Goal: Information Seeking & Learning: Check status

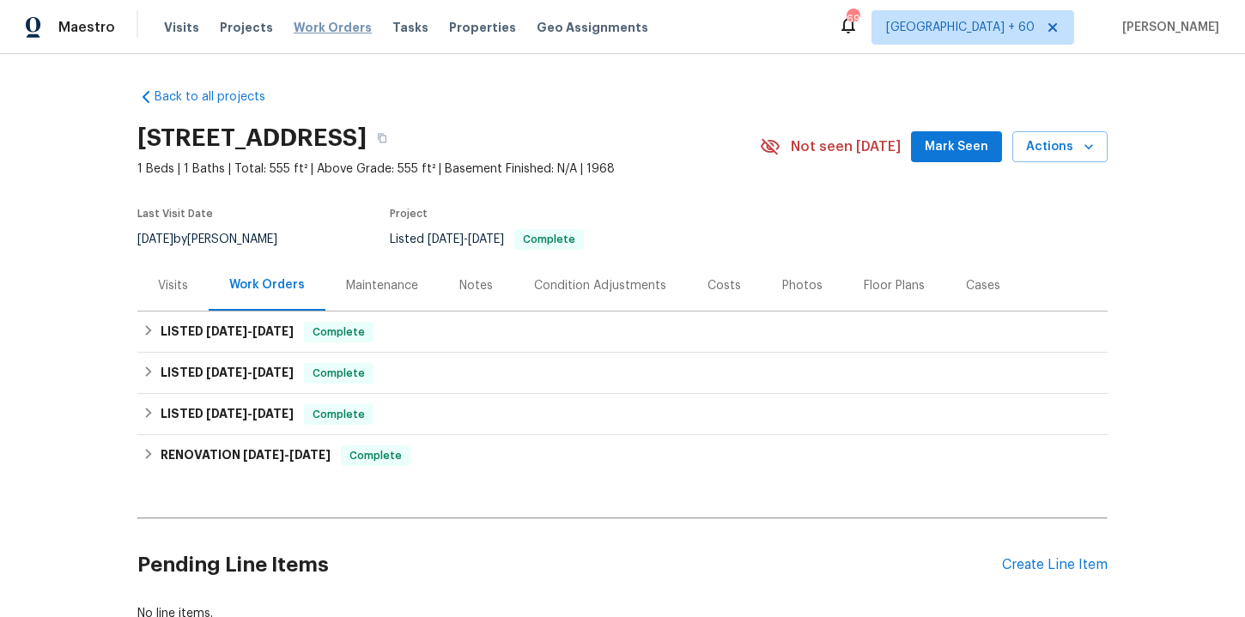
click at [328, 26] on span "Work Orders" at bounding box center [333, 27] width 78 height 17
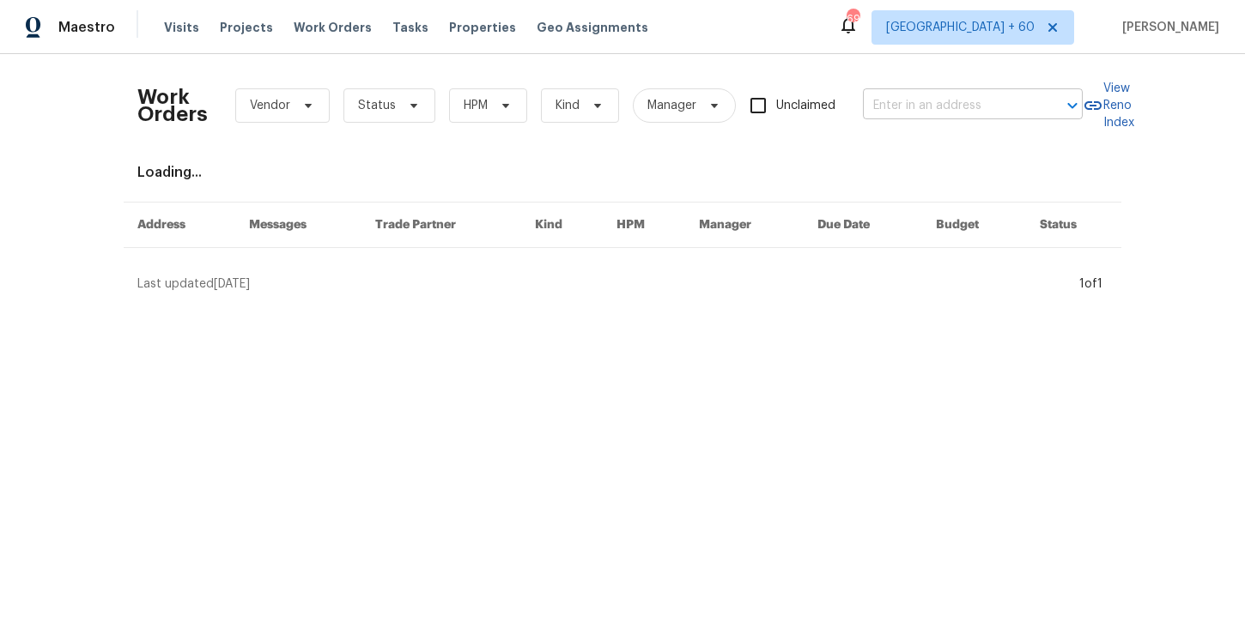
click at [908, 98] on input "text" at bounding box center [949, 106] width 172 height 27
paste input "[STREET_ADDRESS]"
type input "[STREET_ADDRESS]"
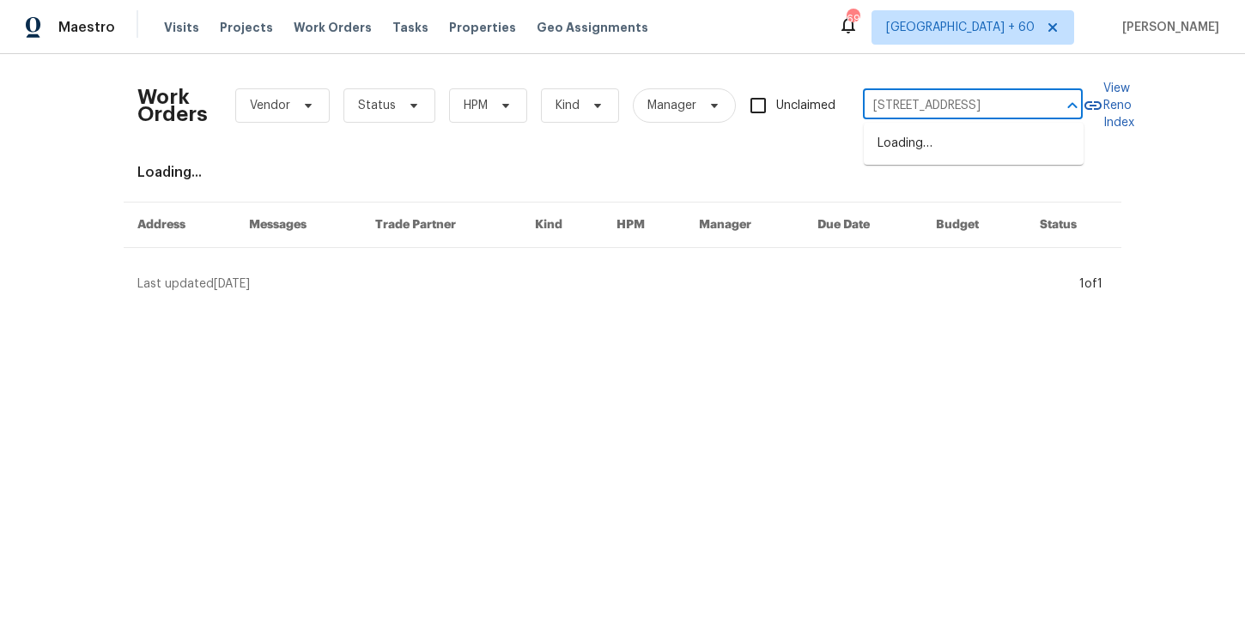
scroll to position [0, 52]
click at [939, 143] on li "[STREET_ADDRESS]" at bounding box center [974, 144] width 220 height 28
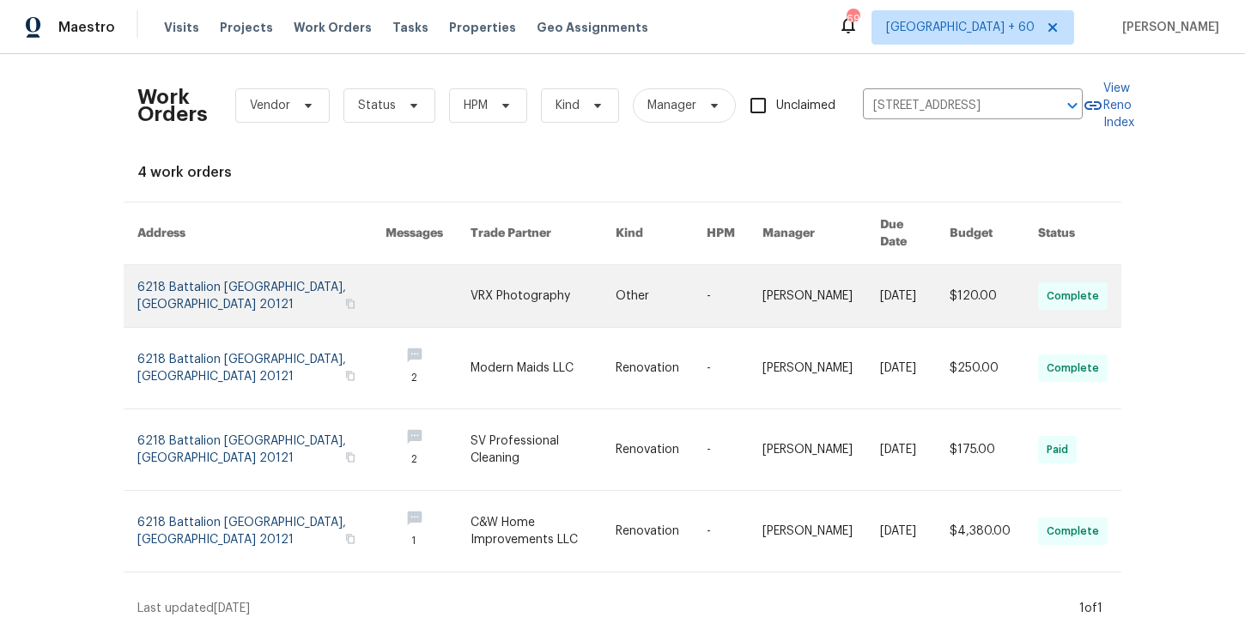
click at [216, 283] on link at bounding box center [261, 296] width 248 height 62
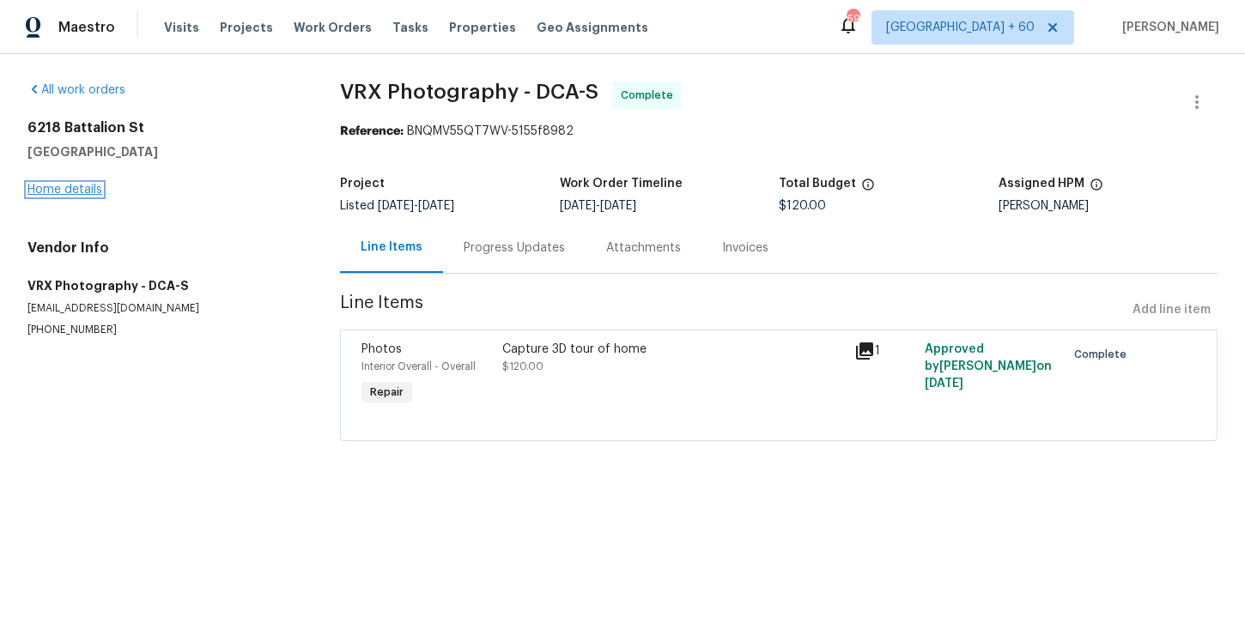
click at [83, 190] on link "Home details" at bounding box center [64, 190] width 75 height 12
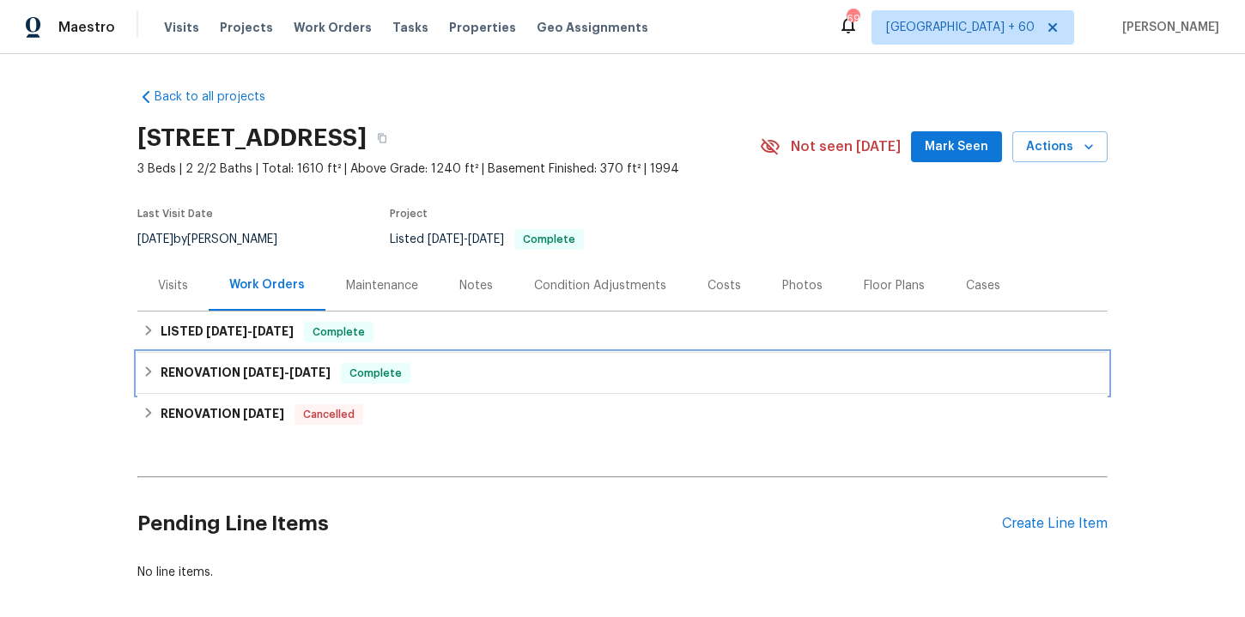
click at [463, 376] on div "RENOVATION [DATE] - [DATE] Complete" at bounding box center [623, 373] width 960 height 21
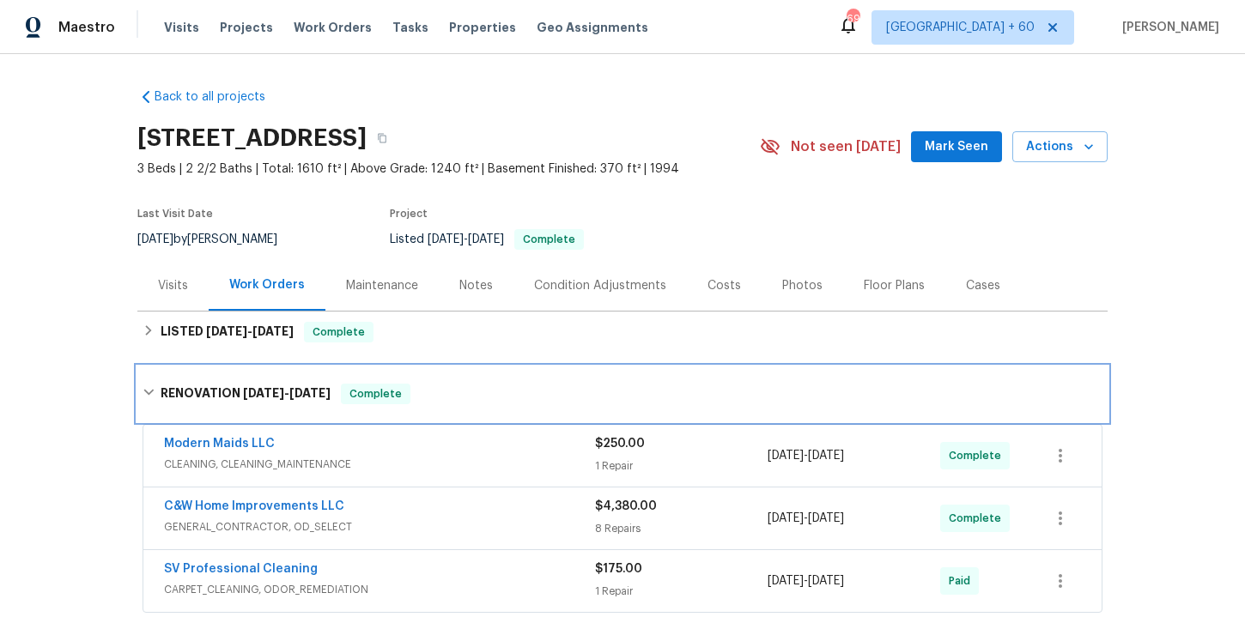
scroll to position [63, 0]
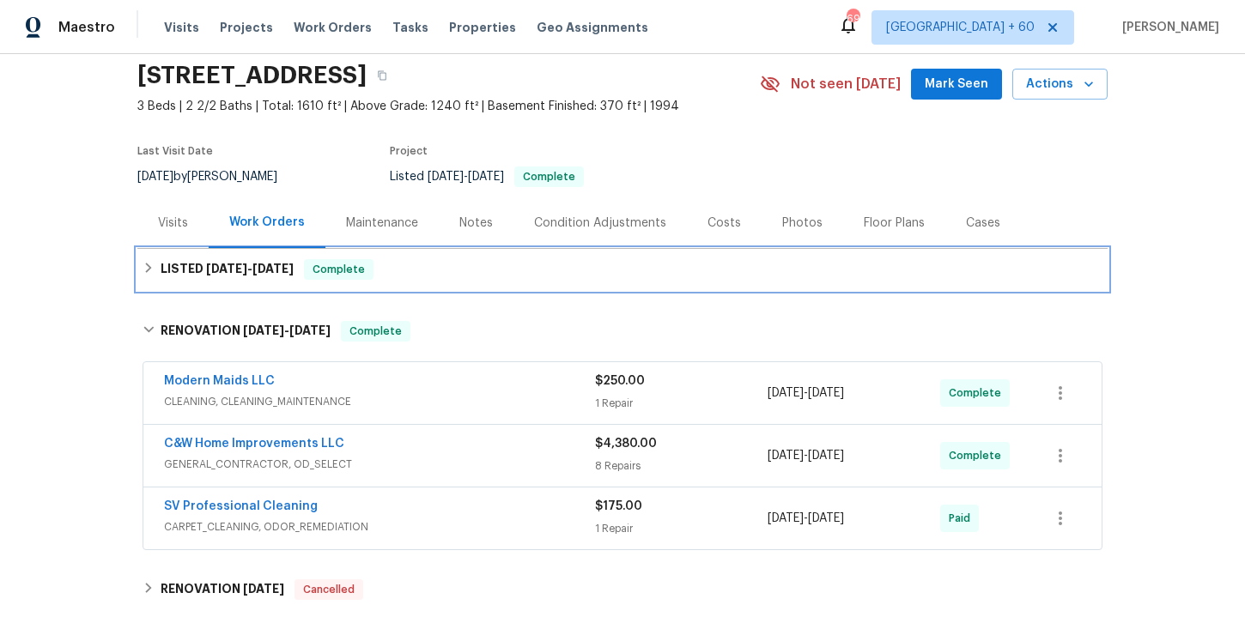
click at [431, 282] on div "LISTED [DATE] - [DATE] Complete" at bounding box center [622, 269] width 970 height 41
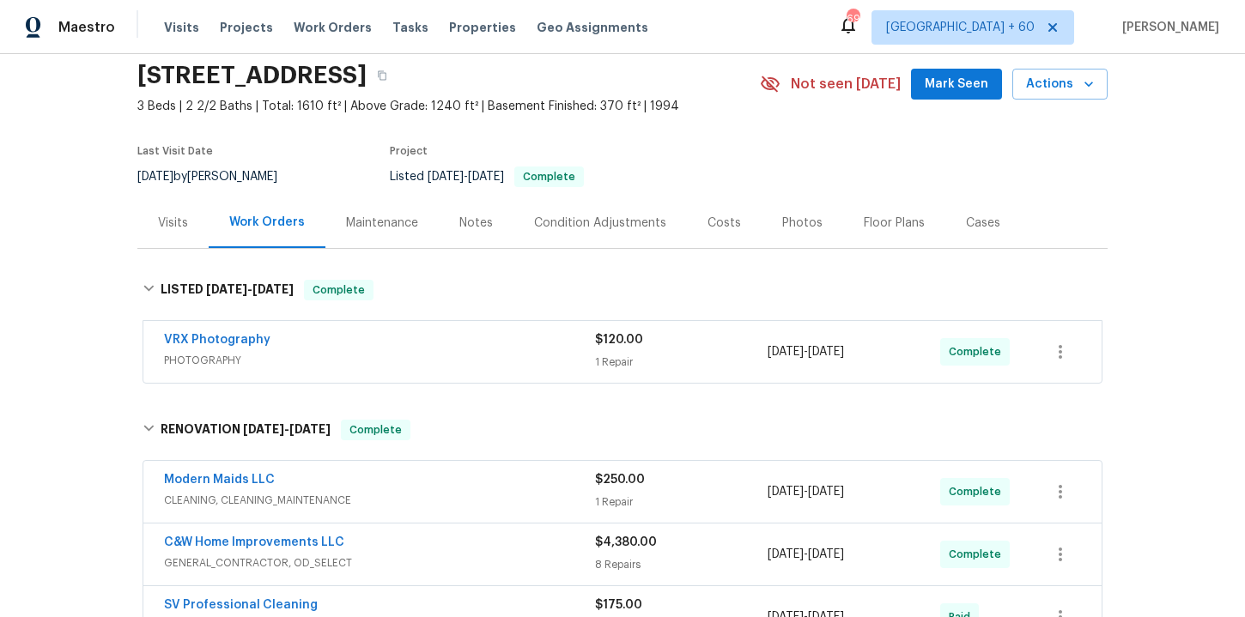
click at [452, 350] on div "VRX Photography" at bounding box center [379, 341] width 431 height 21
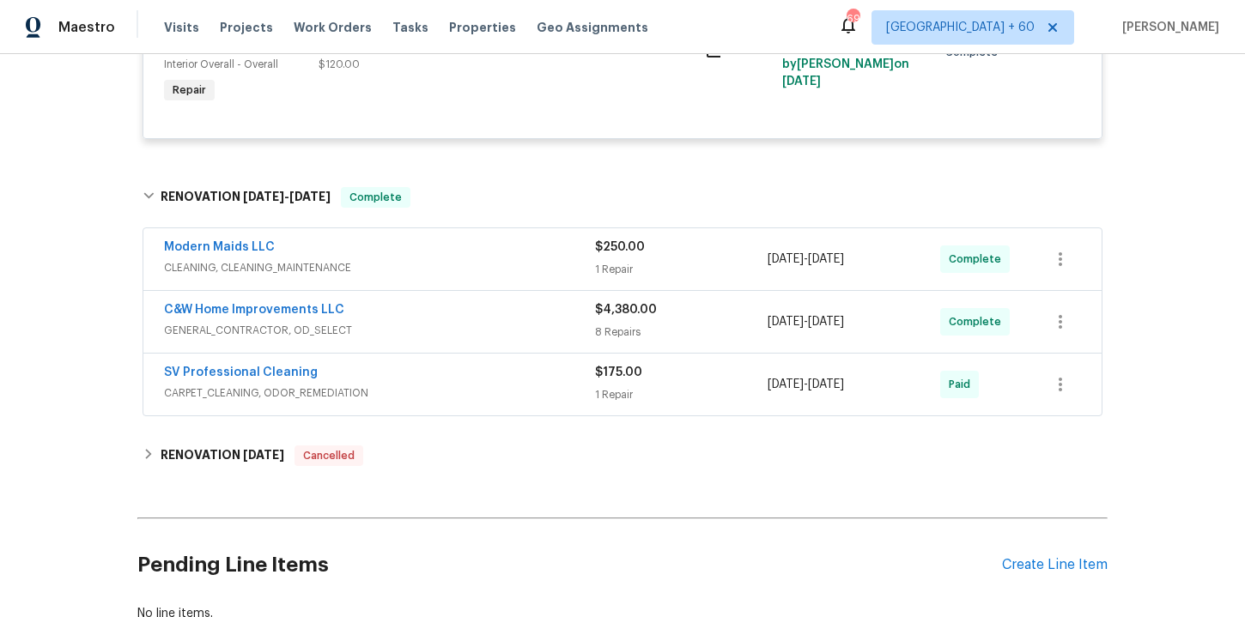
scroll to position [513, 0]
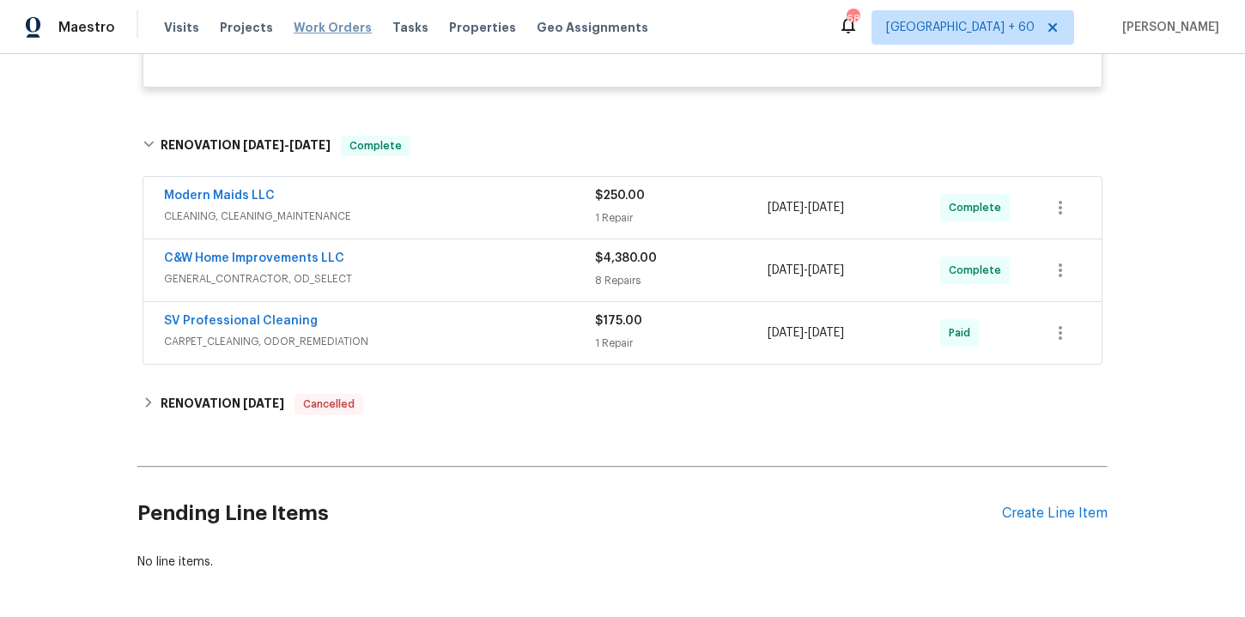
click at [307, 27] on span "Work Orders" at bounding box center [333, 27] width 78 height 17
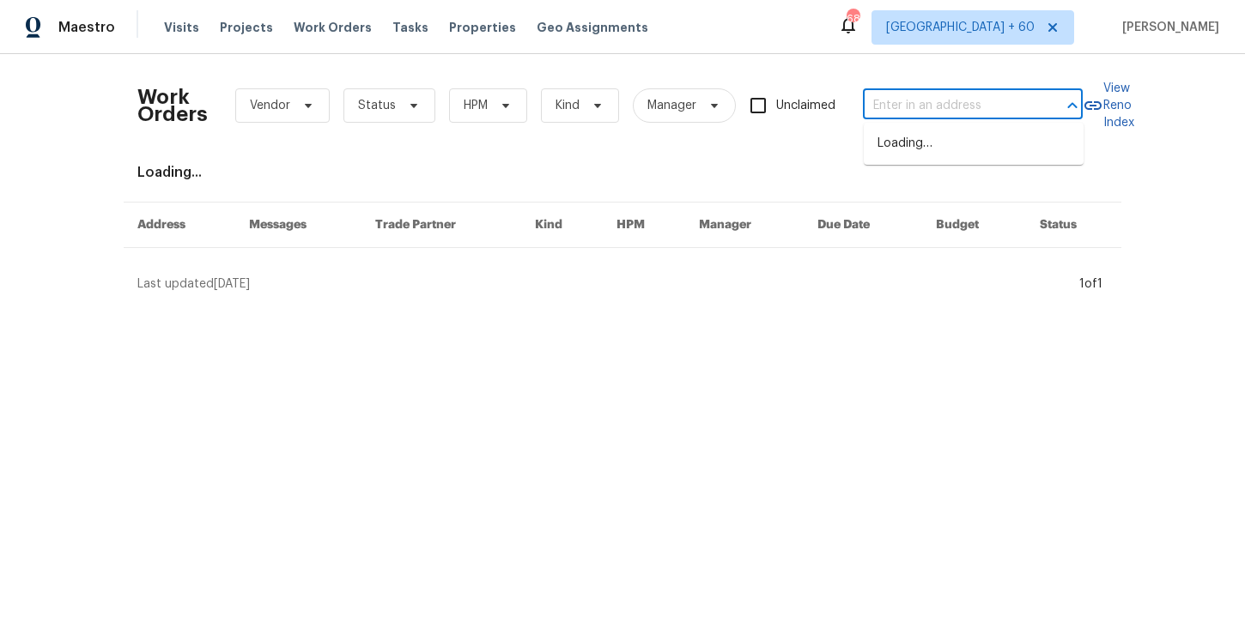
click at [887, 96] on input "text" at bounding box center [949, 106] width 172 height 27
paste input "[STREET_ADDRESS]"
type input "[STREET_ADDRESS]"
click at [905, 148] on li "[STREET_ADDRESS]" at bounding box center [974, 144] width 220 height 28
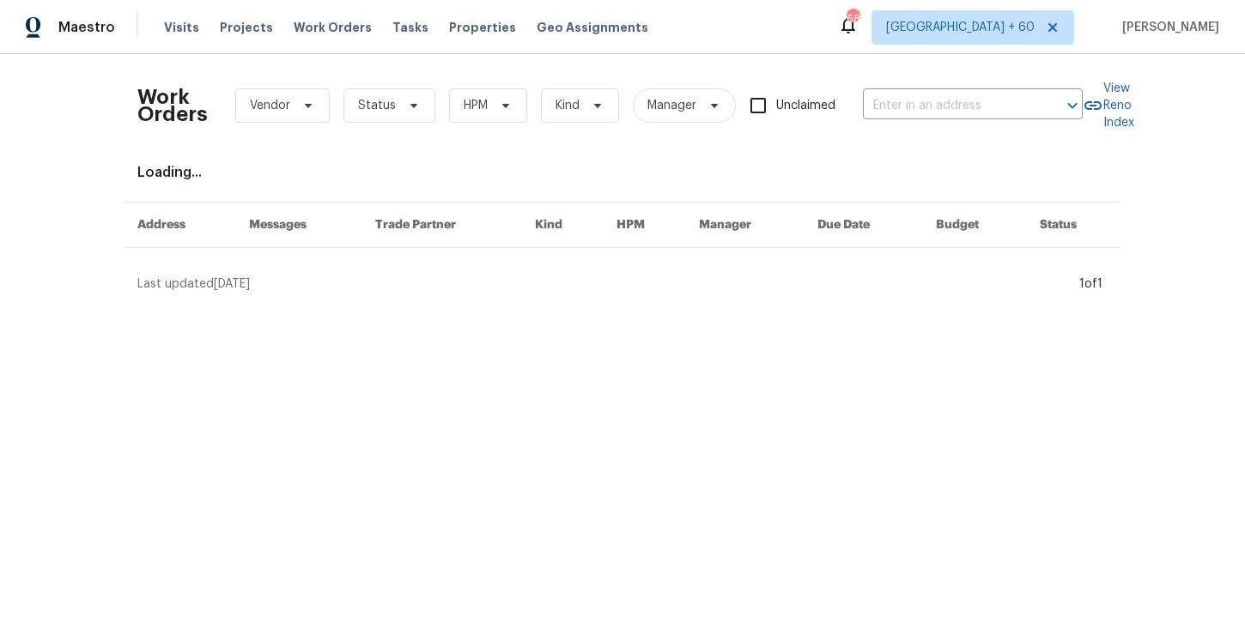
type input "[STREET_ADDRESS]"
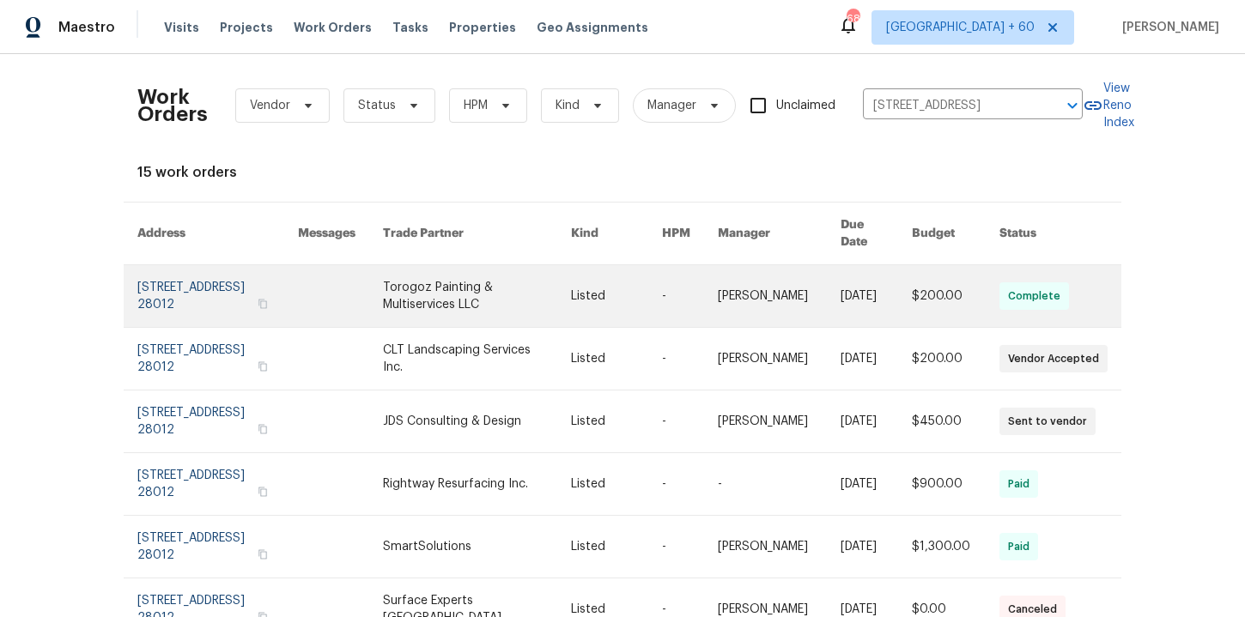
click at [200, 283] on link at bounding box center [217, 296] width 161 height 62
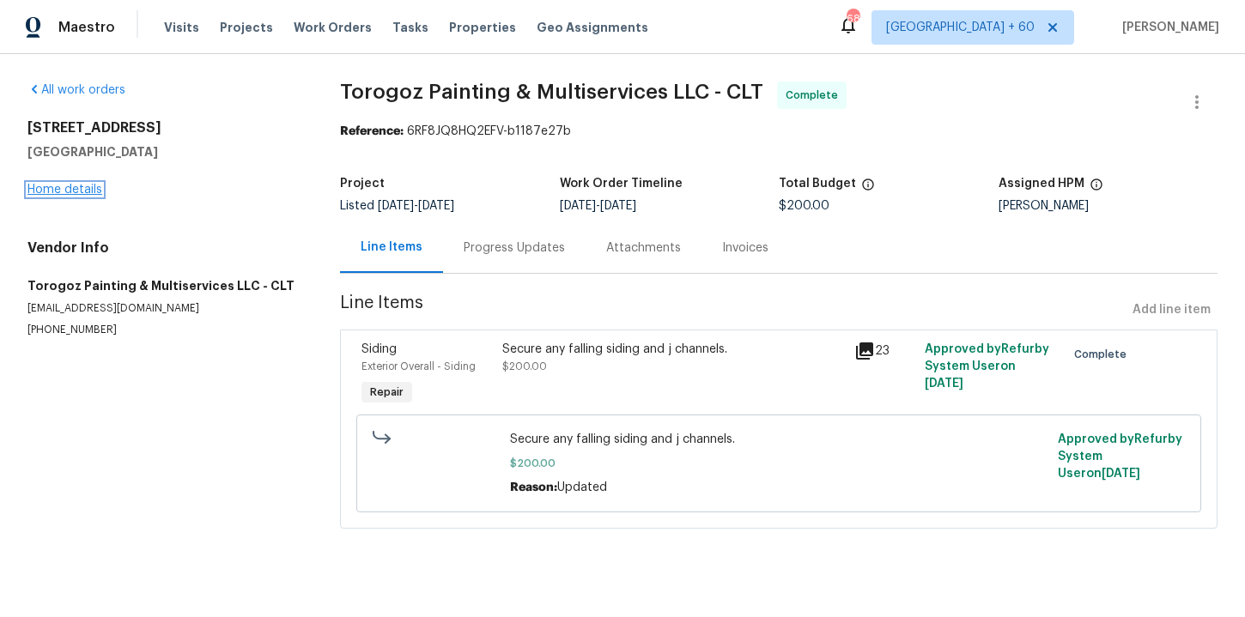
click at [89, 190] on link "Home details" at bounding box center [64, 190] width 75 height 12
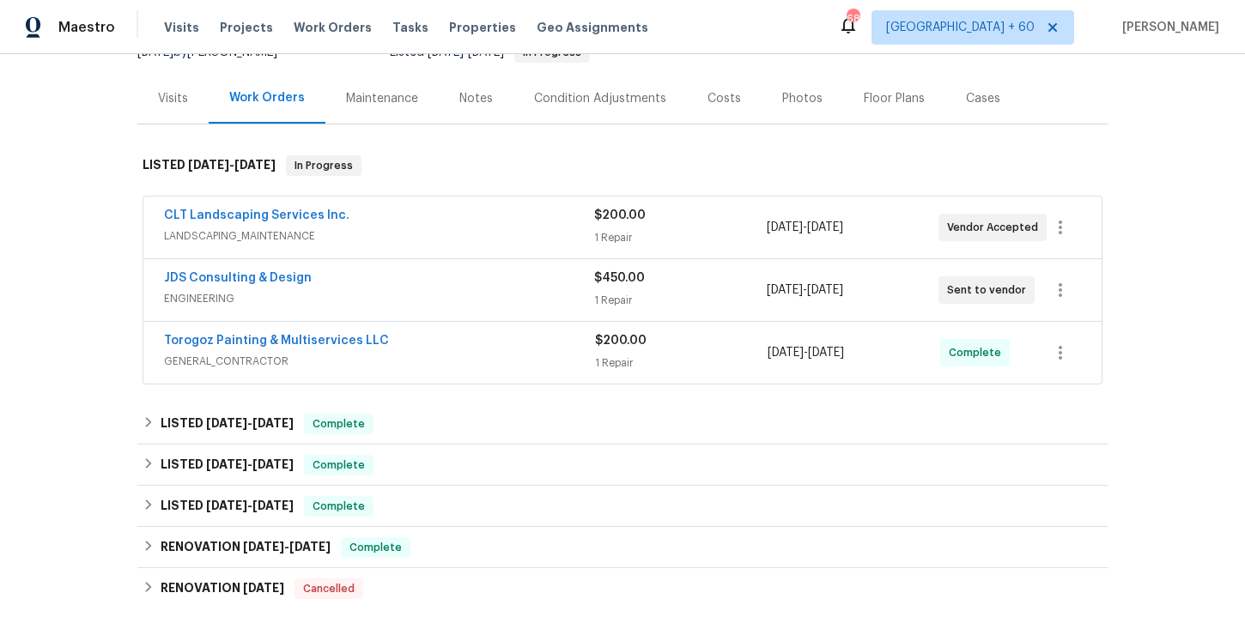
scroll to position [196, 0]
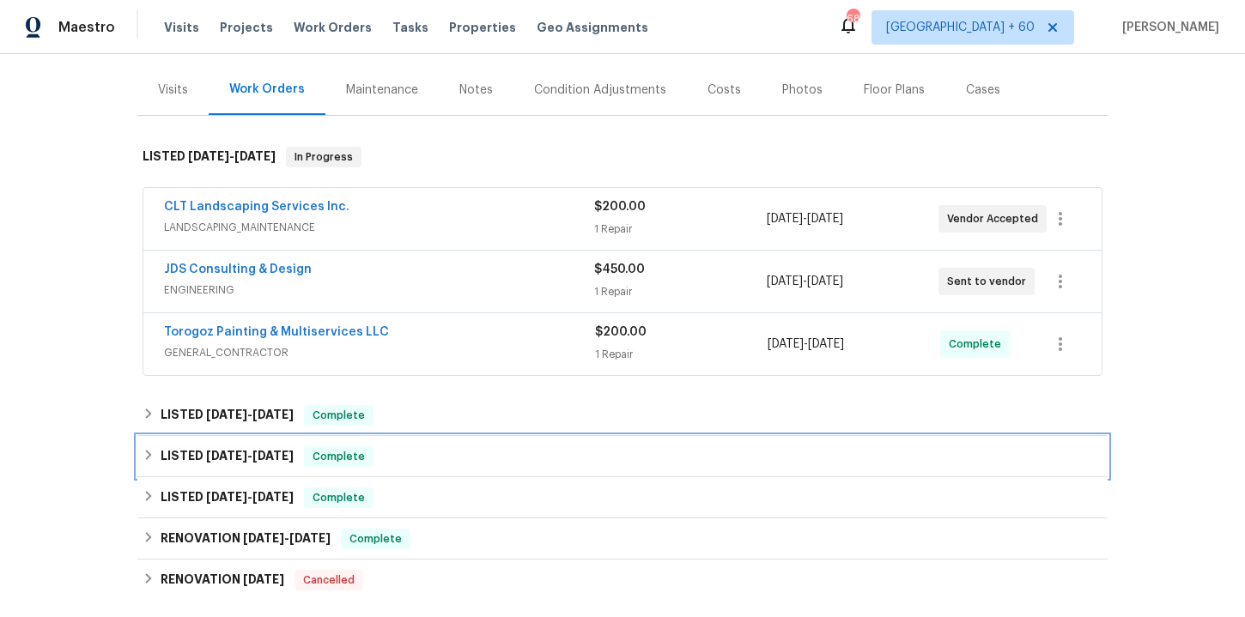
click at [421, 452] on div "LISTED [DATE] - [DATE] Complete" at bounding box center [623, 456] width 960 height 21
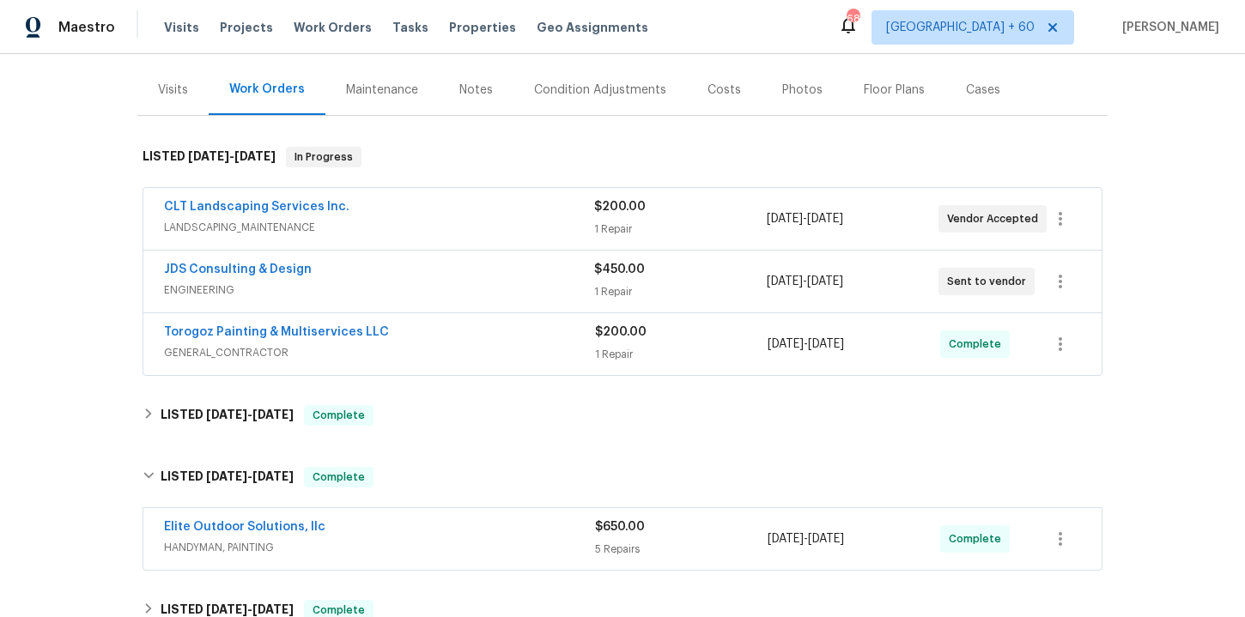
click at [432, 534] on div "Elite Outdoor Solutions, llc" at bounding box center [379, 529] width 431 height 21
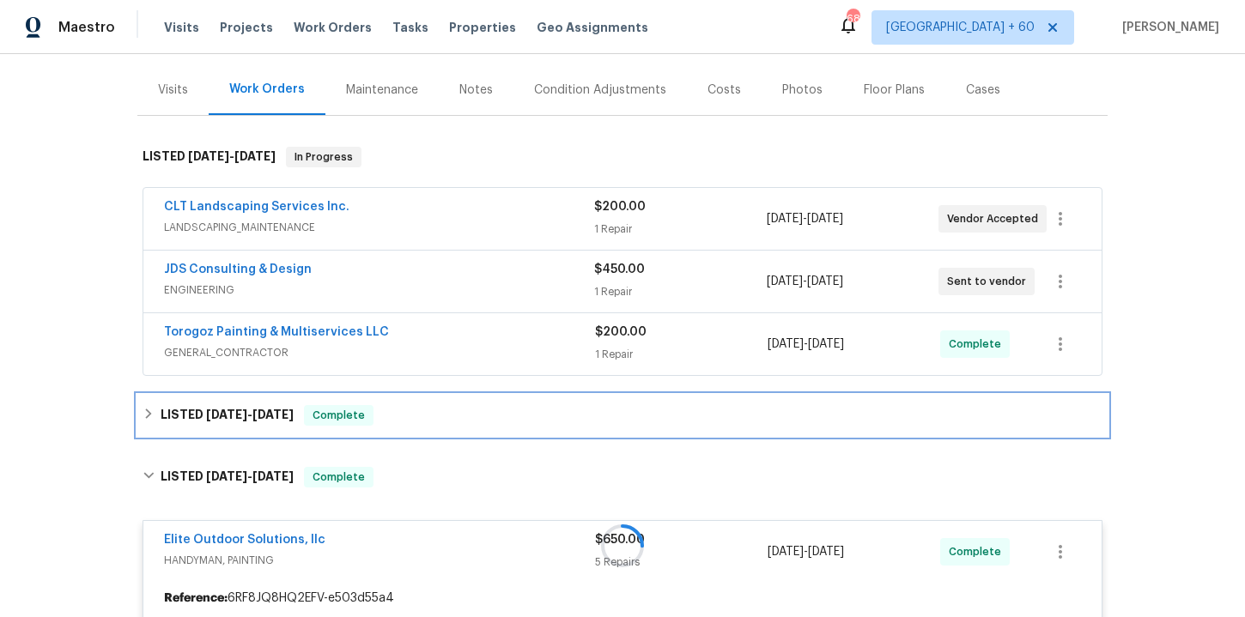
click at [423, 416] on div "LISTED [DATE] - [DATE] Complete" at bounding box center [623, 415] width 960 height 21
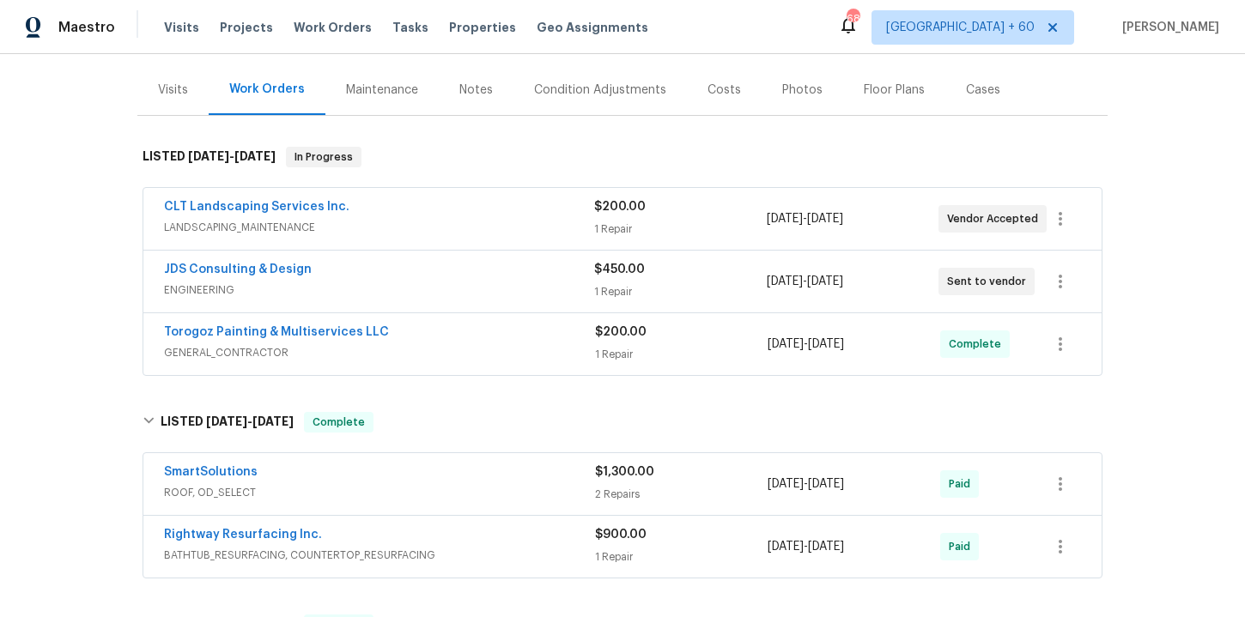
click at [458, 562] on span "BATHTUB_RESURFACING, COUNTERTOP_RESURFACING" at bounding box center [379, 555] width 431 height 17
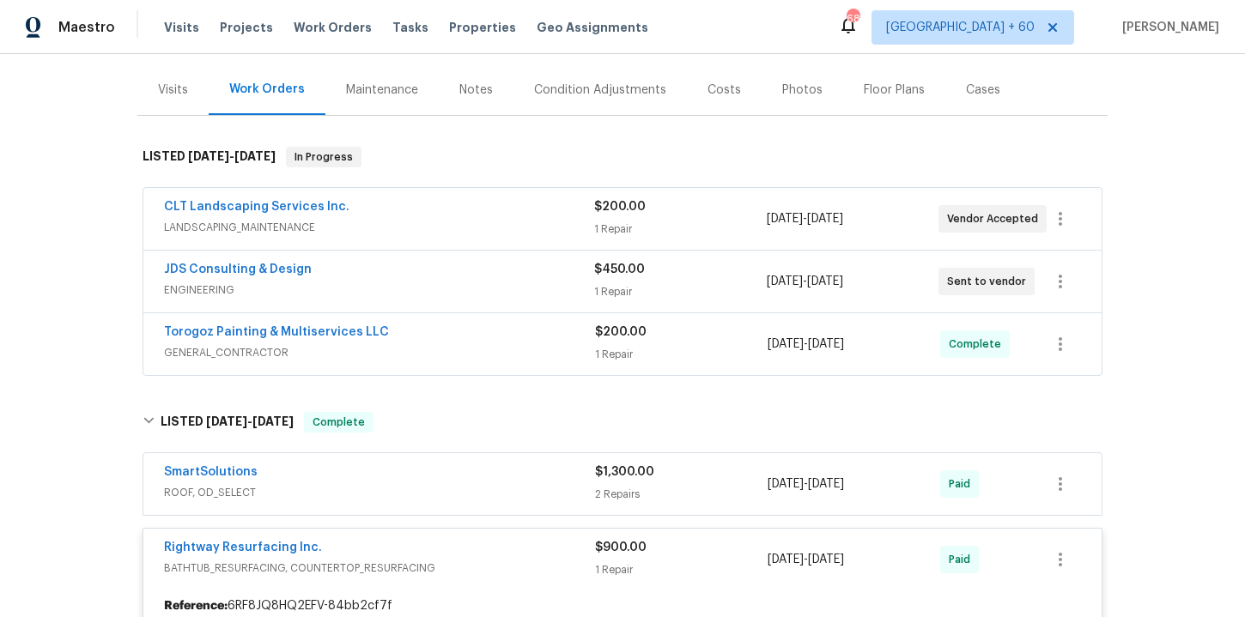
click at [426, 477] on div "SmartSolutions" at bounding box center [379, 474] width 431 height 21
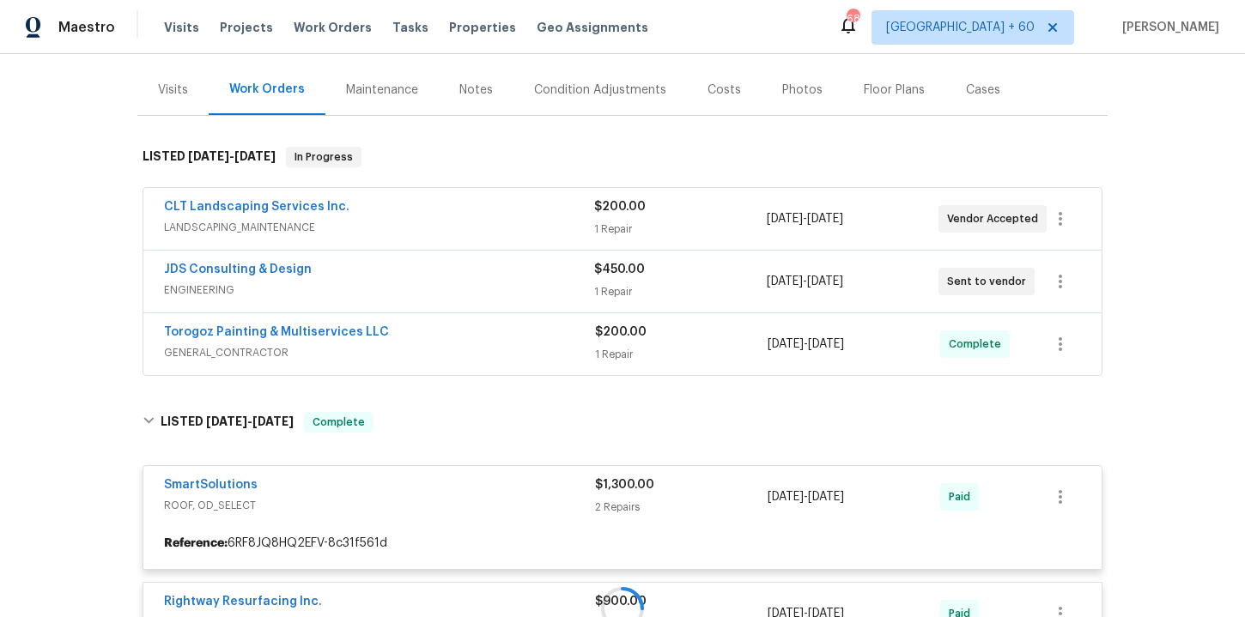
click at [458, 344] on span "GENERAL_CONTRACTOR" at bounding box center [379, 352] width 431 height 17
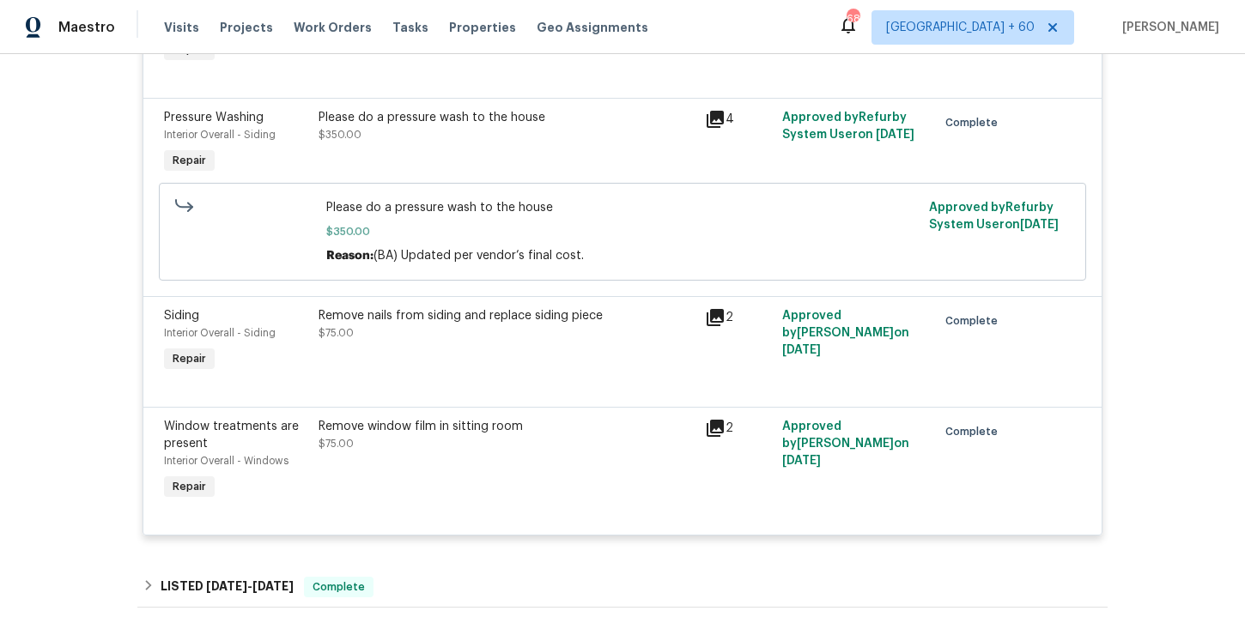
scroll to position [1867, 0]
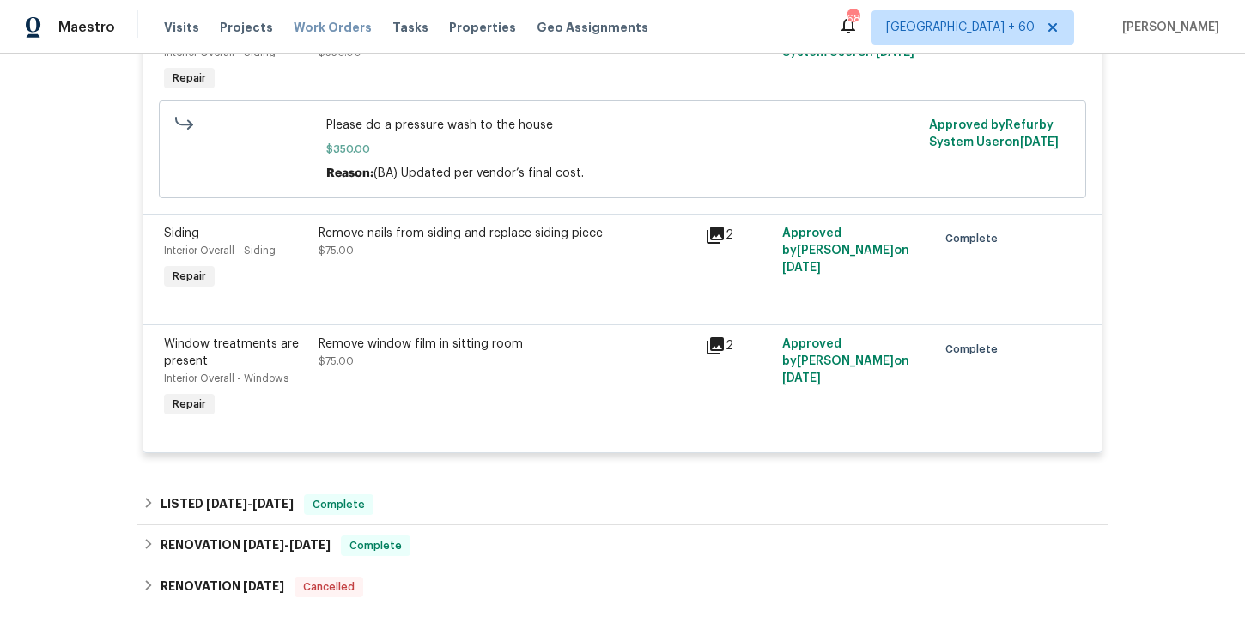
click at [337, 28] on span "Work Orders" at bounding box center [333, 27] width 78 height 17
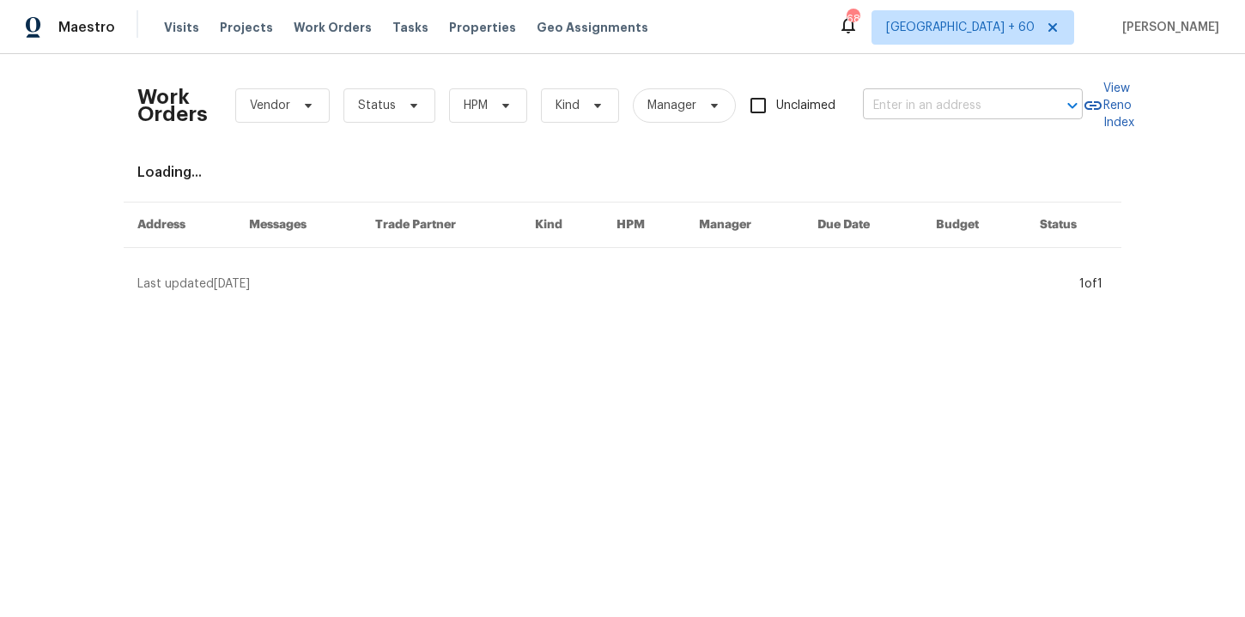
click at [901, 103] on input "text" at bounding box center [949, 106] width 172 height 27
paste input "[STREET_ADDRESS][PERSON_NAME]"
type input "[STREET_ADDRESS][PERSON_NAME]"
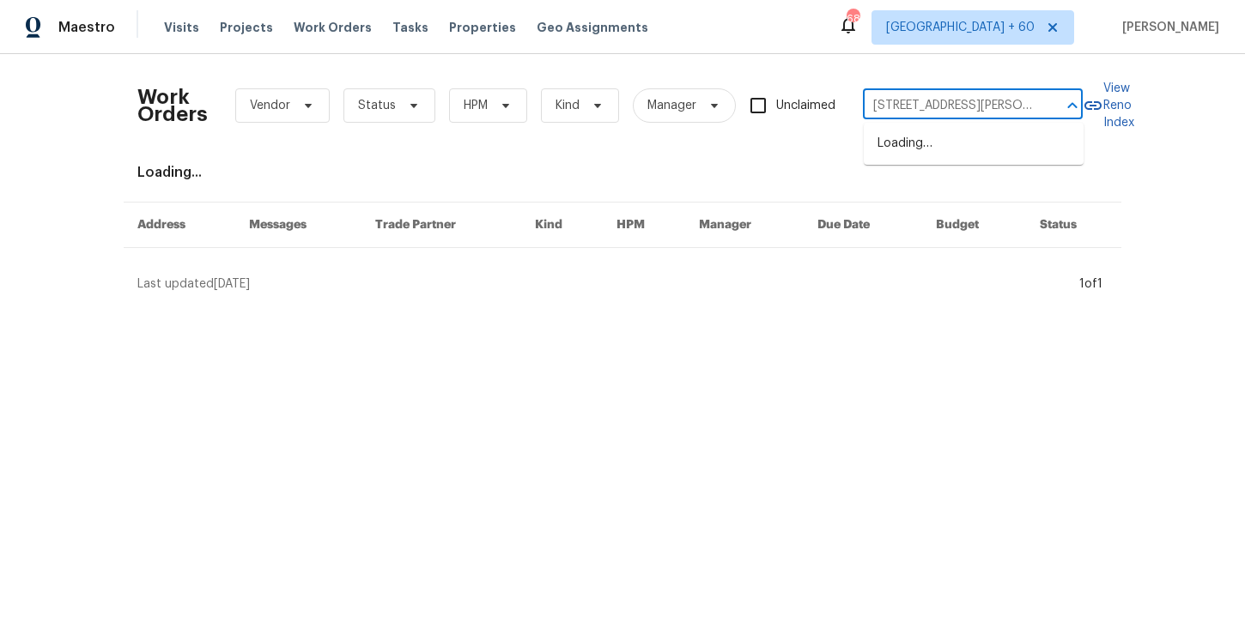
scroll to position [0, 52]
click at [920, 143] on li "[STREET_ADDRESS][PERSON_NAME][PERSON_NAME]" at bounding box center [974, 153] width 220 height 46
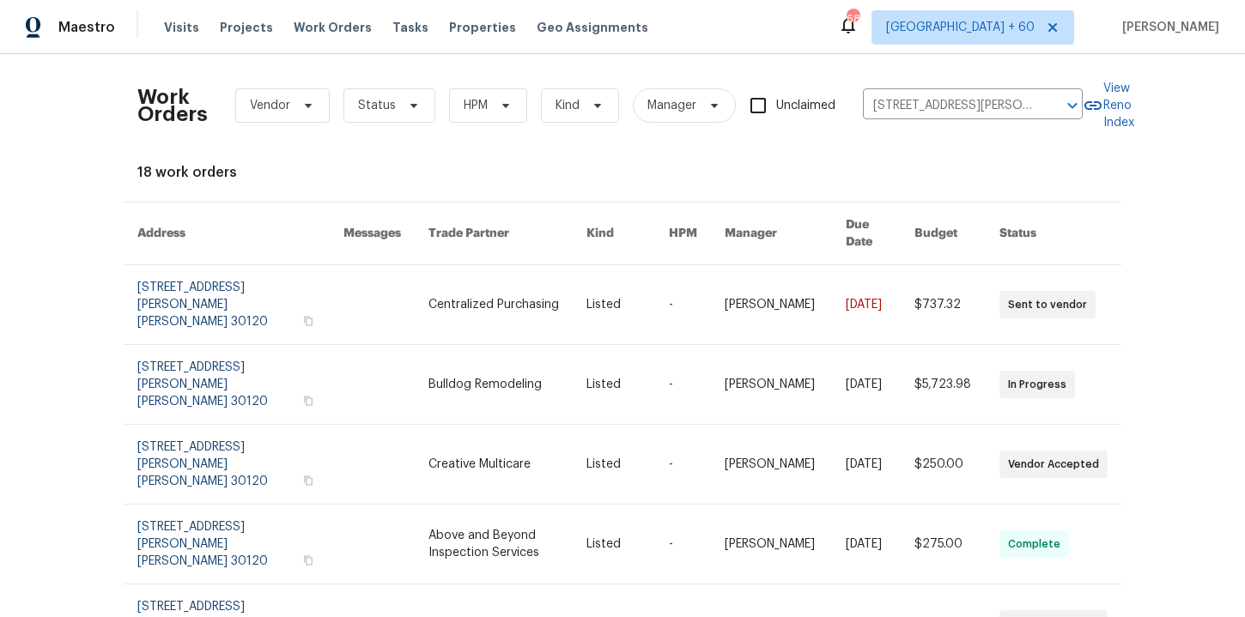
click at [203, 297] on link at bounding box center [240, 304] width 206 height 79
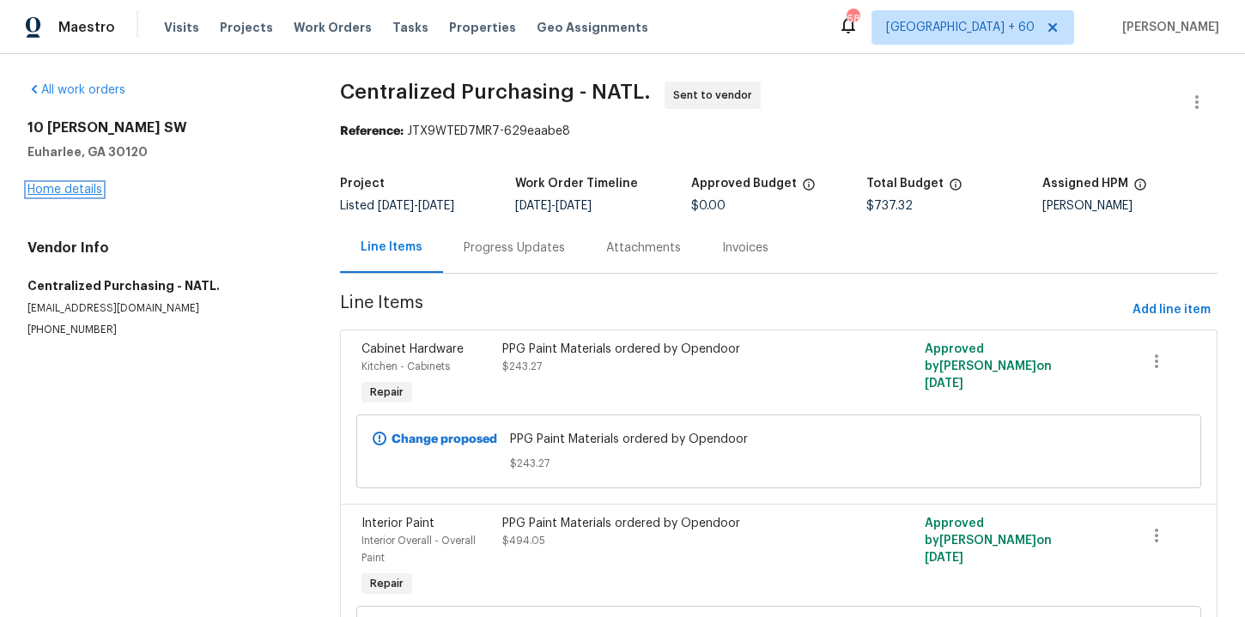
click at [87, 189] on link "Home details" at bounding box center [64, 190] width 75 height 12
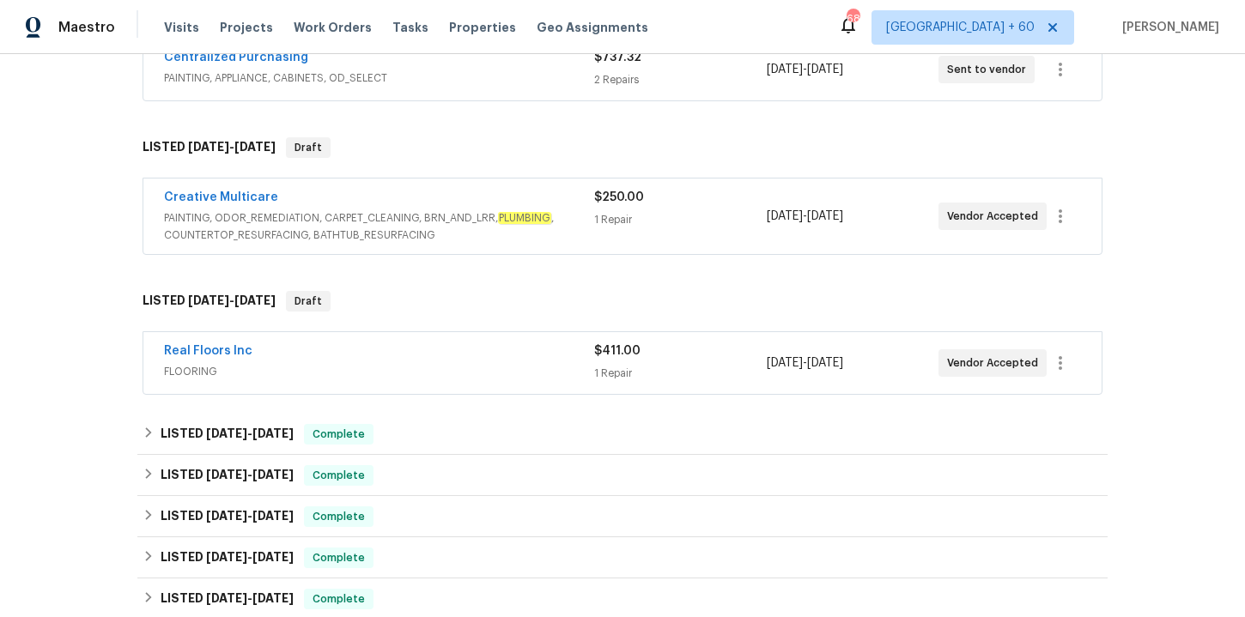
scroll to position [514, 0]
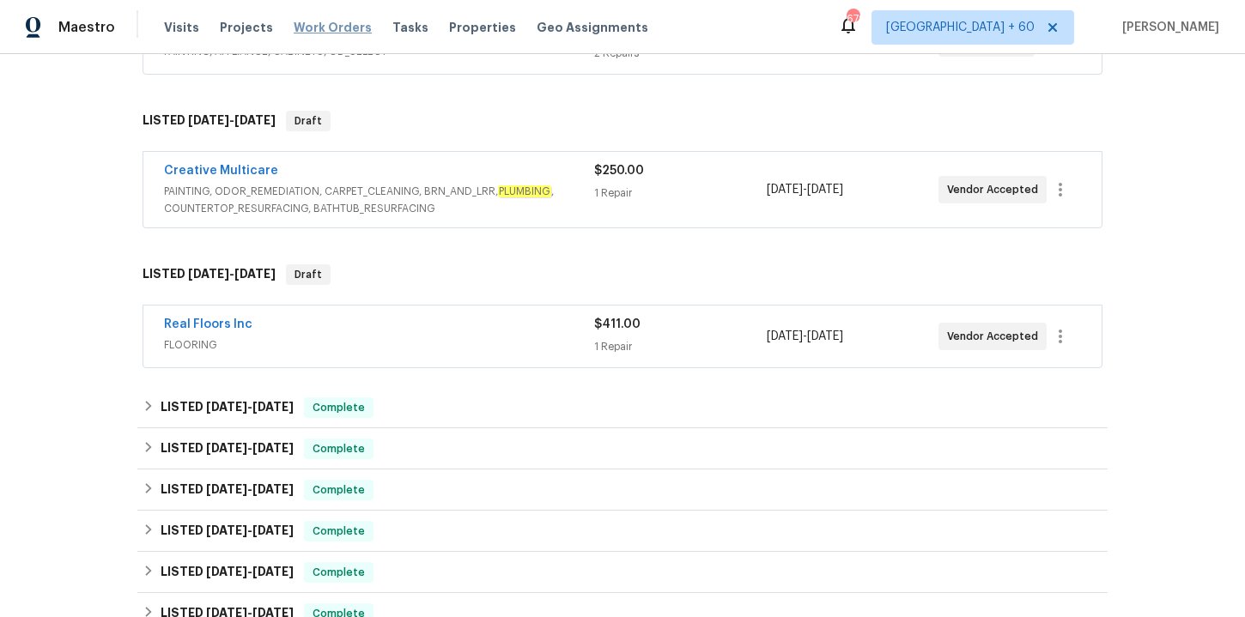
click at [320, 27] on span "Work Orders" at bounding box center [333, 27] width 78 height 17
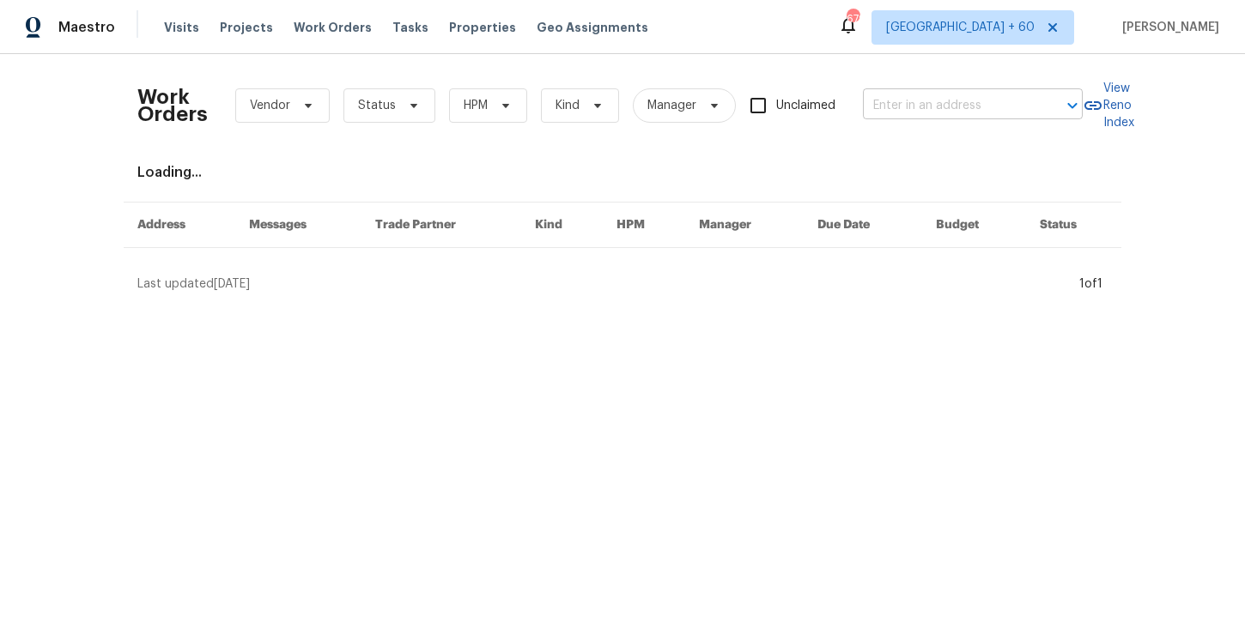
click at [924, 107] on input "text" at bounding box center [949, 106] width 172 height 27
paste input "[STREET_ADDRESS][PERSON_NAME]"
type input "[STREET_ADDRESS][PERSON_NAME]"
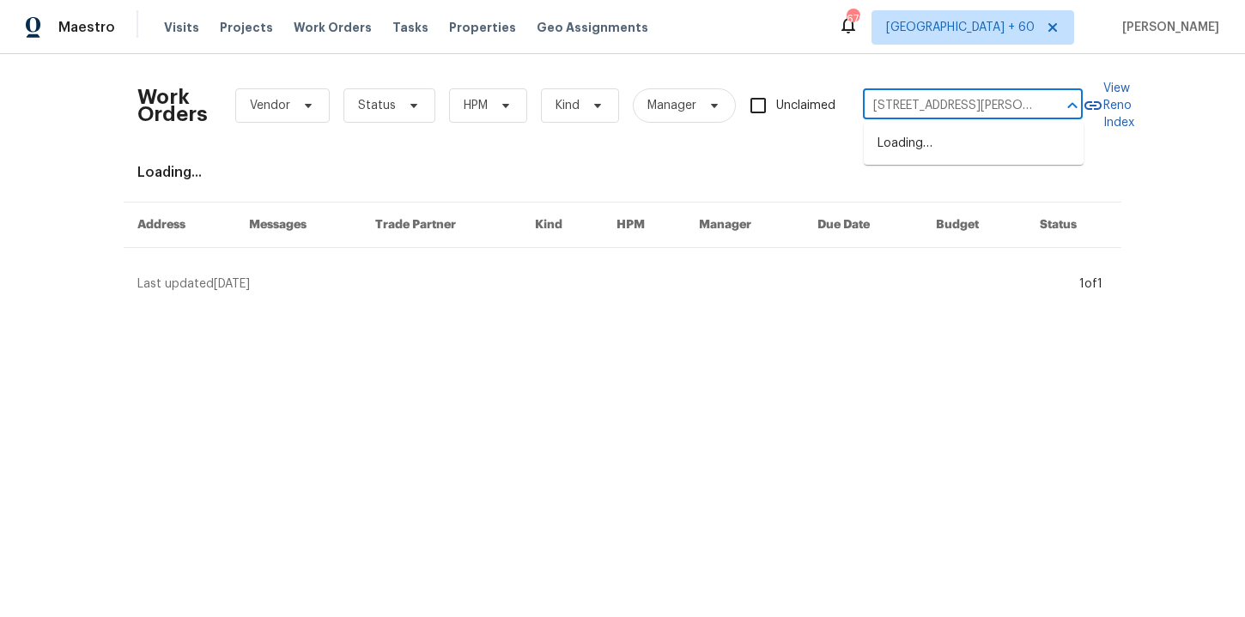
scroll to position [0, 36]
click at [938, 142] on li "[STREET_ADDRESS]" at bounding box center [974, 144] width 220 height 28
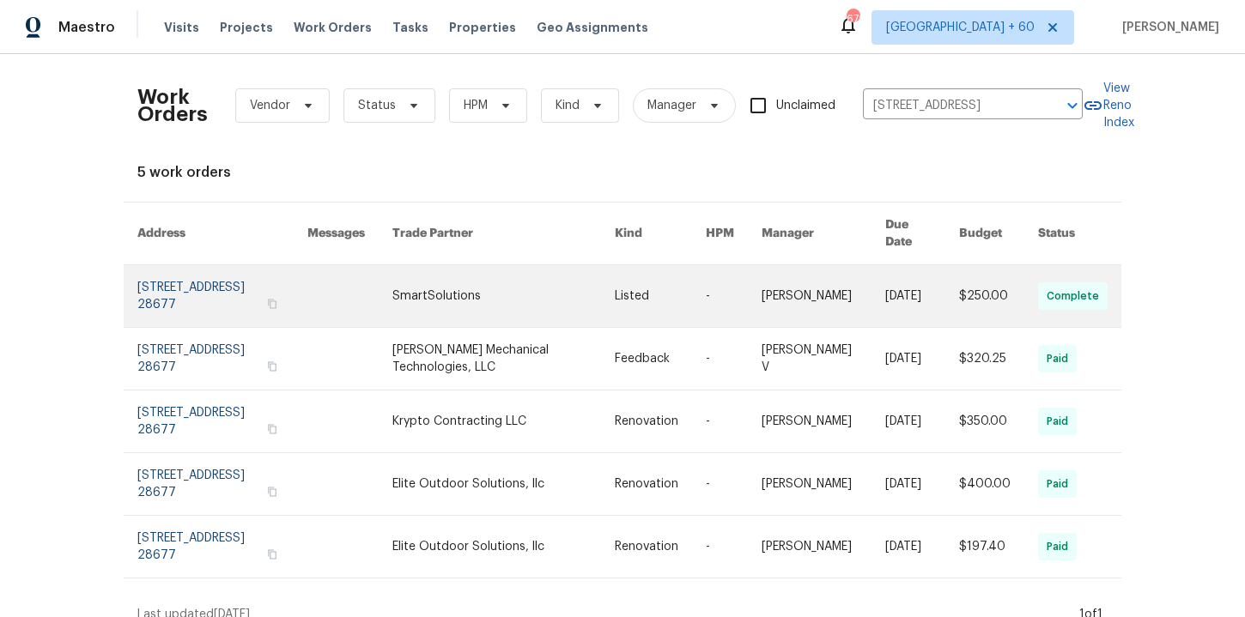
click at [203, 288] on link at bounding box center [222, 296] width 170 height 62
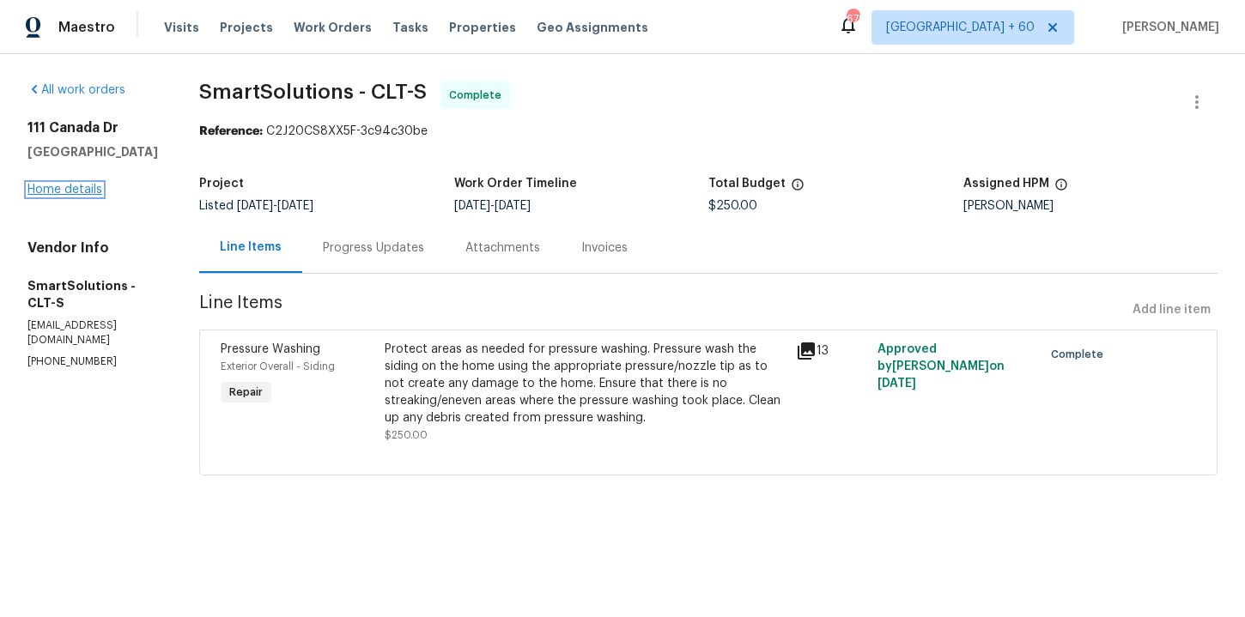
click at [75, 191] on link "Home details" at bounding box center [64, 190] width 75 height 12
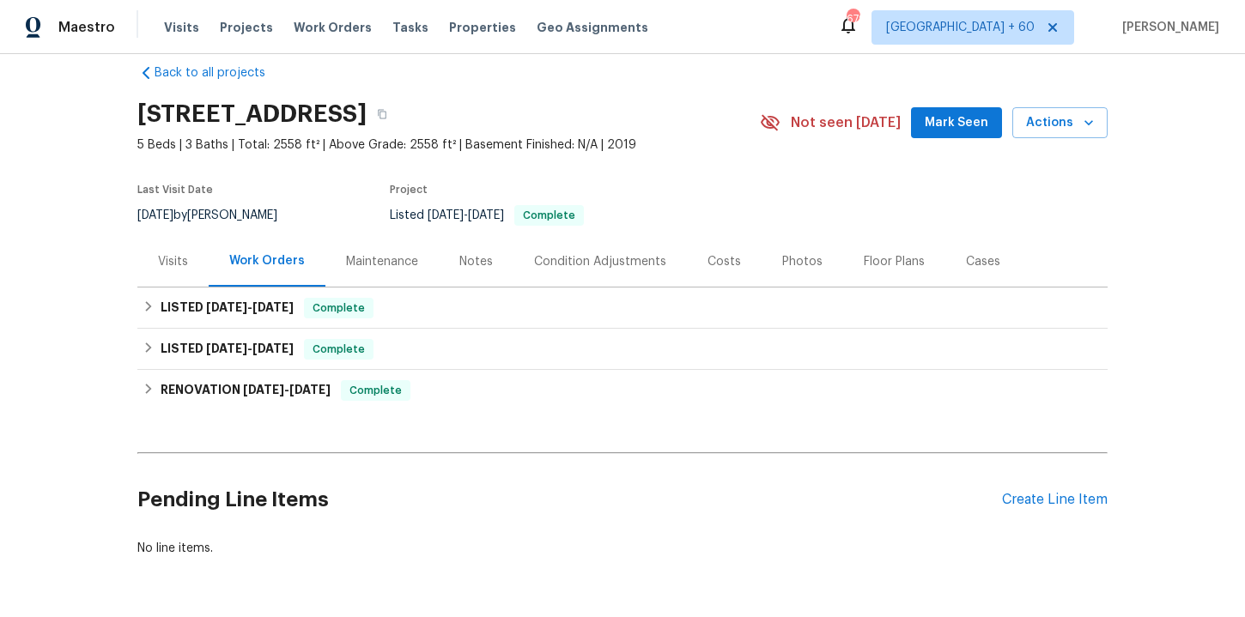
scroll to position [26, 0]
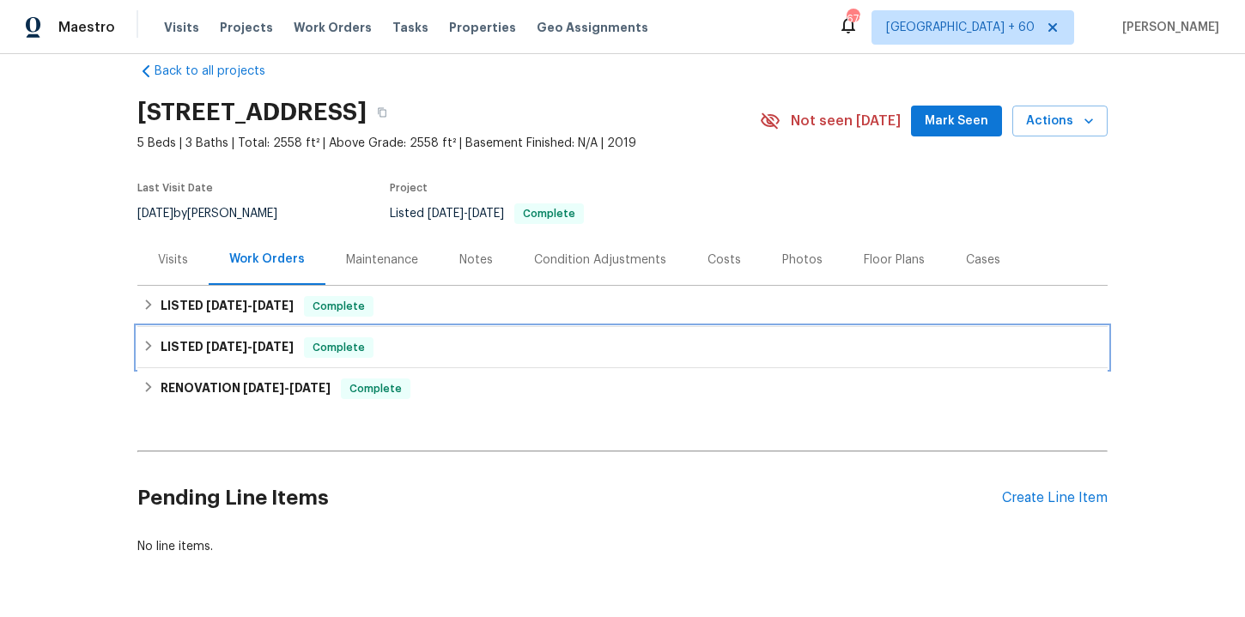
click at [430, 341] on div "LISTED [DATE] - [DATE] Complete" at bounding box center [623, 347] width 960 height 21
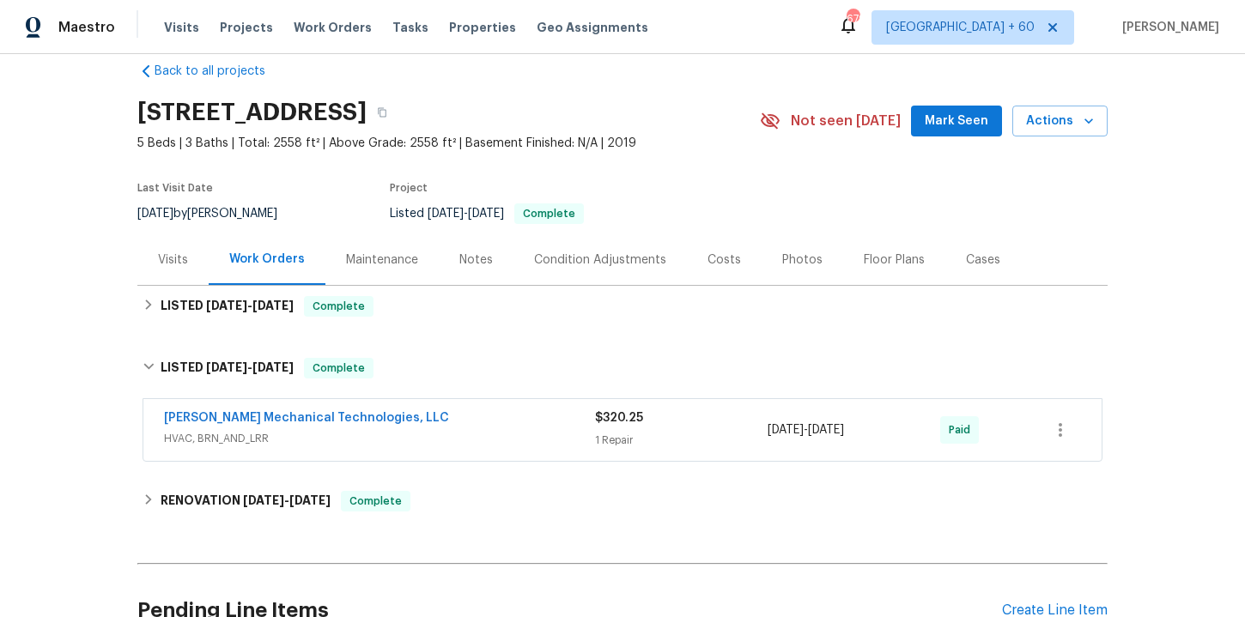
click at [449, 420] on div "[PERSON_NAME] Mechanical Technologies, LLC" at bounding box center [379, 420] width 431 height 21
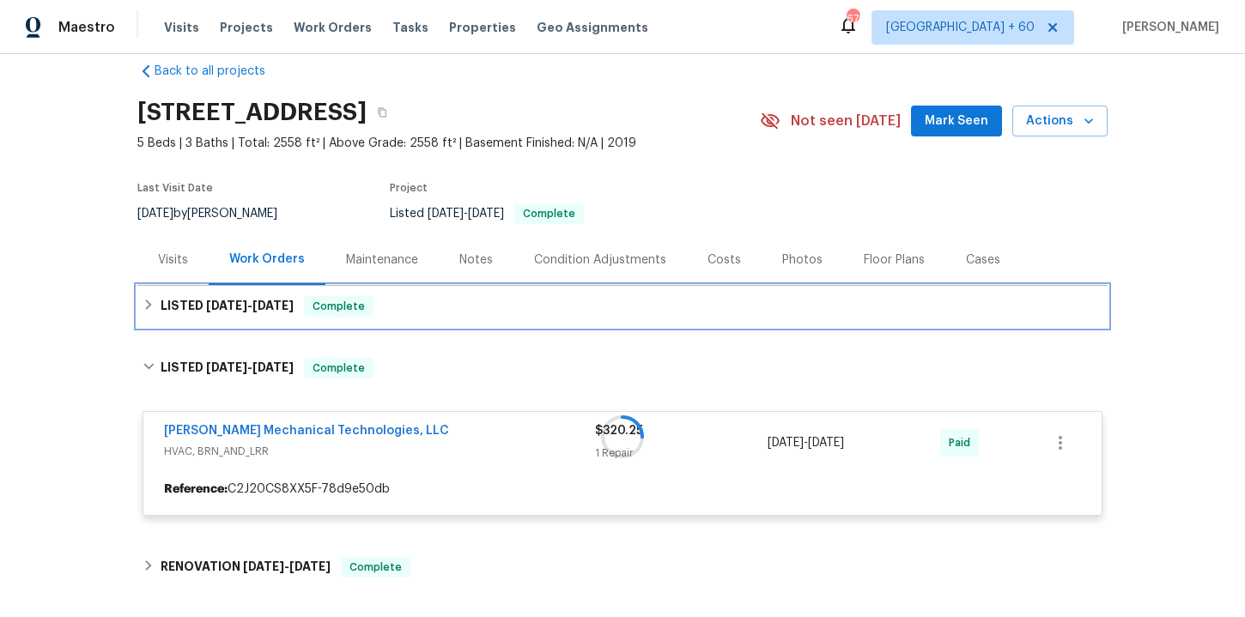
click at [440, 304] on div "LISTED [DATE] - [DATE] Complete" at bounding box center [623, 306] width 960 height 21
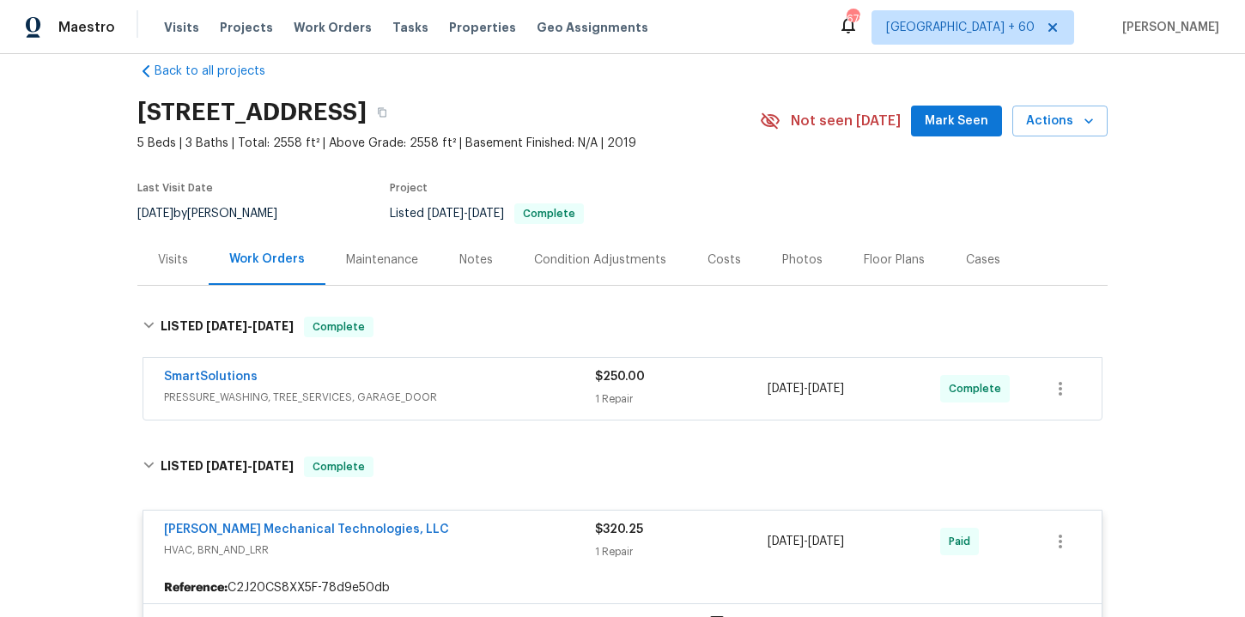
click at [461, 391] on span "PRESSURE_WASHING, TREE_SERVICES, GARAGE_DOOR" at bounding box center [379, 397] width 431 height 17
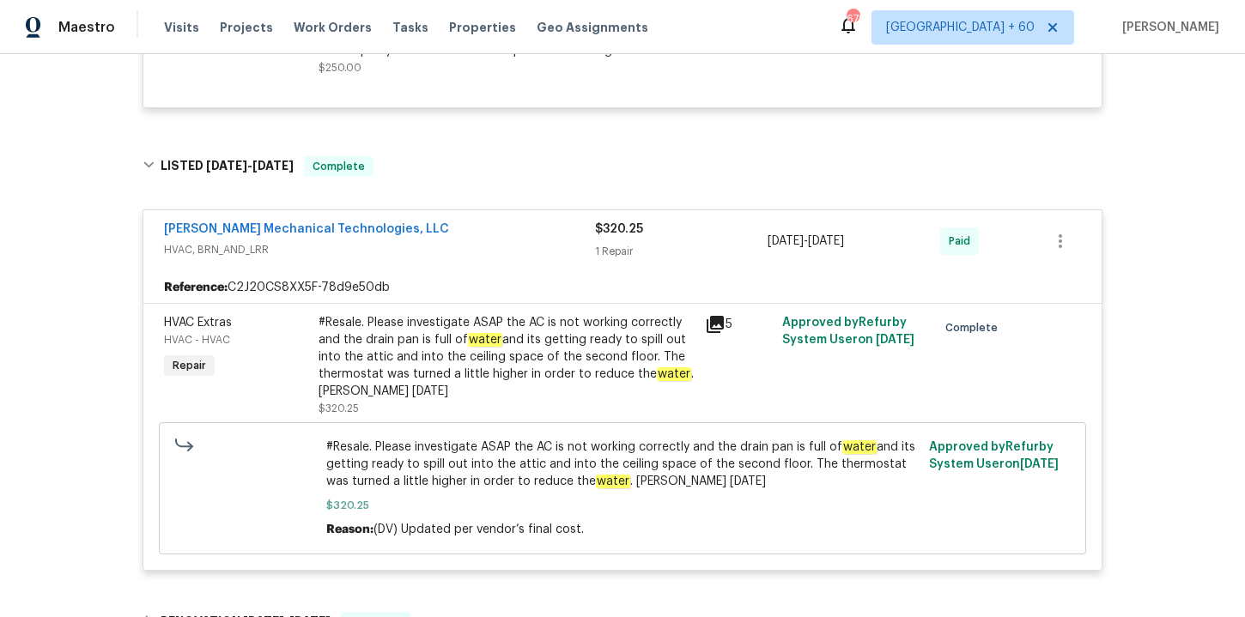
scroll to position [0, 0]
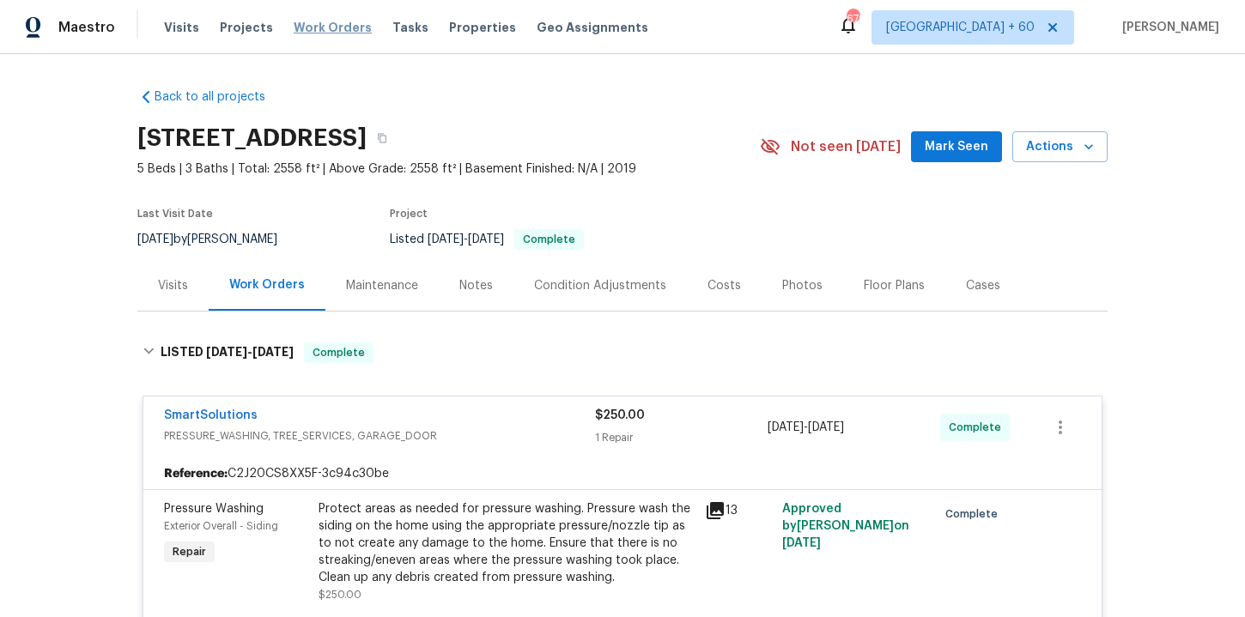
click at [335, 28] on span "Work Orders" at bounding box center [333, 27] width 78 height 17
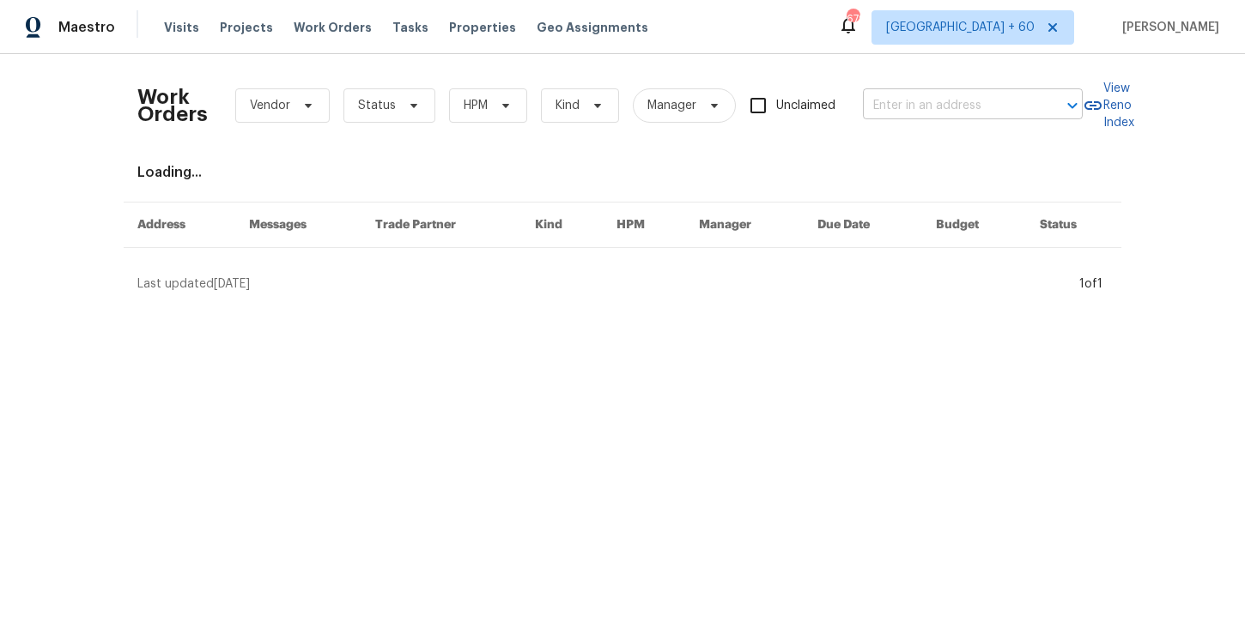
click at [944, 108] on input "text" at bounding box center [949, 106] width 172 height 27
paste input "[STREET_ADDRESS][PERSON_NAME]"
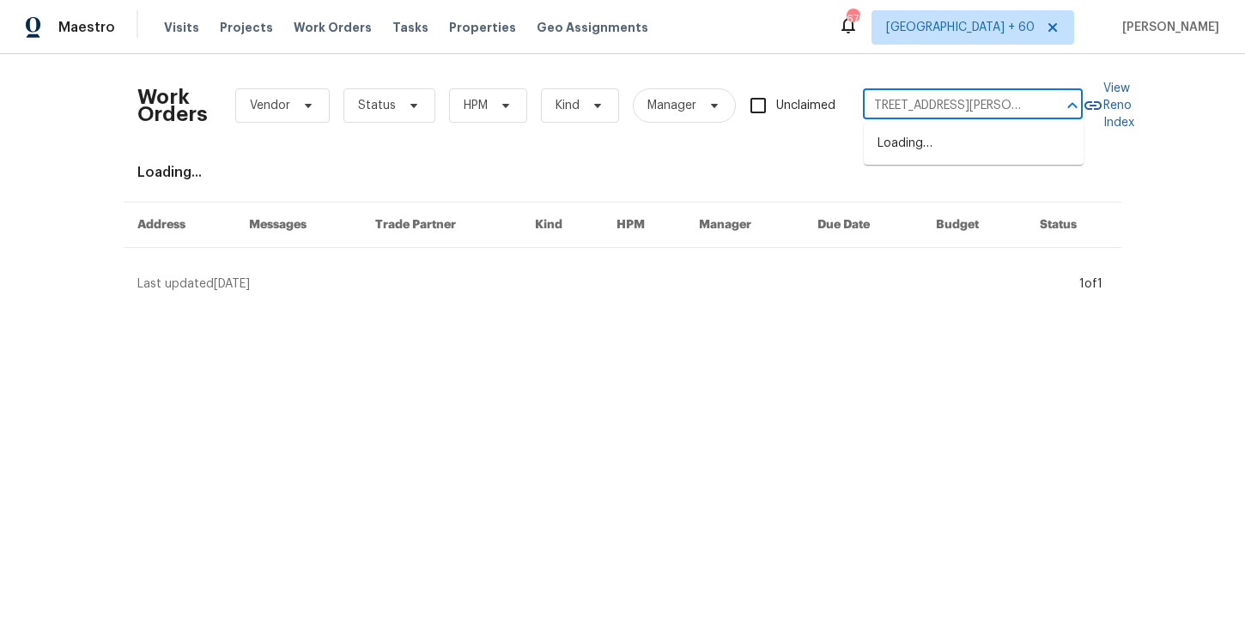
type input "[STREET_ADDRESS][PERSON_NAME]"
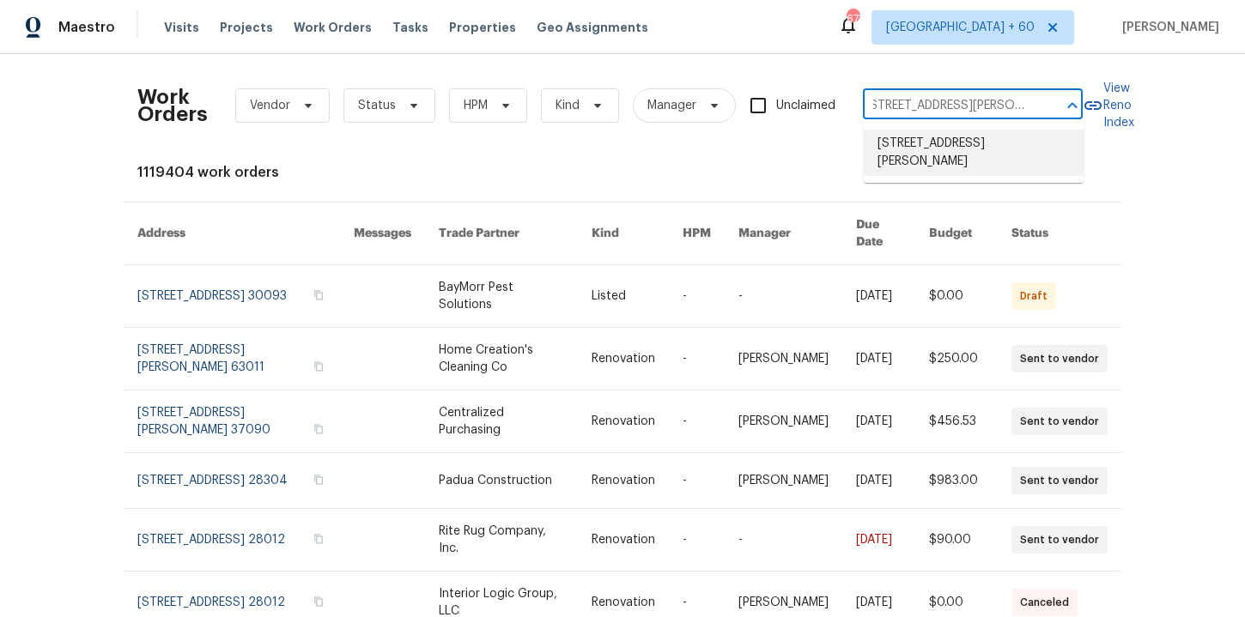
click at [944, 150] on li "[STREET_ADDRESS][PERSON_NAME]" at bounding box center [974, 153] width 220 height 46
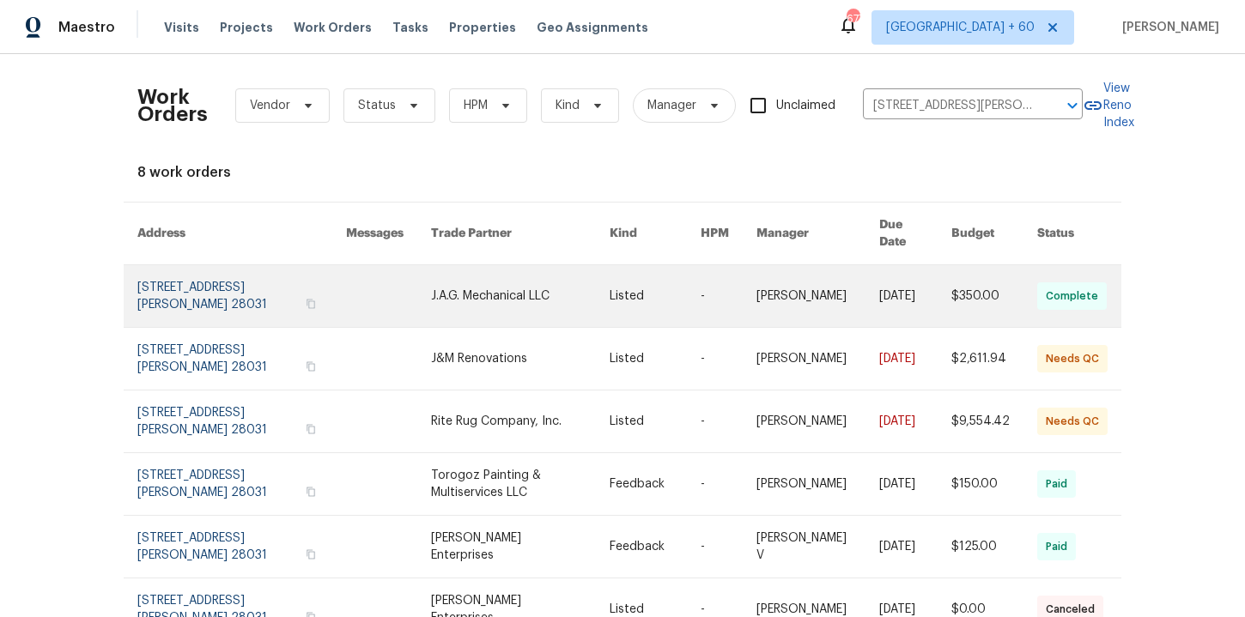
click at [186, 282] on link at bounding box center [241, 296] width 209 height 62
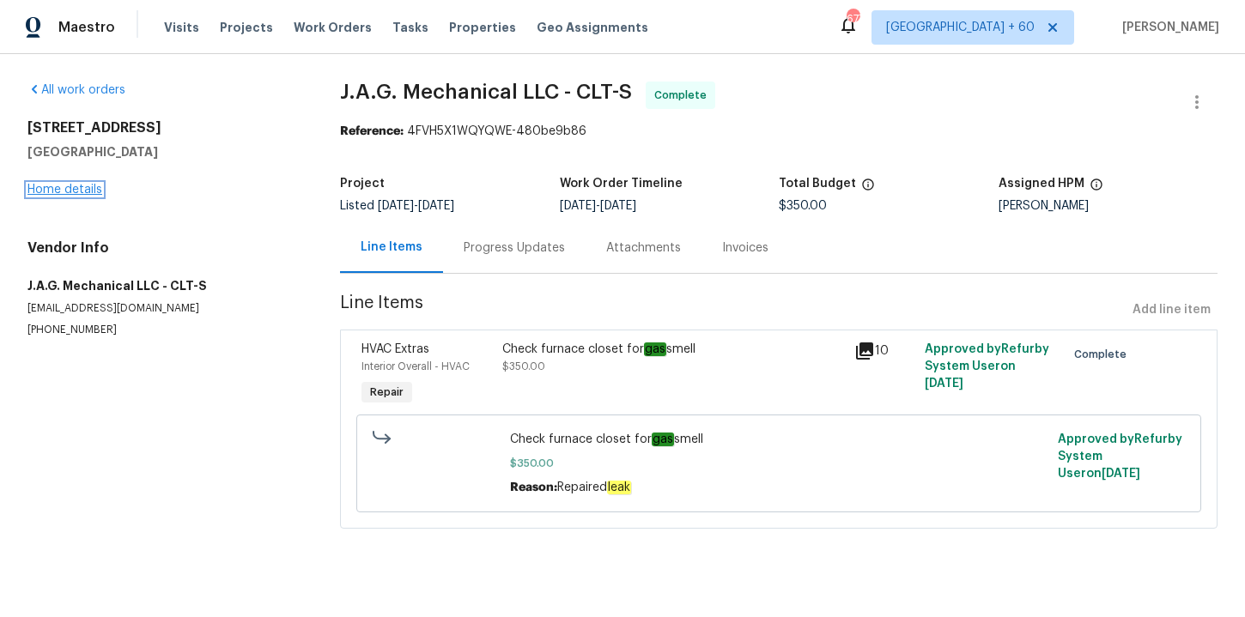
click at [82, 190] on link "Home details" at bounding box center [64, 190] width 75 height 12
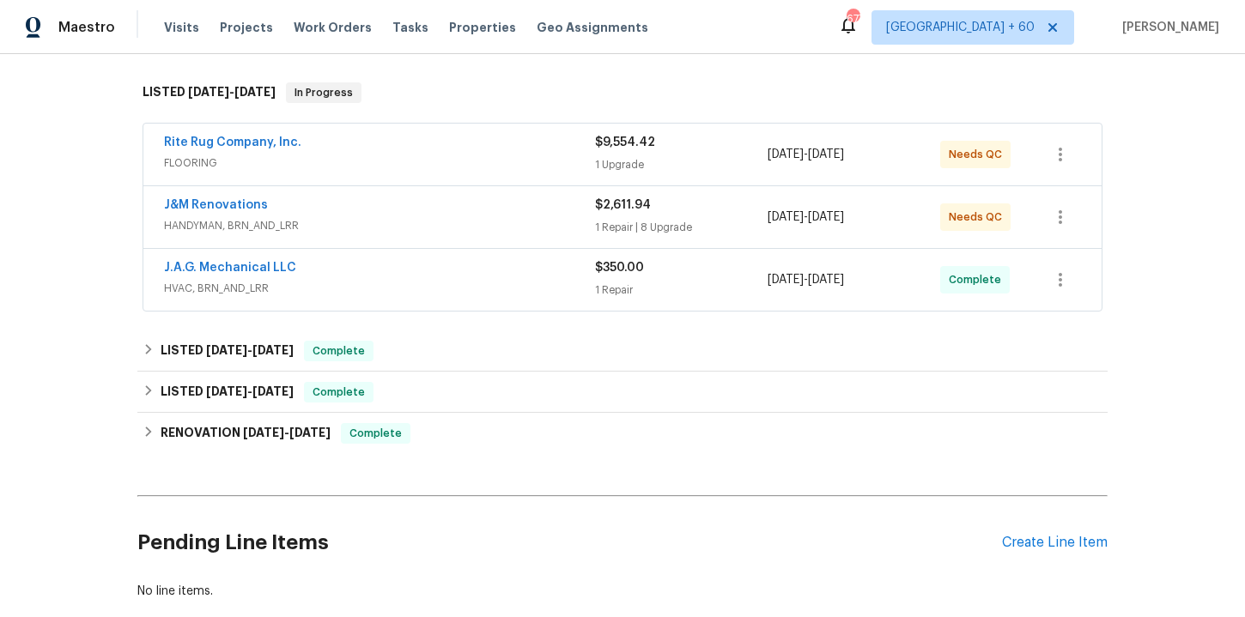
scroll to position [310, 0]
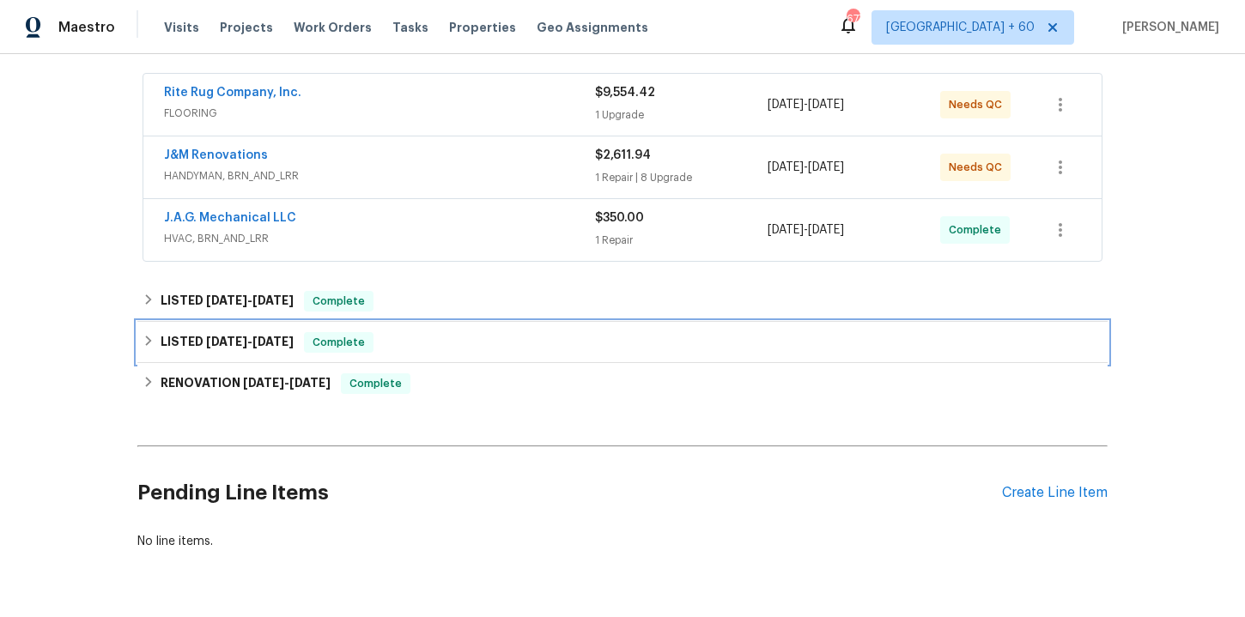
click at [404, 342] on div "LISTED [DATE] - [DATE] Complete" at bounding box center [623, 342] width 960 height 21
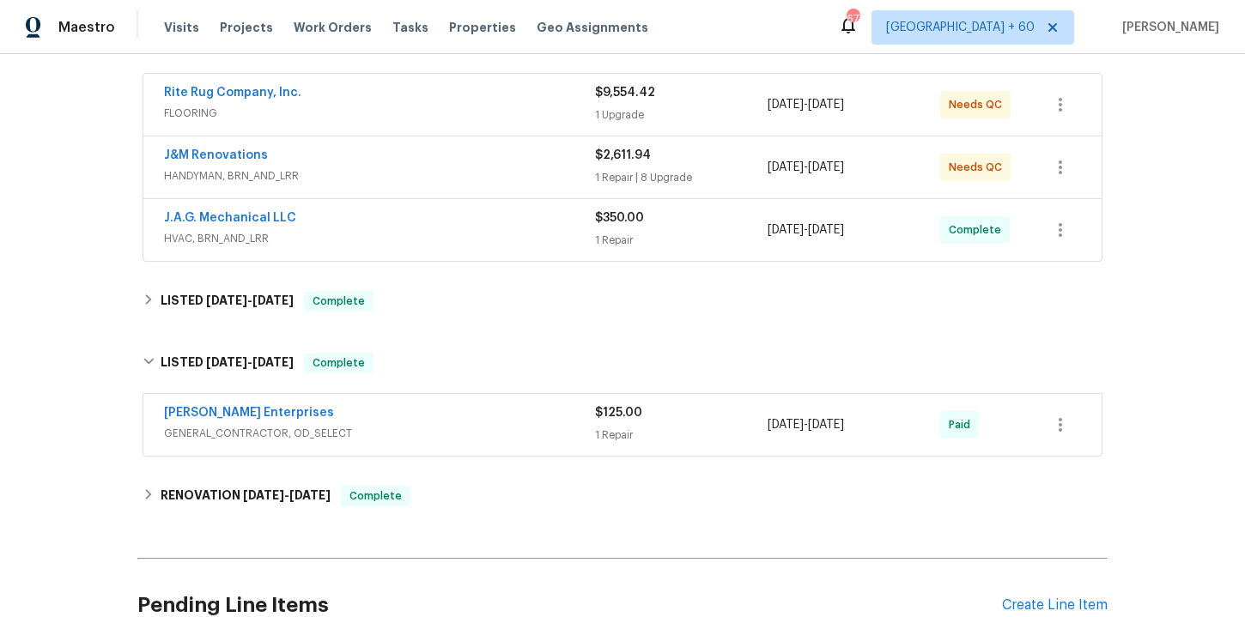
click at [426, 429] on span "GENERAL_CONTRACTOR, OD_SELECT" at bounding box center [379, 433] width 431 height 17
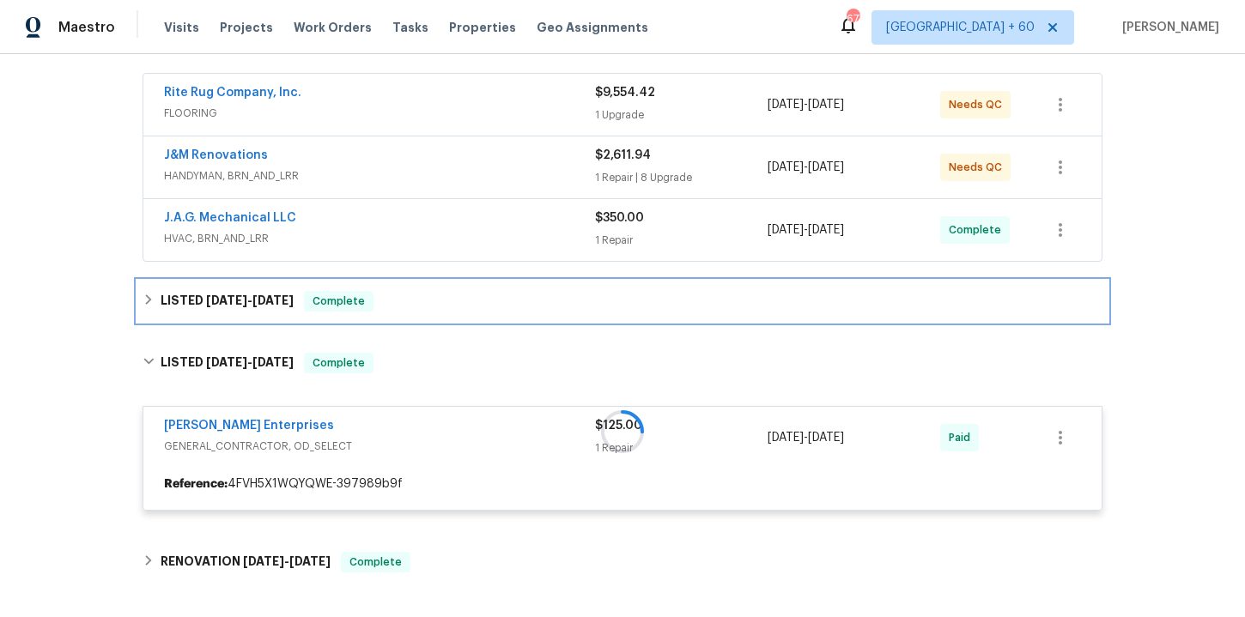
click at [413, 307] on div "LISTED [DATE] - [DATE] Complete" at bounding box center [623, 301] width 960 height 21
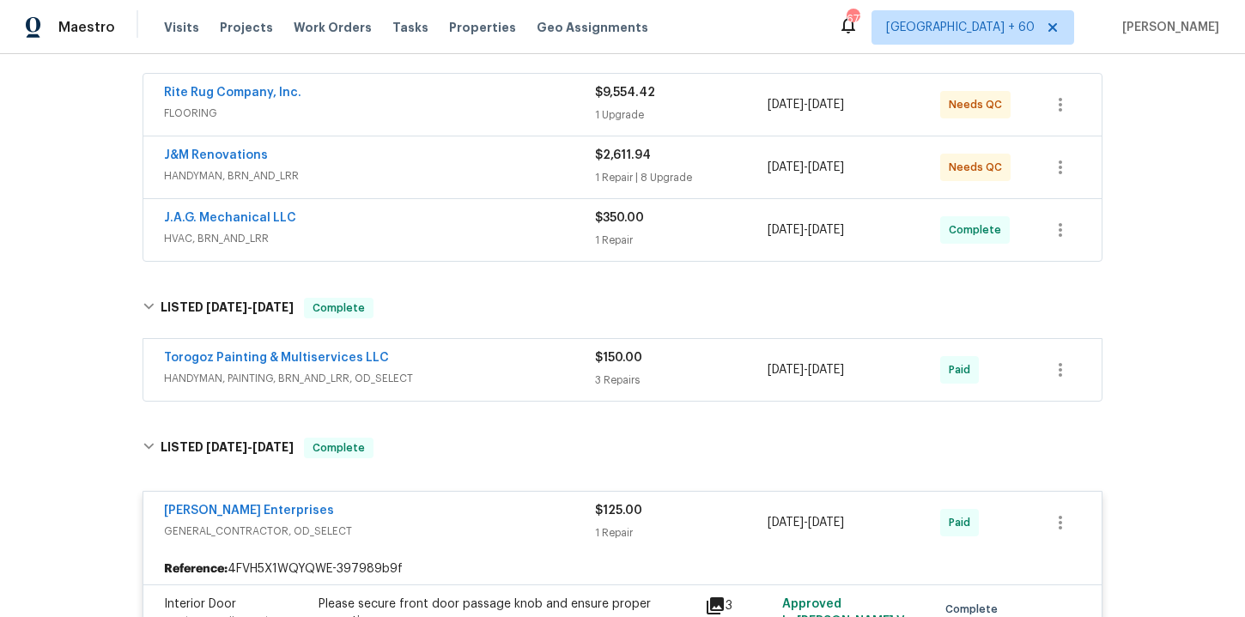
click at [437, 370] on span "HANDYMAN, PAINTING, BRN_AND_LRR, OD_SELECT" at bounding box center [379, 378] width 431 height 17
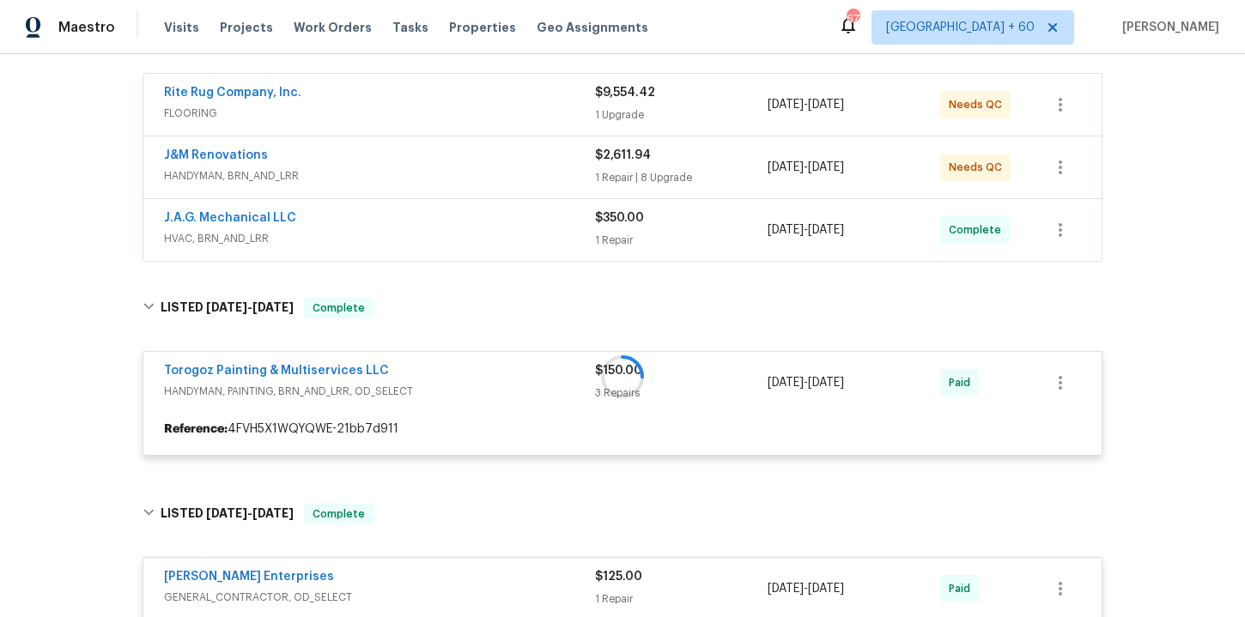
click at [439, 238] on span "HVAC, BRN_AND_LRR" at bounding box center [379, 238] width 431 height 17
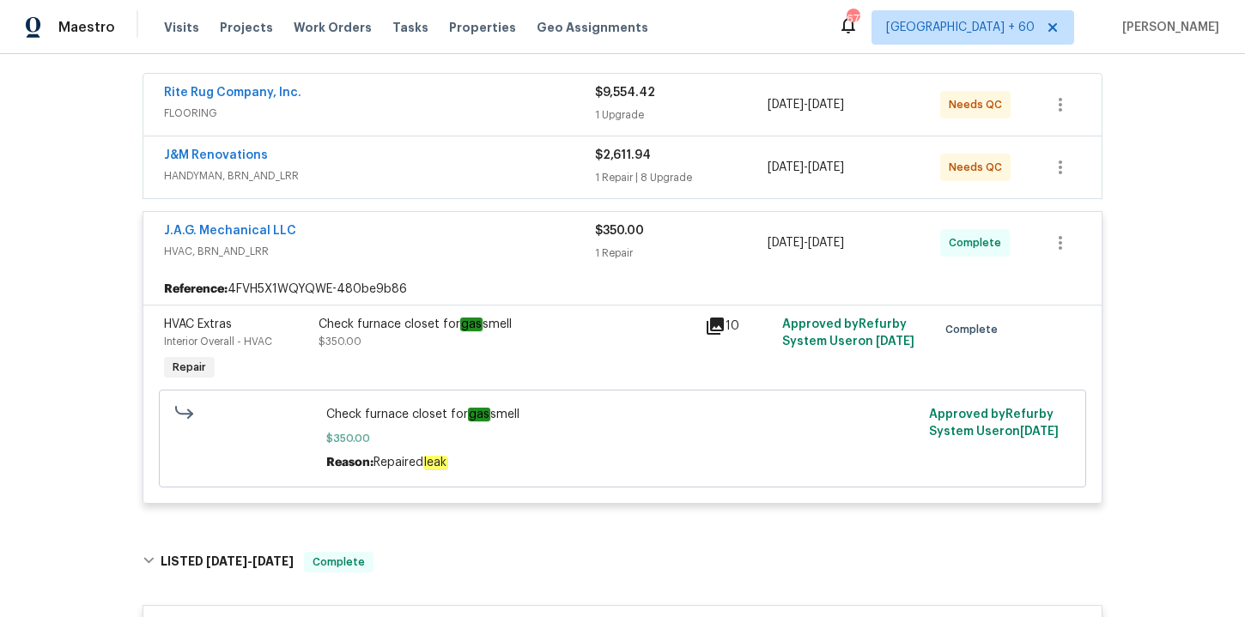
click at [434, 164] on div "J&M Renovations" at bounding box center [379, 157] width 431 height 21
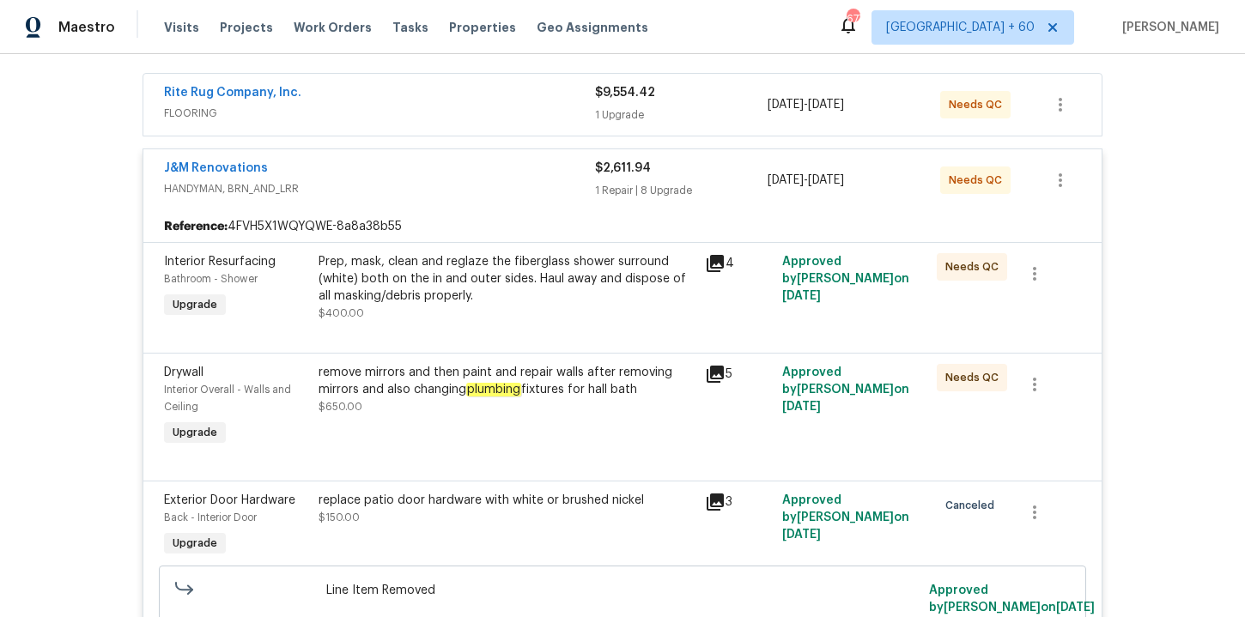
click at [415, 112] on span "FLOORING" at bounding box center [379, 113] width 431 height 17
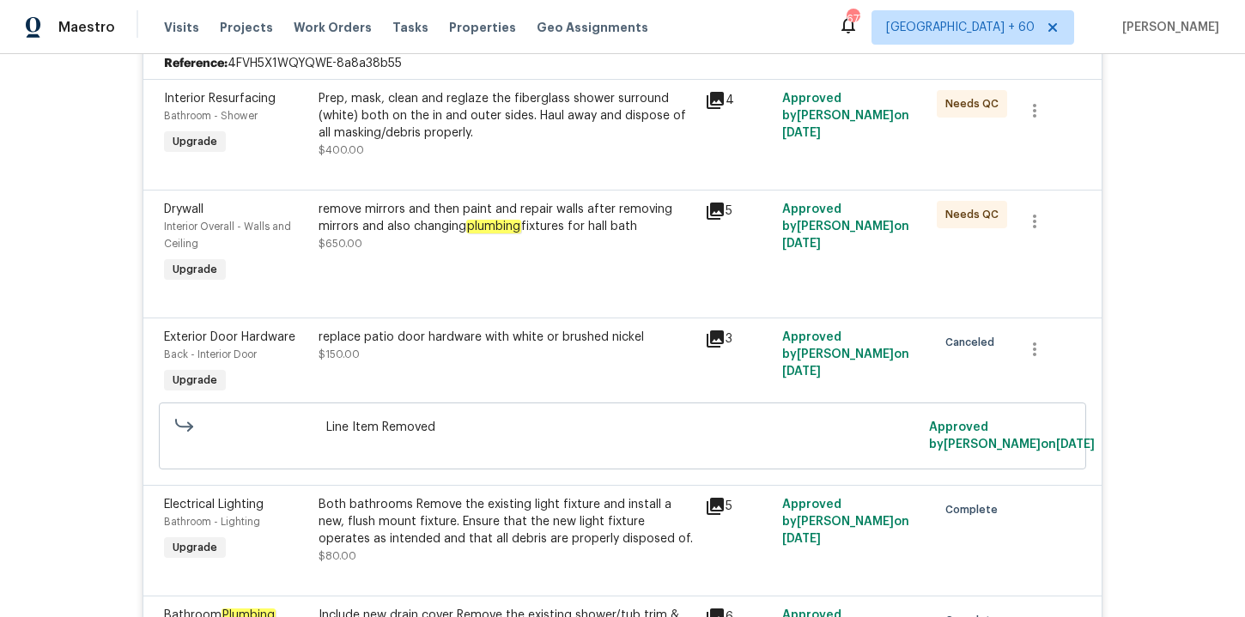
scroll to position [1064, 0]
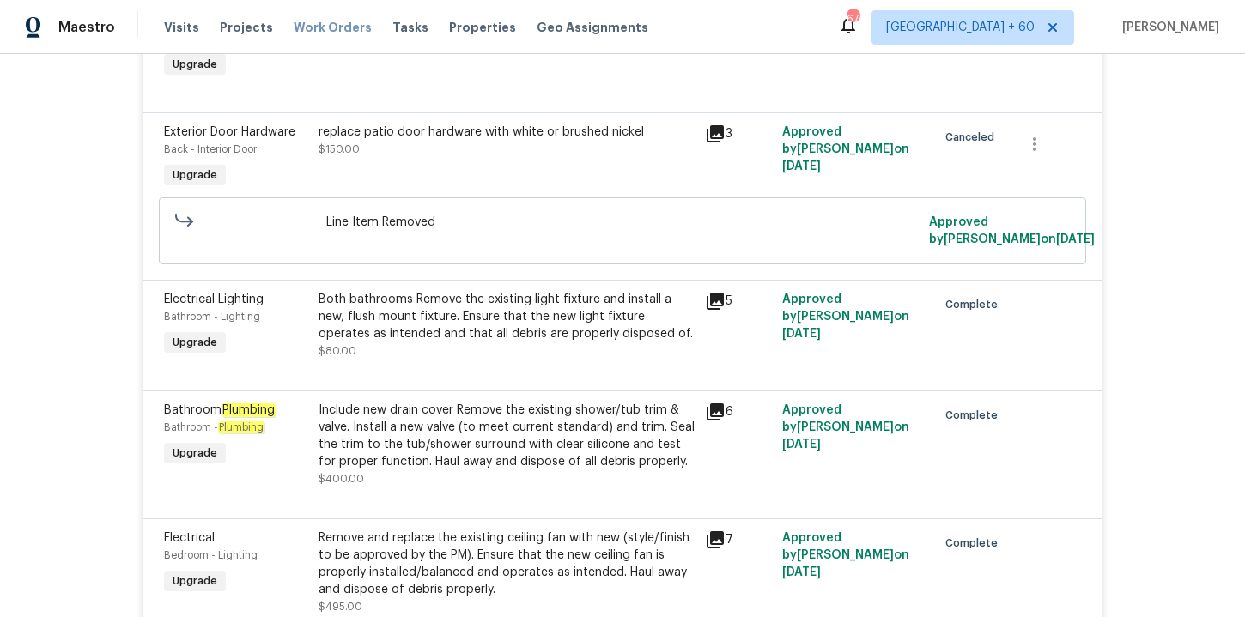
click at [332, 20] on span "Work Orders" at bounding box center [333, 27] width 78 height 17
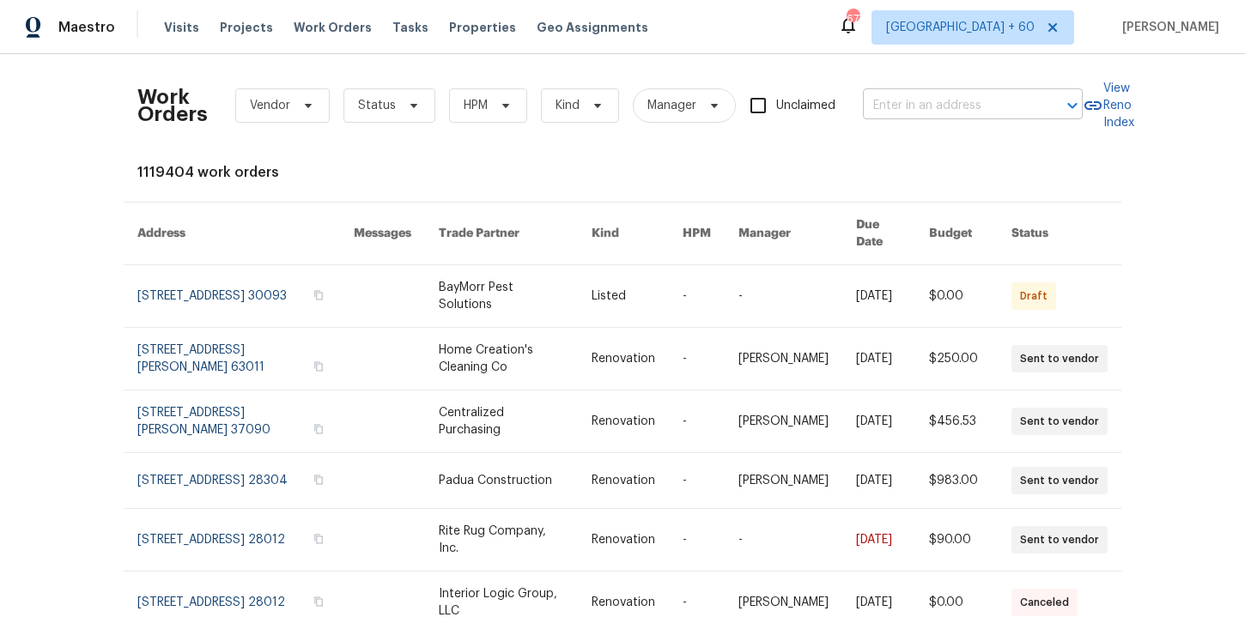
click at [883, 104] on input "text" at bounding box center [949, 106] width 172 height 27
paste input "[STREET_ADDRESS]"
type input "[STREET_ADDRESS]"
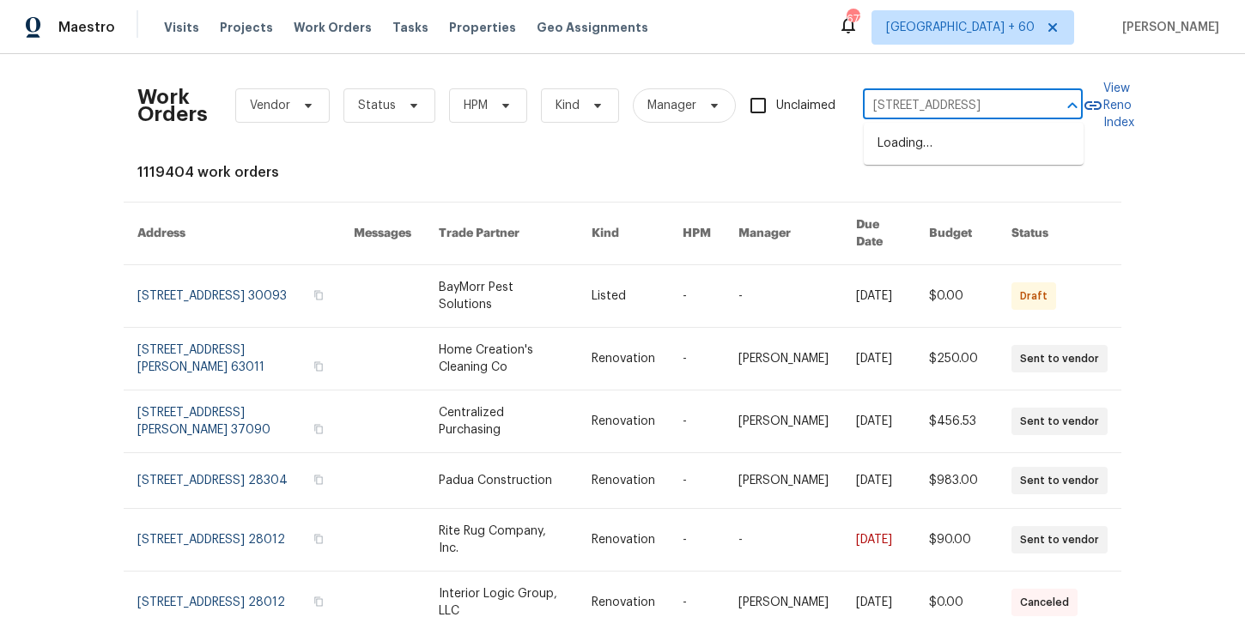
scroll to position [0, 95]
click at [926, 145] on li "[STREET_ADDRESS]" at bounding box center [974, 144] width 220 height 28
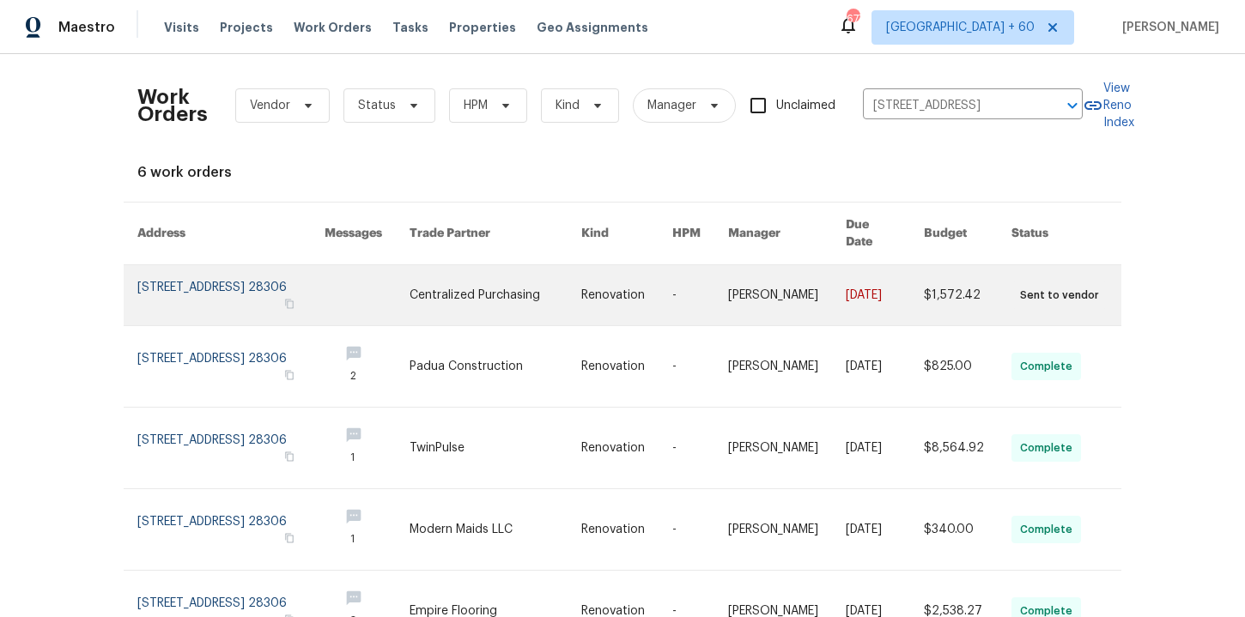
click at [216, 285] on link at bounding box center [230, 295] width 187 height 60
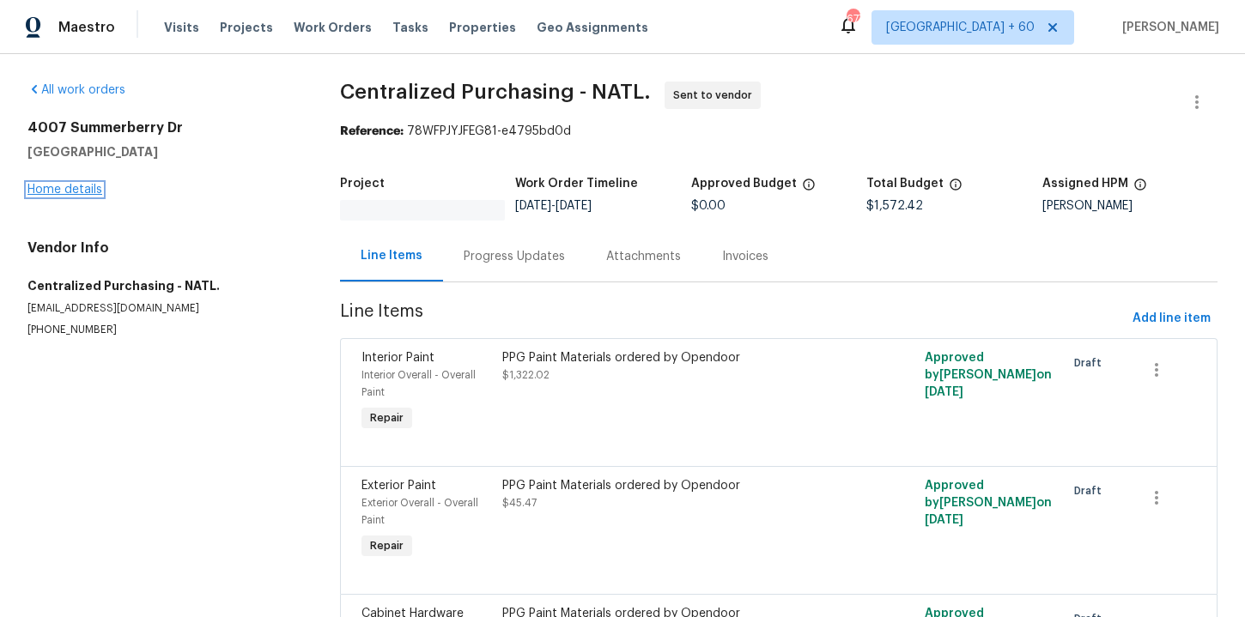
click at [81, 191] on link "Home details" at bounding box center [64, 190] width 75 height 12
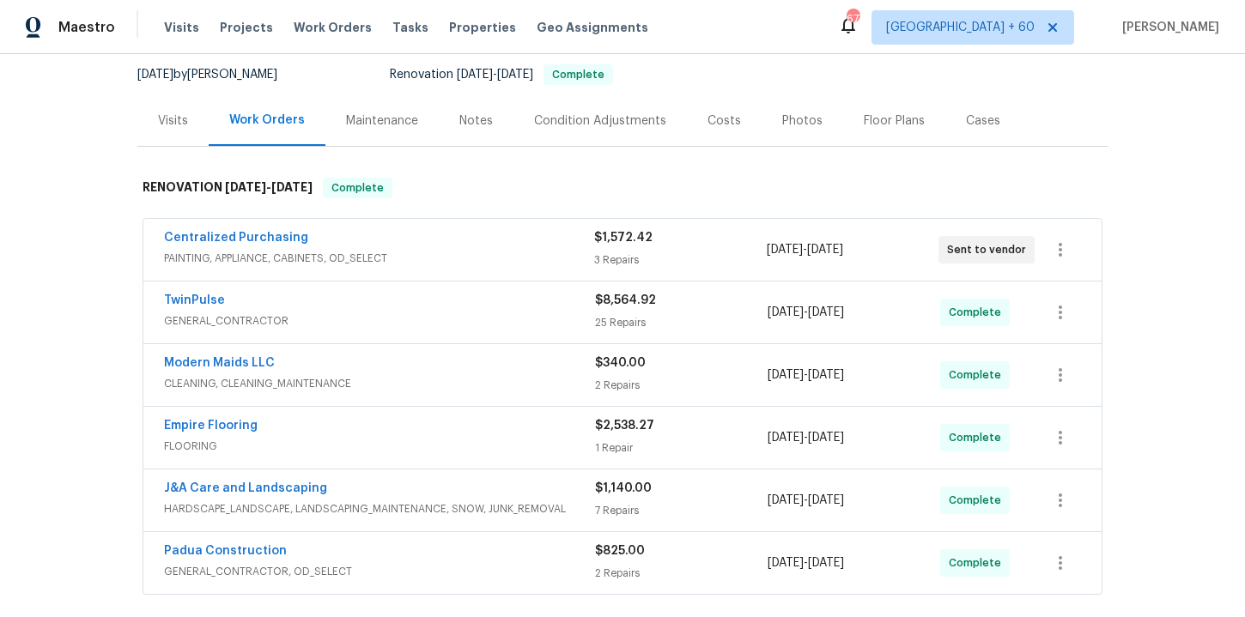
scroll to position [279, 0]
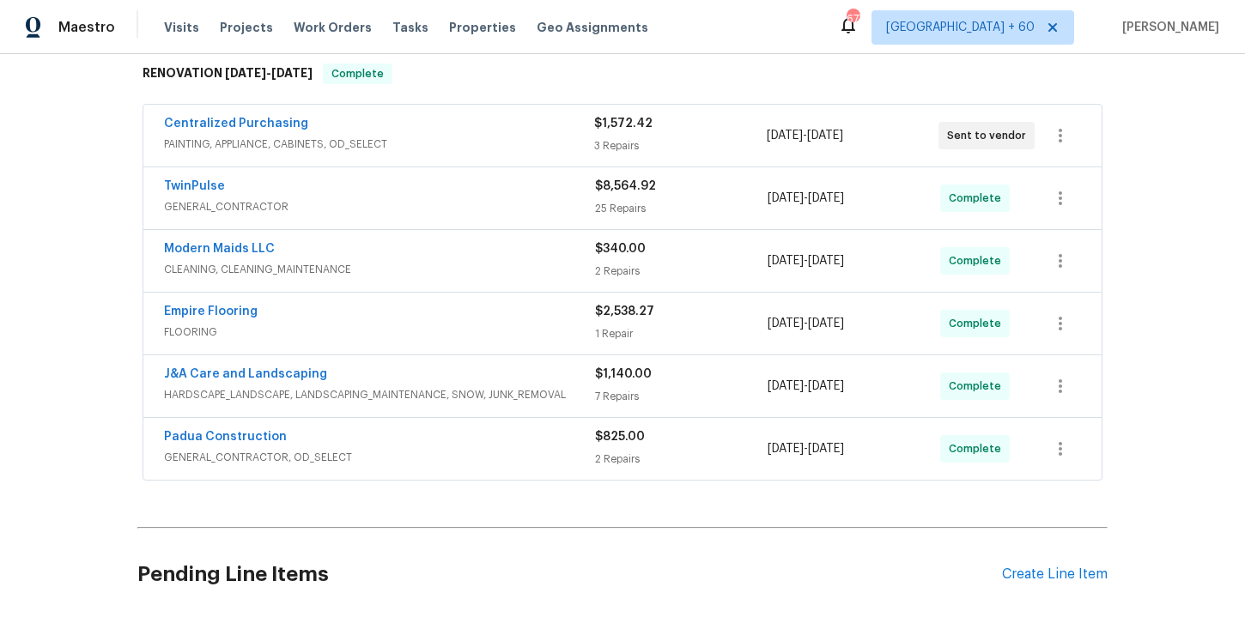
click at [414, 333] on span "FLOORING" at bounding box center [379, 332] width 431 height 17
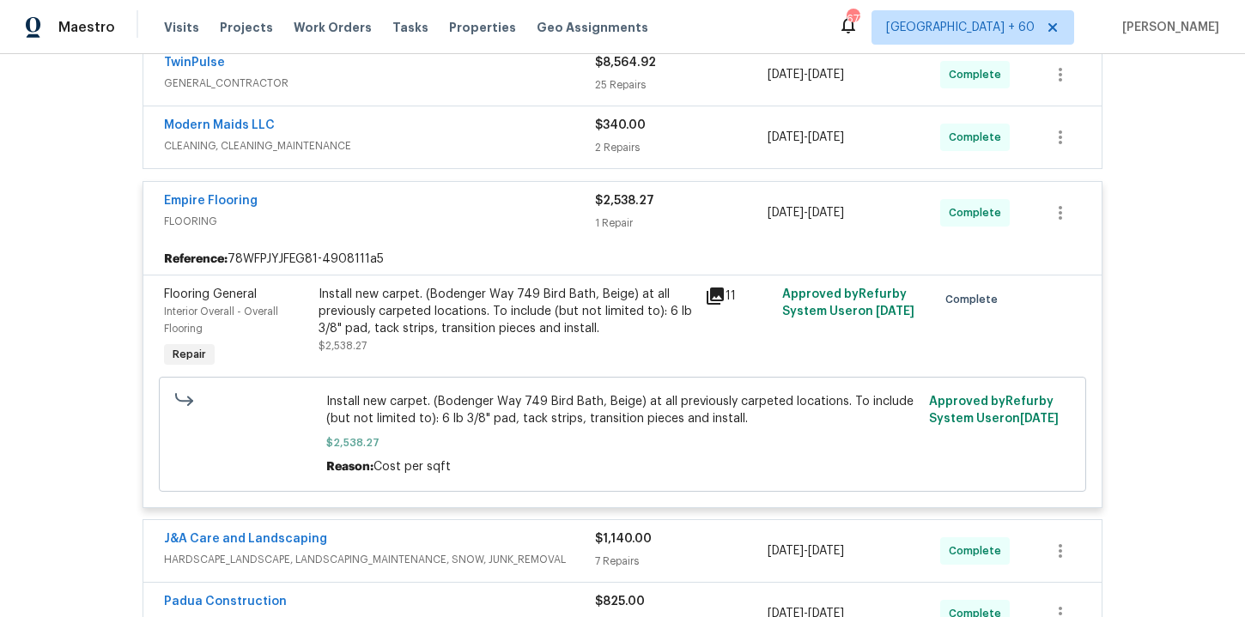
scroll to position [515, 0]
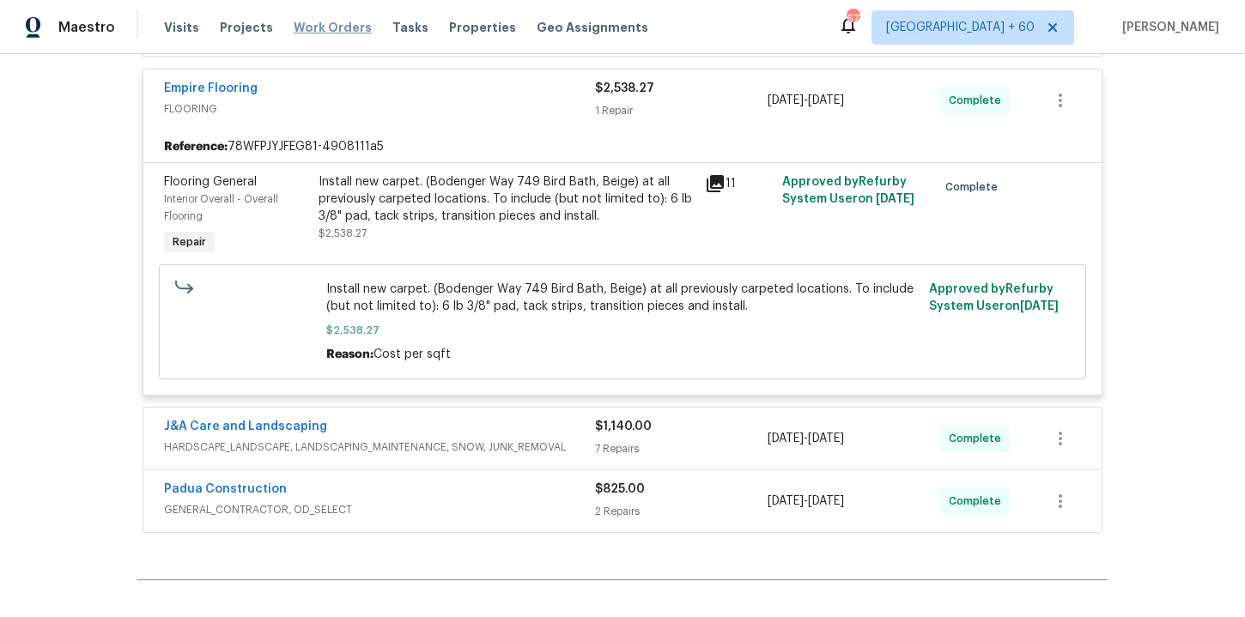
click at [341, 29] on span "Work Orders" at bounding box center [333, 27] width 78 height 17
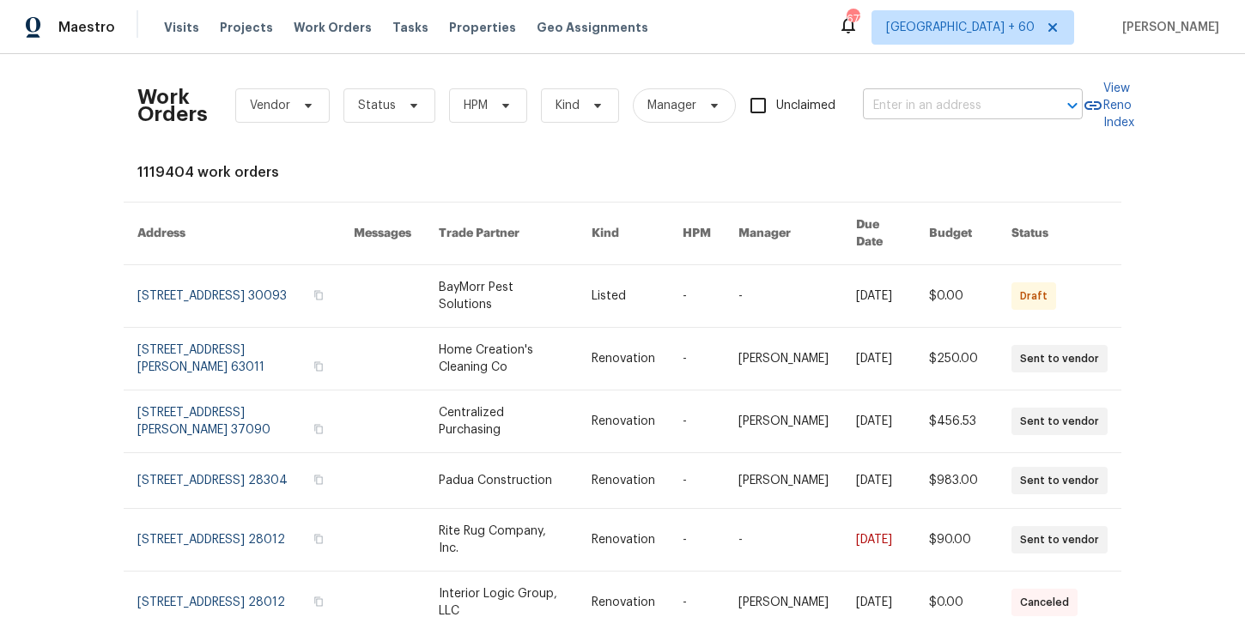
click at [902, 106] on input "text" at bounding box center [949, 106] width 172 height 27
paste input "[STREET_ADDRESS][PERSON_NAME]"
type input "[STREET_ADDRESS][PERSON_NAME]"
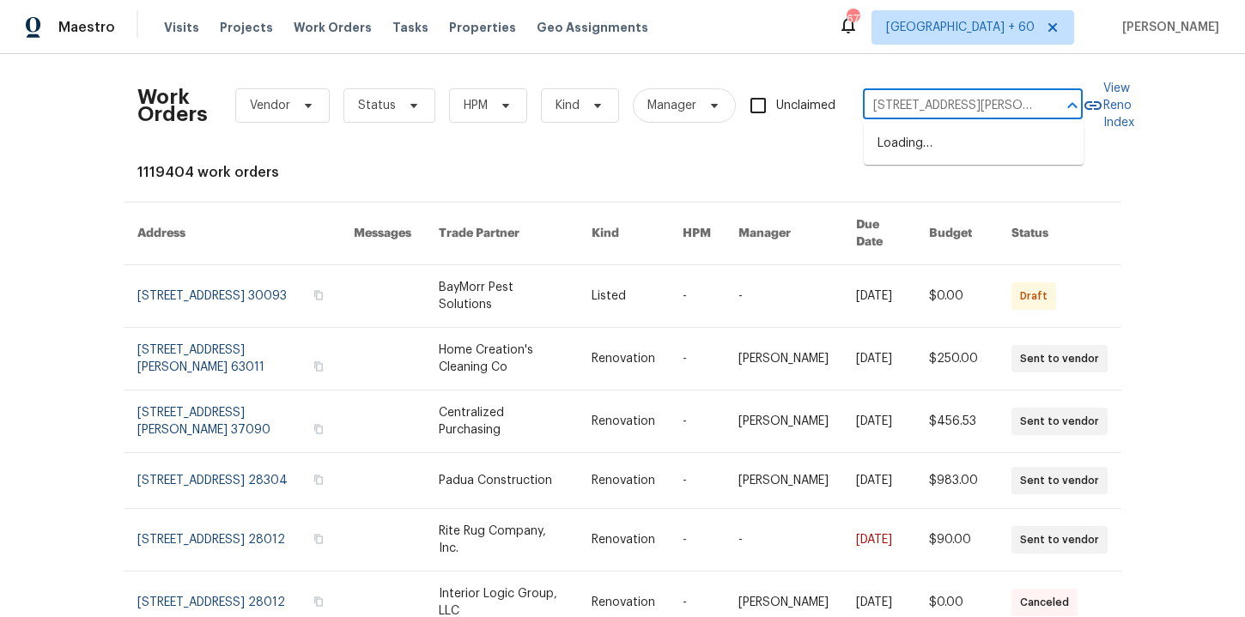
scroll to position [0, 15]
click at [910, 137] on li "[STREET_ADDRESS]" at bounding box center [974, 144] width 220 height 28
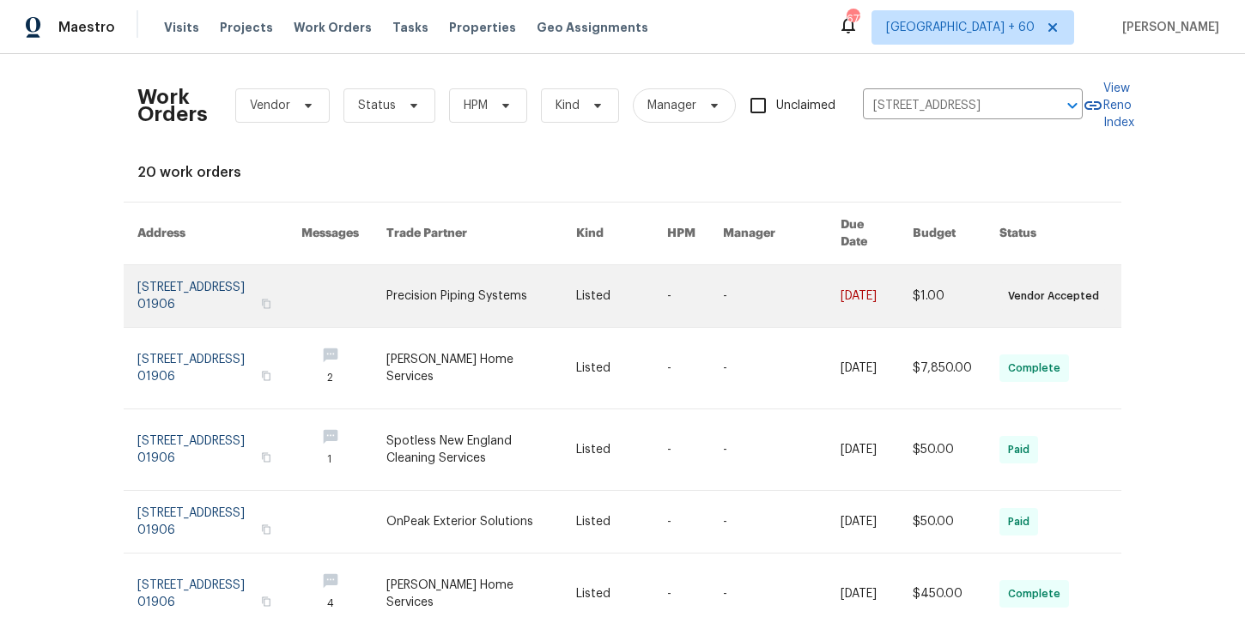
click at [191, 288] on link at bounding box center [219, 296] width 164 height 62
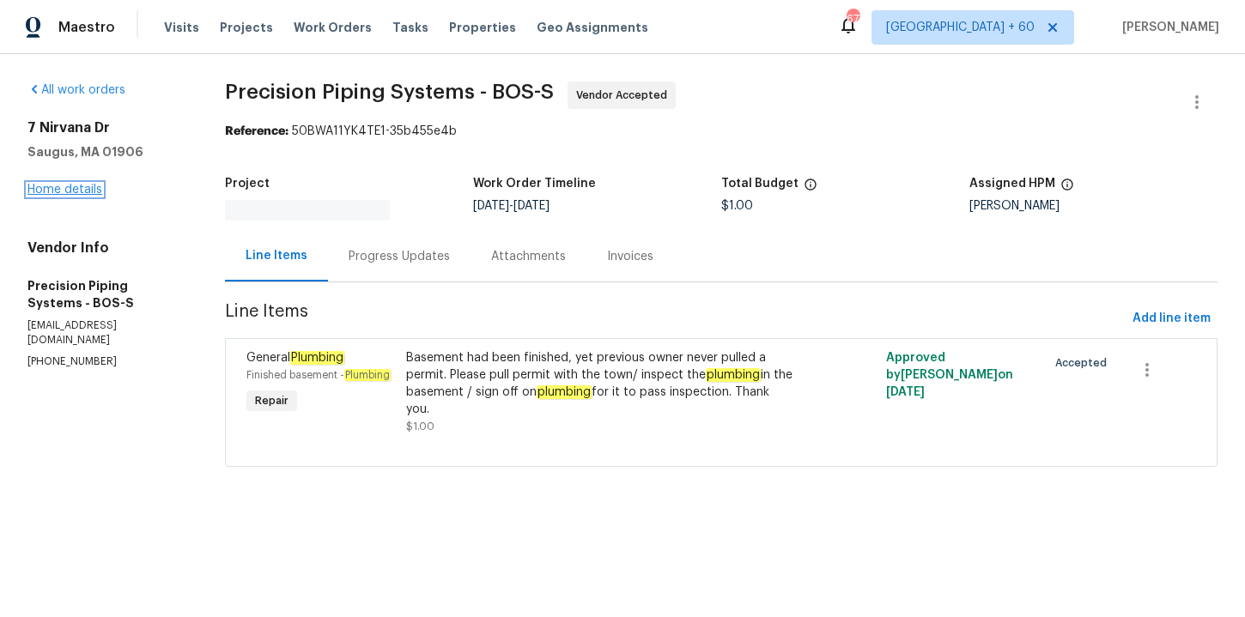
click at [82, 191] on link "Home details" at bounding box center [64, 190] width 75 height 12
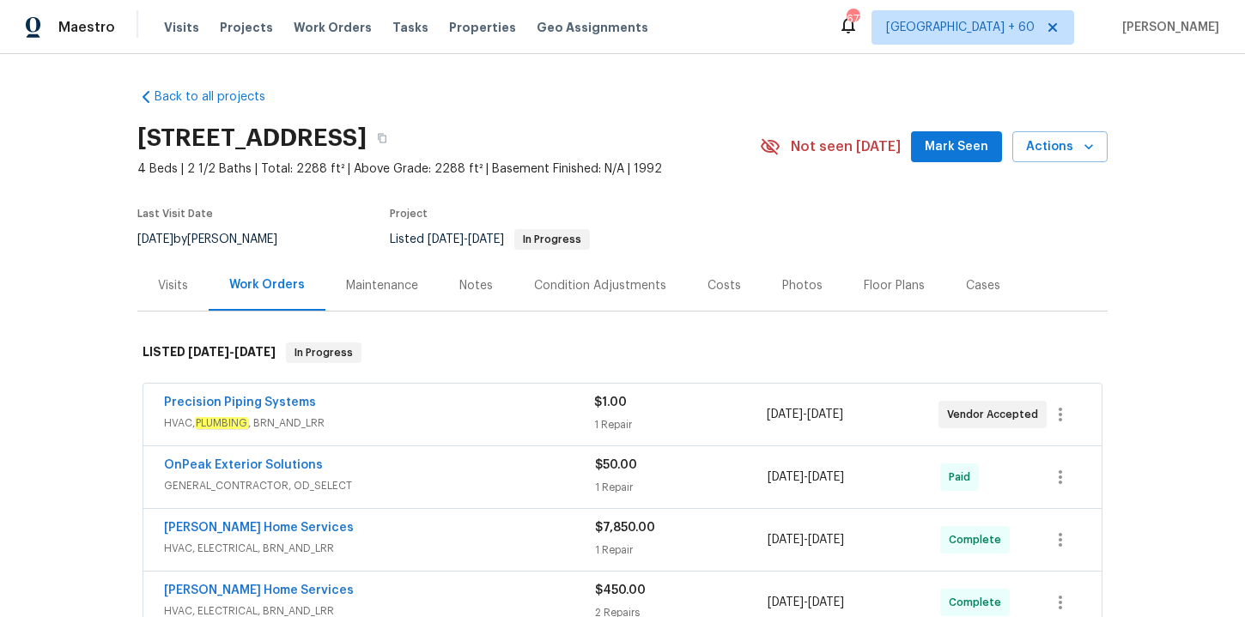
scroll to position [226, 0]
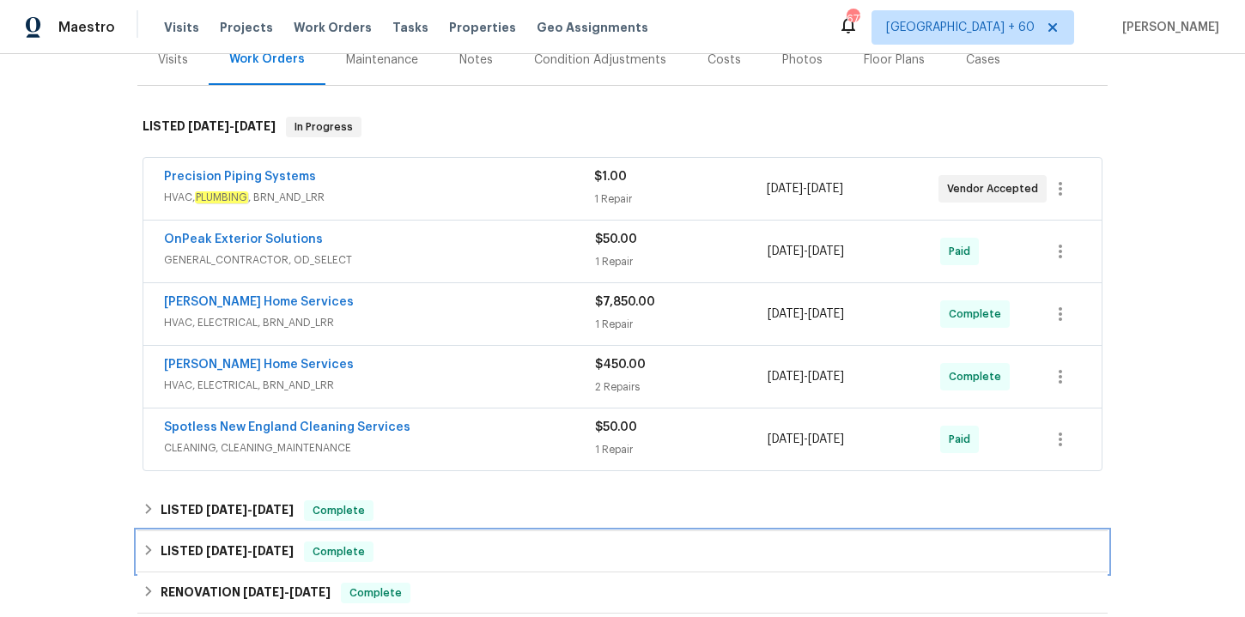
click at [416, 540] on div "LISTED [DATE] - [DATE] Complete" at bounding box center [622, 551] width 970 height 41
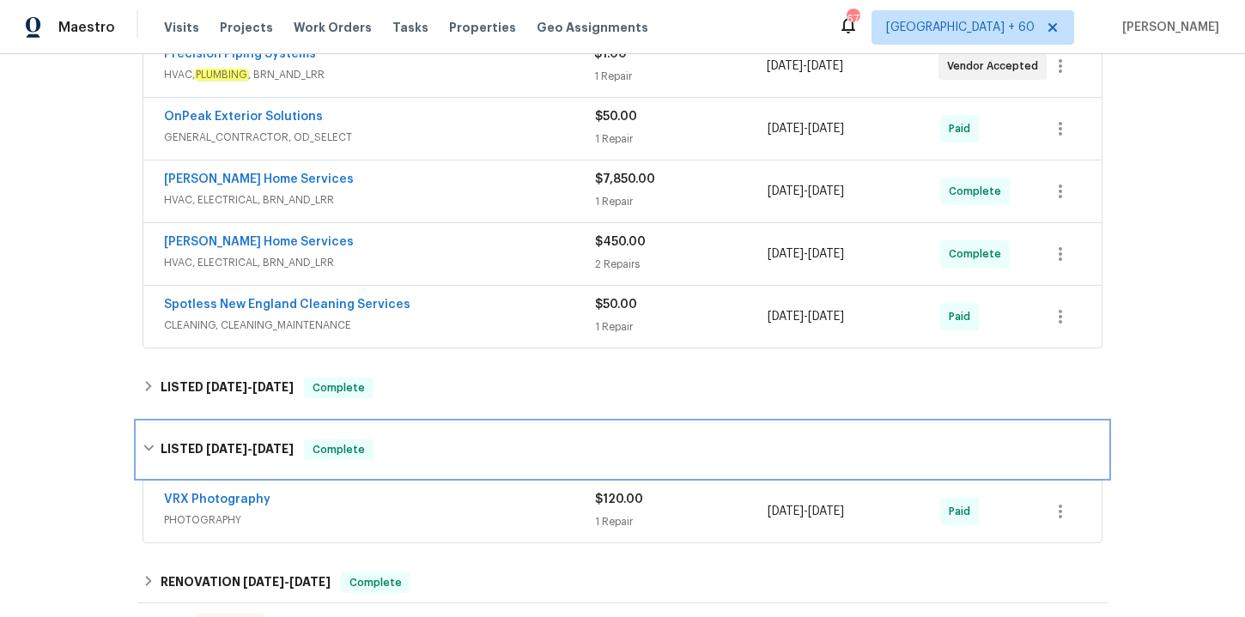
scroll to position [352, 0]
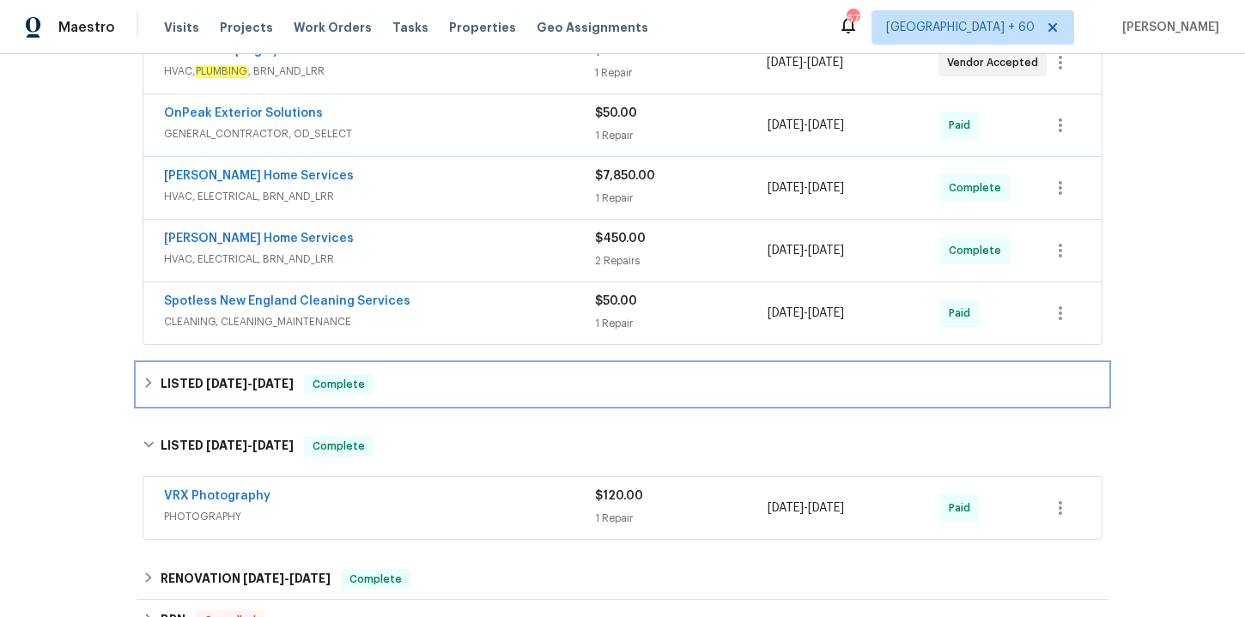
click at [398, 392] on div "LISTED [DATE] - [DATE] Complete" at bounding box center [623, 384] width 960 height 21
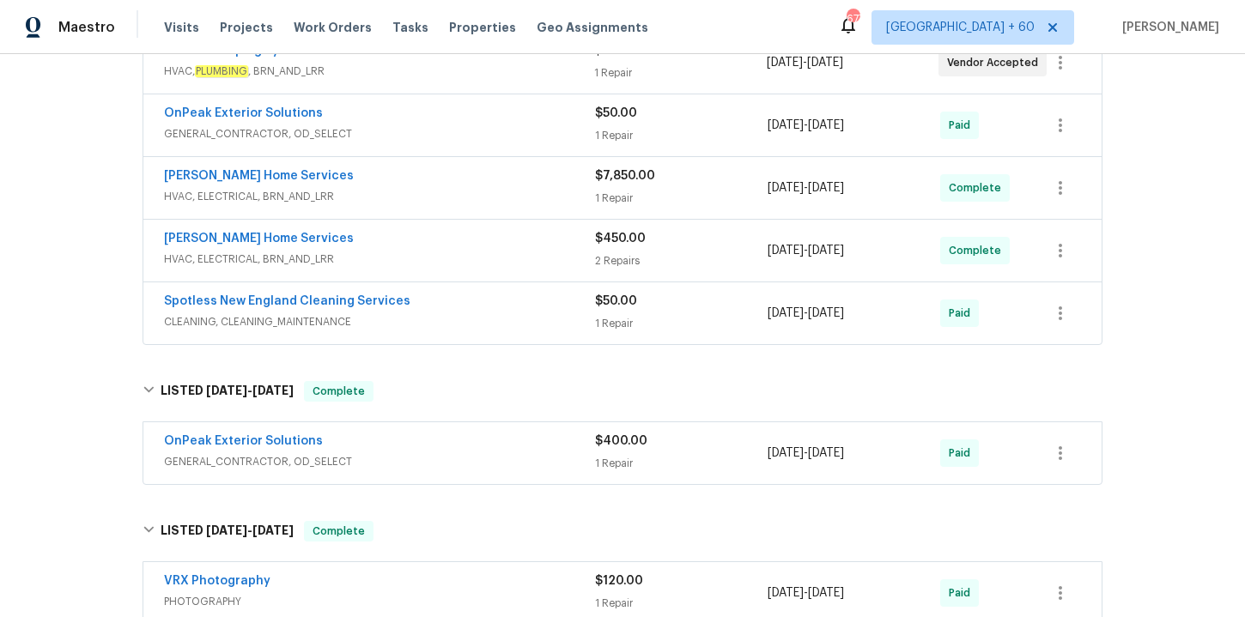
click at [426, 459] on span "GENERAL_CONTRACTOR, OD_SELECT" at bounding box center [379, 461] width 431 height 17
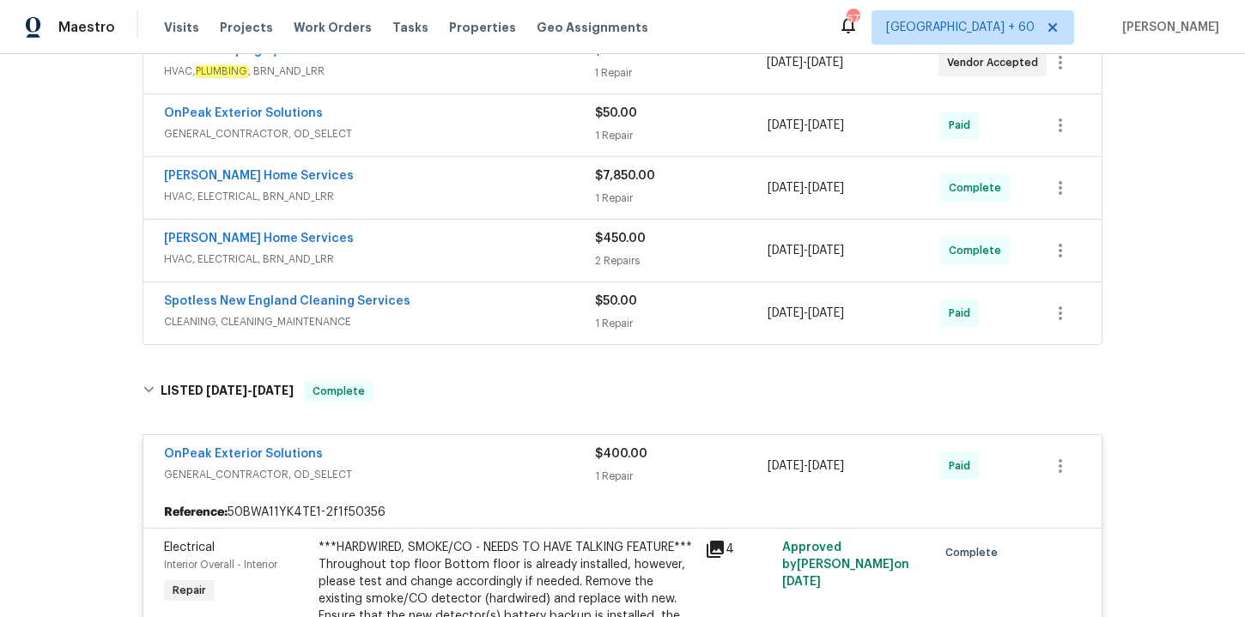
click at [454, 311] on div "Spotless New England Cleaning Services" at bounding box center [379, 303] width 431 height 21
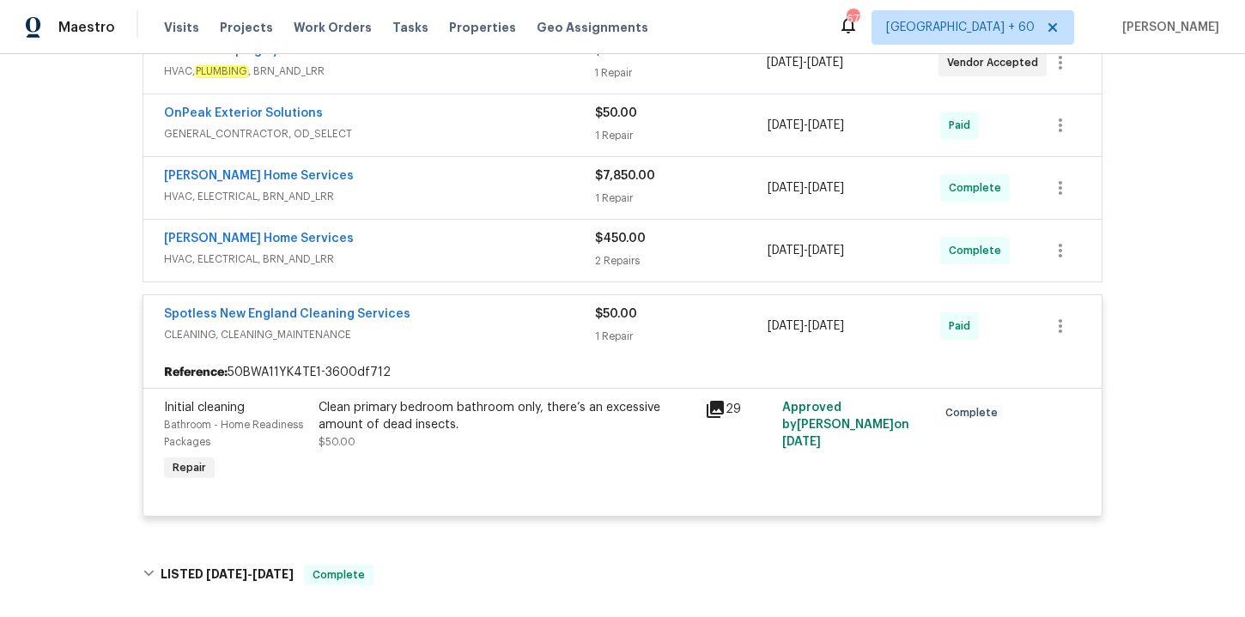
click at [446, 252] on span "HVAC, ELECTRICAL, BRN_AND_LRR" at bounding box center [379, 259] width 431 height 17
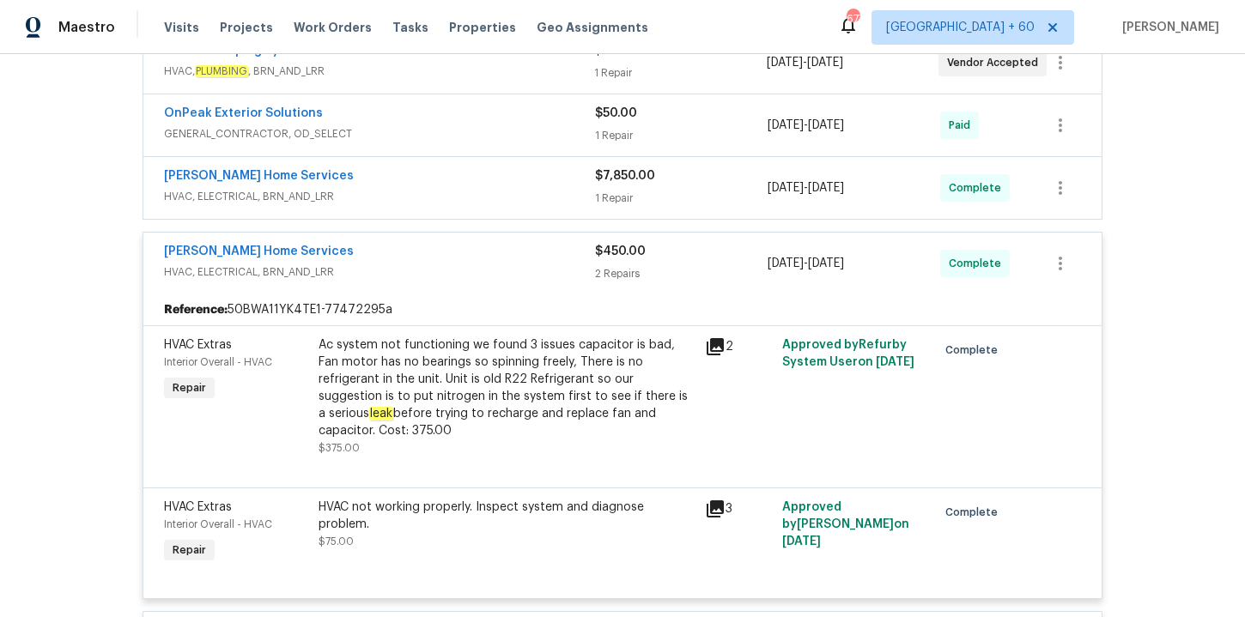
click at [432, 191] on span "HVAC, ELECTRICAL, BRN_AND_LRR" at bounding box center [379, 196] width 431 height 17
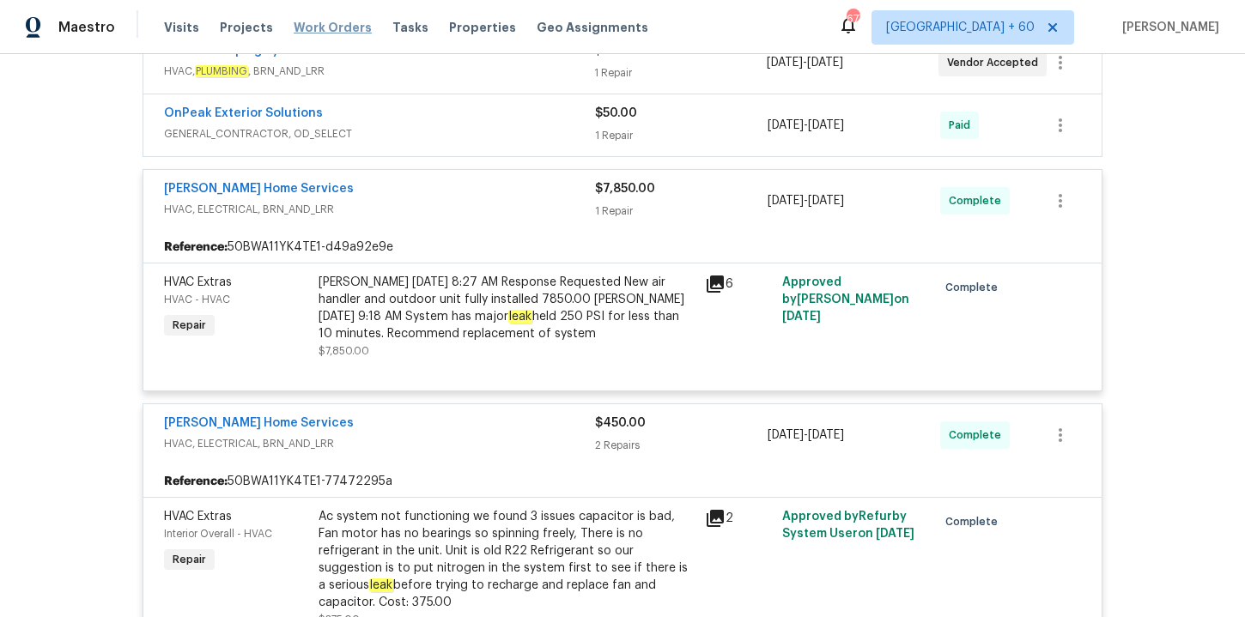
click at [342, 28] on span "Work Orders" at bounding box center [333, 27] width 78 height 17
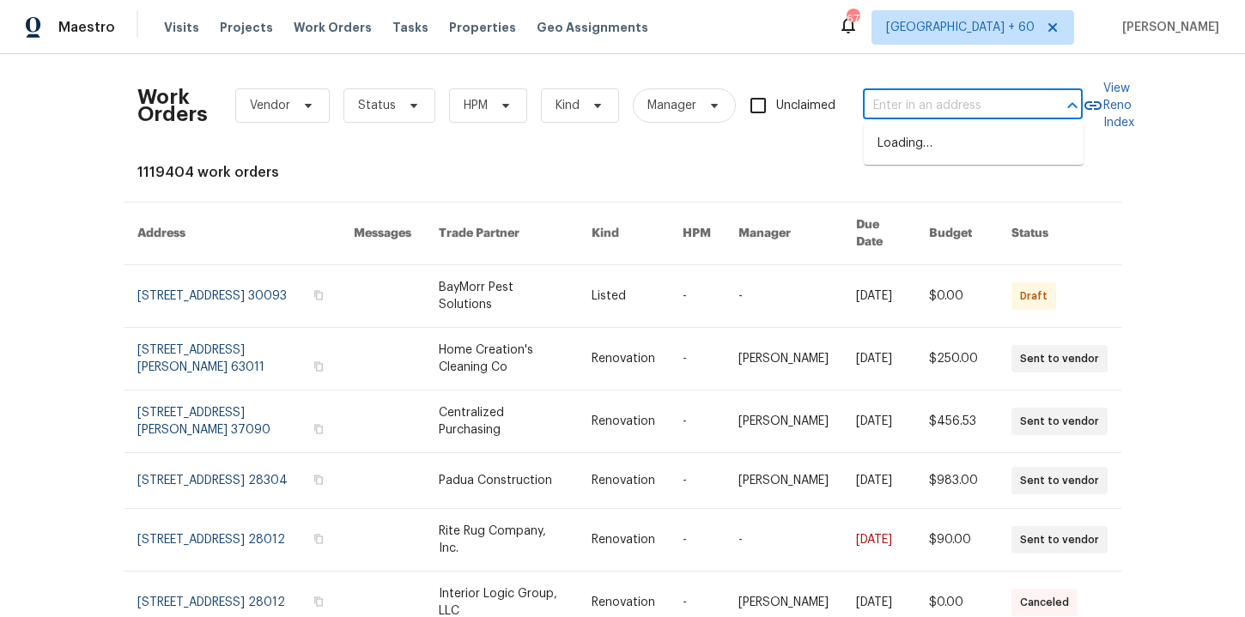
click at [901, 104] on input "text" at bounding box center [949, 106] width 172 height 27
paste input "[STREET_ADDRESS]"
type input "[STREET_ADDRESS]"
click at [902, 131] on li "[STREET_ADDRESS]" at bounding box center [974, 144] width 220 height 28
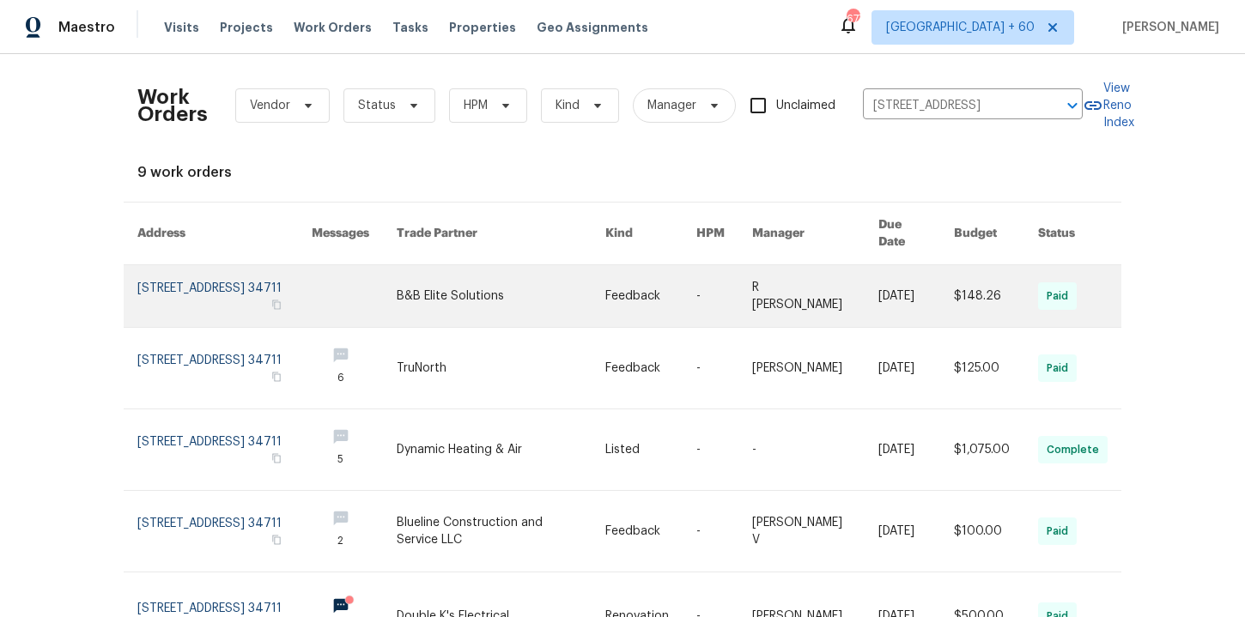
click at [198, 283] on link at bounding box center [224, 296] width 174 height 62
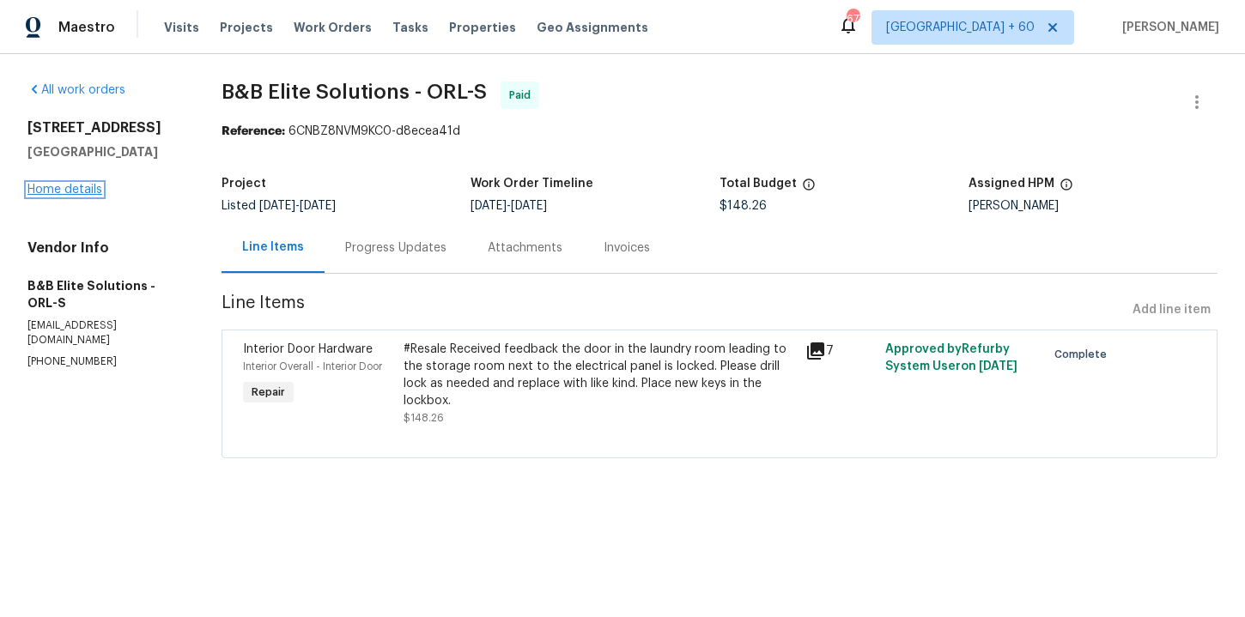
click at [76, 190] on link "Home details" at bounding box center [64, 190] width 75 height 12
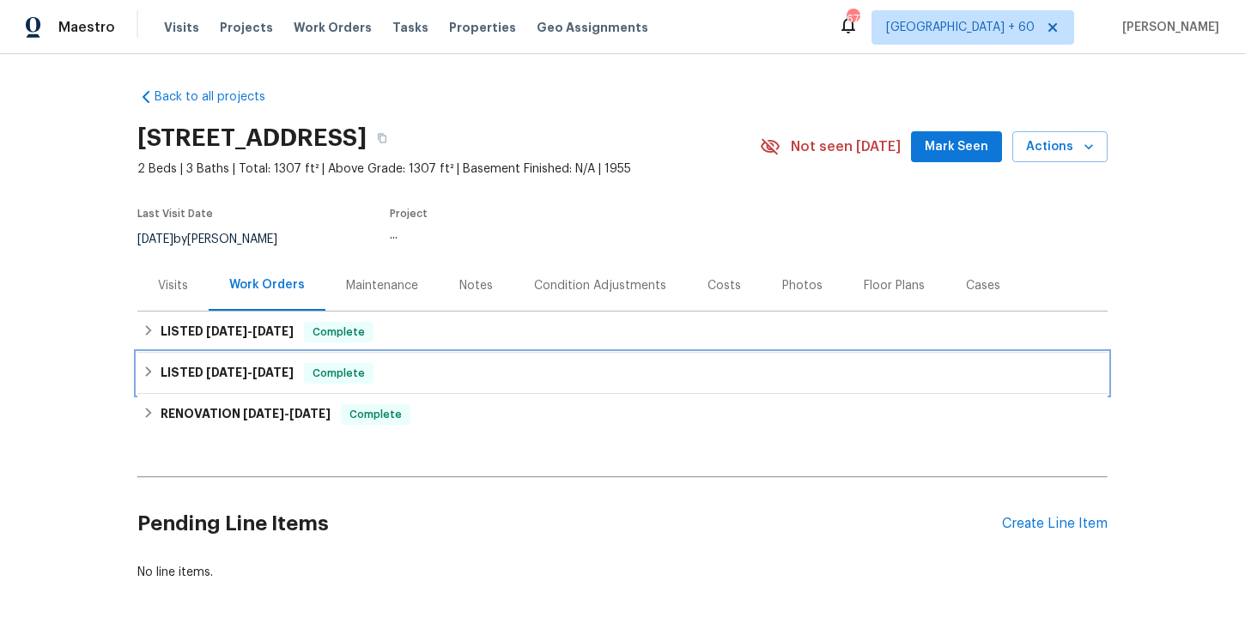
click at [378, 374] on div "LISTED [DATE] - [DATE] Complete" at bounding box center [623, 373] width 960 height 21
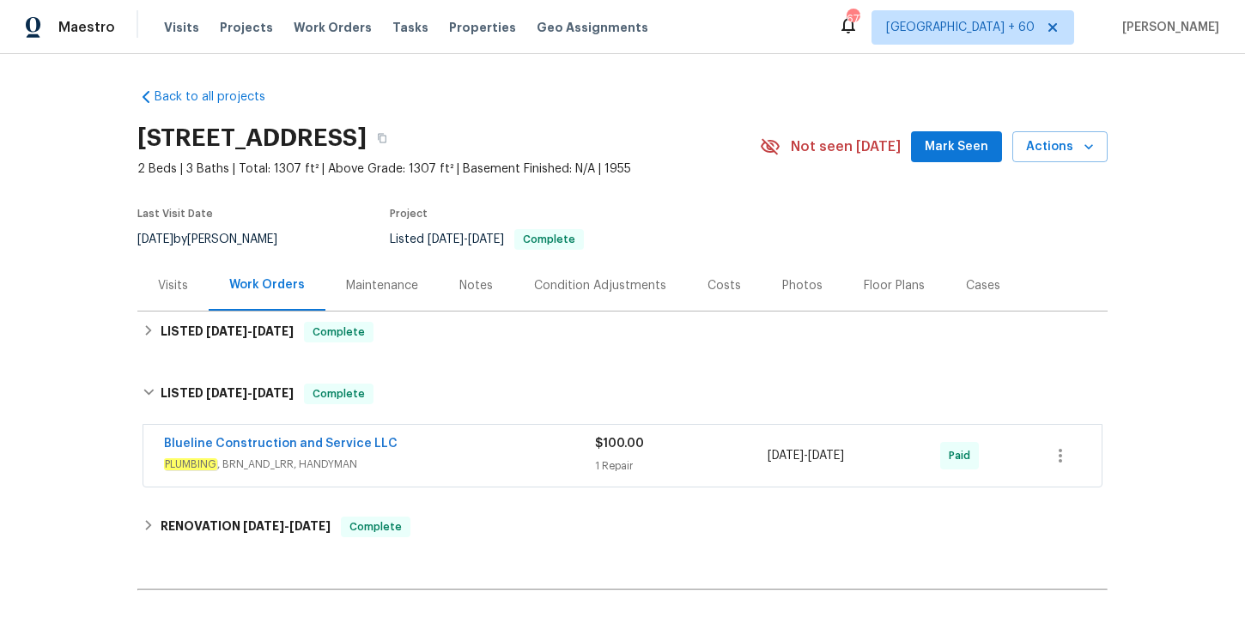
click at [437, 465] on span "PLUMBING , BRN_AND_LRR, HANDYMAN" at bounding box center [379, 464] width 431 height 17
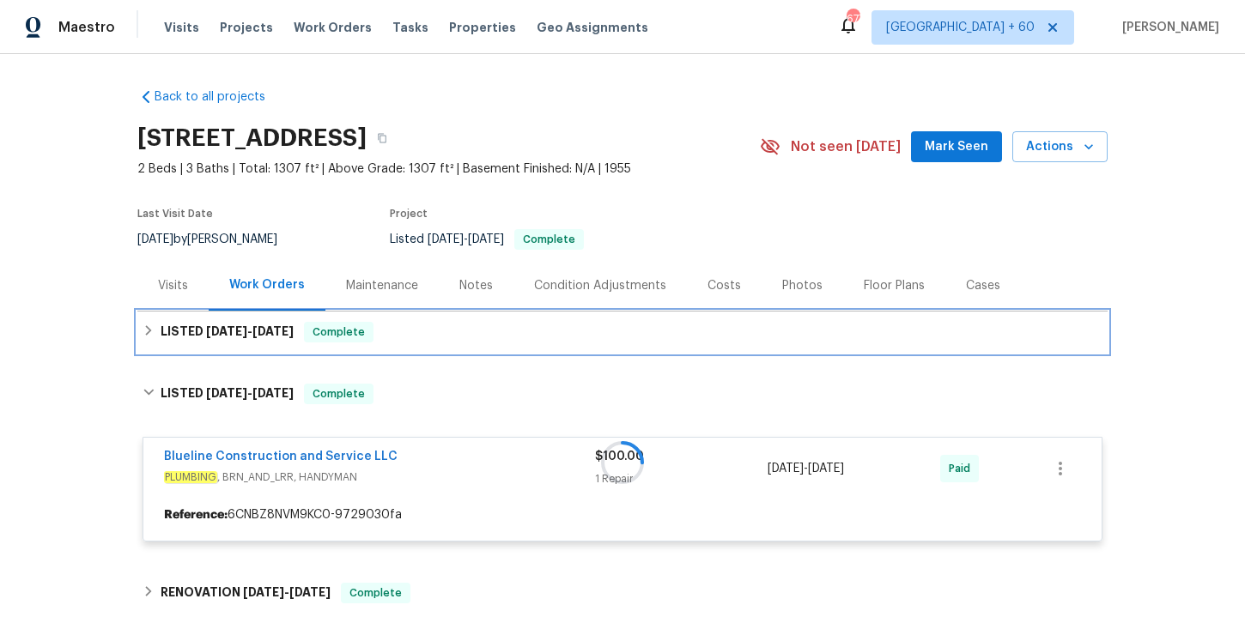
click at [425, 325] on div "LISTED [DATE] - [DATE] Complete" at bounding box center [623, 332] width 960 height 21
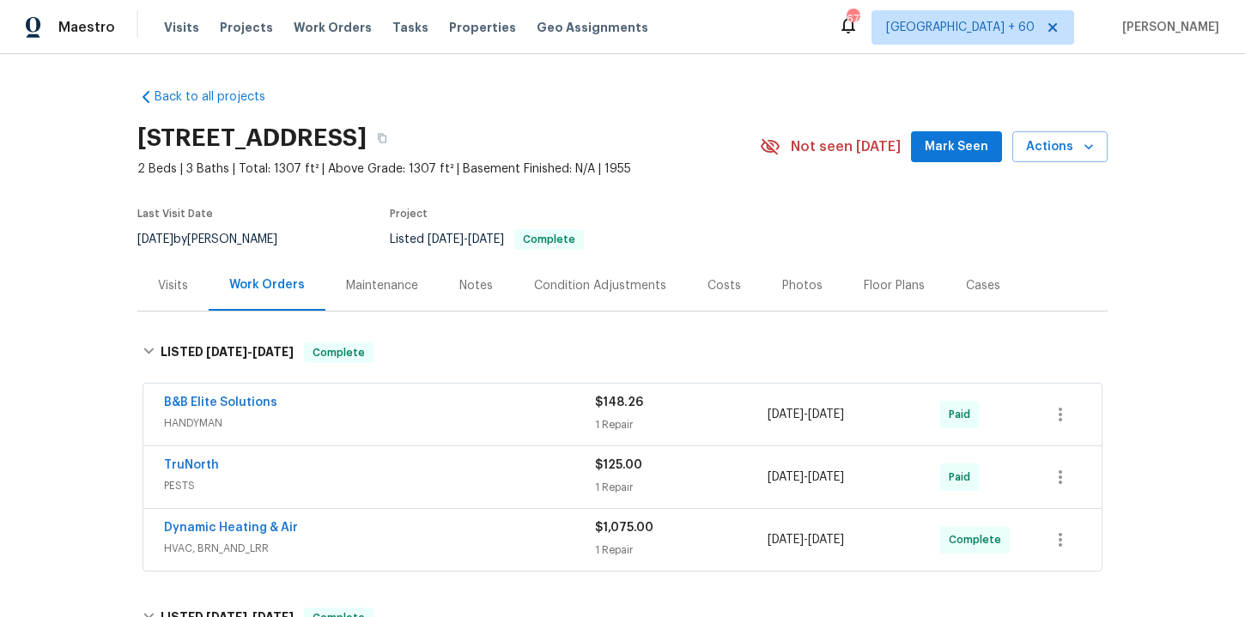
click at [453, 416] on span "HANDYMAN" at bounding box center [379, 423] width 431 height 17
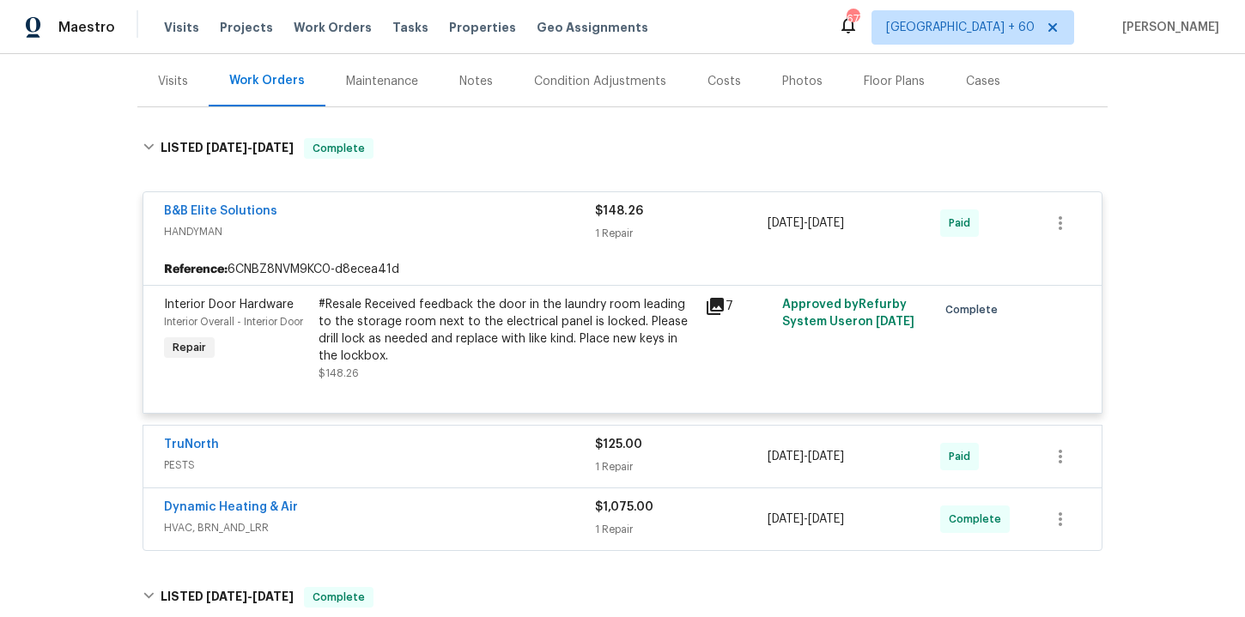
scroll to position [278, 0]
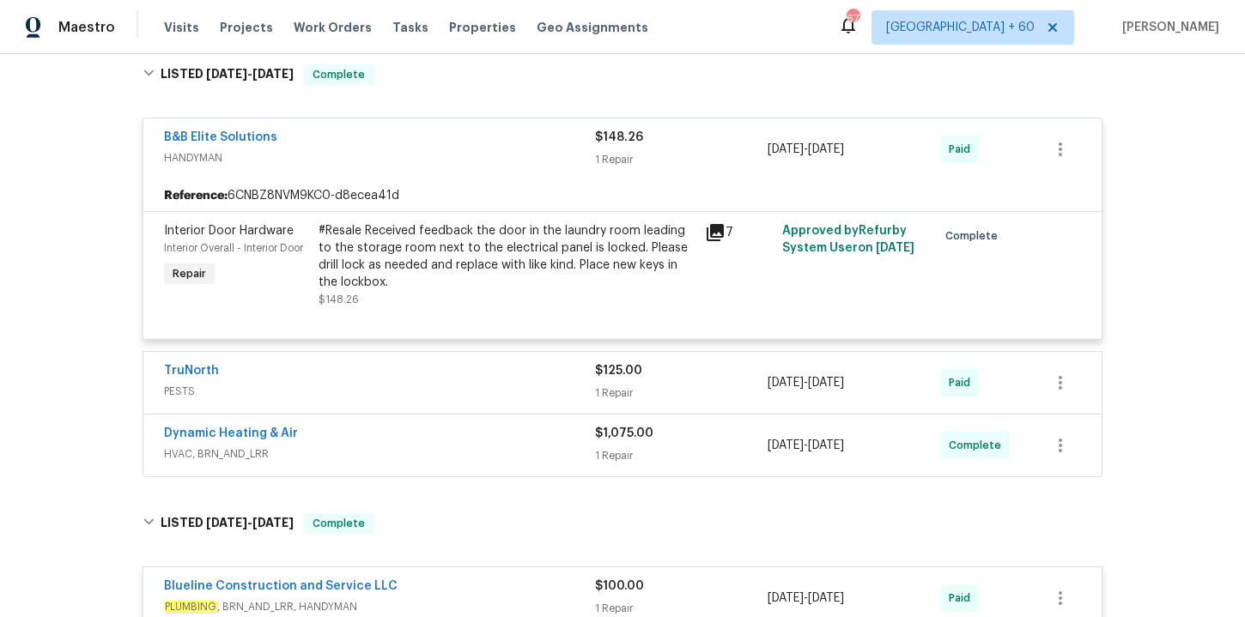
click at [403, 398] on span "PESTS" at bounding box center [379, 391] width 431 height 17
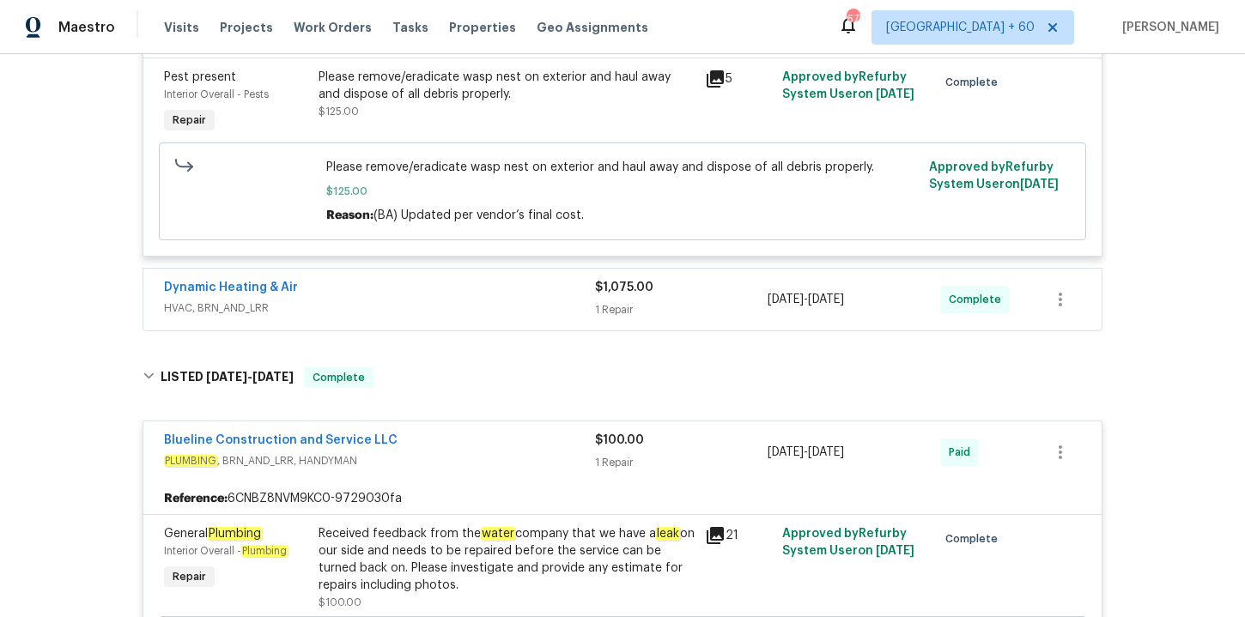
scroll to position [707, 0]
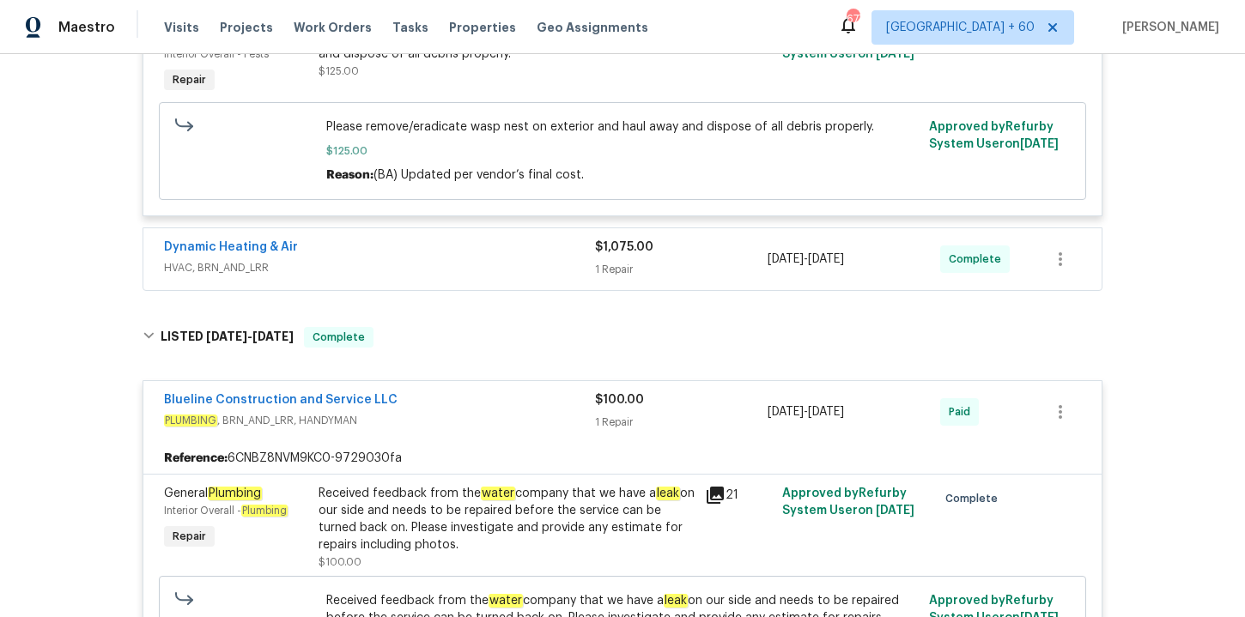
click at [493, 260] on span "HVAC, BRN_AND_LRR" at bounding box center [379, 267] width 431 height 17
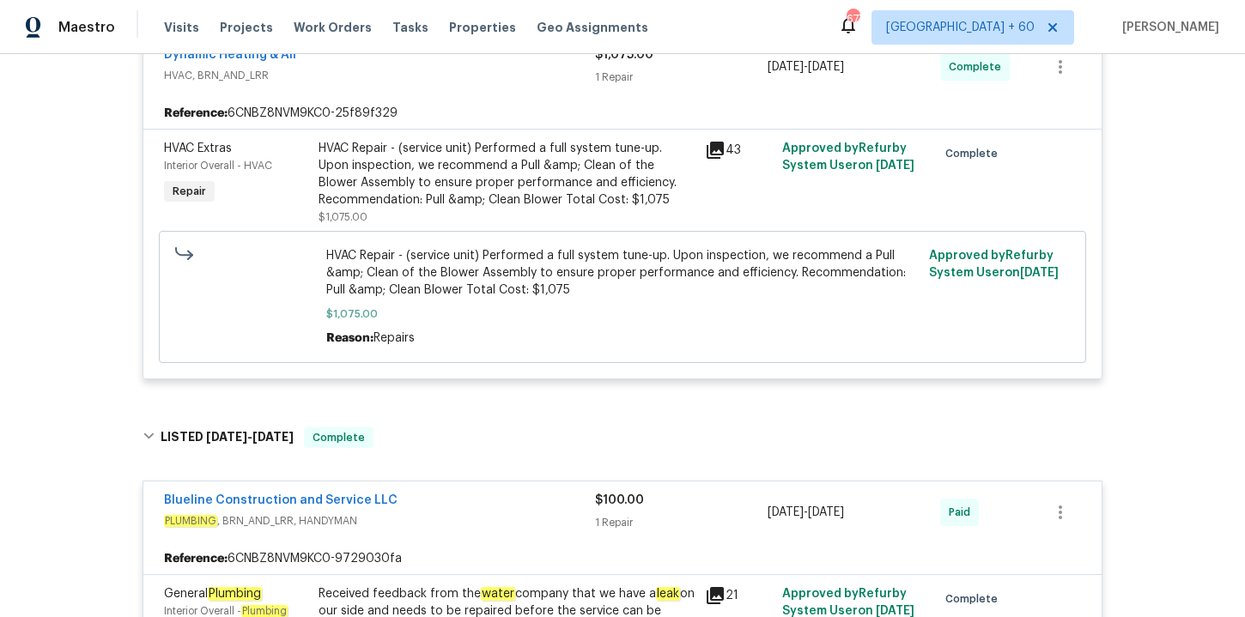
scroll to position [866, 0]
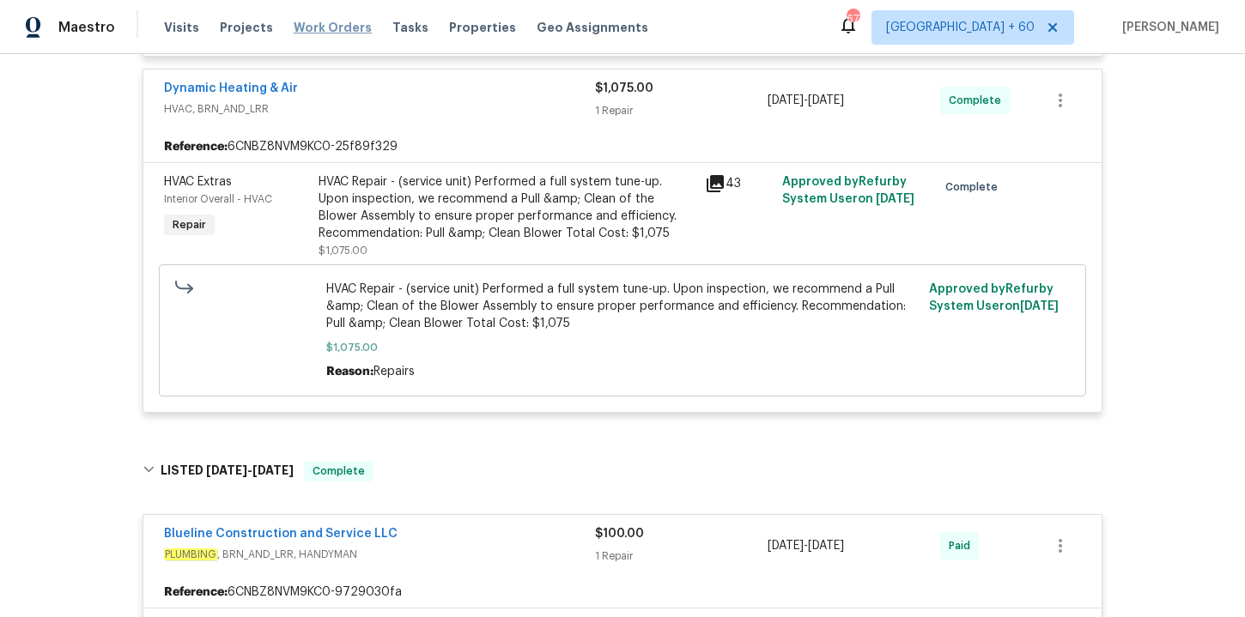
click at [320, 23] on span "Work Orders" at bounding box center [333, 27] width 78 height 17
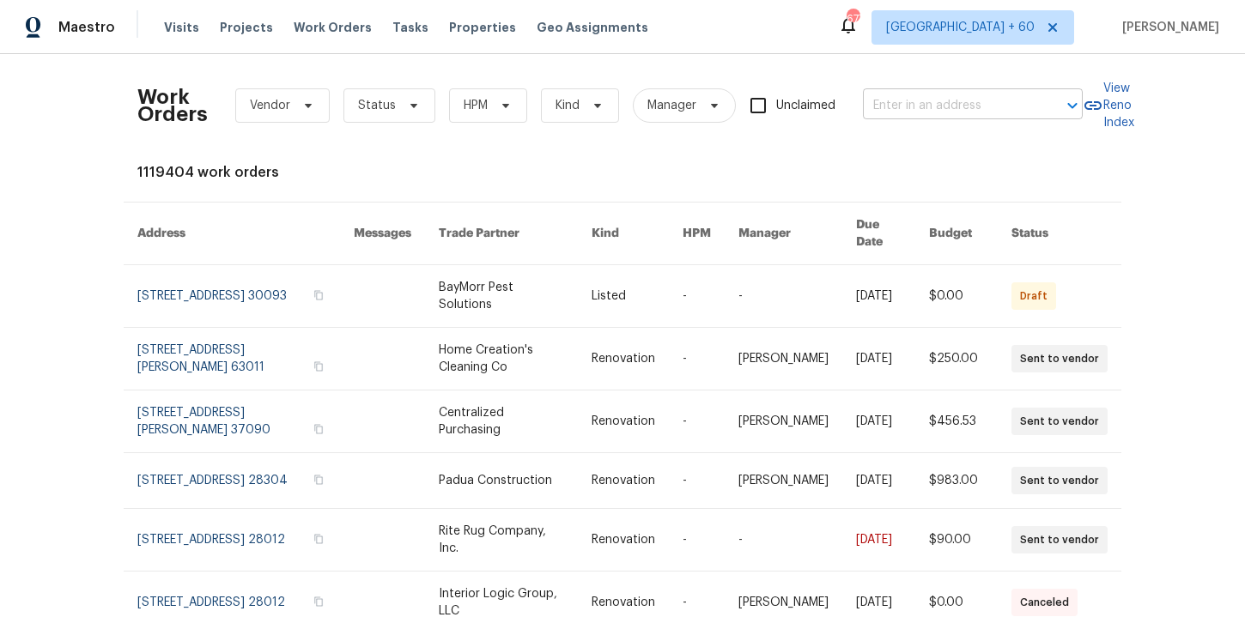
click at [921, 102] on input "text" at bounding box center [949, 106] width 172 height 27
paste input "[STREET_ADDRESS]"
type input "[STREET_ADDRESS]"
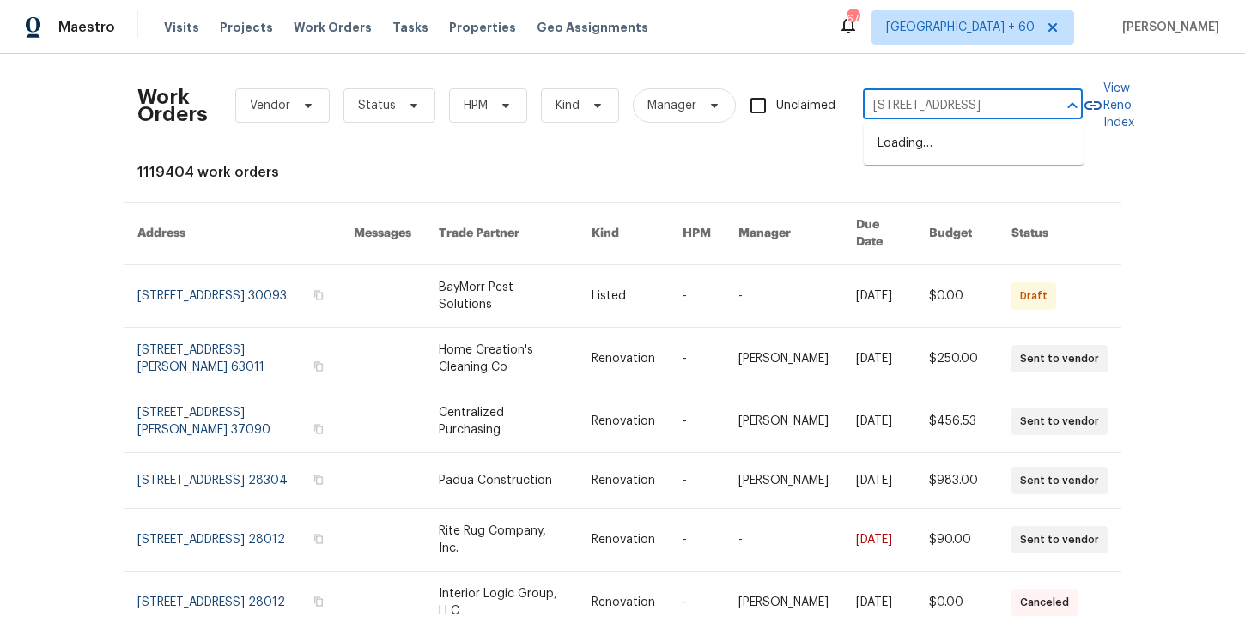
scroll to position [0, 21]
click at [935, 140] on li "[STREET_ADDRESS]" at bounding box center [974, 144] width 220 height 28
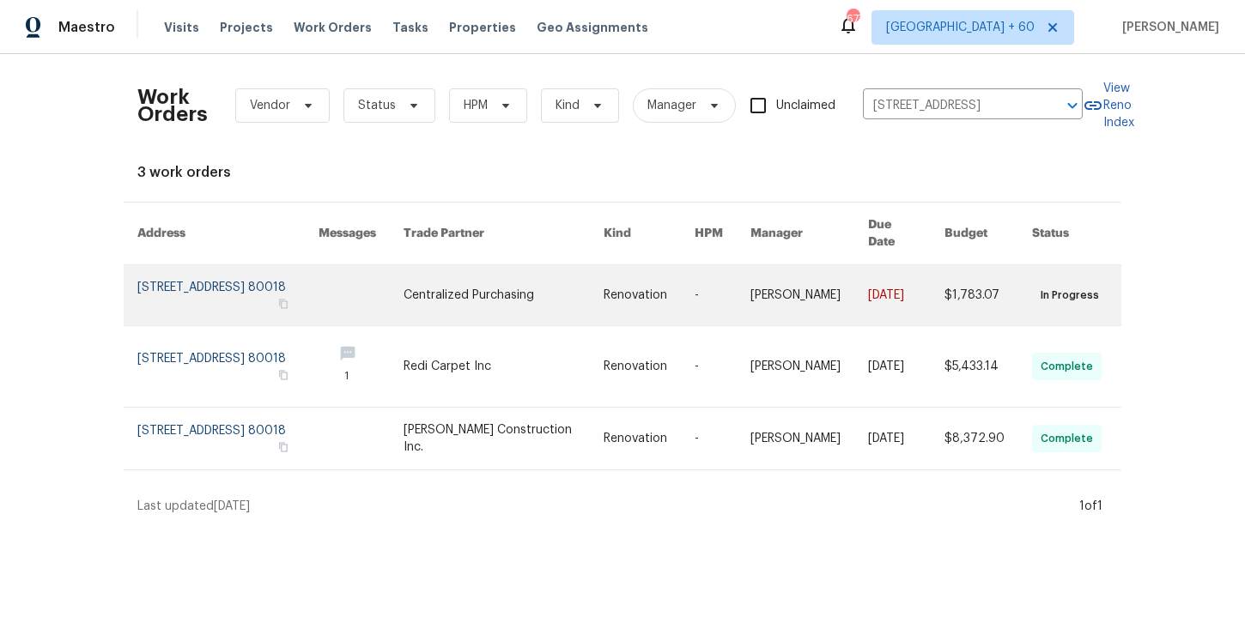
click at [221, 287] on link at bounding box center [227, 295] width 181 height 60
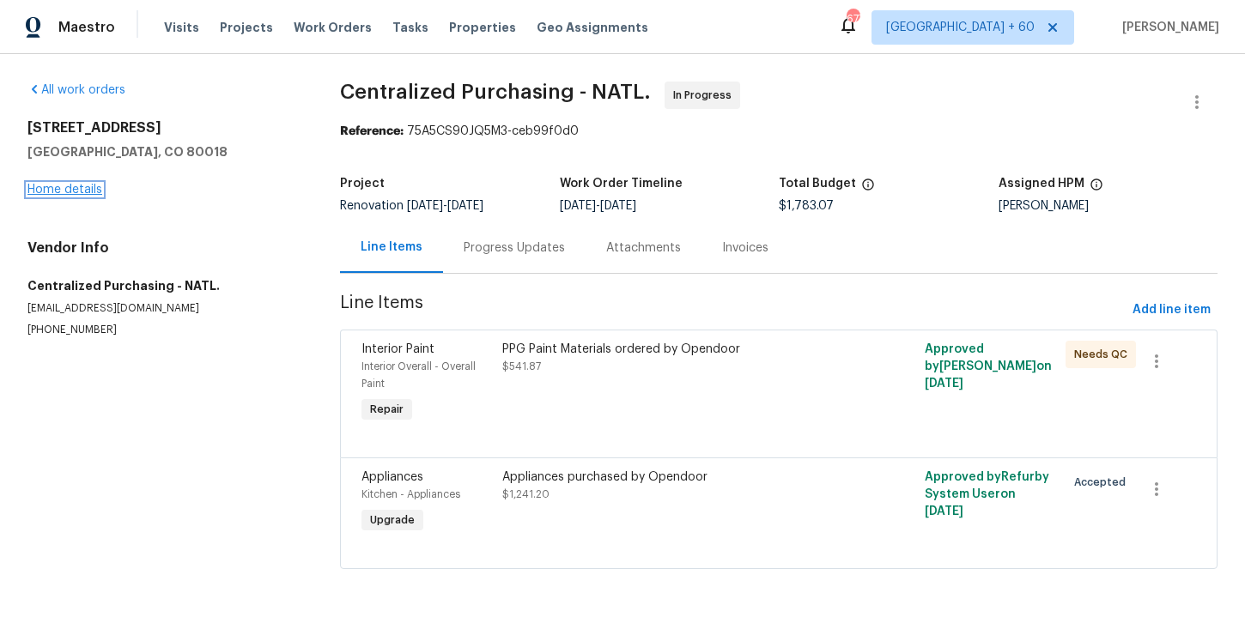
click at [77, 194] on link "Home details" at bounding box center [64, 190] width 75 height 12
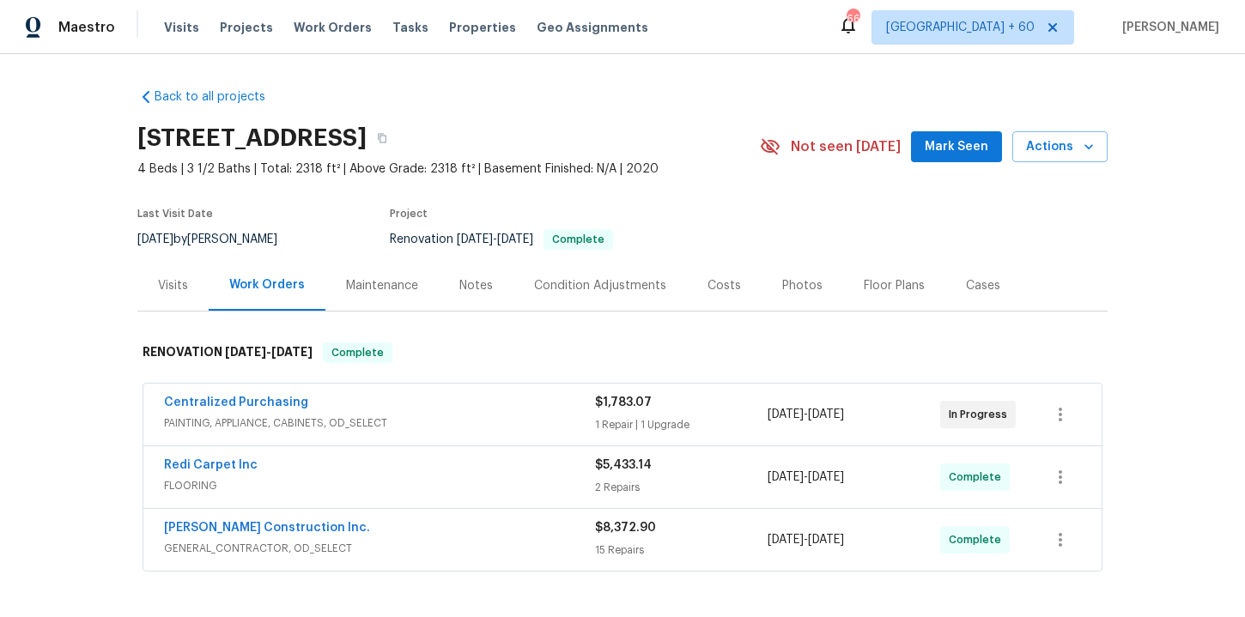
click at [494, 543] on span "GENERAL_CONTRACTOR, OD_SELECT" at bounding box center [379, 548] width 431 height 17
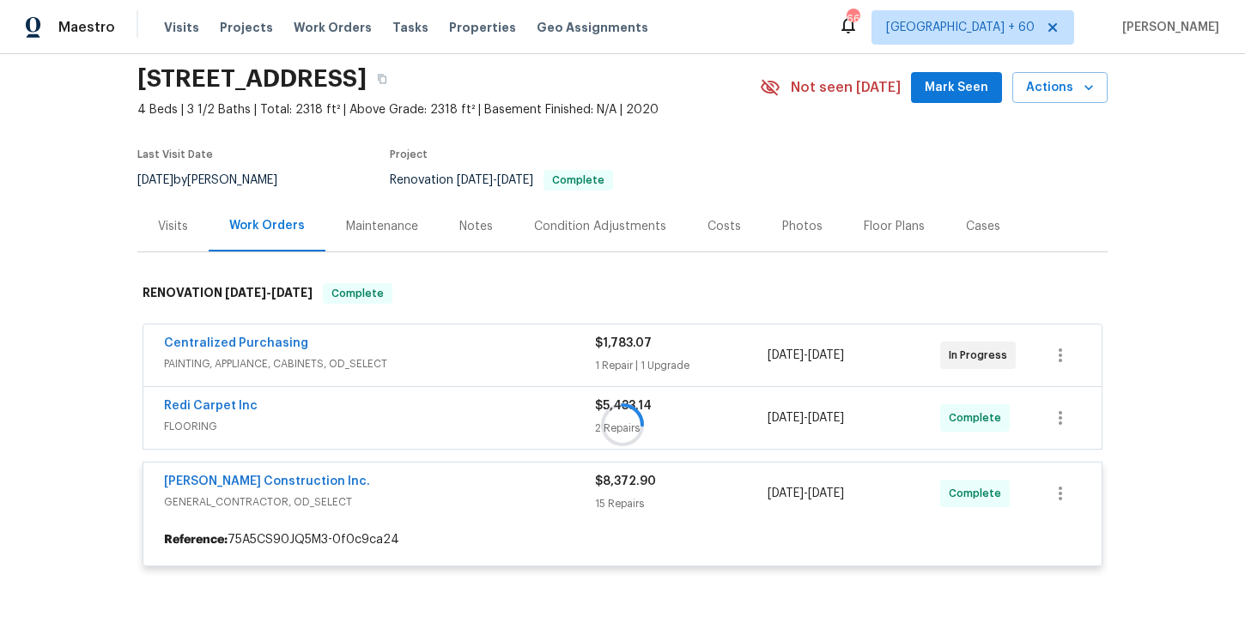
scroll to position [60, 0]
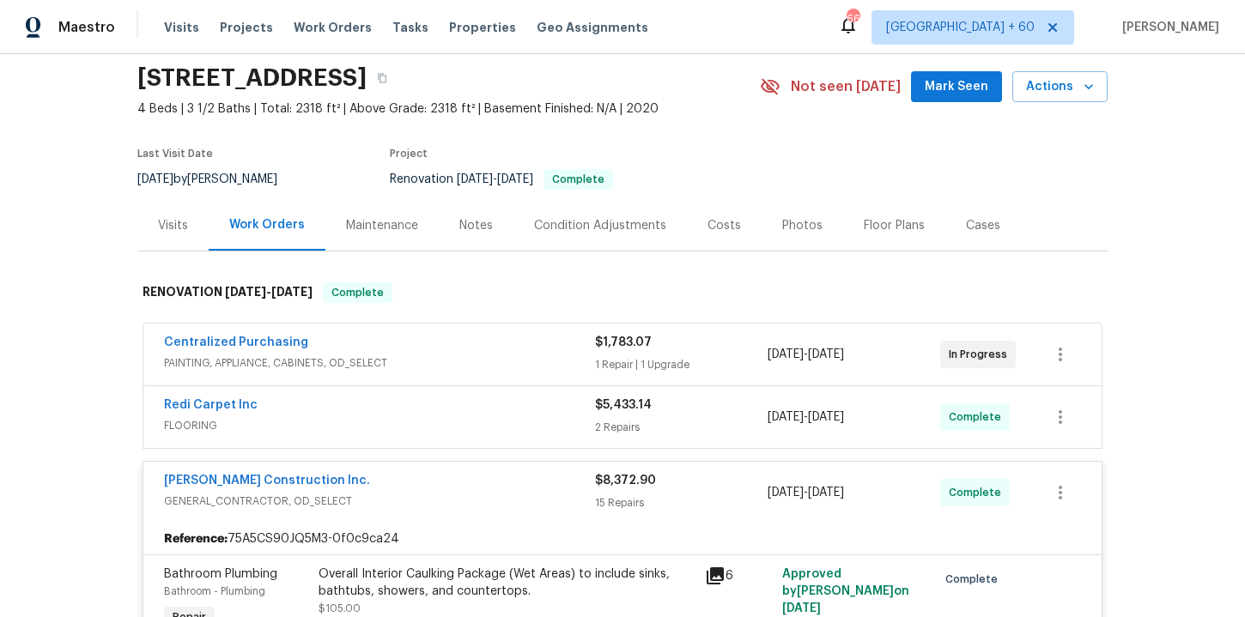
click at [461, 417] on span "FLOORING" at bounding box center [379, 425] width 431 height 17
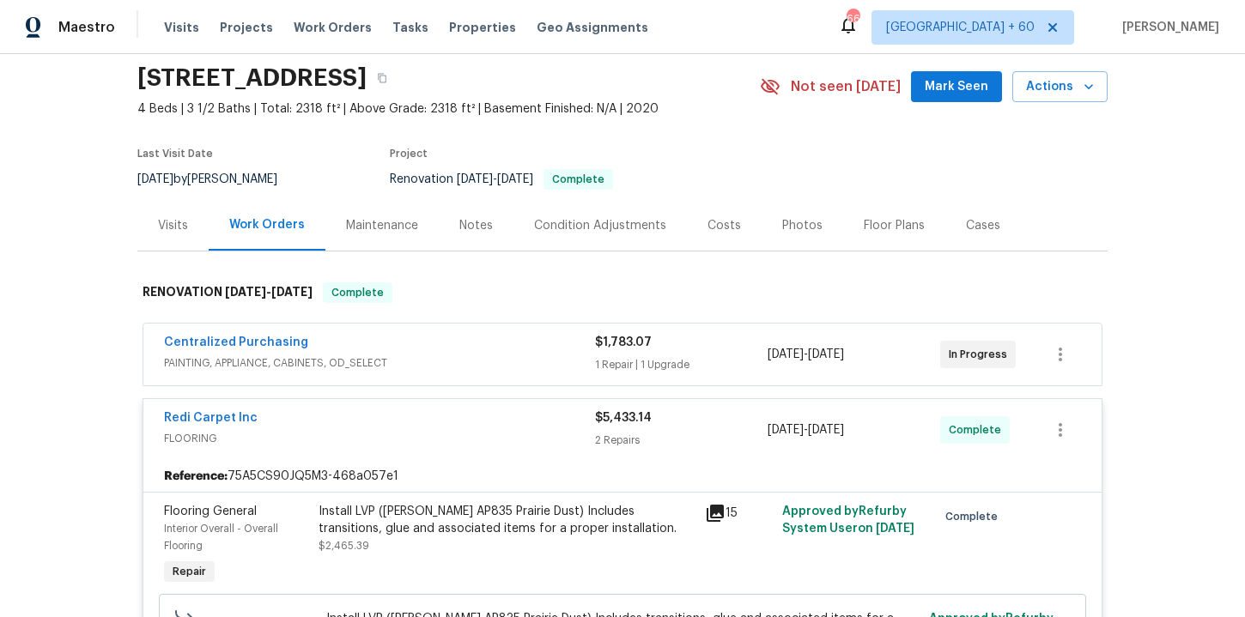
click at [445, 372] on div "Centralized Purchasing PAINTING, APPLIANCE, CABINETS, OD_SELECT" at bounding box center [379, 354] width 431 height 41
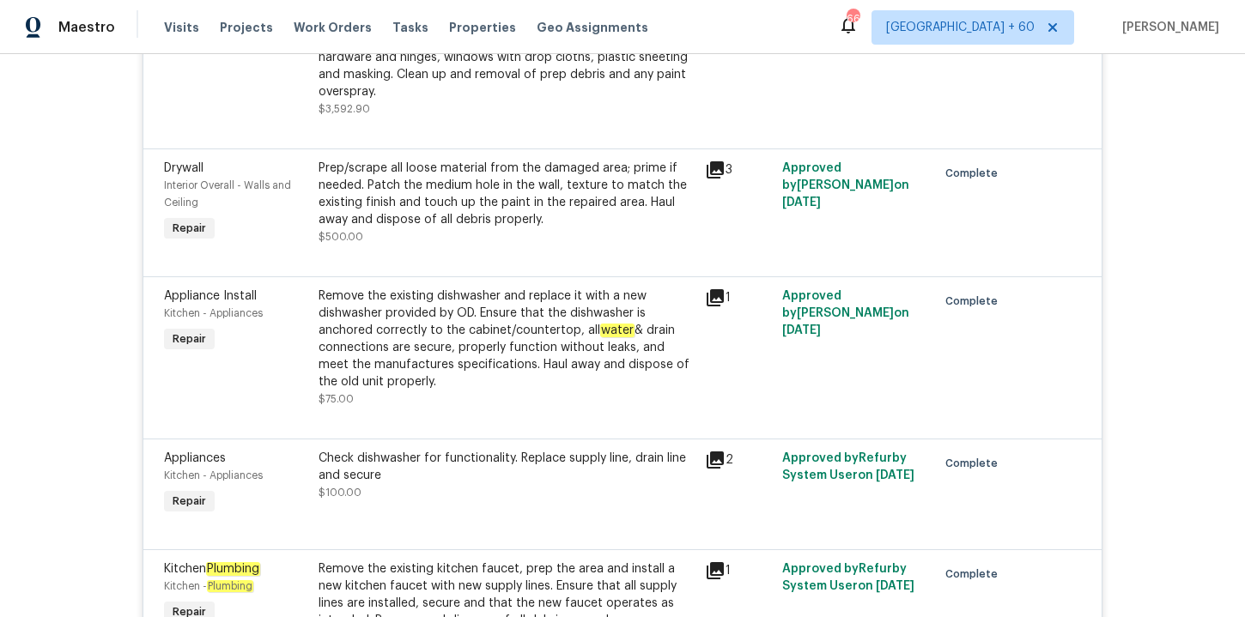
scroll to position [3682, 0]
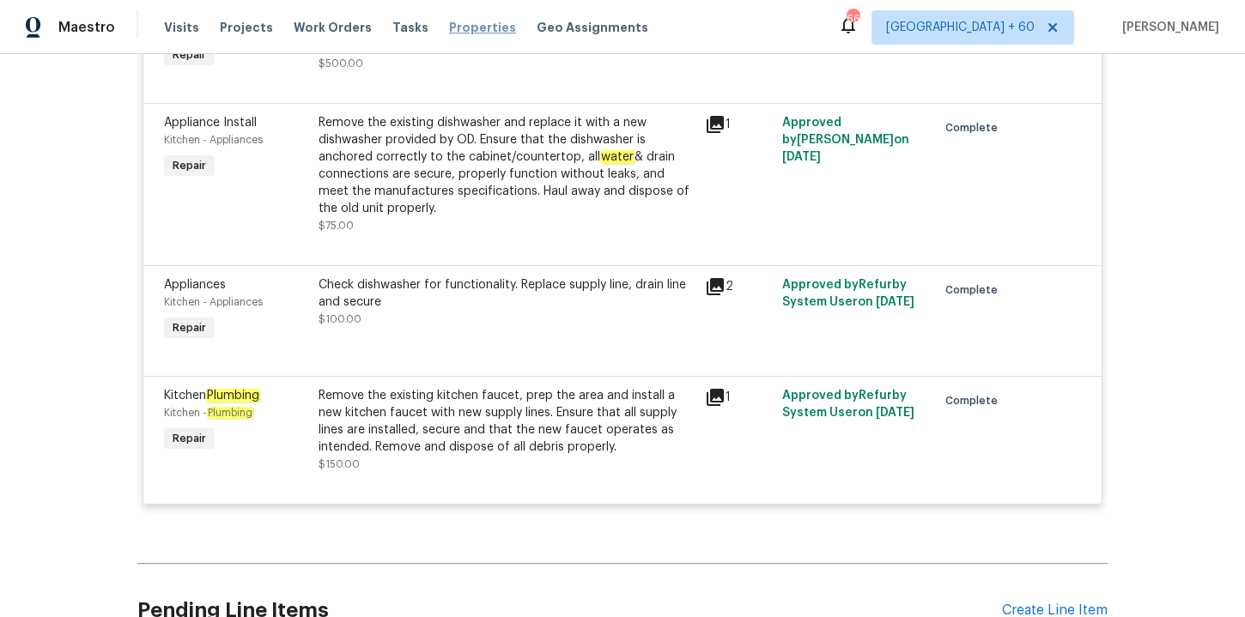
drag, startPoint x: 339, startPoint y: 21, endPoint x: 428, endPoint y: 31, distance: 89.9
click at [339, 21] on span "Work Orders" at bounding box center [333, 27] width 78 height 17
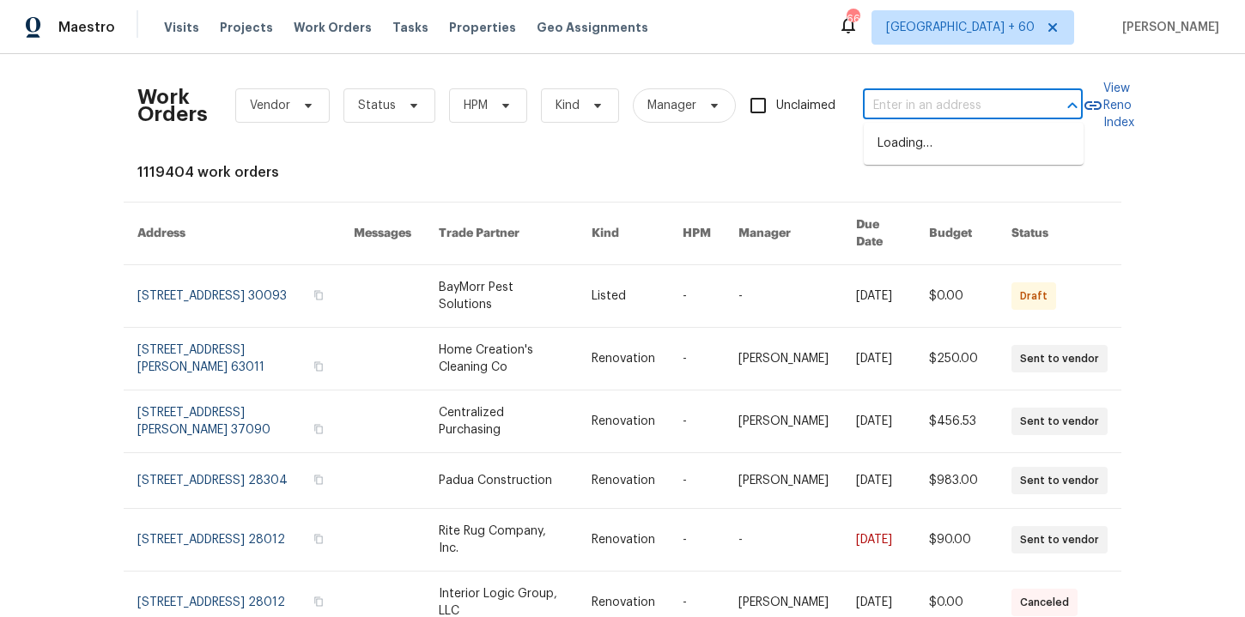
click at [884, 102] on input "text" at bounding box center [949, 106] width 172 height 27
paste input "[STREET_ADDRESS]"
type input "[STREET_ADDRESS]"
click at [927, 149] on li "[STREET_ADDRESS]" at bounding box center [974, 144] width 220 height 28
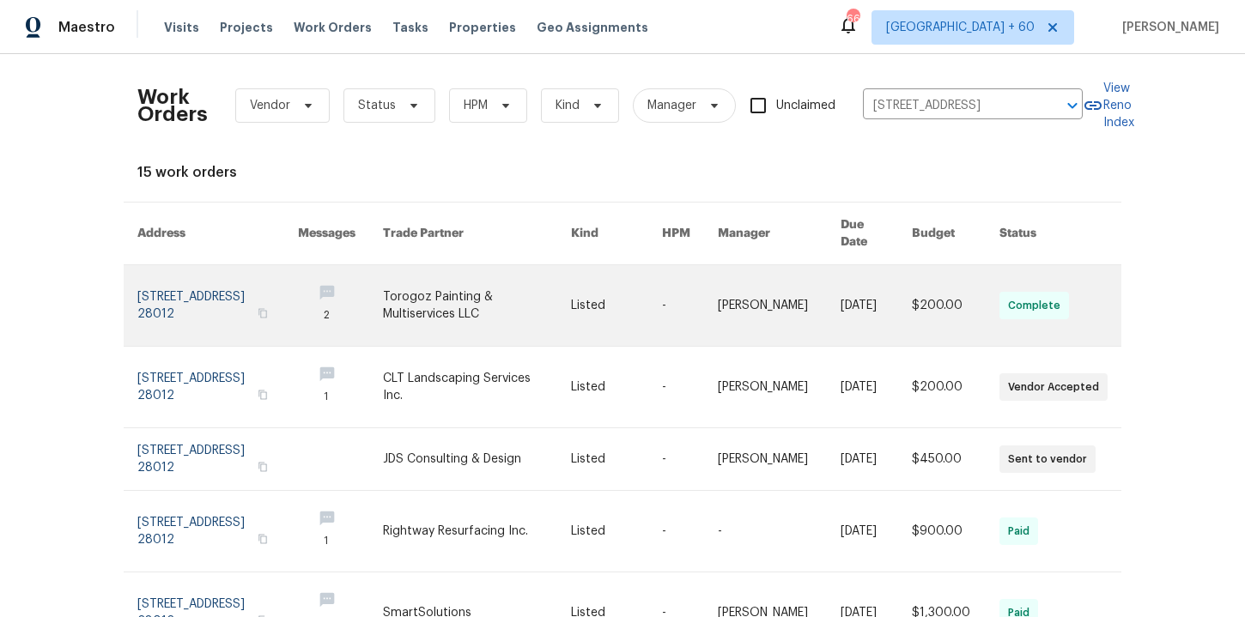
click at [216, 279] on link at bounding box center [217, 305] width 161 height 81
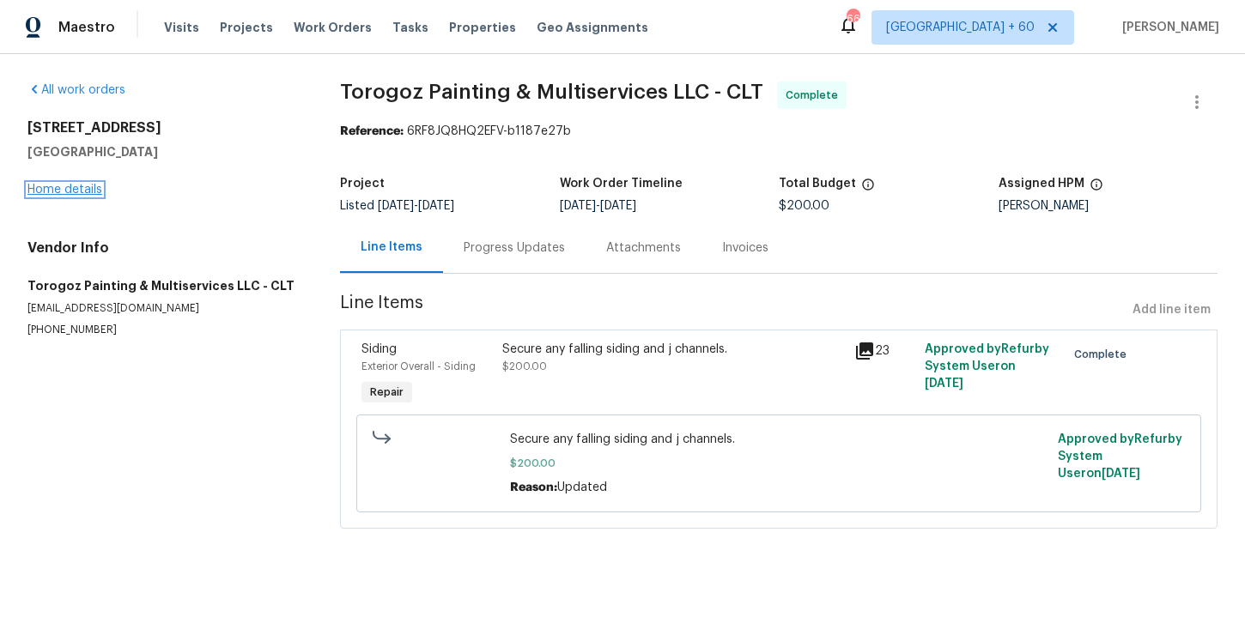
click at [76, 188] on link "Home details" at bounding box center [64, 190] width 75 height 12
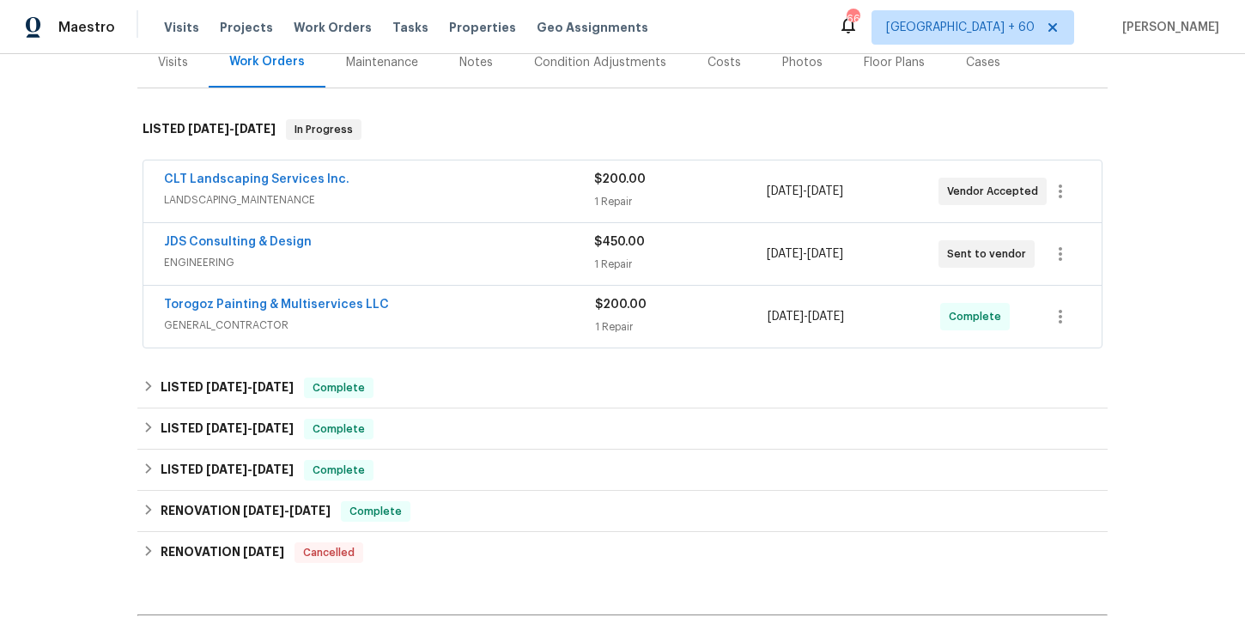
scroll to position [258, 0]
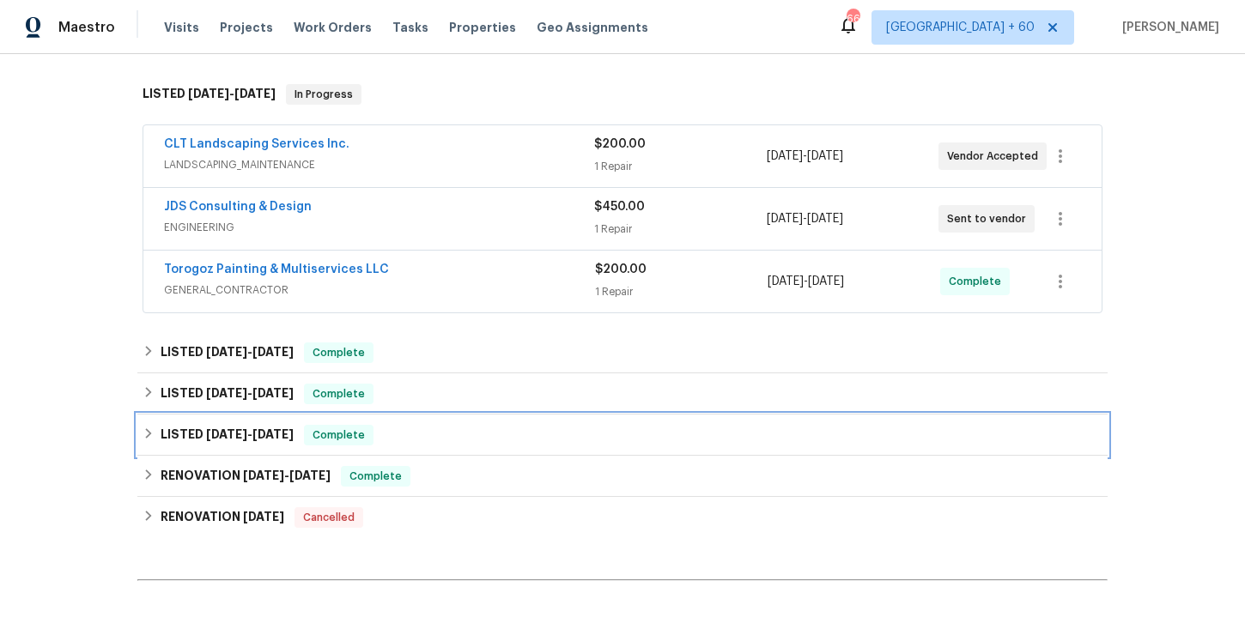
click at [404, 433] on div "LISTED [DATE] - [DATE] Complete" at bounding box center [623, 435] width 960 height 21
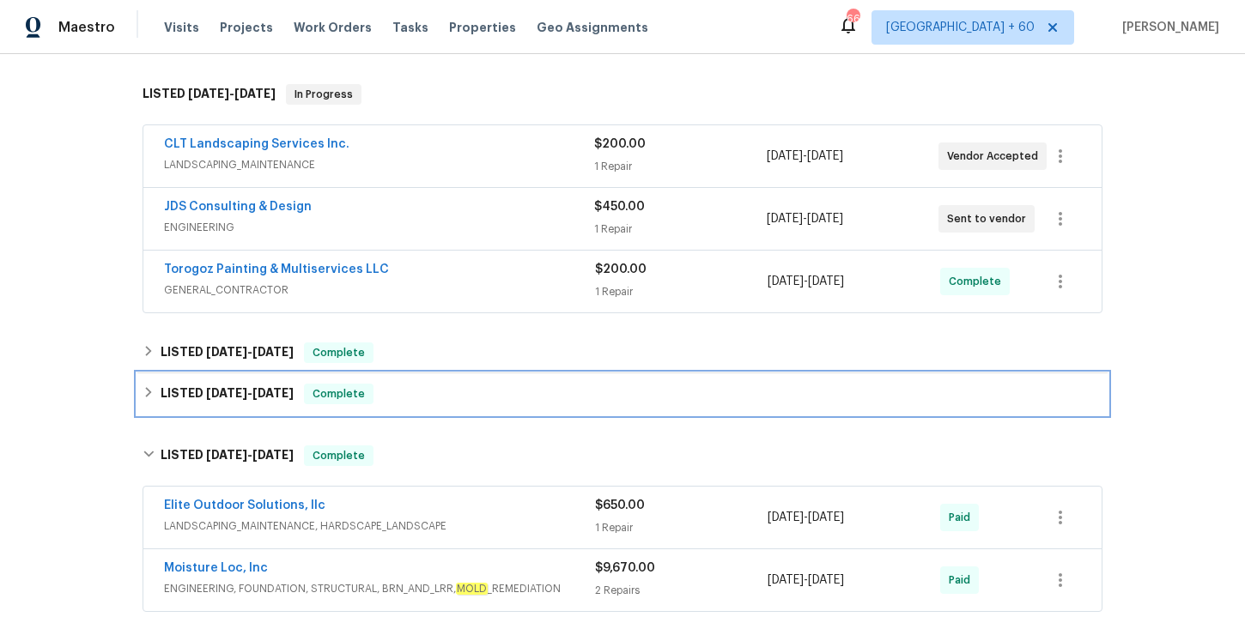
click at [424, 393] on div "LISTED [DATE] - [DATE] Complete" at bounding box center [623, 394] width 960 height 21
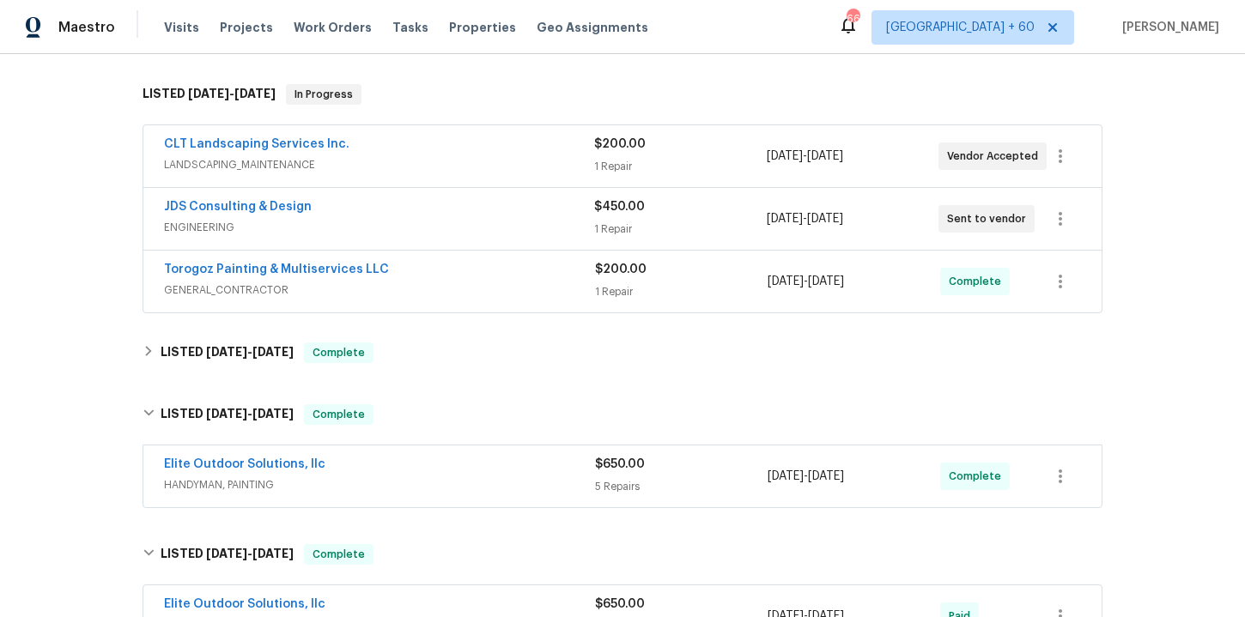
click at [440, 481] on span "HANDYMAN, PAINTING" at bounding box center [379, 485] width 431 height 17
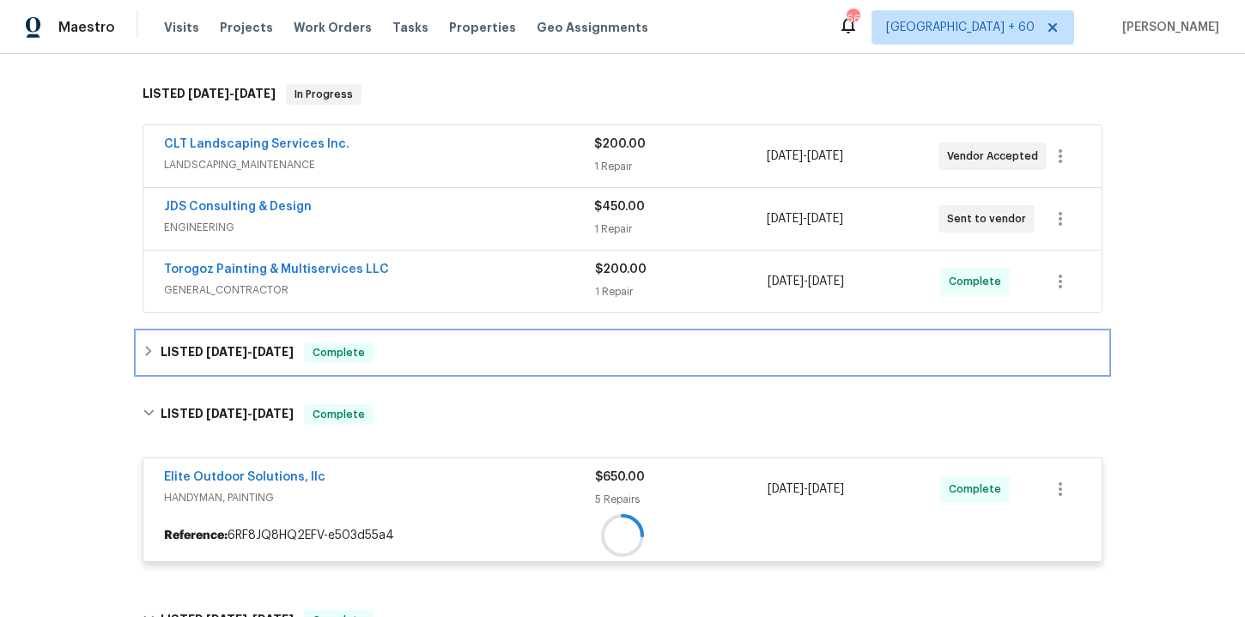
click at [433, 361] on div "LISTED [DATE] - [DATE] Complete" at bounding box center [623, 353] width 960 height 21
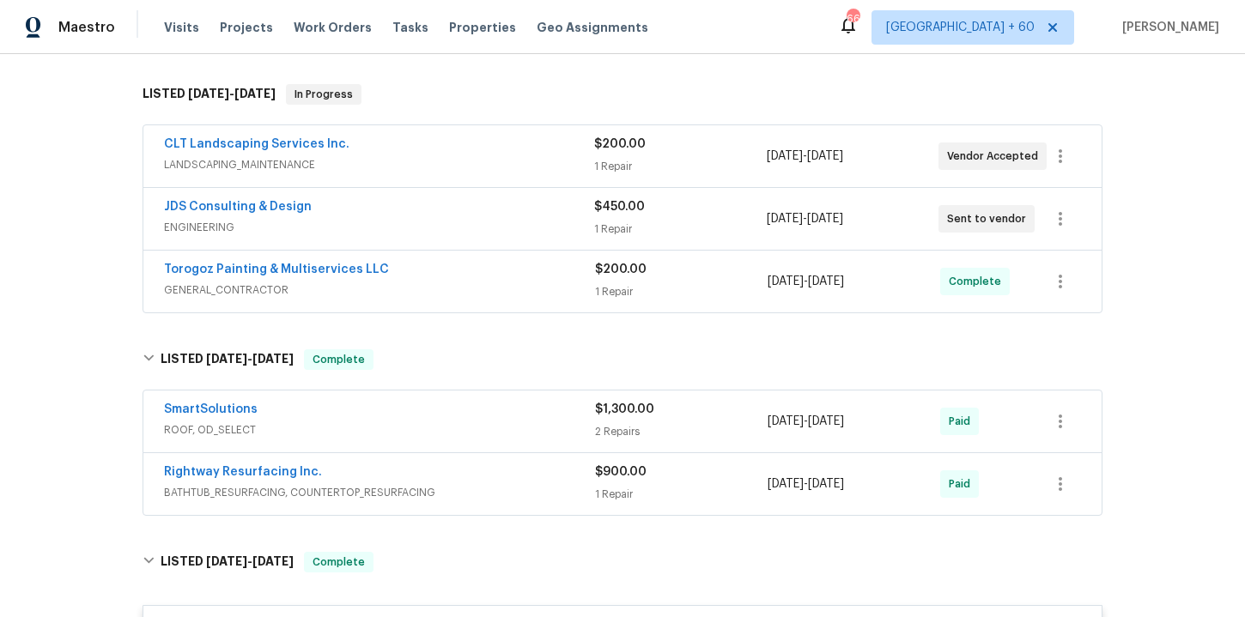
click at [460, 490] on span "BATHTUB_RESURFACING, COUNTERTOP_RESURFACING" at bounding box center [379, 492] width 431 height 17
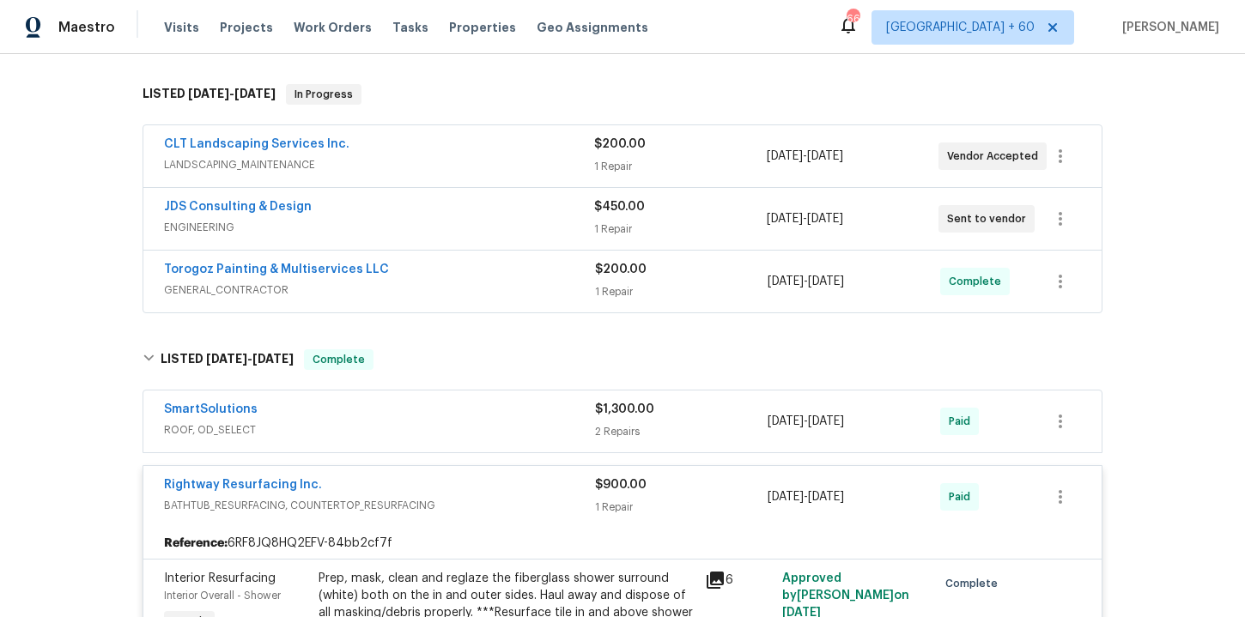
click at [433, 424] on span "ROOF, OD_SELECT" at bounding box center [379, 430] width 431 height 17
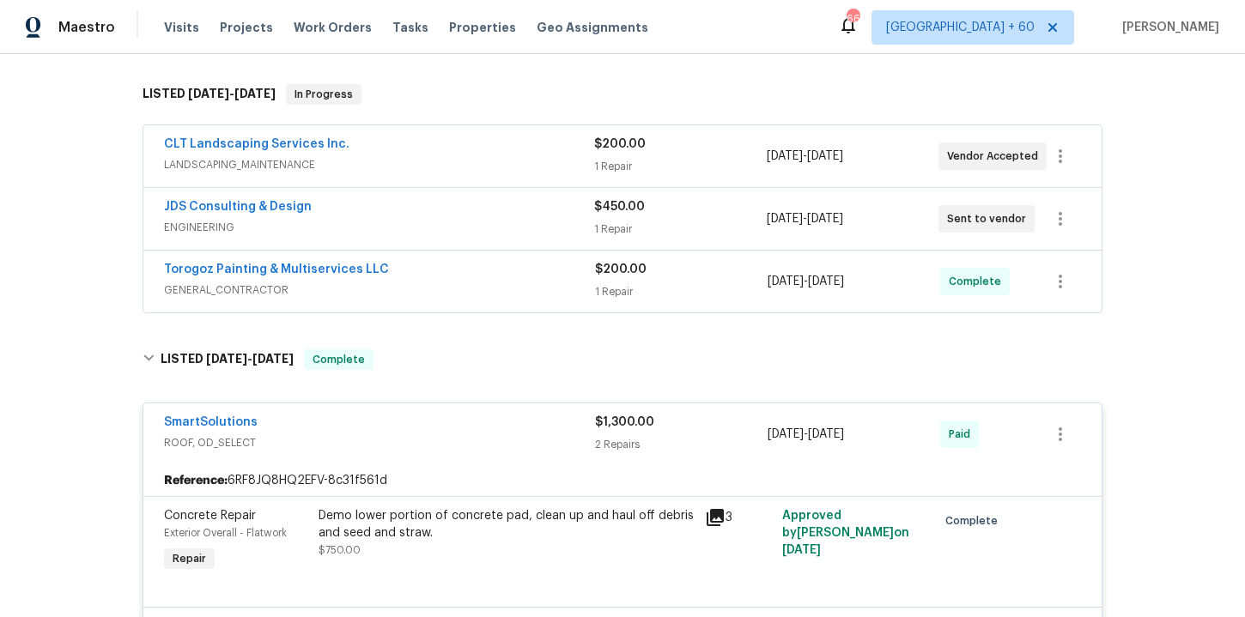
scroll to position [444, 0]
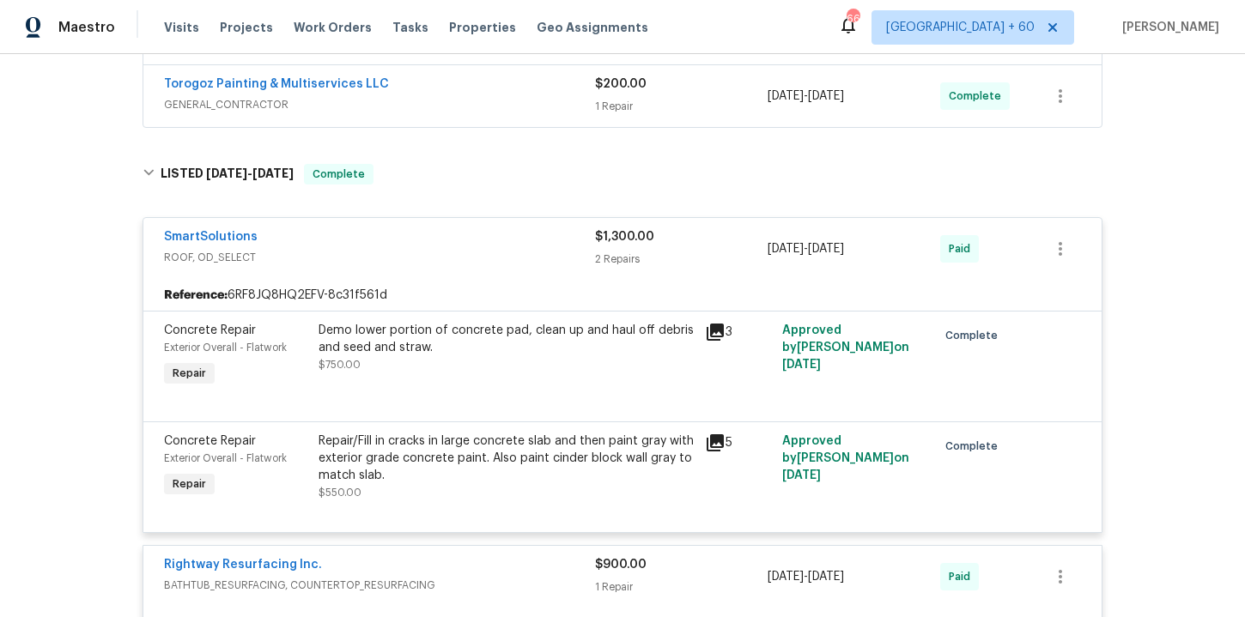
click at [482, 104] on span "GENERAL_CONTRACTOR" at bounding box center [379, 104] width 431 height 17
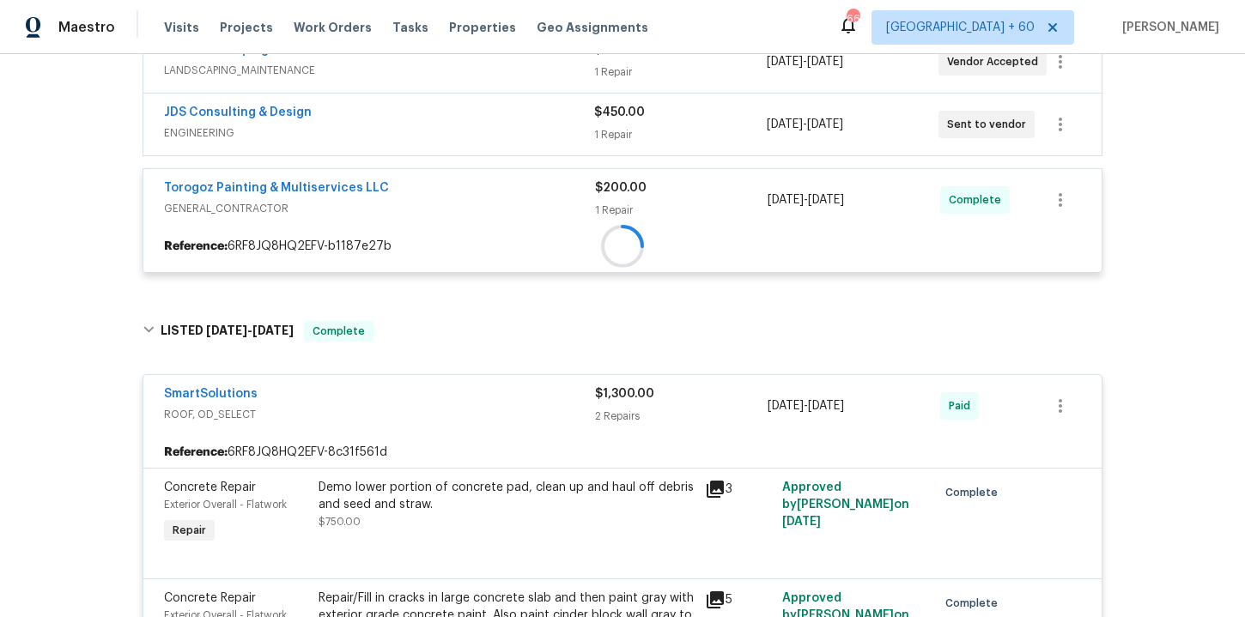
scroll to position [261, 0]
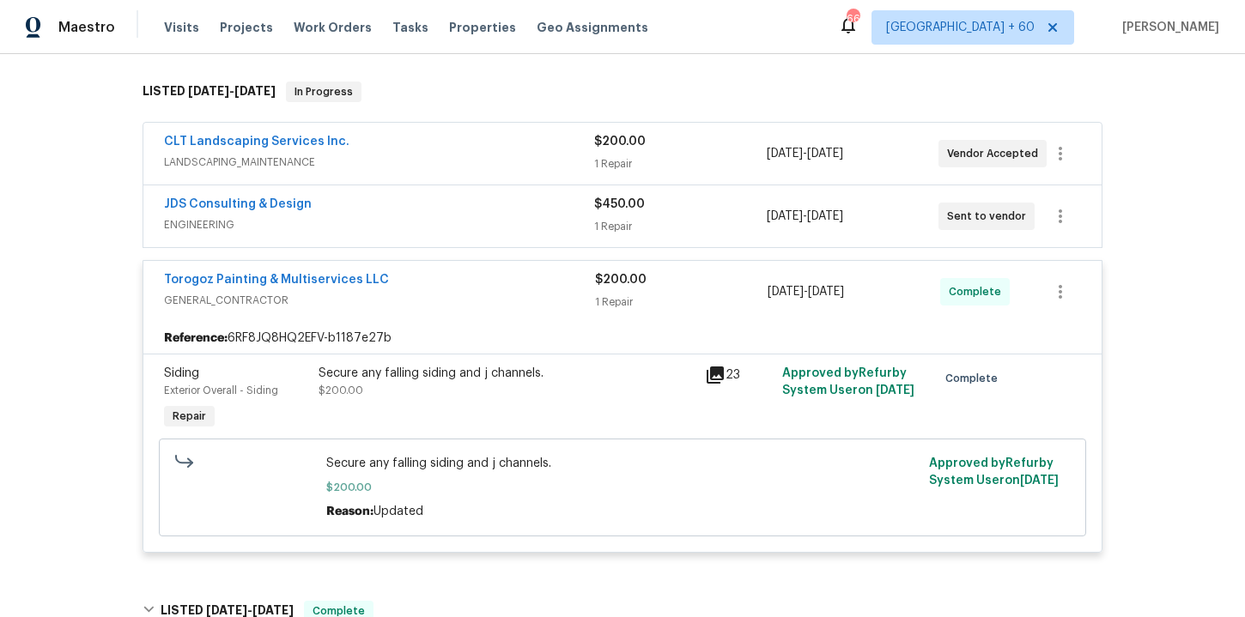
click at [524, 208] on div "JDS Consulting & Design" at bounding box center [379, 206] width 430 height 21
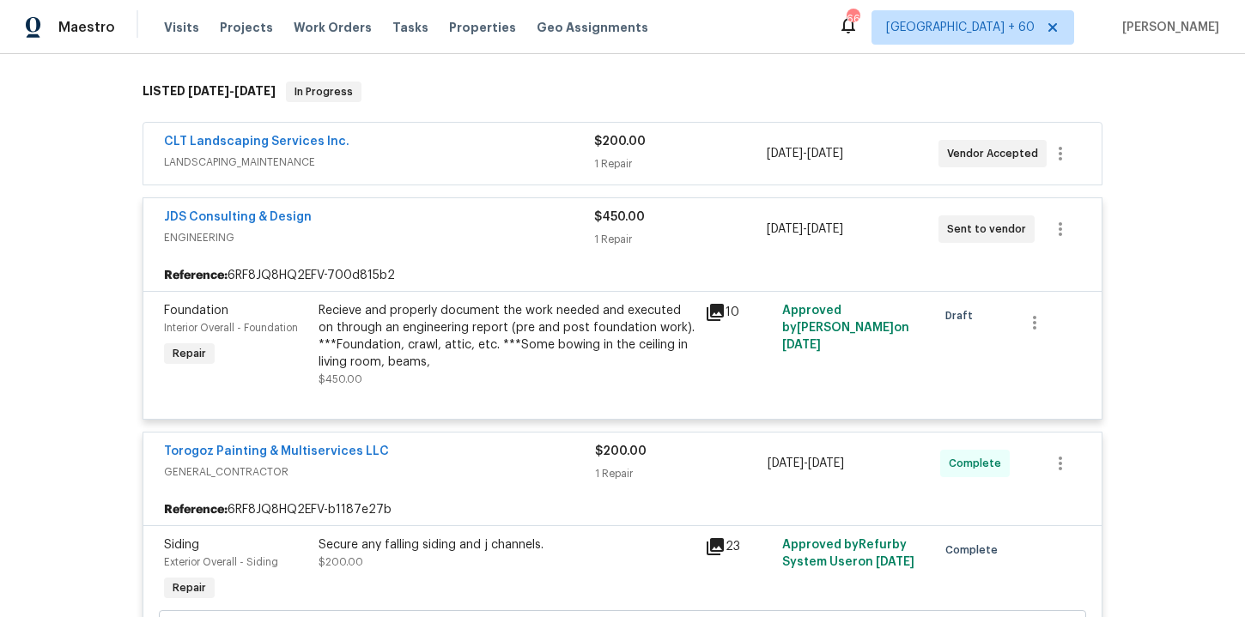
click at [507, 163] on span "LANDSCAPING_MAINTENANCE" at bounding box center [379, 162] width 430 height 17
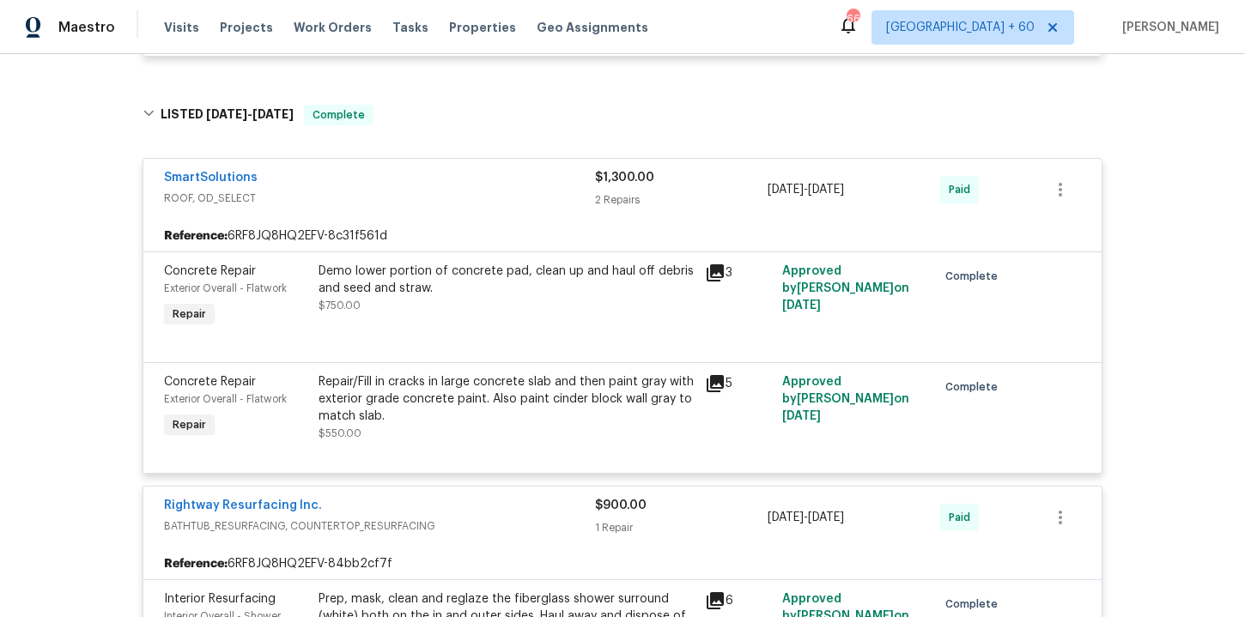
scroll to position [1197, 0]
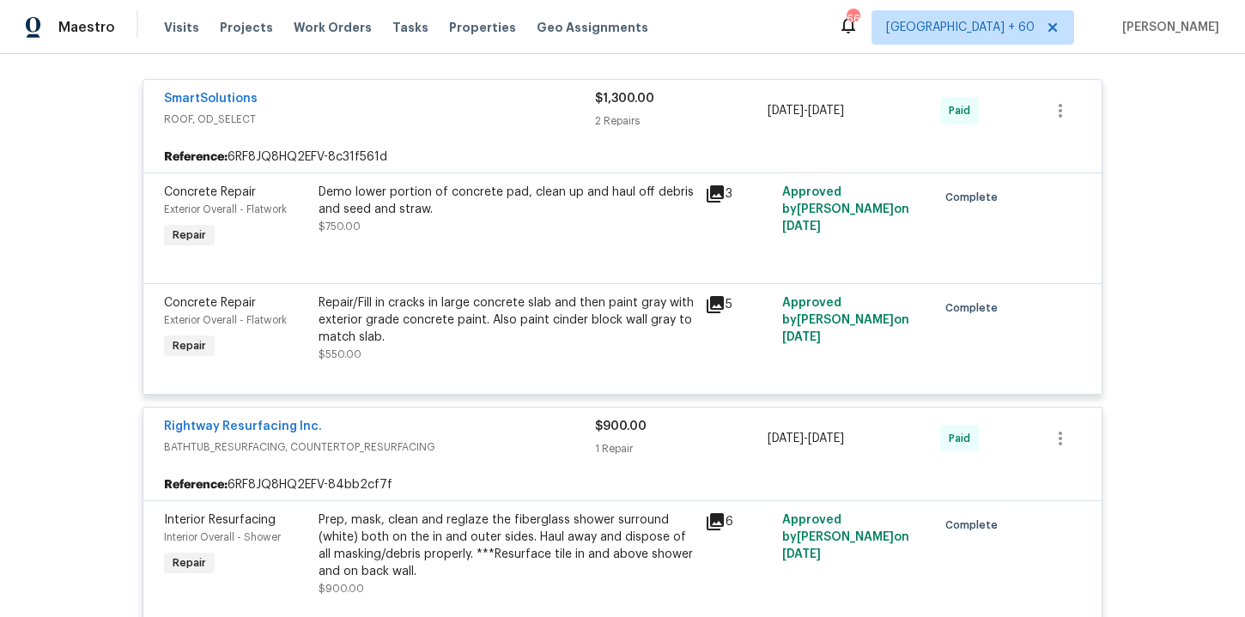
click at [423, 323] on div "Repair/Fill in cracks in large concrete slab and then paint gray with exterior …" at bounding box center [507, 320] width 376 height 52
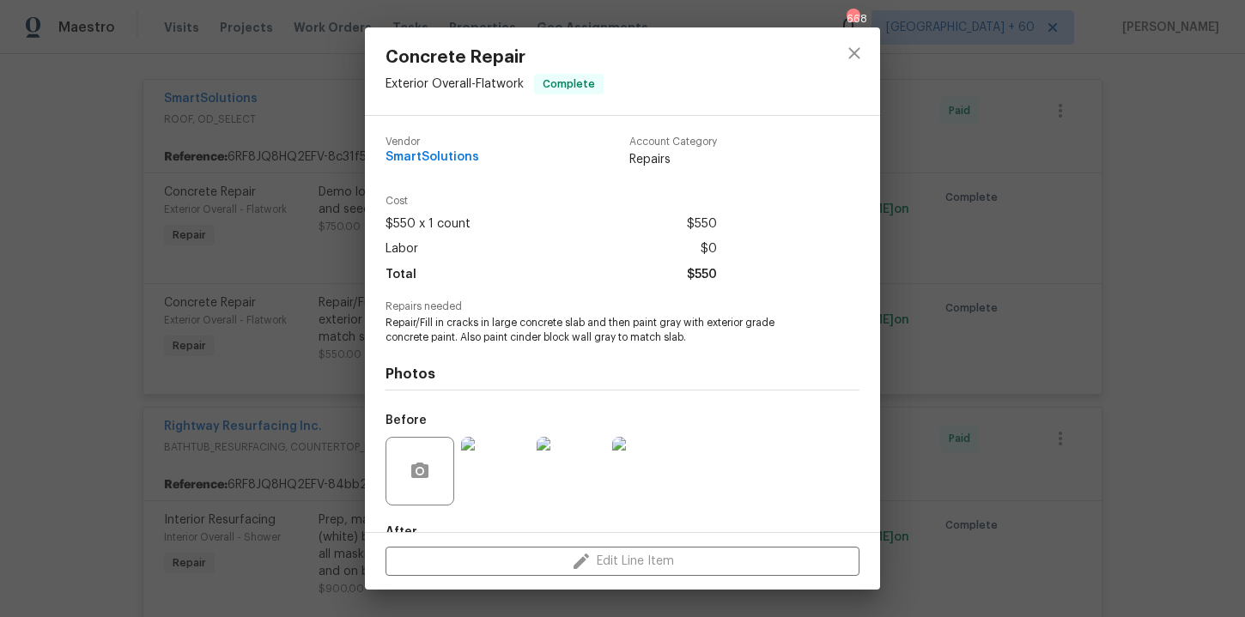
scroll to position [102, 0]
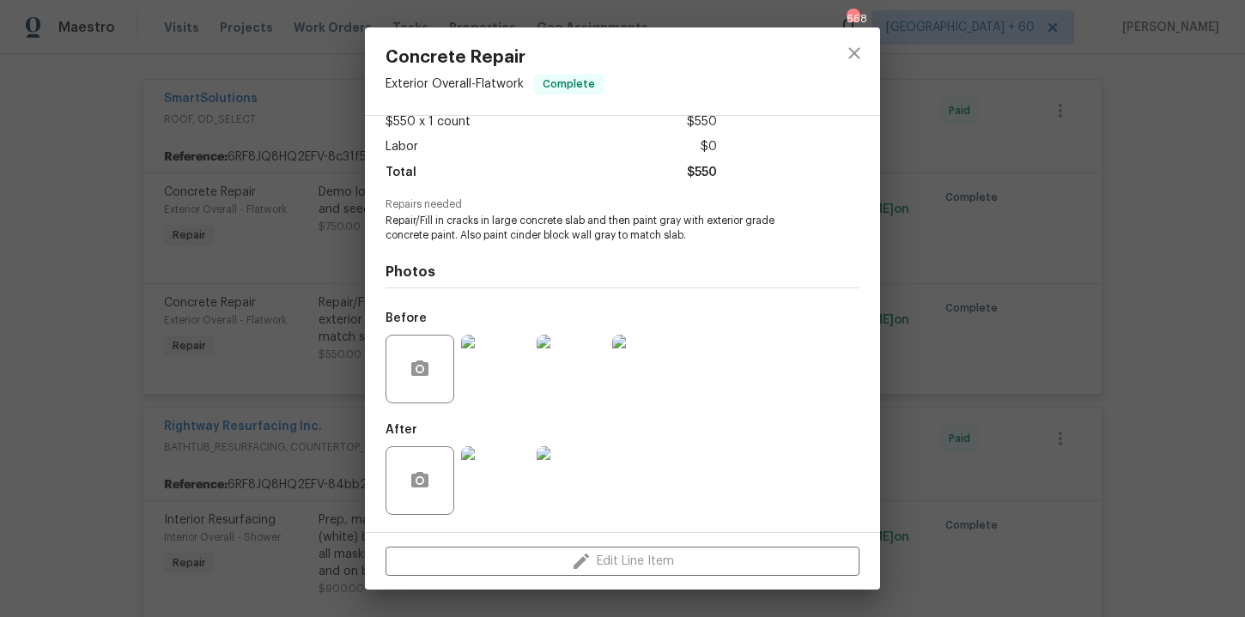
click at [503, 379] on img at bounding box center [495, 369] width 69 height 69
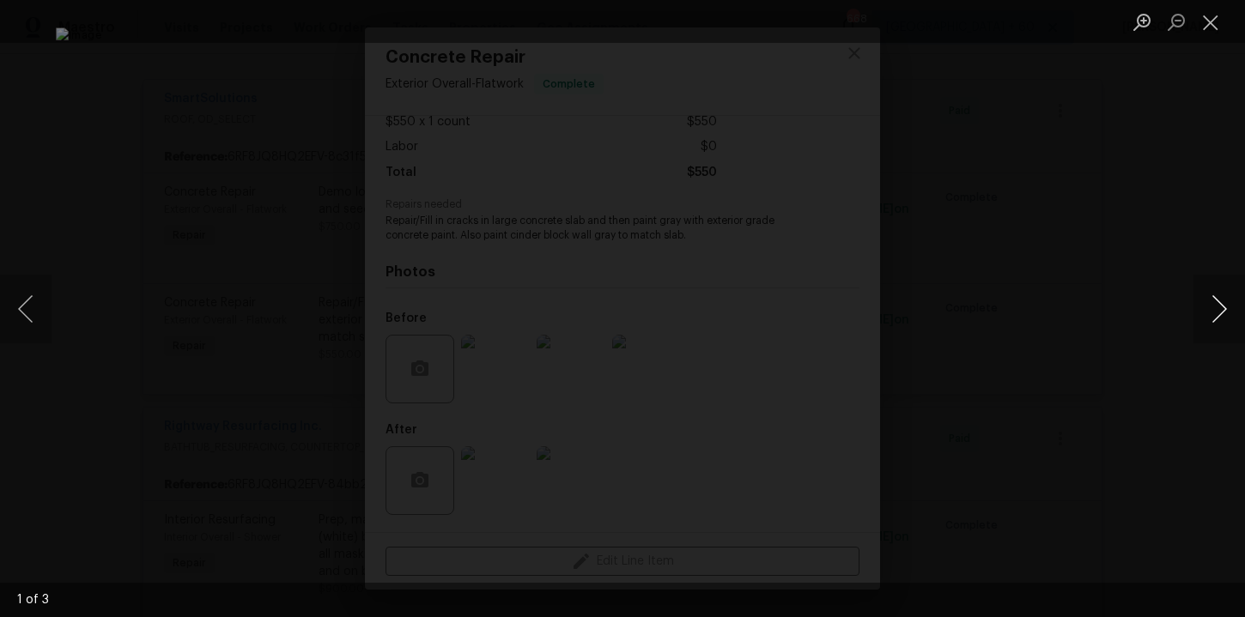
click at [1218, 305] on button "Next image" at bounding box center [1219, 309] width 52 height 69
click at [1154, 188] on div "Lightbox" at bounding box center [622, 308] width 1245 height 617
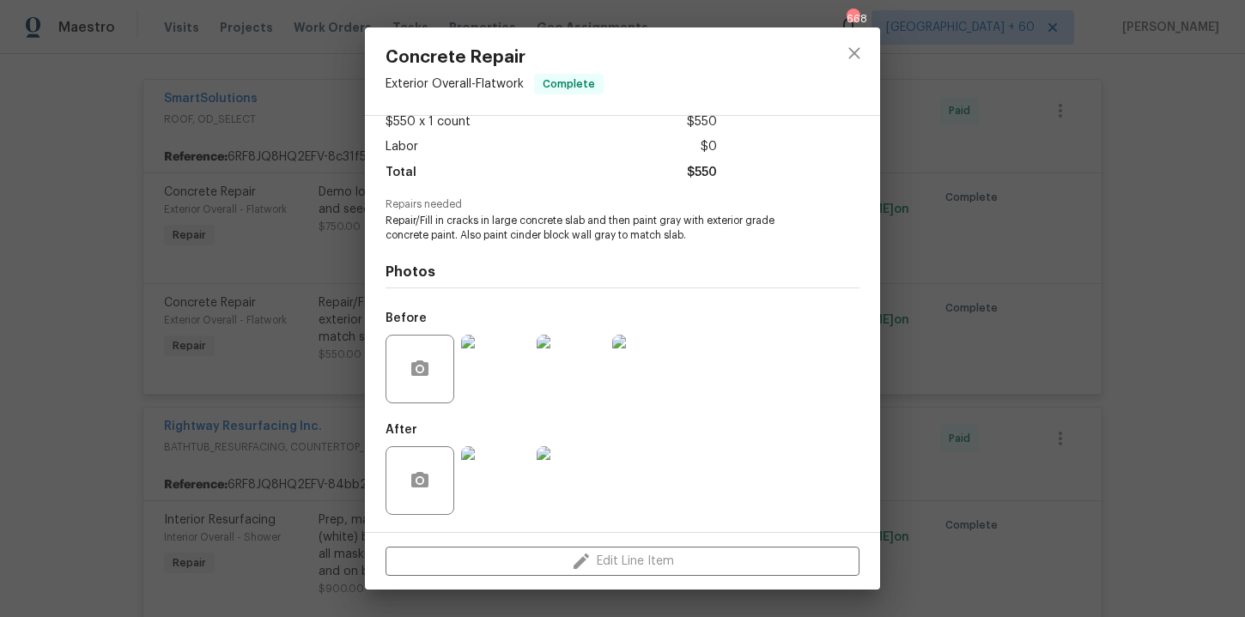
click at [501, 498] on img at bounding box center [495, 480] width 69 height 69
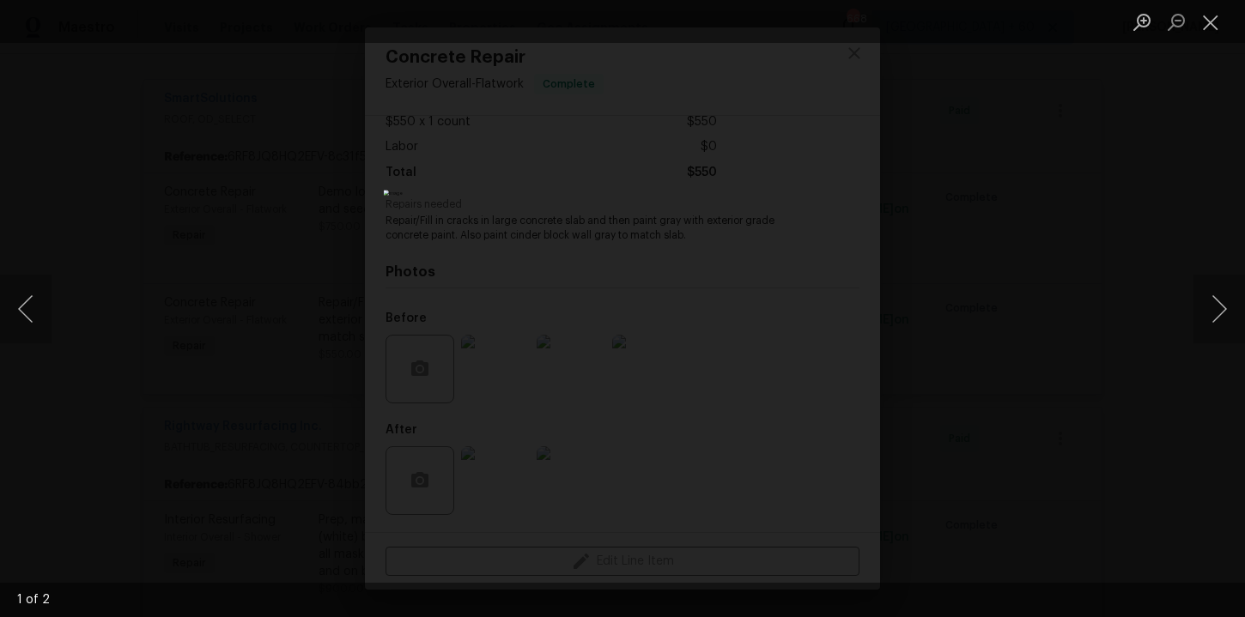
click at [1142, 178] on div "Lightbox" at bounding box center [622, 308] width 1245 height 617
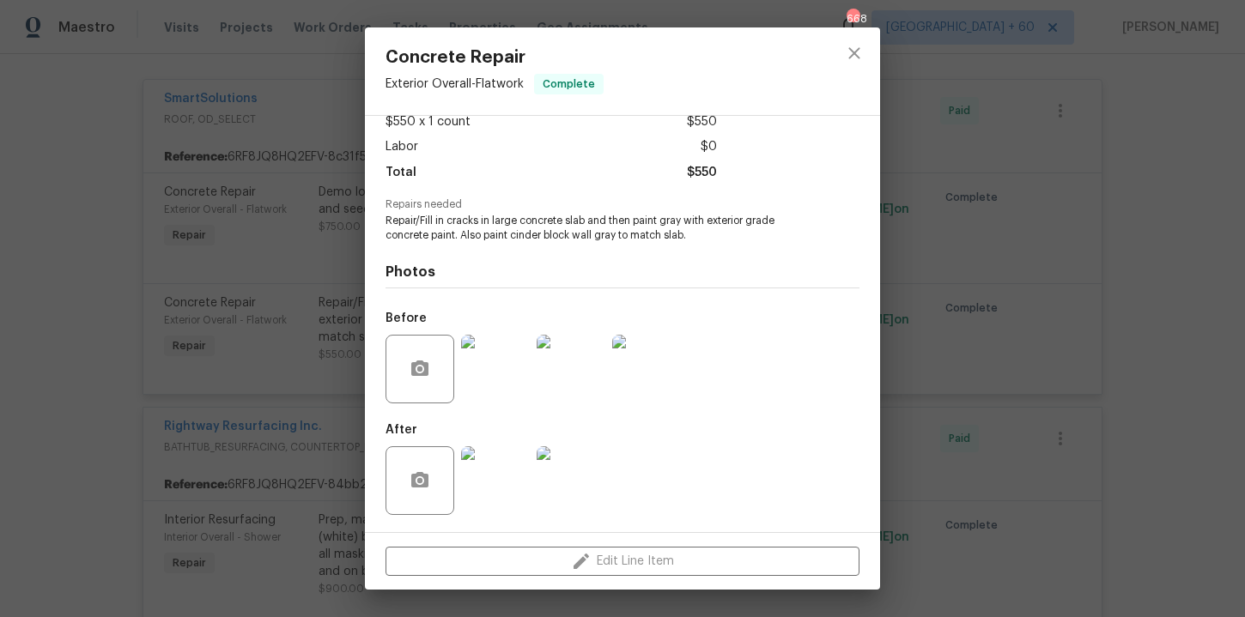
click at [1142, 178] on div "Concrete Repair Exterior Overall - Flatwork Complete Vendor SmartSolutions Acco…" at bounding box center [622, 308] width 1245 height 617
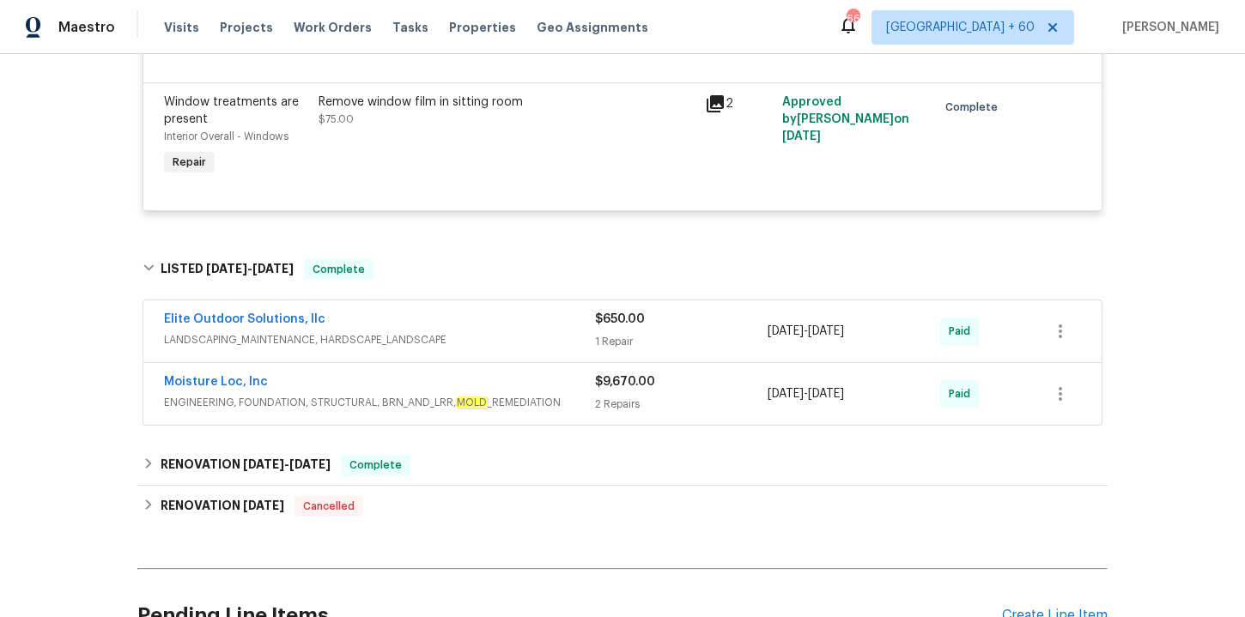
scroll to position [2470, 0]
click at [529, 327] on div "Elite Outdoor Solutions, llc" at bounding box center [379, 320] width 431 height 21
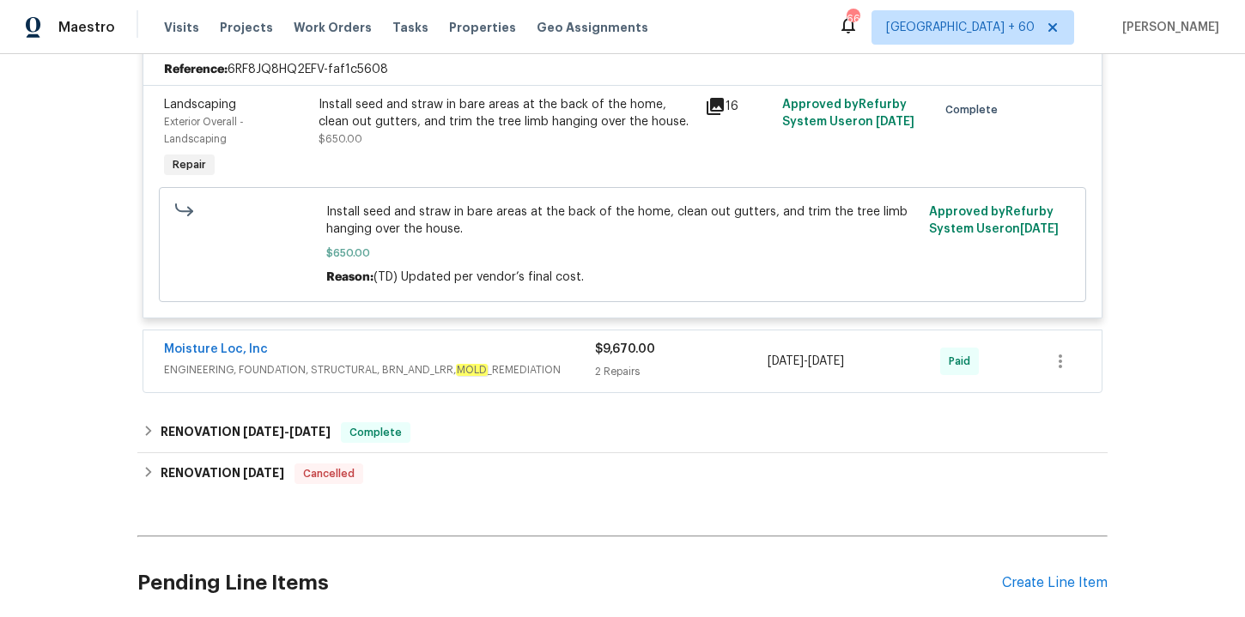
click at [537, 358] on div "Moisture Loc, Inc" at bounding box center [379, 351] width 431 height 21
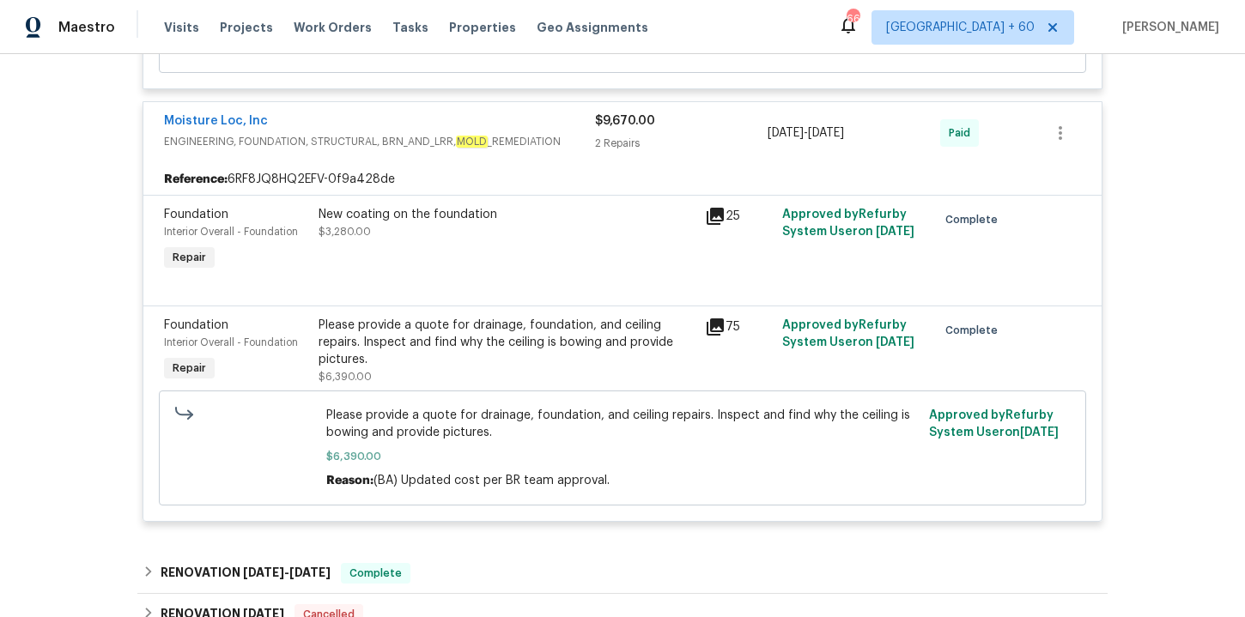
scroll to position [3140, 0]
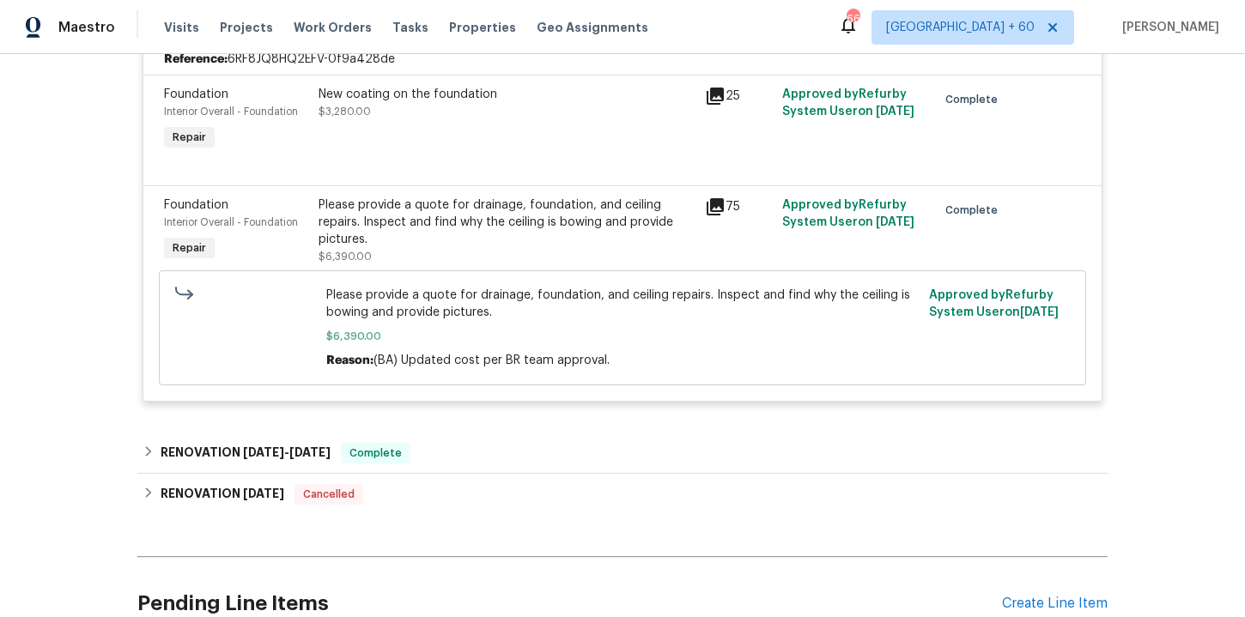
click at [329, 36] on div "Visits Projects Work Orders Tasks Properties Geo Assignments" at bounding box center [416, 27] width 505 height 34
click at [329, 30] on span "Work Orders" at bounding box center [333, 27] width 78 height 17
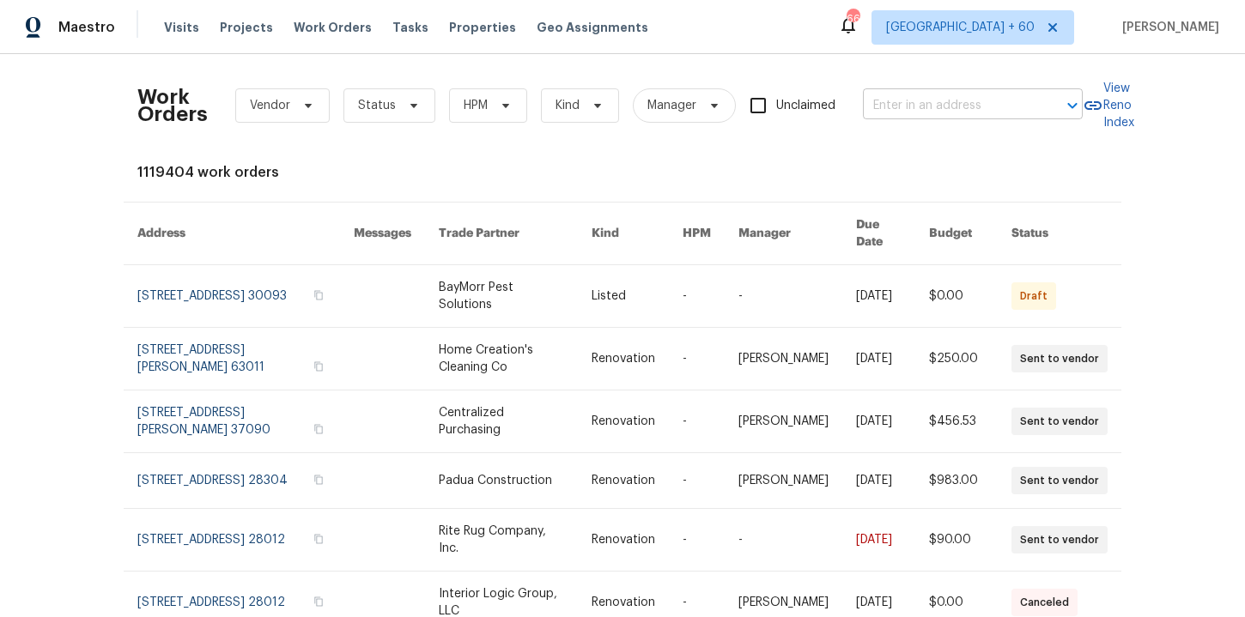
click at [936, 112] on input "text" at bounding box center [949, 106] width 172 height 27
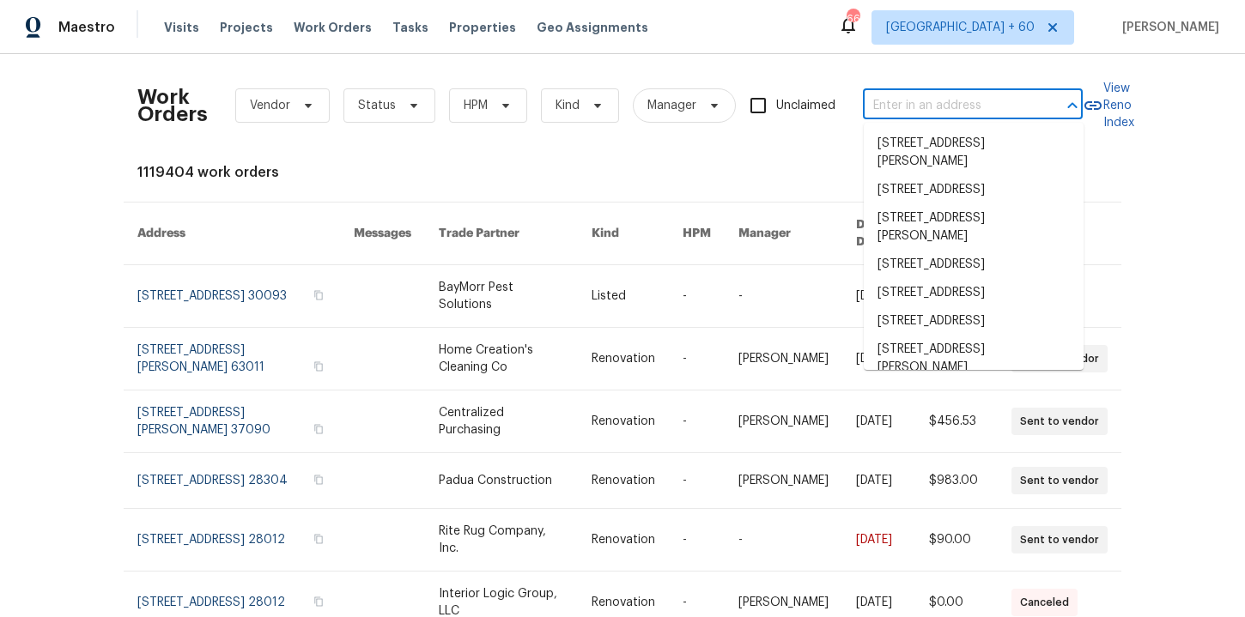
paste input "[STREET_ADDRESS][PERSON_NAME]"
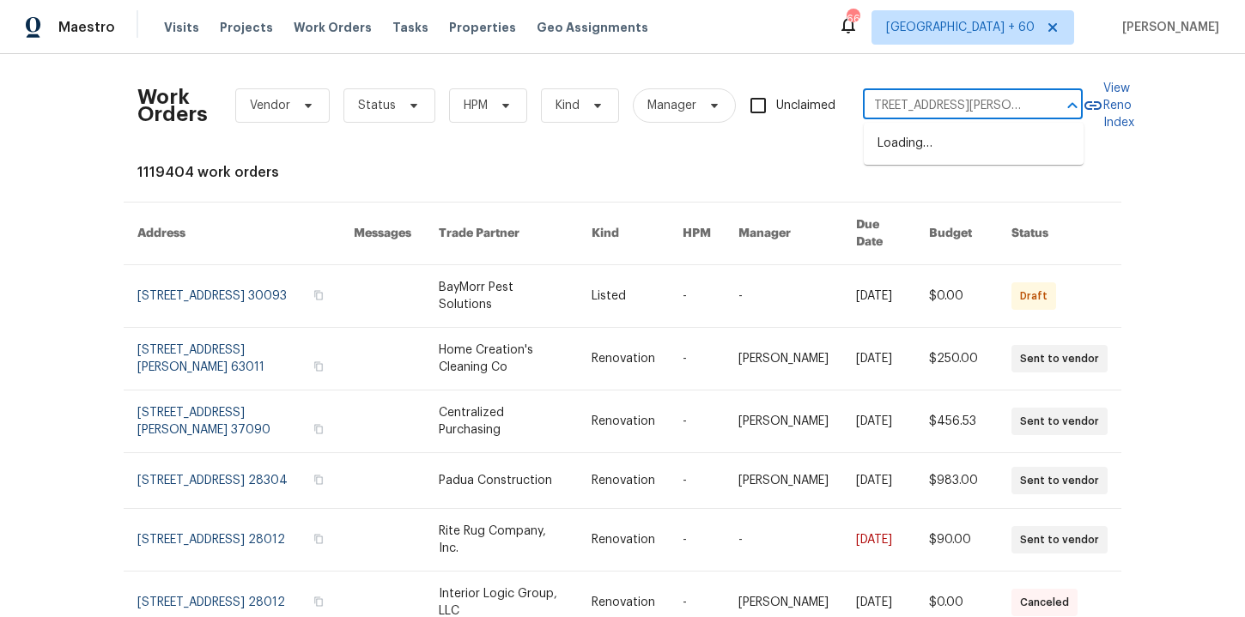
type input "[STREET_ADDRESS][PERSON_NAME]"
click at [945, 151] on li "[STREET_ADDRESS][PERSON_NAME]" at bounding box center [974, 153] width 220 height 46
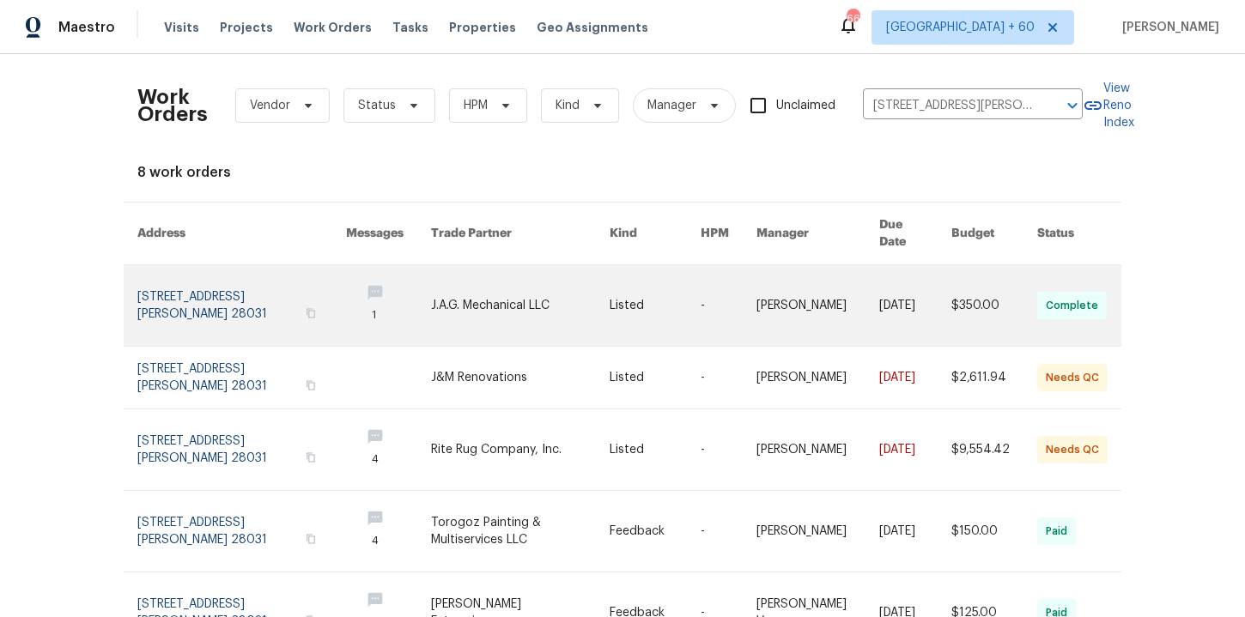
click at [209, 284] on link at bounding box center [241, 305] width 209 height 81
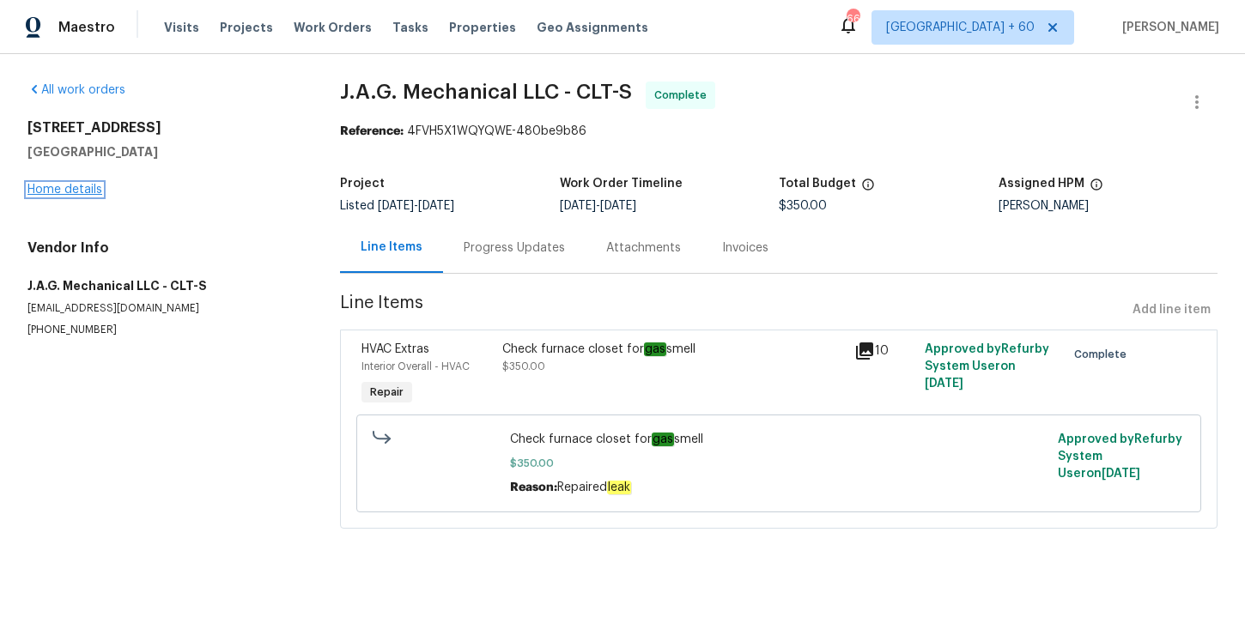
click at [67, 185] on link "Home details" at bounding box center [64, 190] width 75 height 12
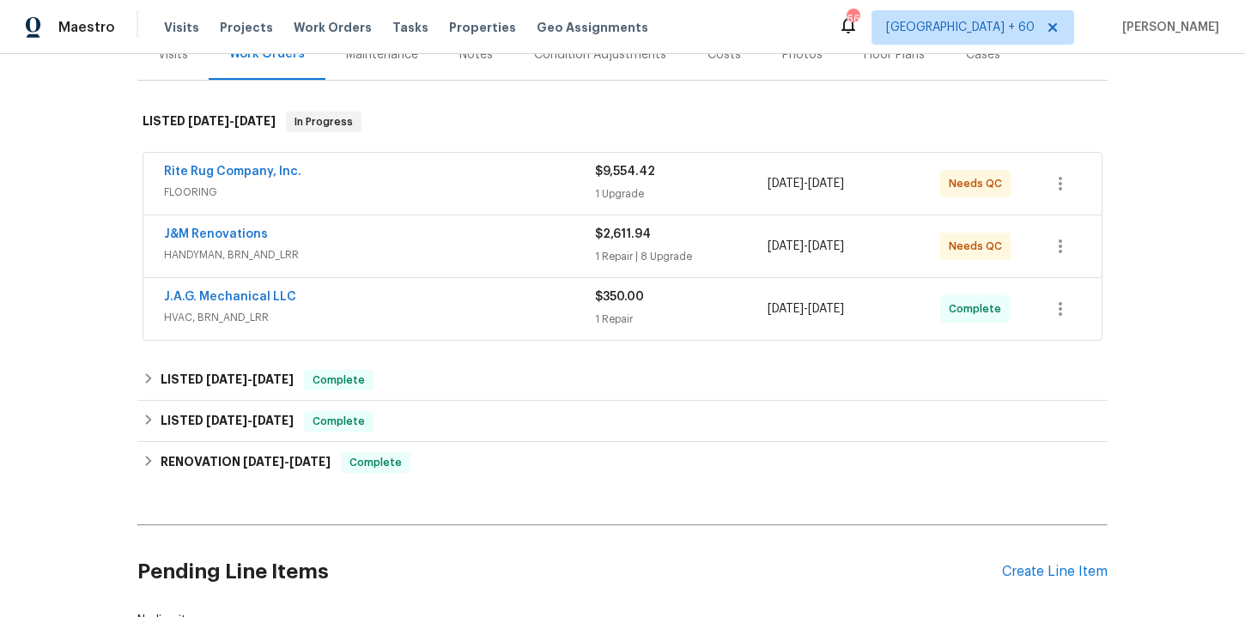
scroll to position [247, 0]
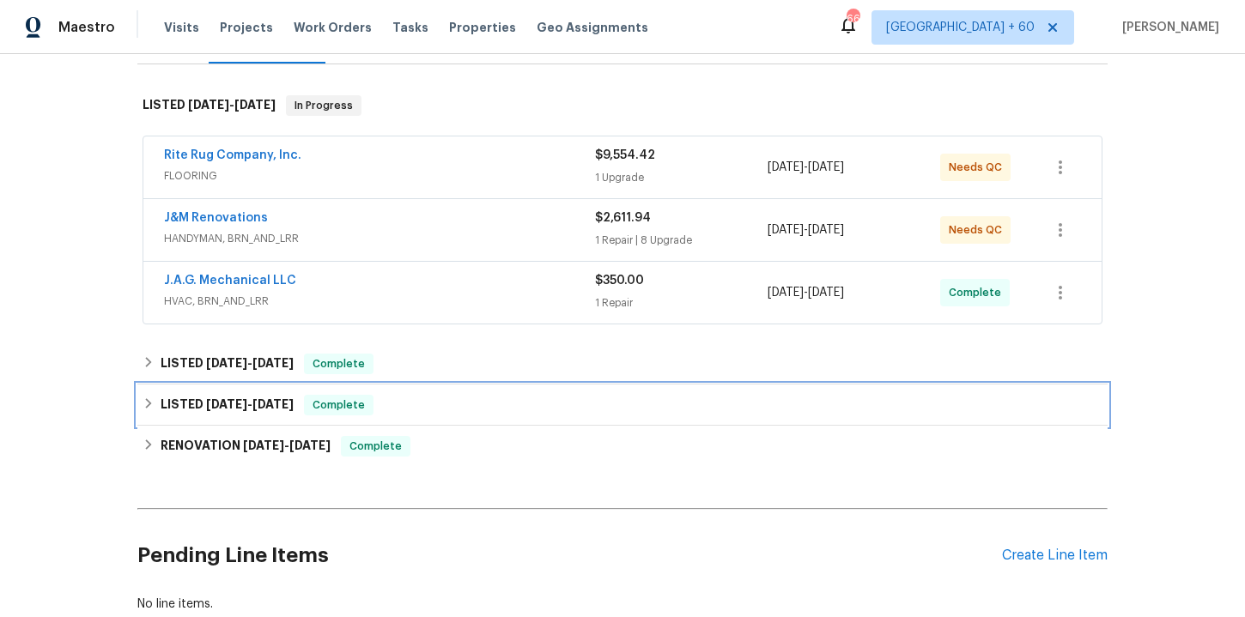
click at [452, 405] on div "LISTED [DATE] - [DATE] Complete" at bounding box center [623, 405] width 960 height 21
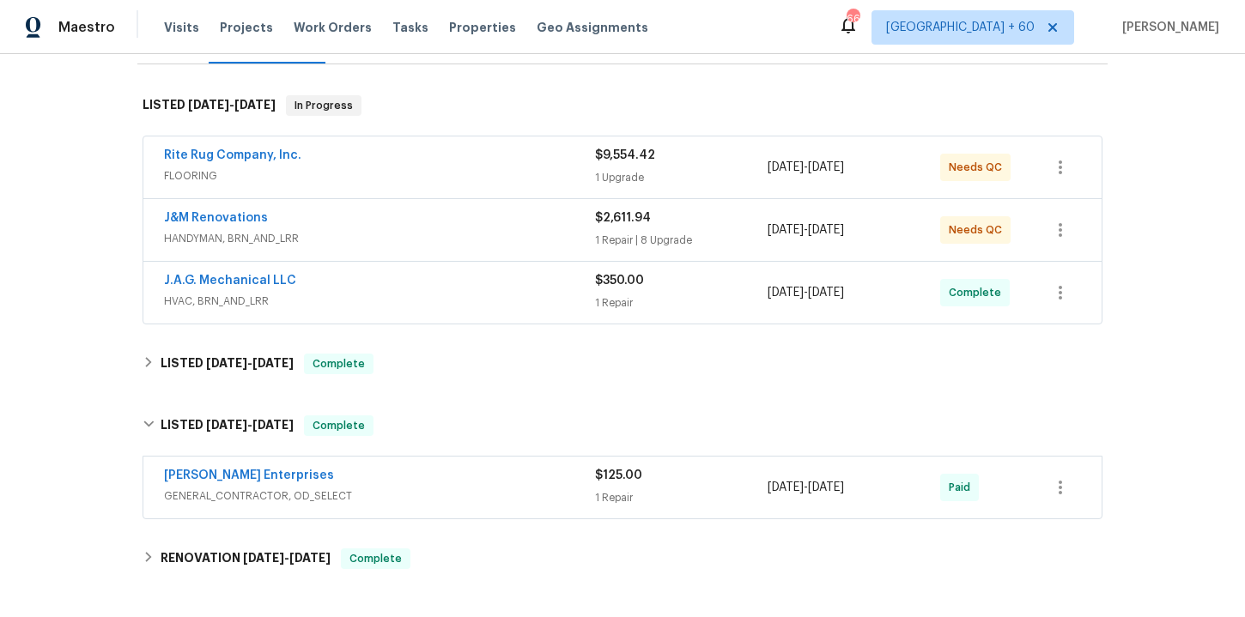
click at [470, 489] on span "GENERAL_CONTRACTOR, OD_SELECT" at bounding box center [379, 496] width 431 height 17
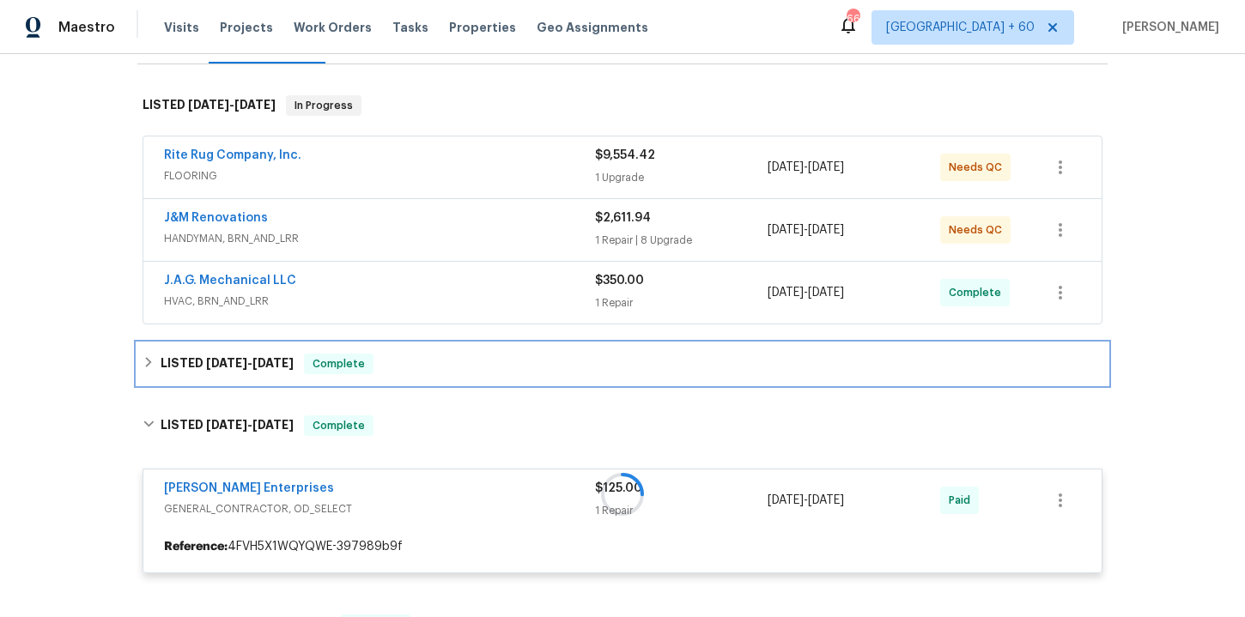
click at [443, 367] on div "LISTED [DATE] - [DATE] Complete" at bounding box center [623, 364] width 960 height 21
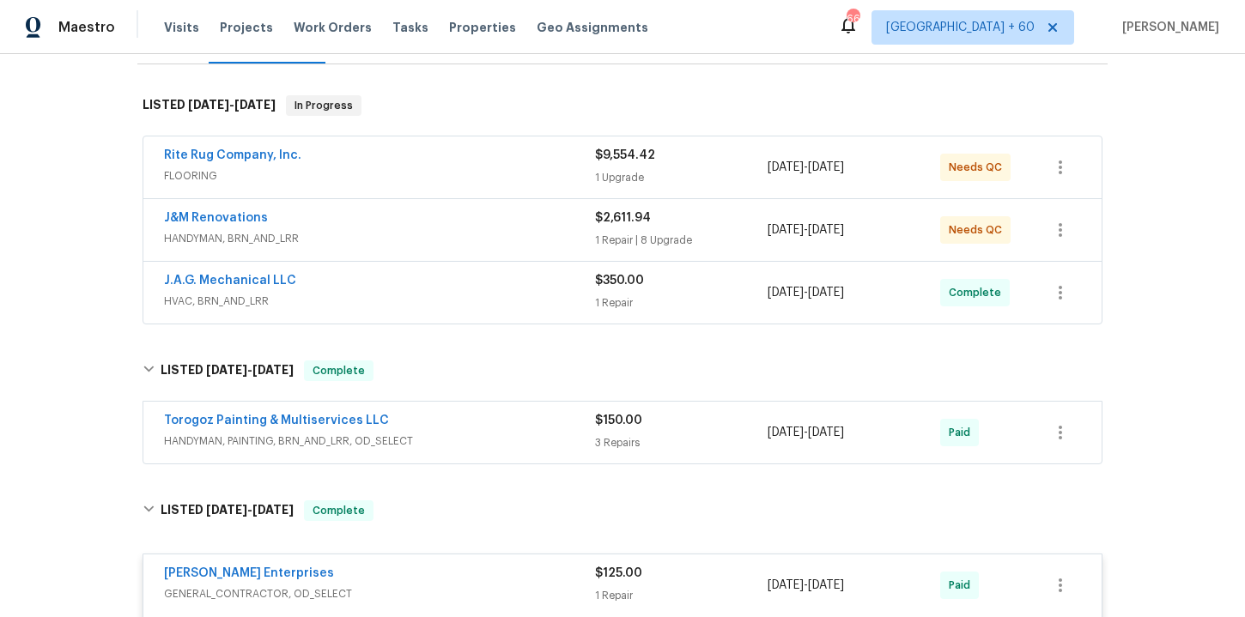
click at [465, 440] on span "HANDYMAN, PAINTING, BRN_AND_LRR, OD_SELECT" at bounding box center [379, 441] width 431 height 17
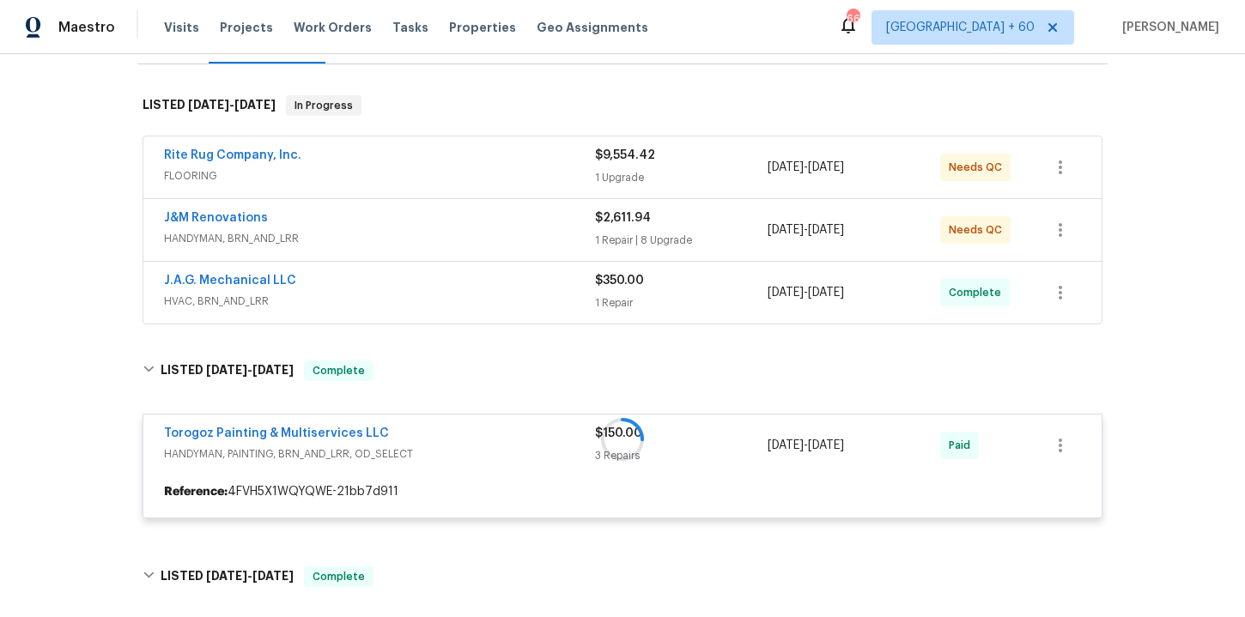
click at [469, 288] on div "J.A.G. Mechanical LLC" at bounding box center [379, 282] width 431 height 21
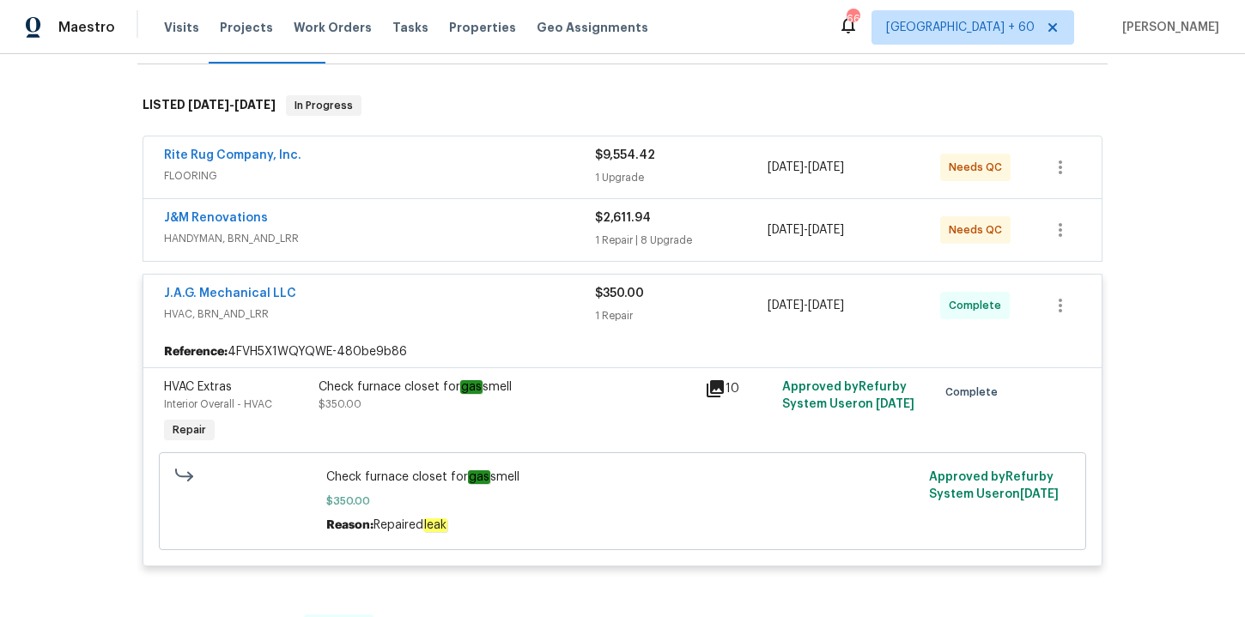
click at [501, 222] on div "J&M Renovations" at bounding box center [379, 219] width 431 height 21
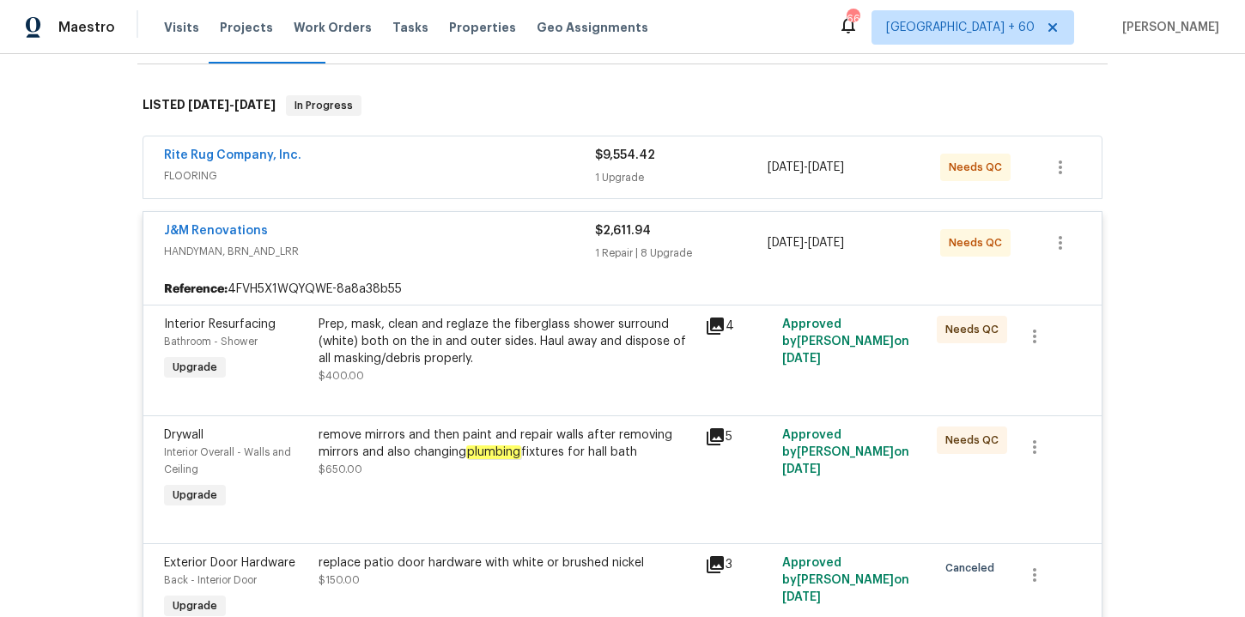
click at [485, 167] on span "FLOORING" at bounding box center [379, 175] width 431 height 17
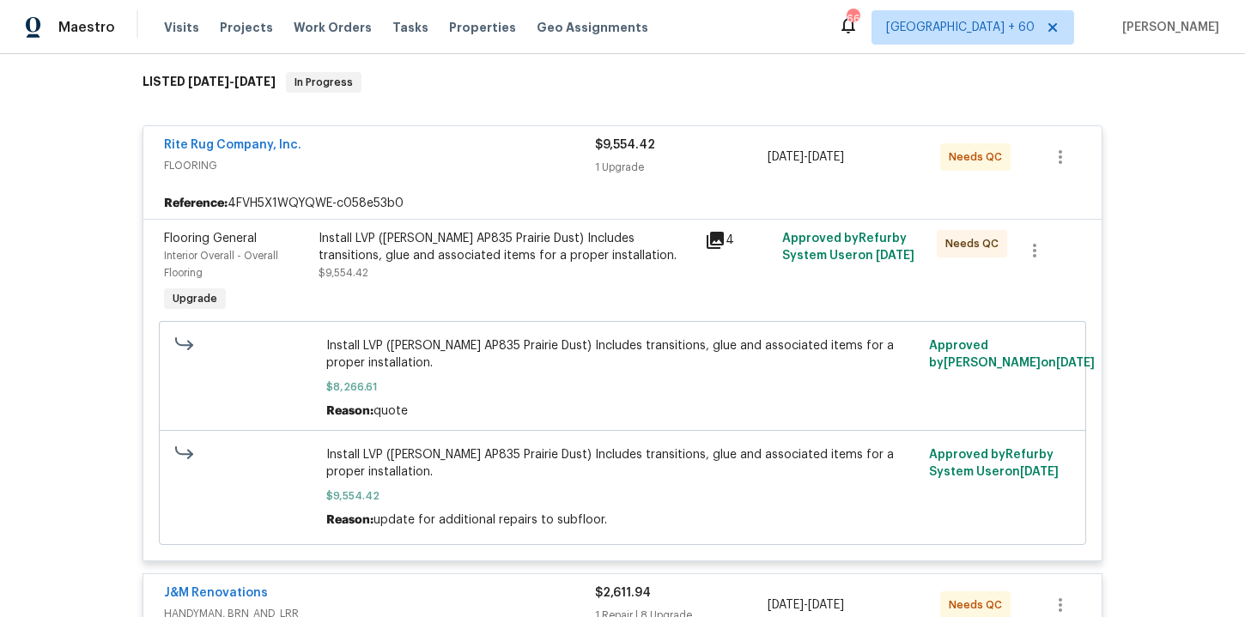
scroll to position [0, 0]
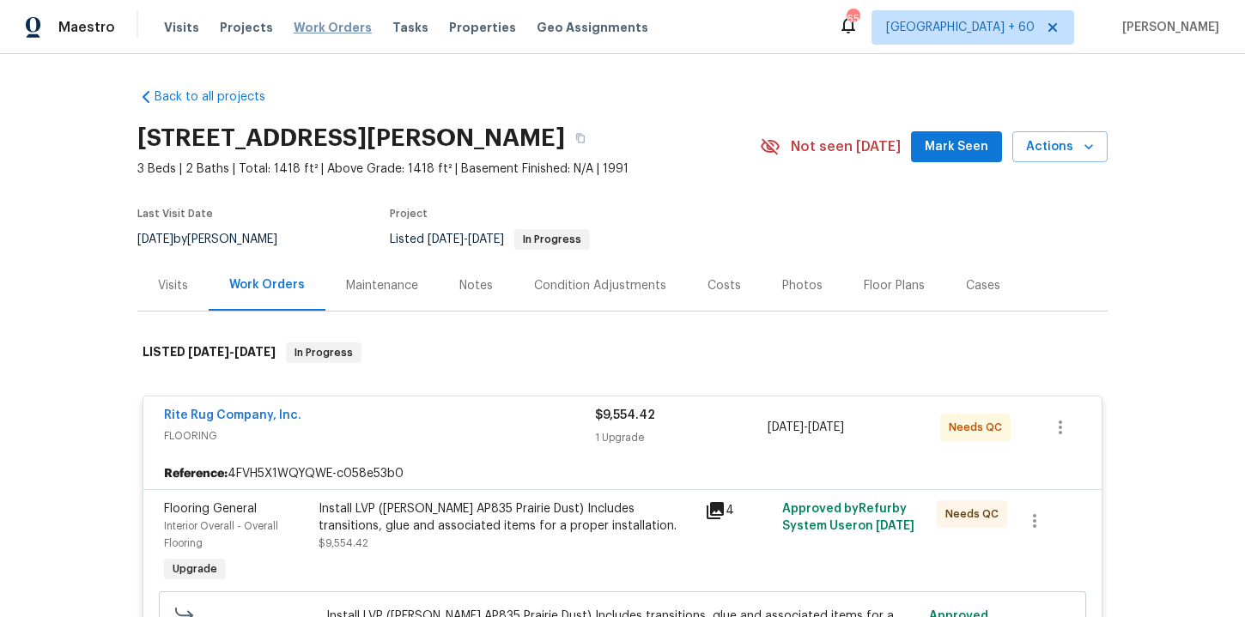
click at [344, 23] on span "Work Orders" at bounding box center [333, 27] width 78 height 17
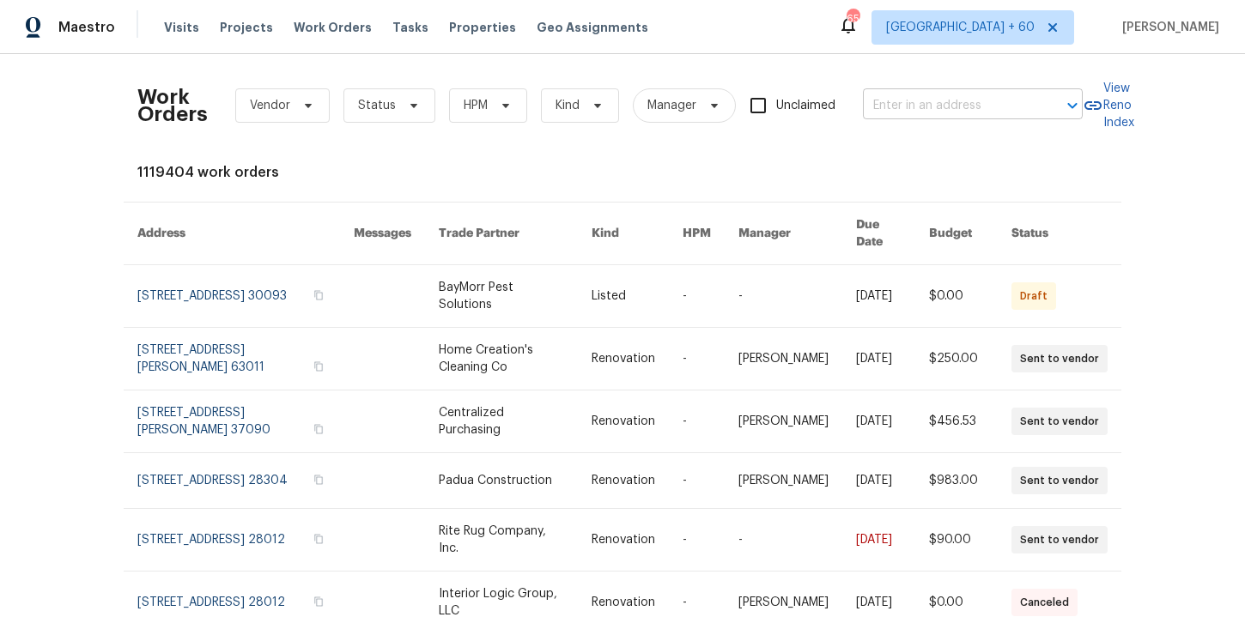
click at [925, 108] on input "text" at bounding box center [949, 106] width 172 height 27
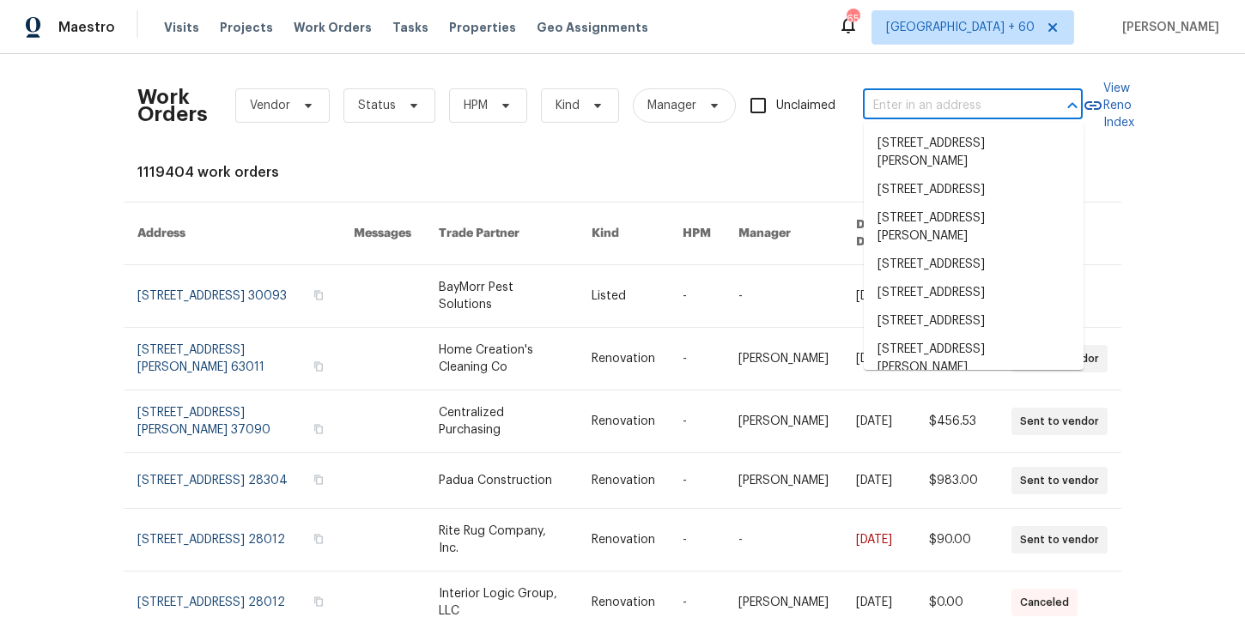
paste input "[STREET_ADDRESS][PERSON_NAME]"
type input "[STREET_ADDRESS][PERSON_NAME]"
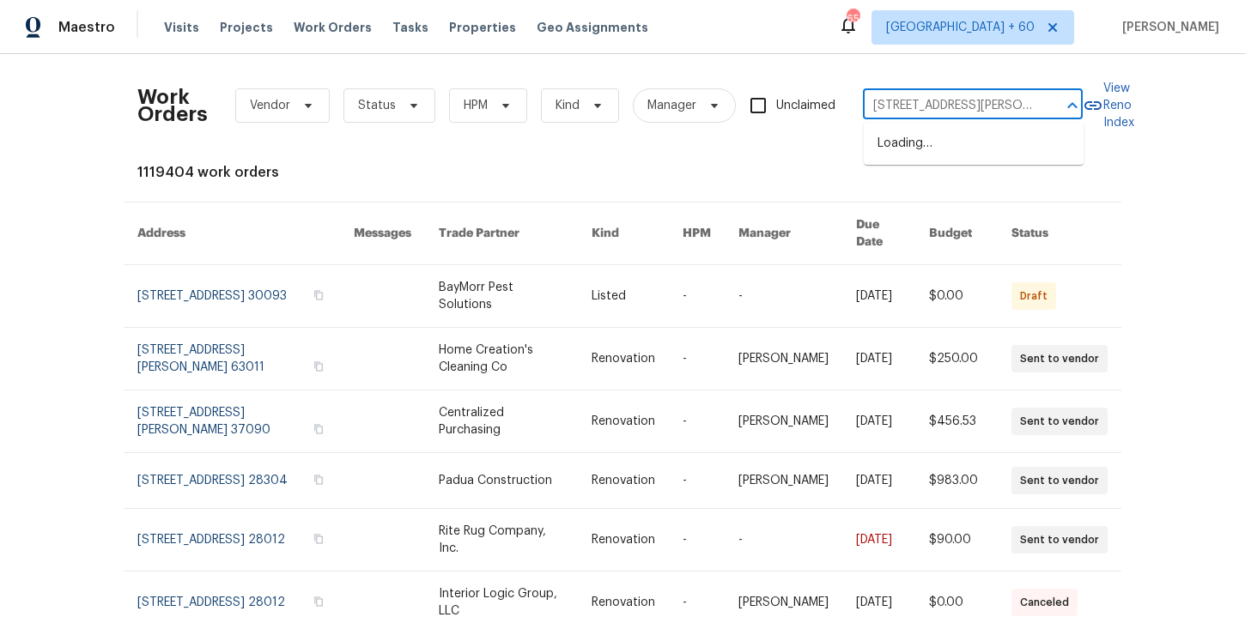
scroll to position [0, 30]
click at [950, 140] on li "[STREET_ADDRESS][PERSON_NAME]" at bounding box center [974, 153] width 220 height 46
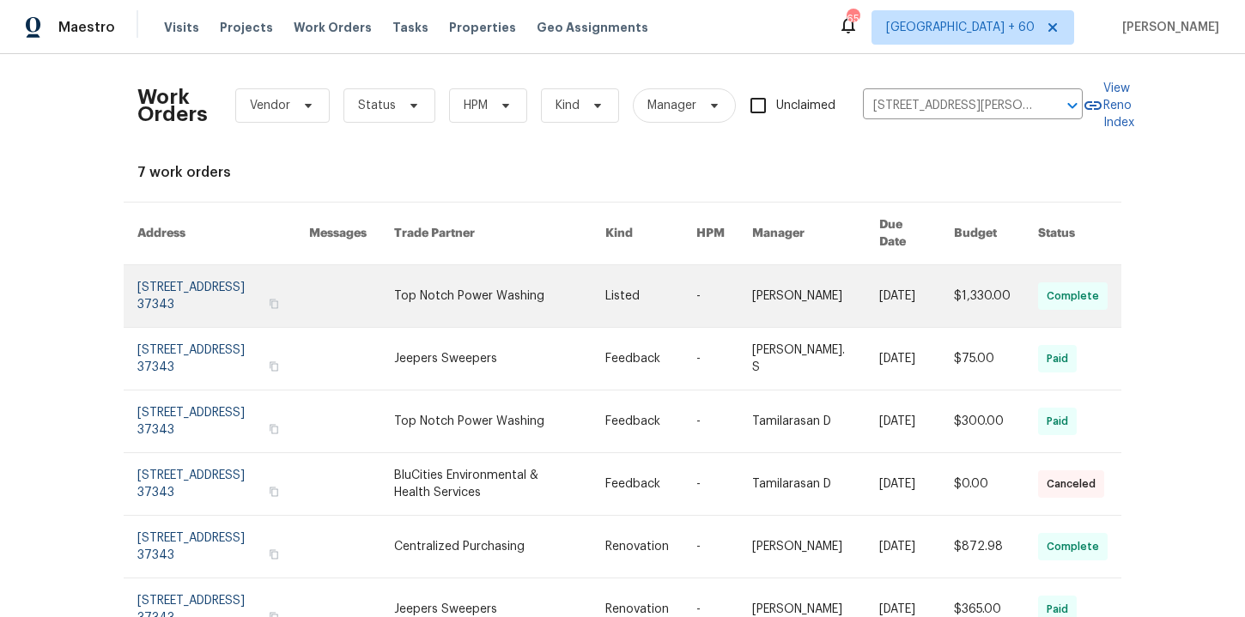
click at [197, 293] on link at bounding box center [223, 296] width 172 height 62
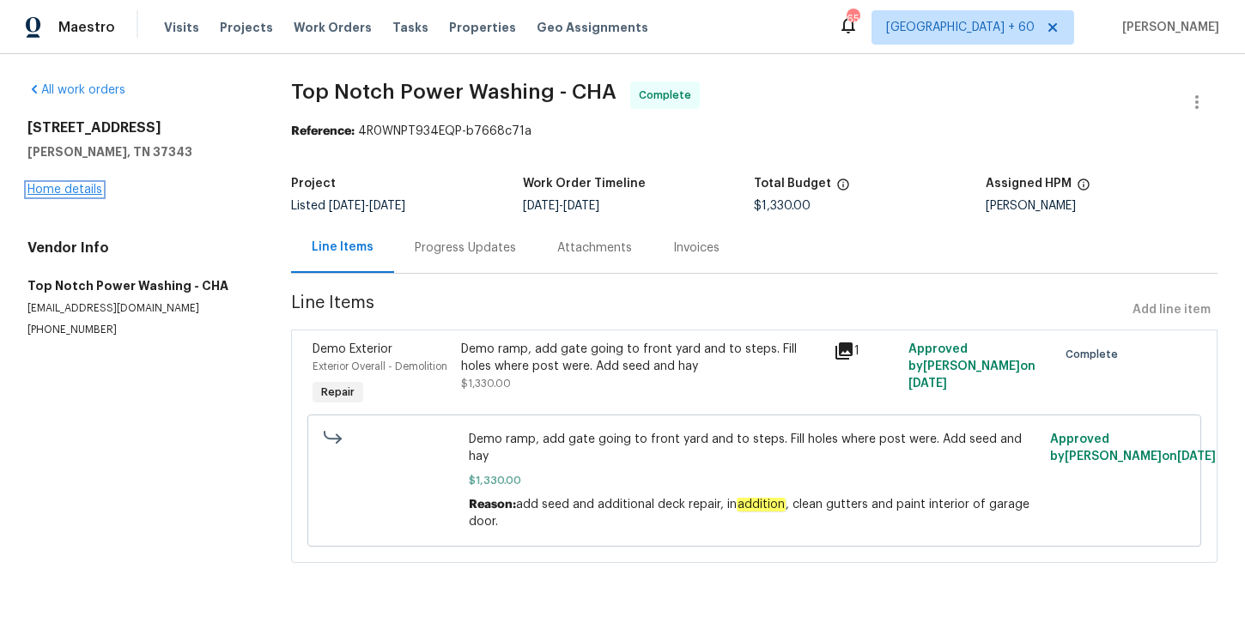
click at [82, 190] on link "Home details" at bounding box center [64, 190] width 75 height 12
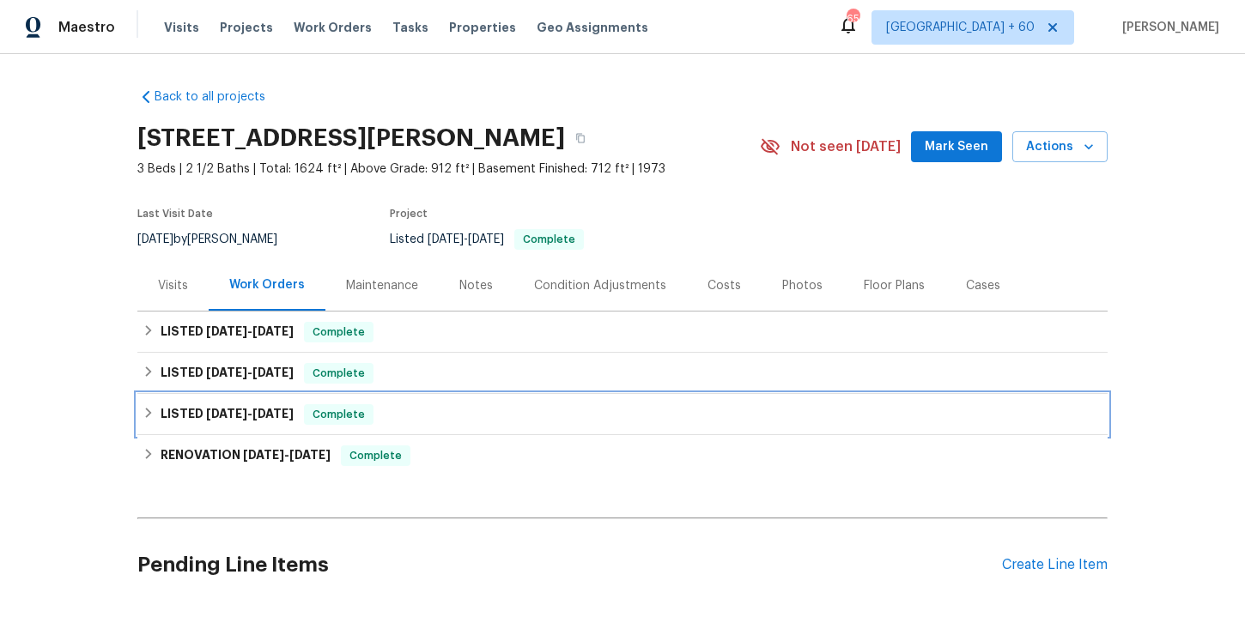
click at [410, 407] on div "LISTED [DATE] - [DATE] Complete" at bounding box center [623, 414] width 960 height 21
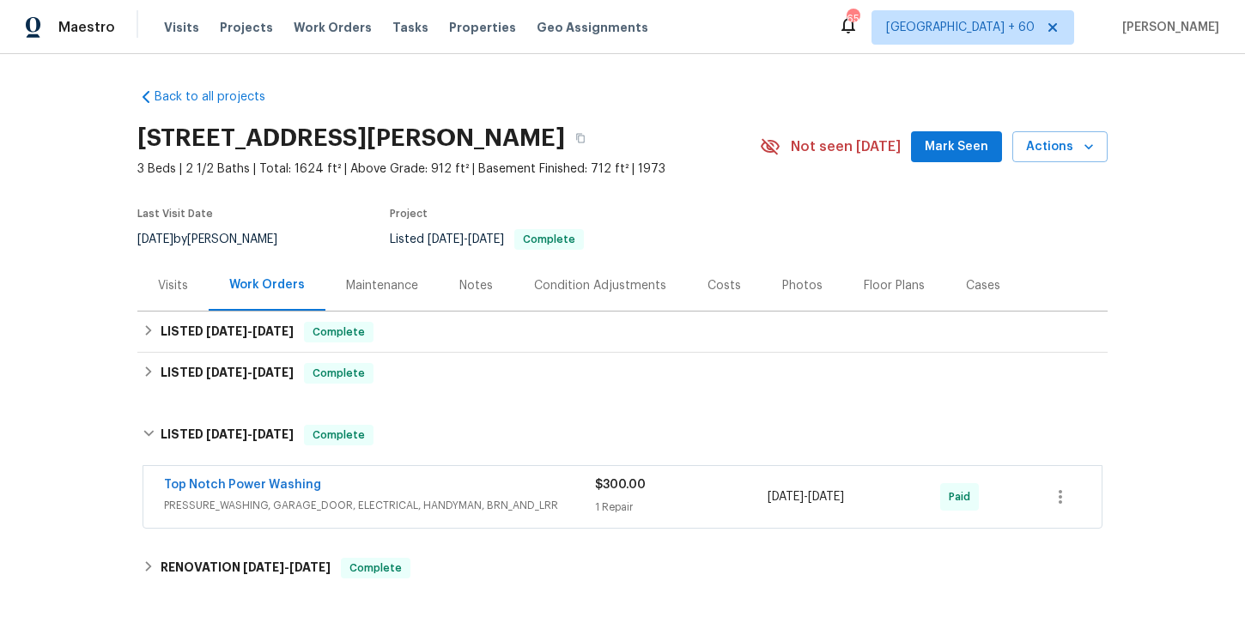
click at [444, 483] on div "Top Notch Power Washing" at bounding box center [379, 487] width 431 height 21
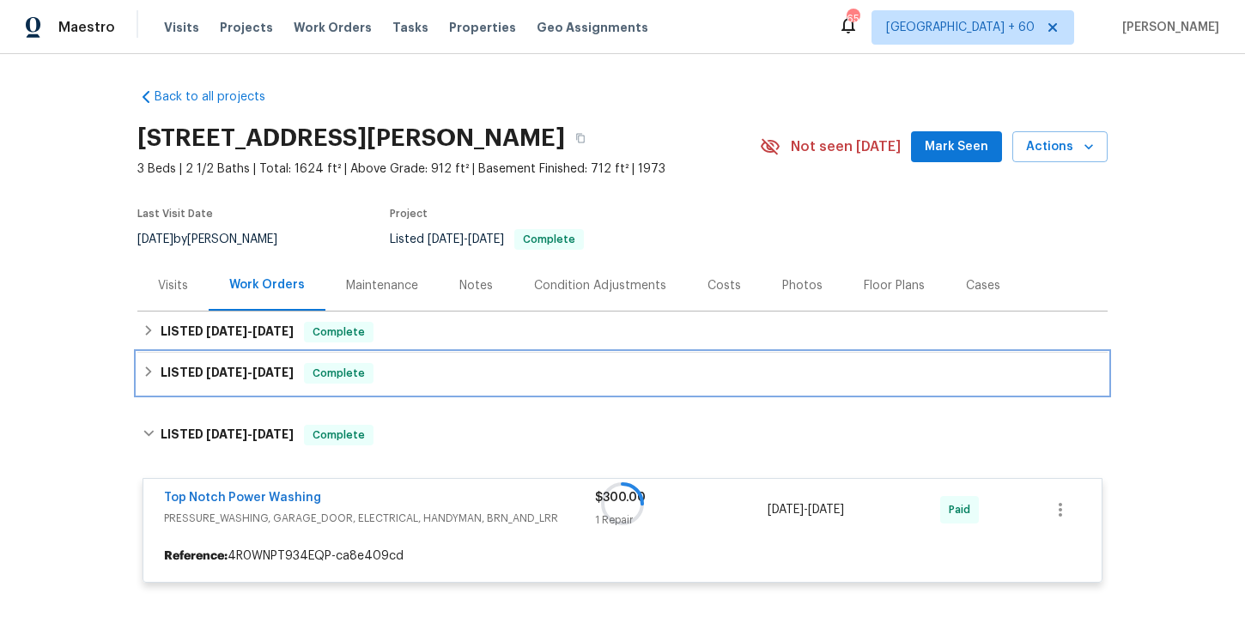
click at [414, 374] on div "LISTED [DATE] - [DATE] Complete" at bounding box center [623, 373] width 960 height 21
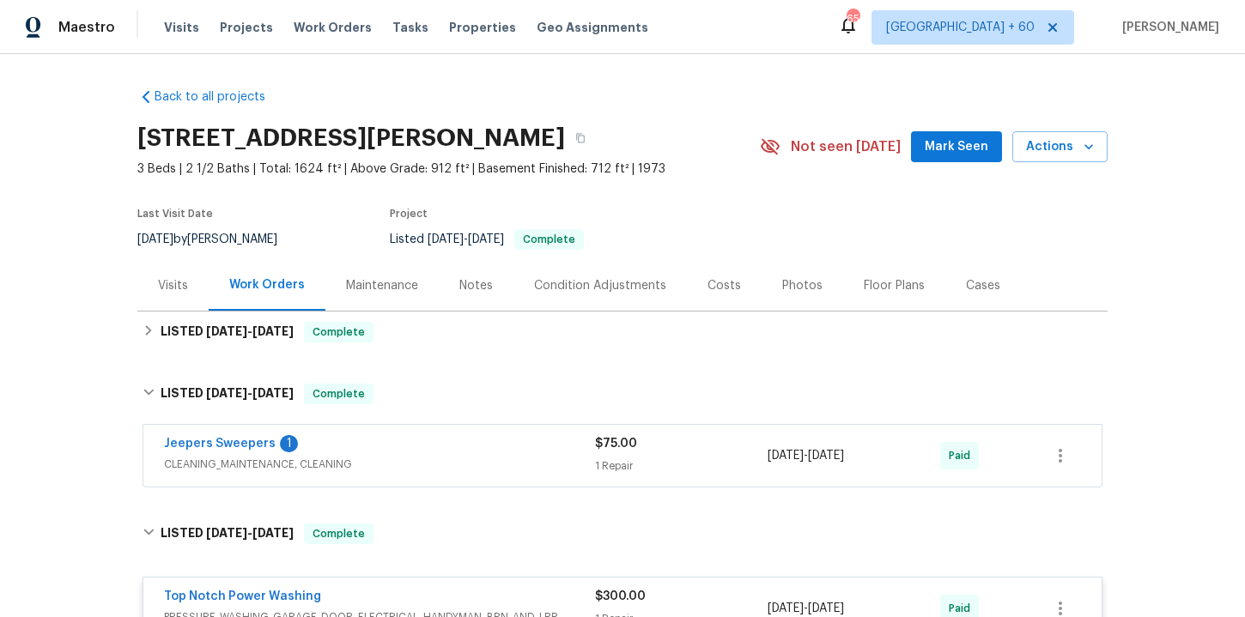
click at [422, 465] on span "CLEANING_MAINTENANCE, CLEANING" at bounding box center [379, 464] width 431 height 17
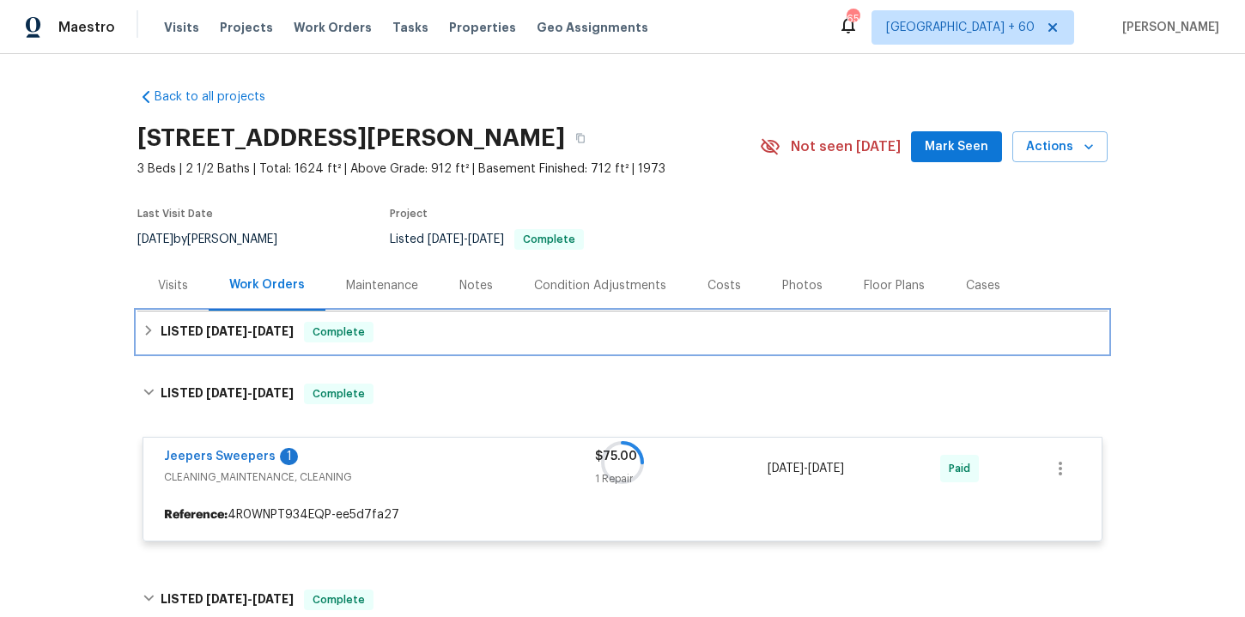
click at [422, 331] on div "LISTED [DATE] - [DATE] Complete" at bounding box center [623, 332] width 960 height 21
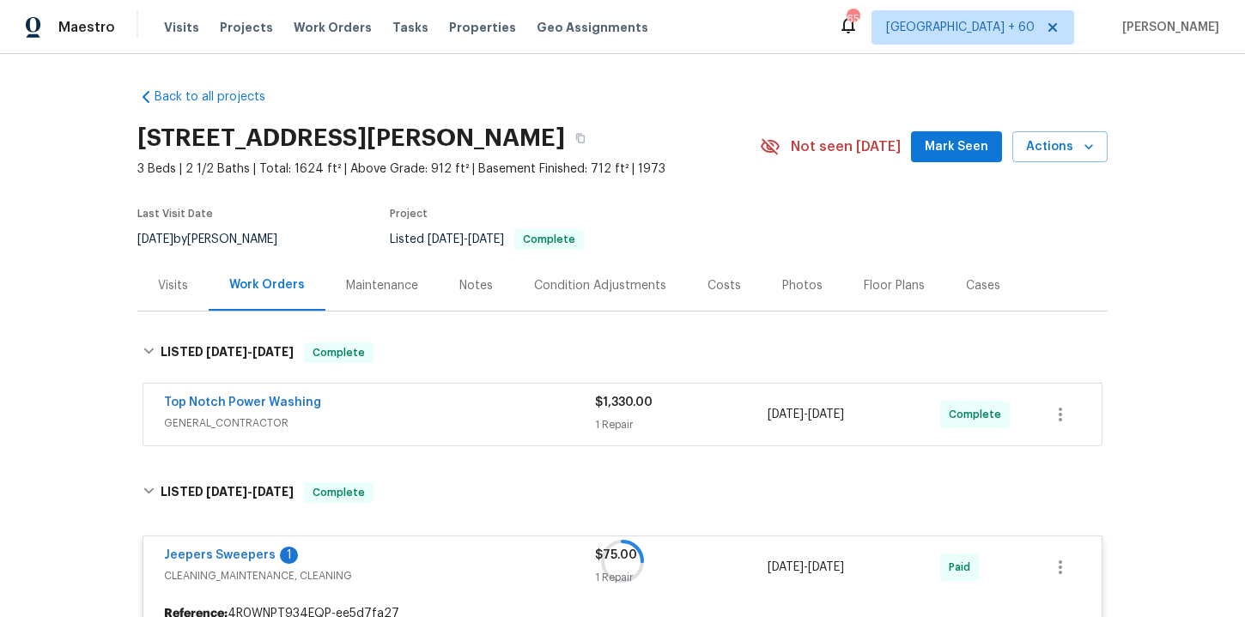
click at [441, 428] on span "GENERAL_CONTRACTOR" at bounding box center [379, 423] width 431 height 17
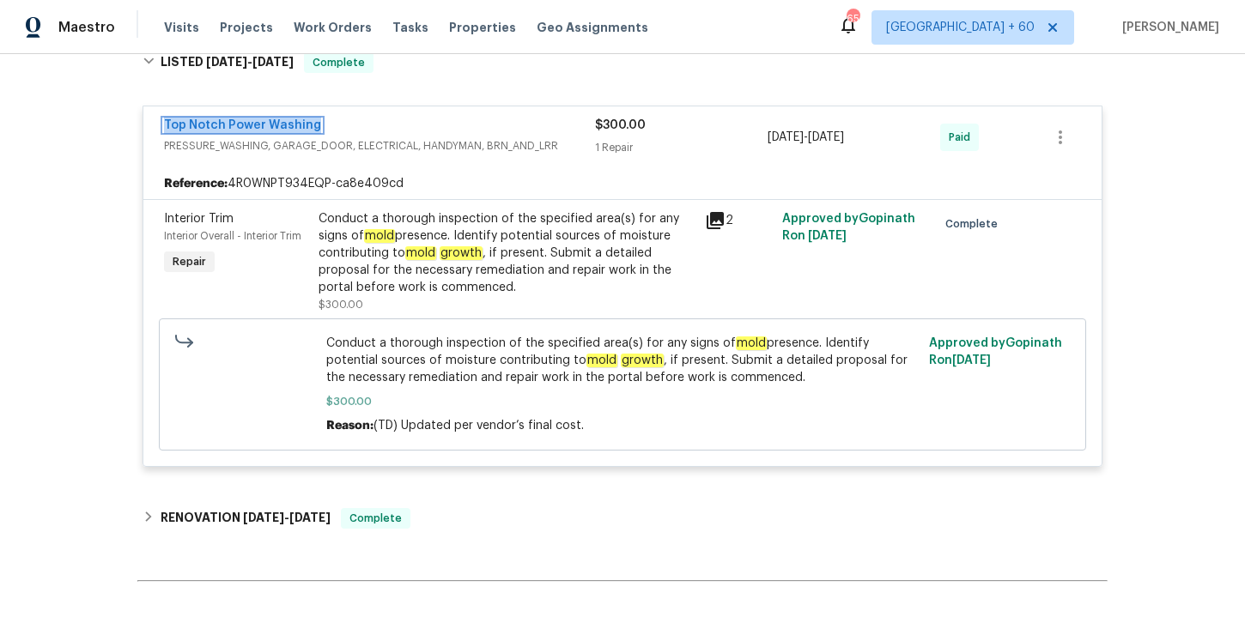
scroll to position [1449, 0]
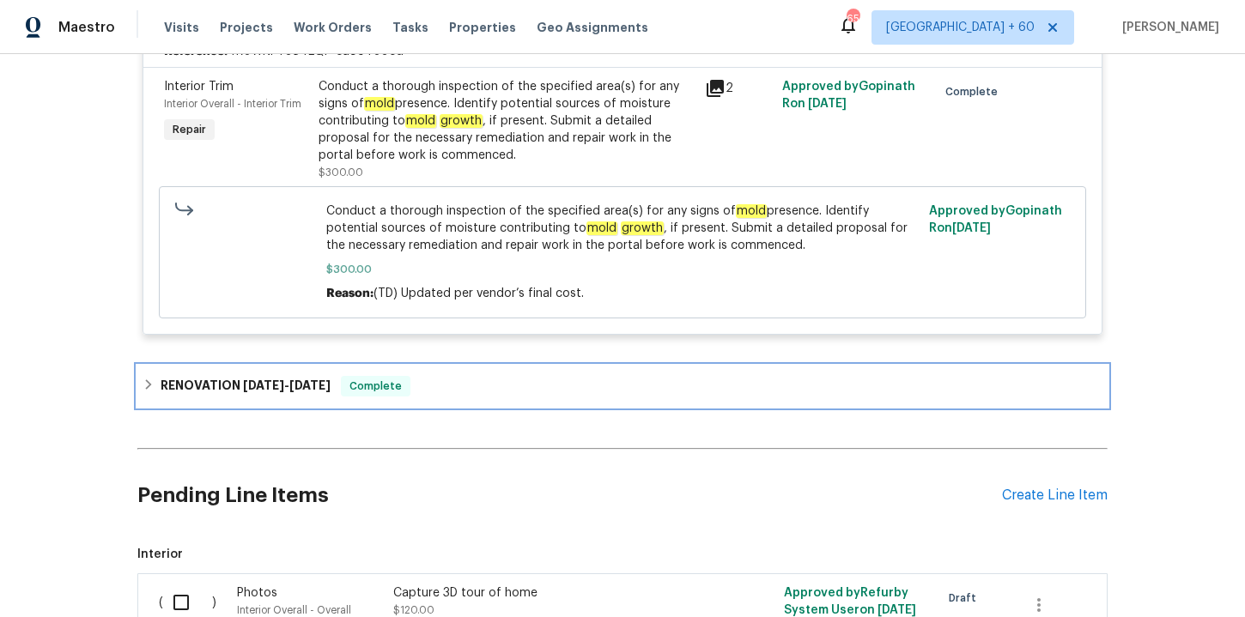
click at [431, 376] on div "RENOVATION [DATE] - [DATE] Complete" at bounding box center [623, 386] width 960 height 21
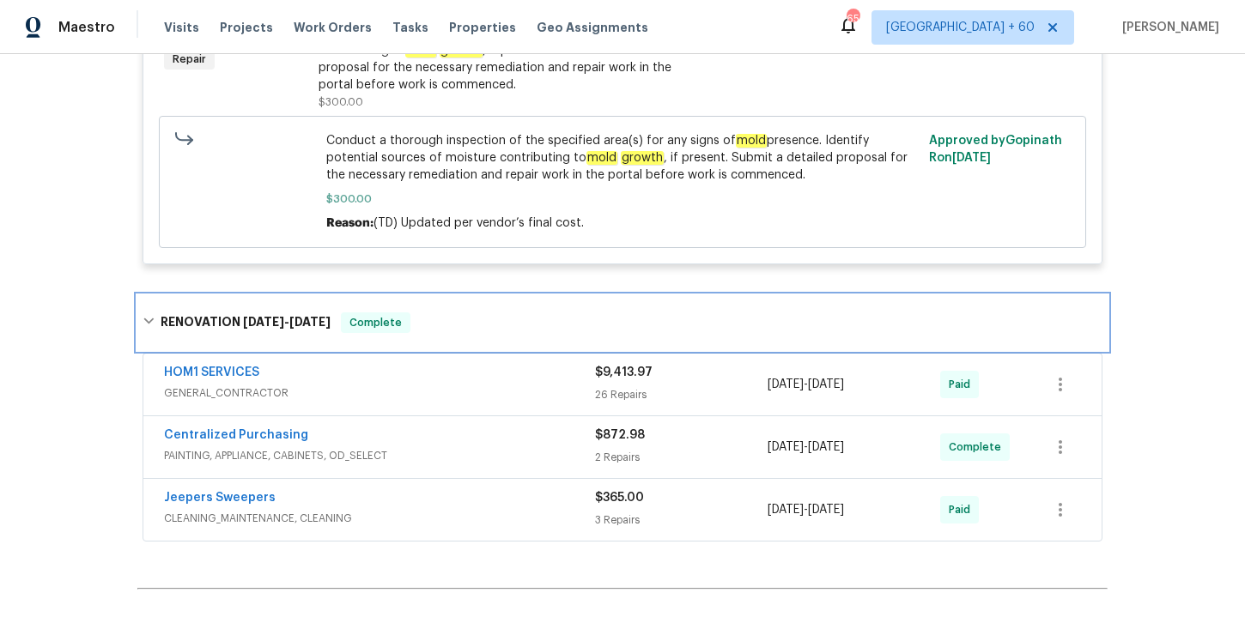
scroll to position [1378, 0]
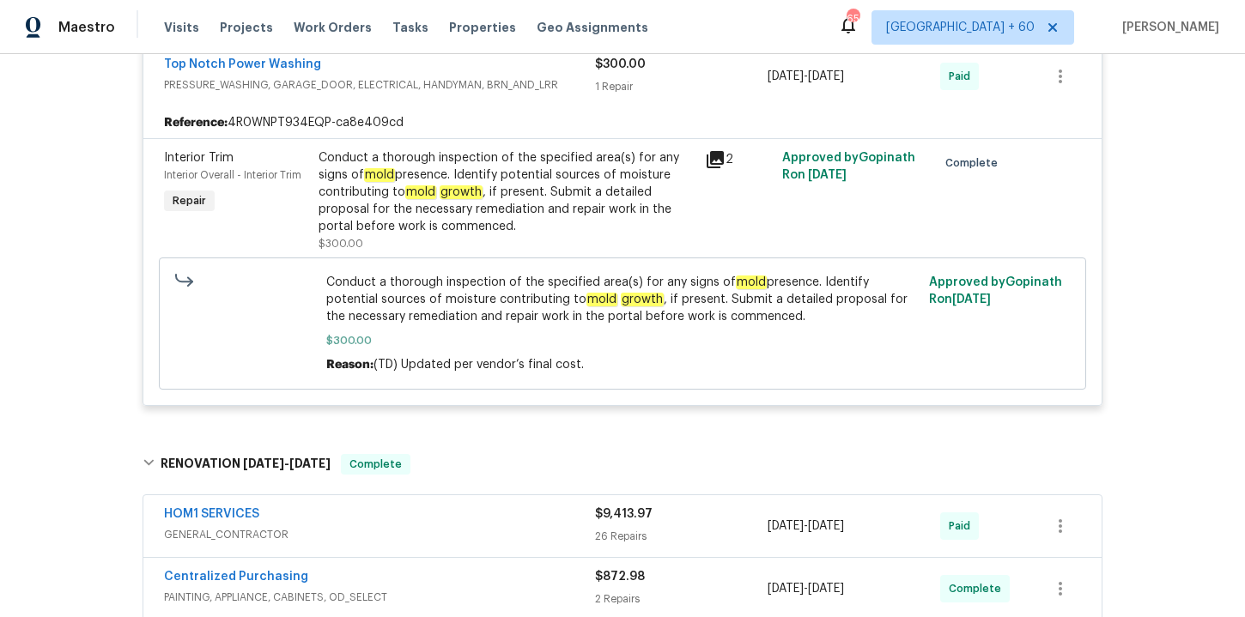
click at [569, 172] on div "Conduct a thorough inspection of the specified area(s) for any signs of mold pr…" at bounding box center [507, 192] width 376 height 86
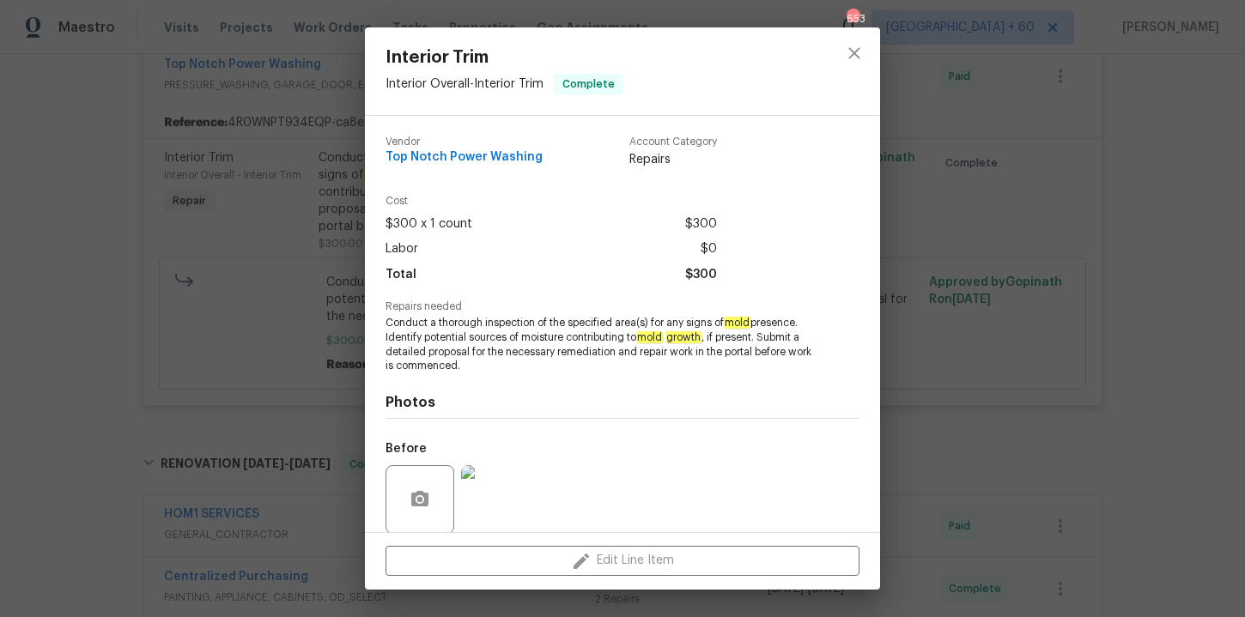
scroll to position [131, 0]
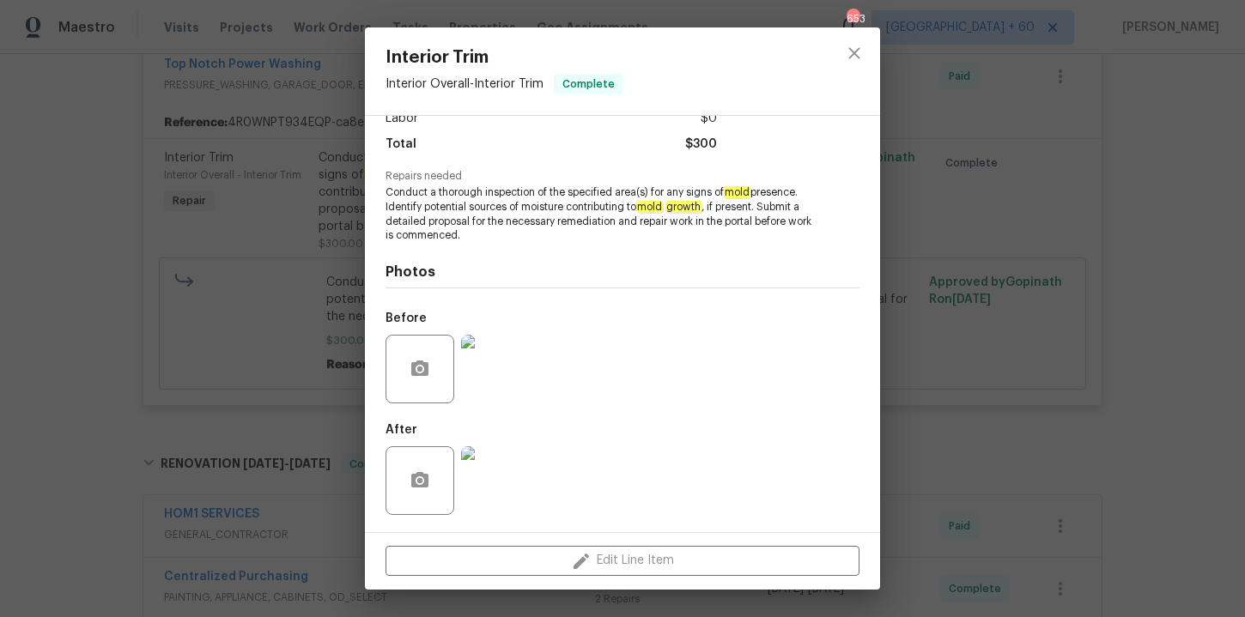
click at [503, 381] on img at bounding box center [495, 369] width 69 height 69
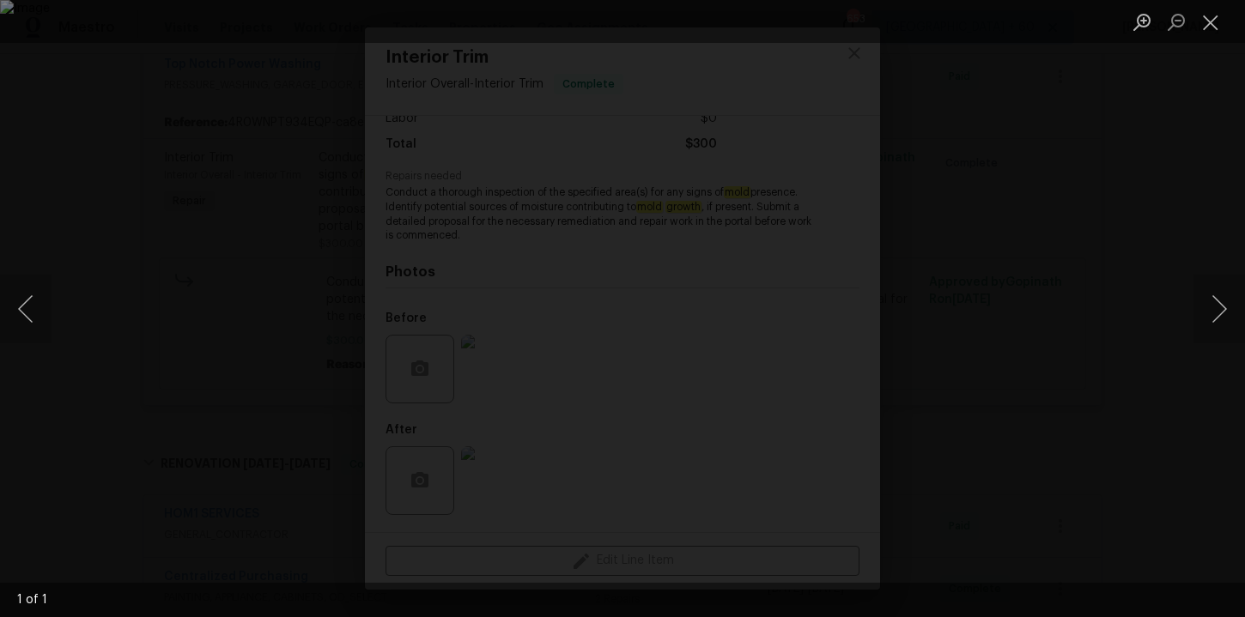
click at [1107, 362] on div "Lightbox" at bounding box center [622, 308] width 1245 height 617
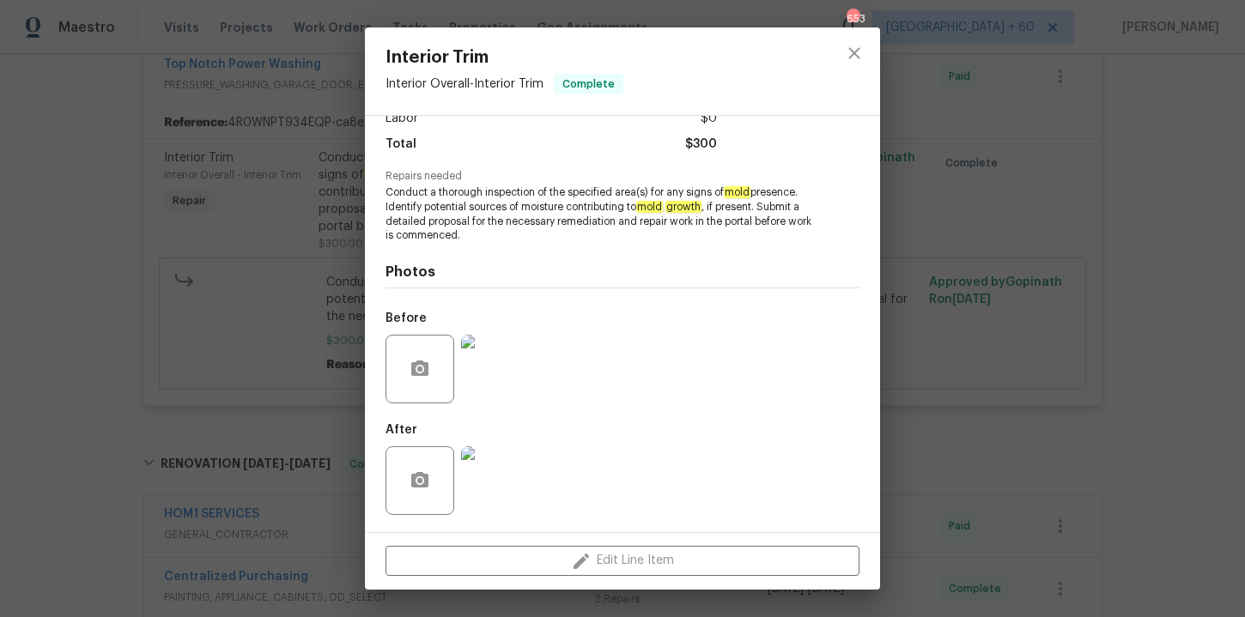
click at [477, 490] on img at bounding box center [495, 480] width 69 height 69
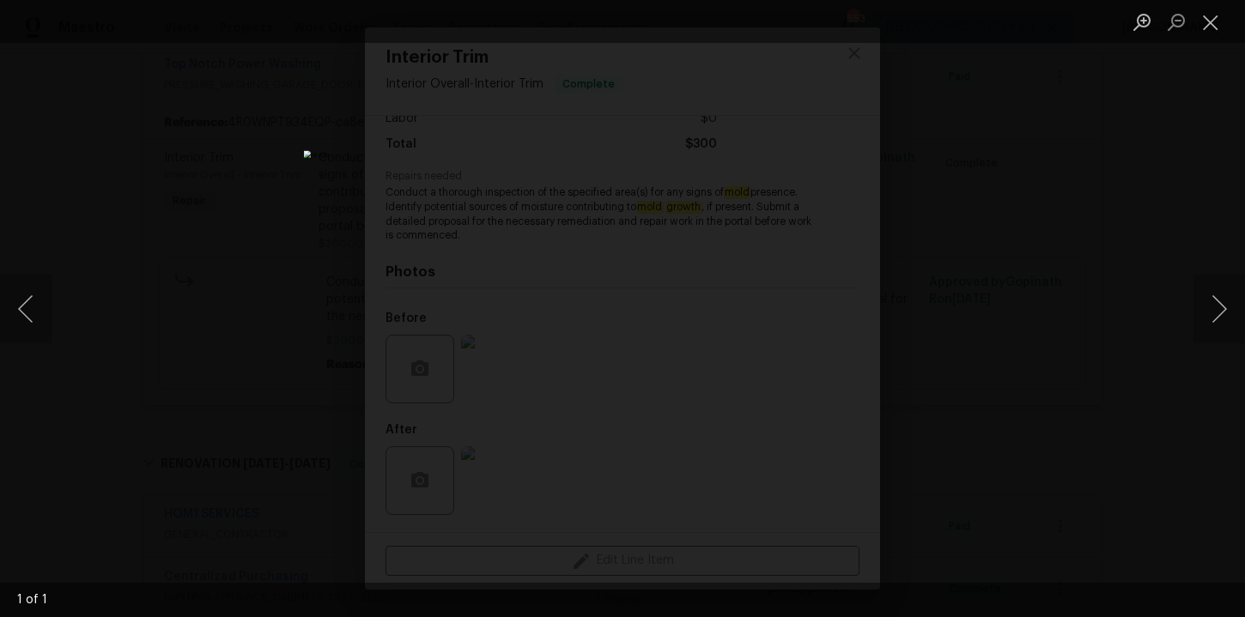
click at [1097, 324] on div "Lightbox" at bounding box center [622, 308] width 1245 height 617
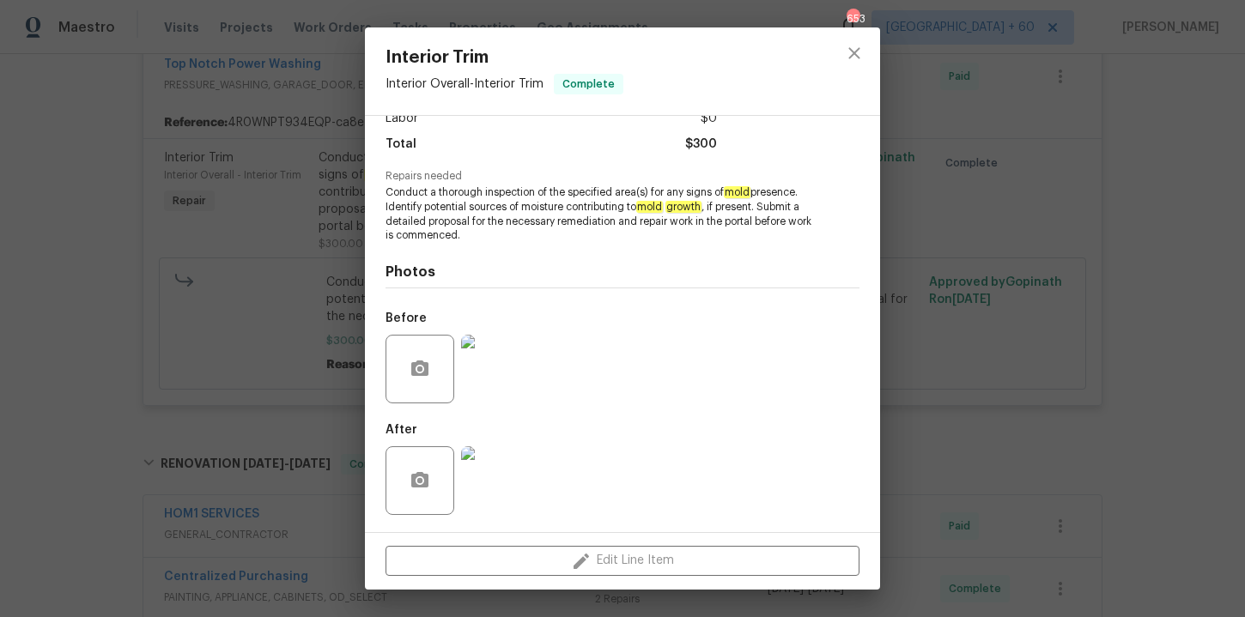
click at [1066, 358] on div "Interior Trim Interior Overall - Interior Trim Complete Vendor Top Notch Power …" at bounding box center [622, 308] width 1245 height 617
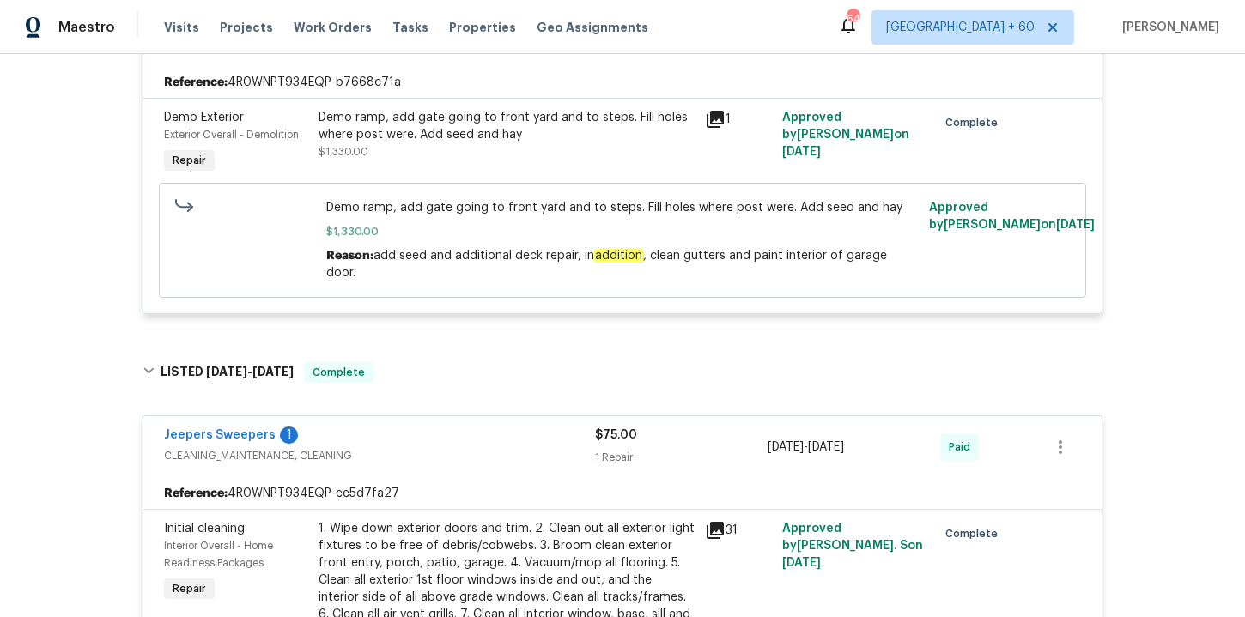
scroll to position [318, 0]
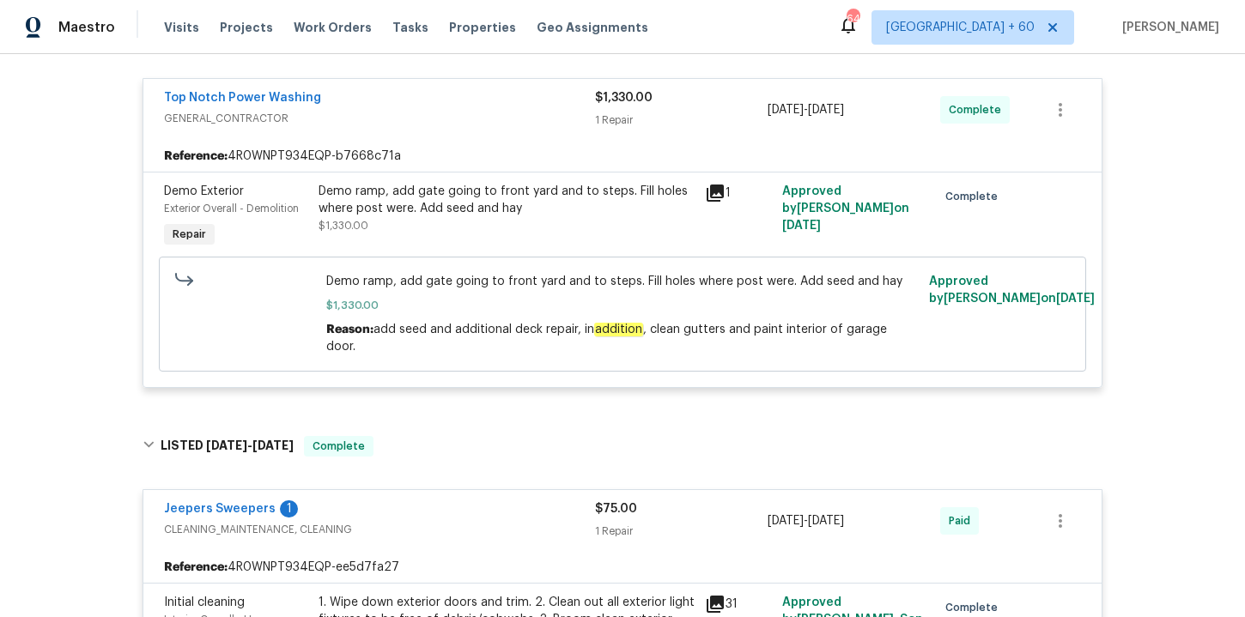
click at [527, 196] on div "Demo ramp, add gate going to front yard and to steps. Fill holes where post wer…" at bounding box center [507, 200] width 376 height 34
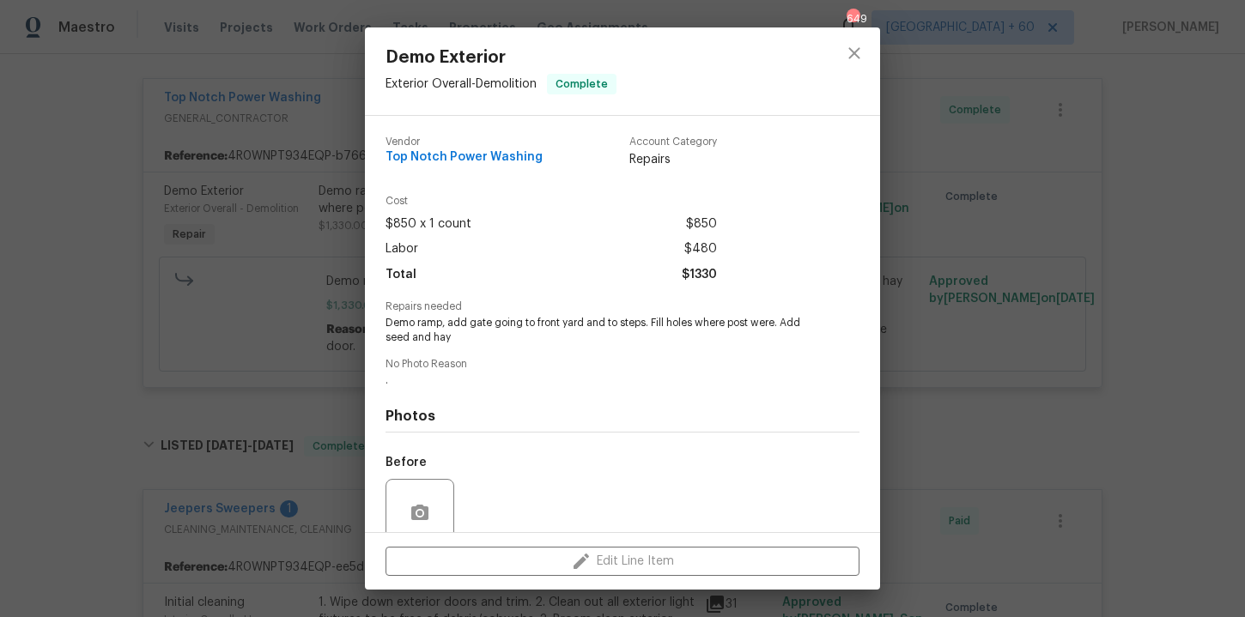
scroll to position [144, 0]
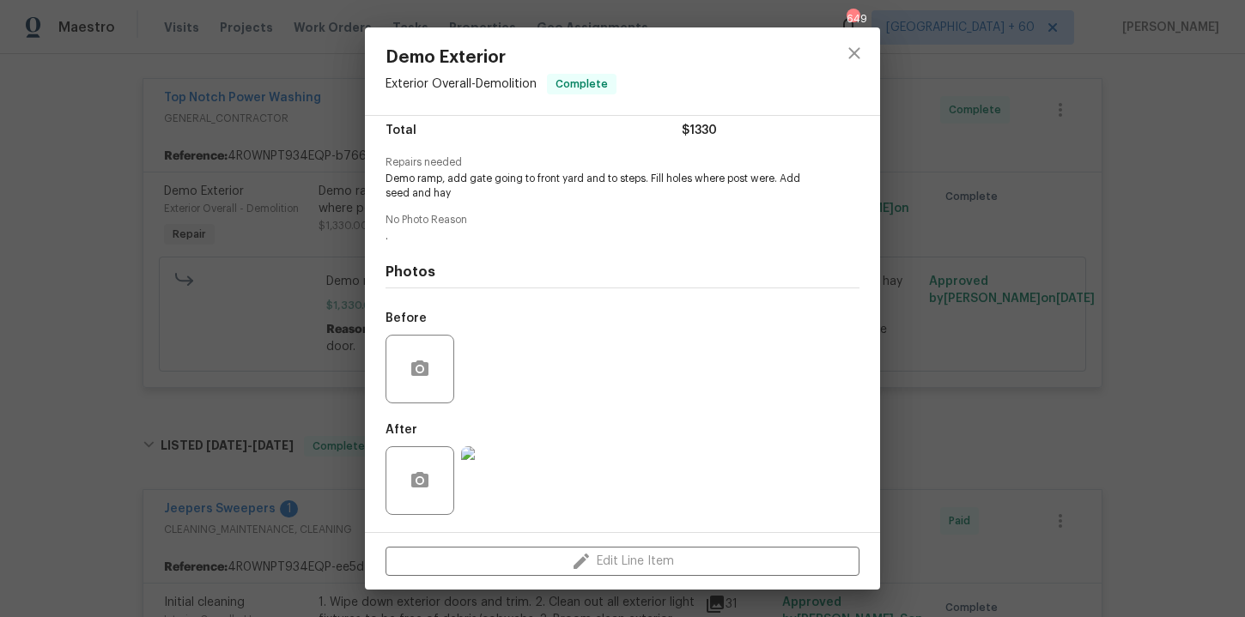
click at [491, 471] on img at bounding box center [495, 480] width 69 height 69
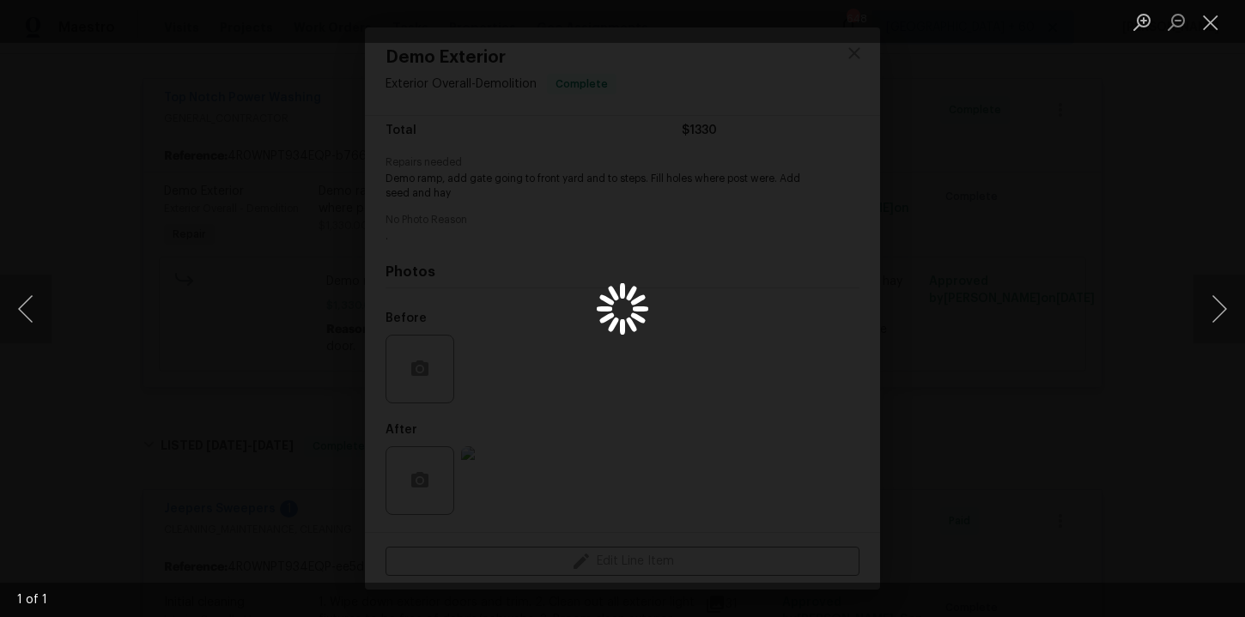
click at [1024, 240] on div "Lightbox" at bounding box center [622, 308] width 1245 height 617
click at [993, 216] on div "Lightbox" at bounding box center [622, 308] width 1245 height 617
click at [1211, 15] on button "Close lightbox" at bounding box center [1210, 22] width 34 height 30
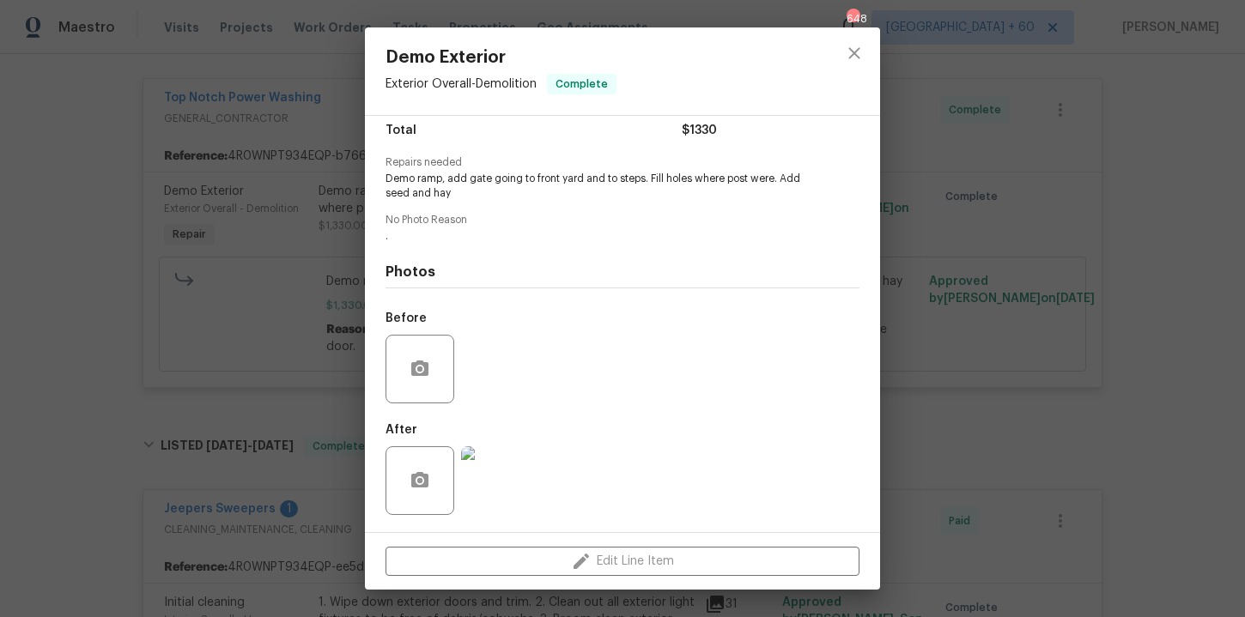
click at [1059, 251] on div "Demo Exterior Exterior Overall - Demolition Complete Vendor Top Notch Power Was…" at bounding box center [622, 308] width 1245 height 617
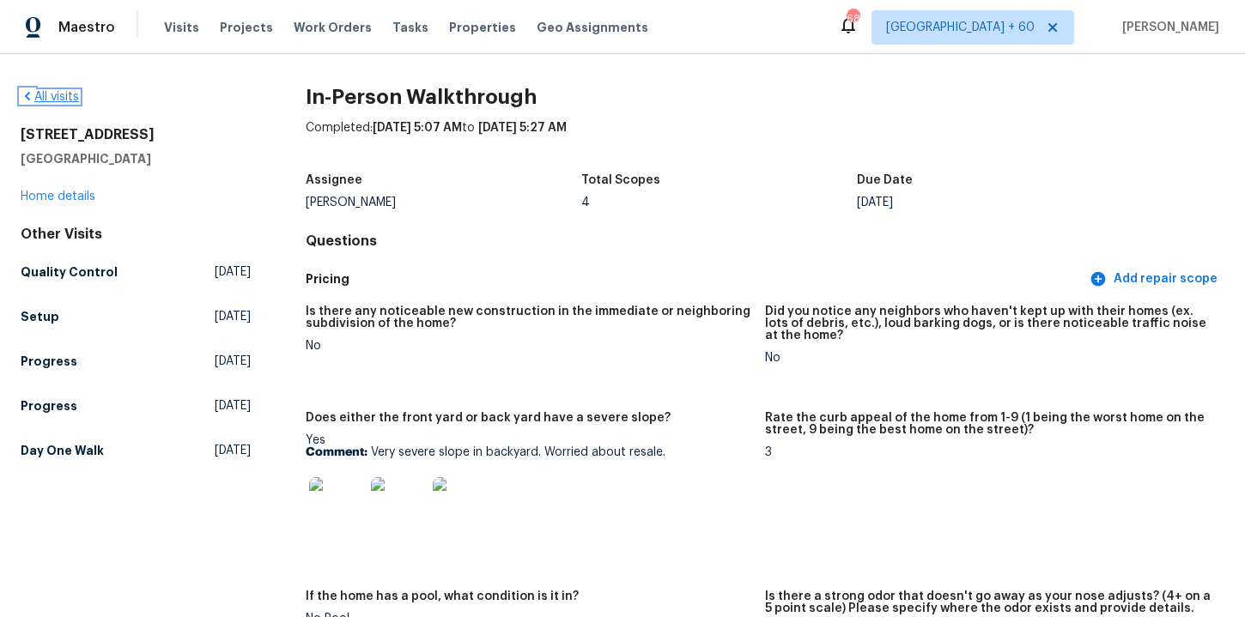
click at [75, 95] on link "All visits" at bounding box center [50, 97] width 58 height 12
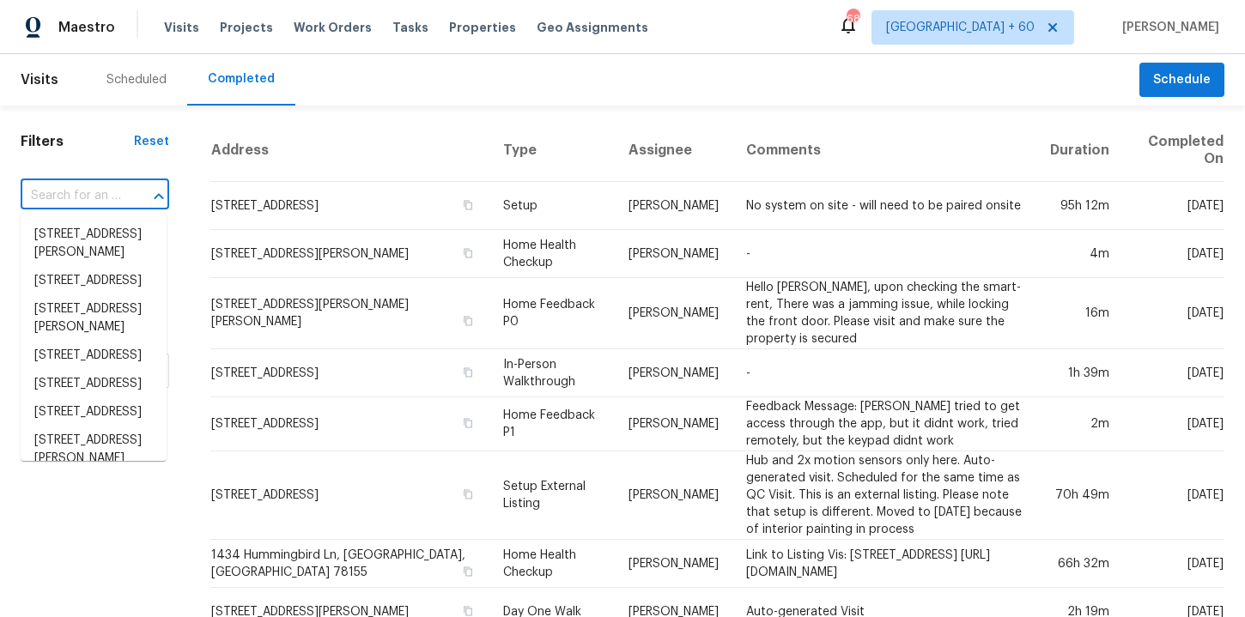
click at [90, 195] on input "text" at bounding box center [71, 196] width 100 height 27
paste input "[STREET_ADDRESS]"
type input "[STREET_ADDRESS]"
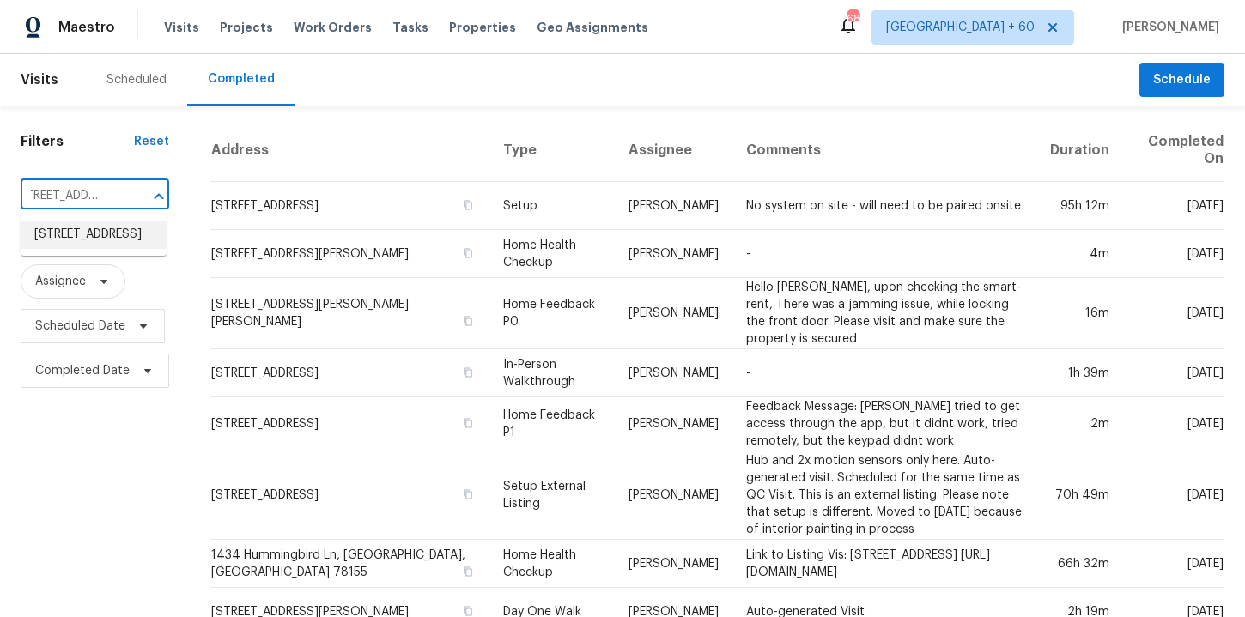
click at [105, 240] on li "[STREET_ADDRESS]" at bounding box center [94, 235] width 146 height 28
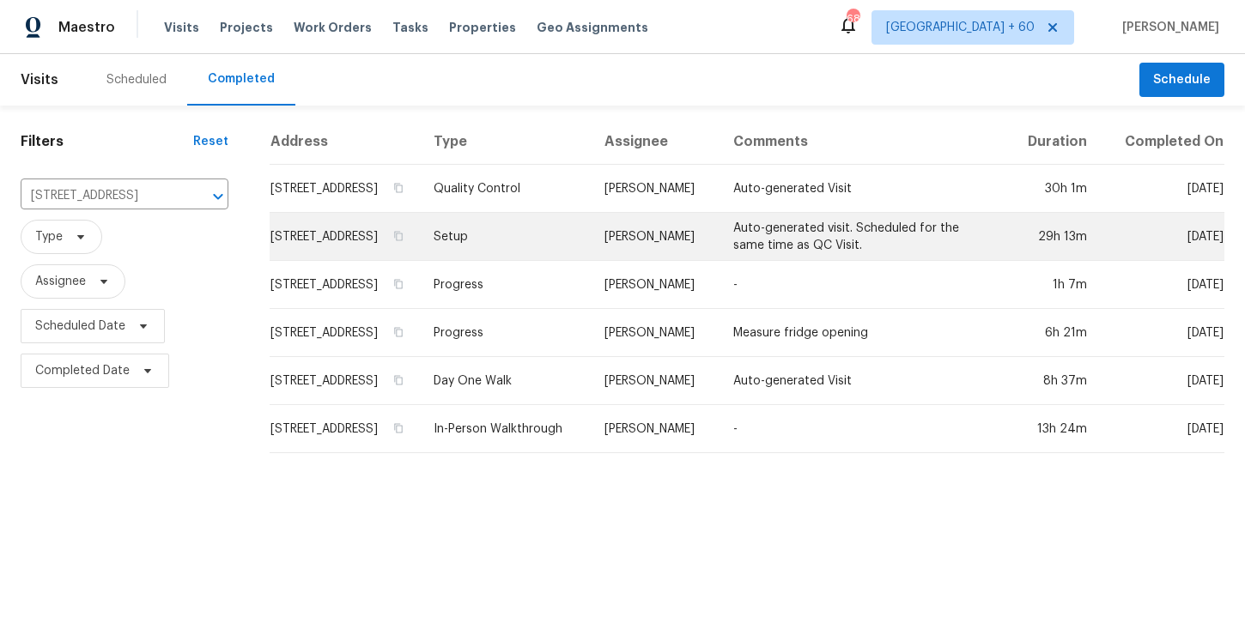
click at [524, 228] on td "Setup" at bounding box center [505, 237] width 171 height 48
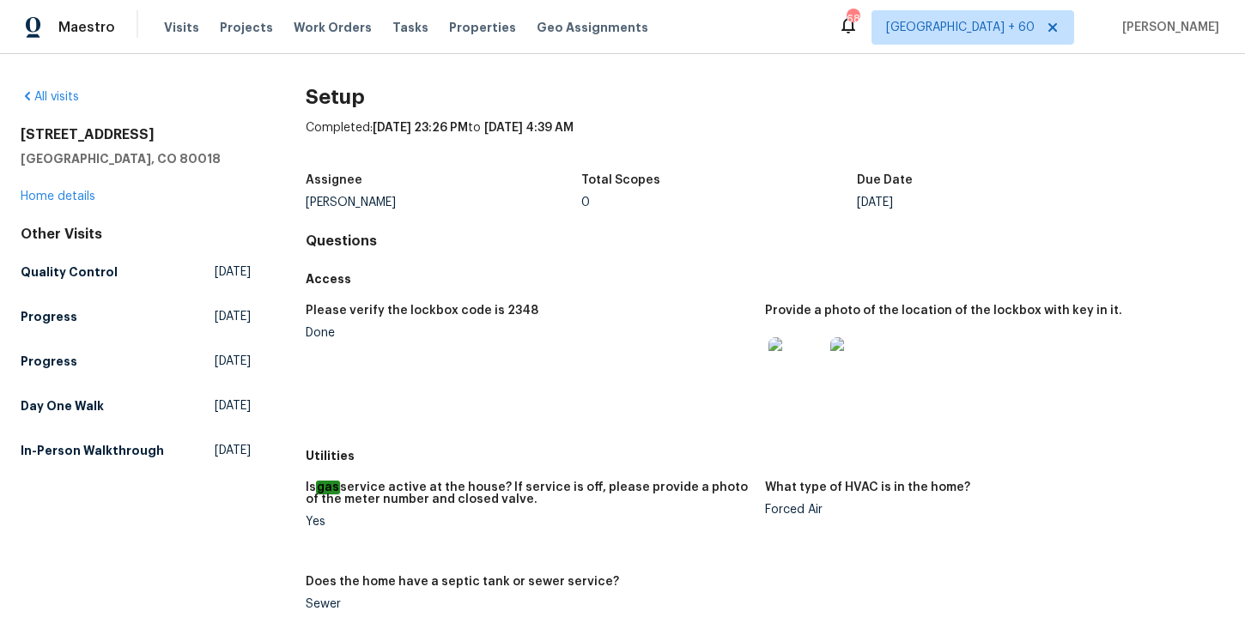
click at [796, 510] on div "Forced Air" at bounding box center [988, 510] width 446 height 12
copy div "Forced Air"
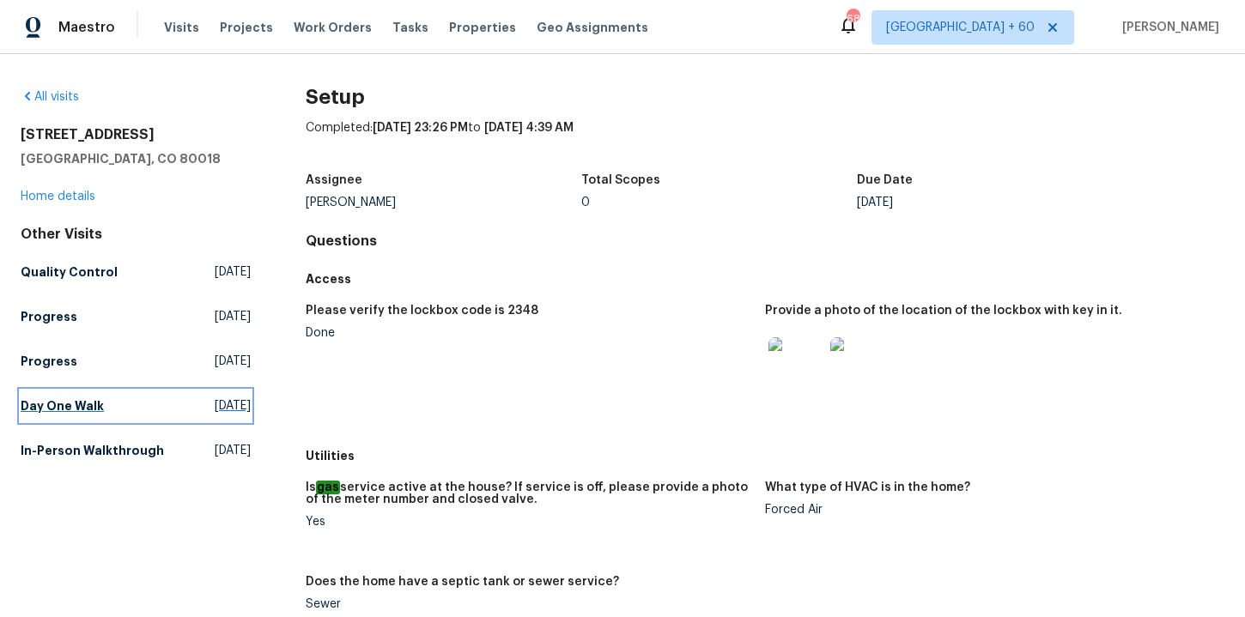
click at [68, 405] on h5 "Day One Walk" at bounding box center [62, 406] width 83 height 17
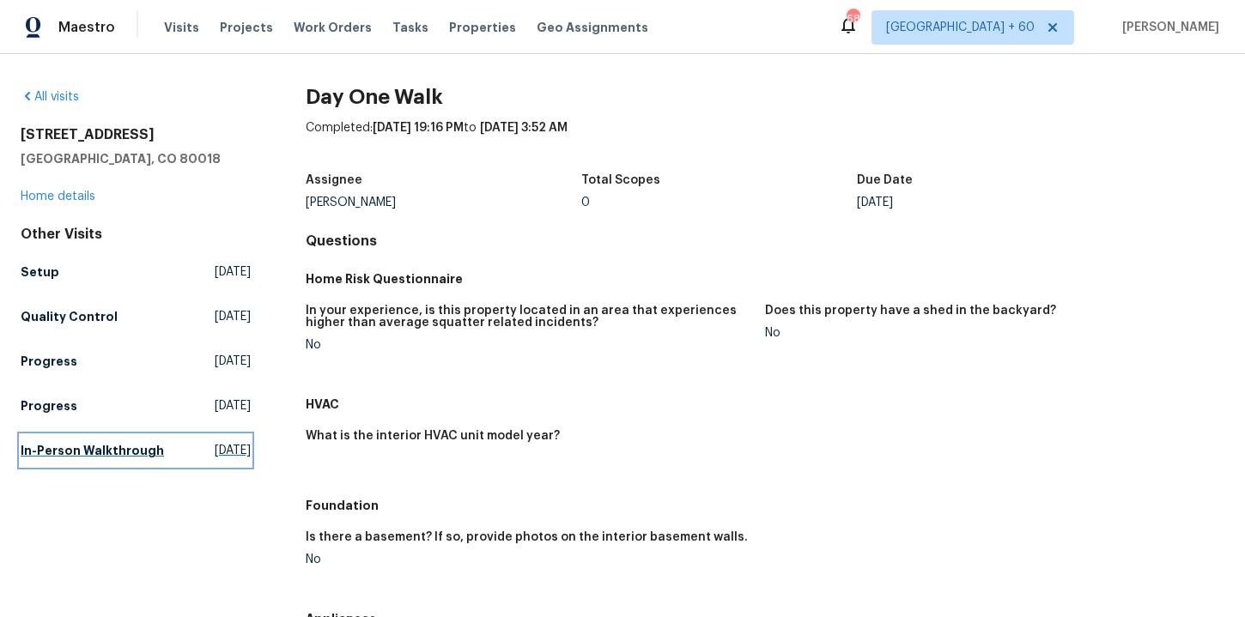
click at [48, 442] on h5 "In-Person Walkthrough" at bounding box center [92, 450] width 143 height 17
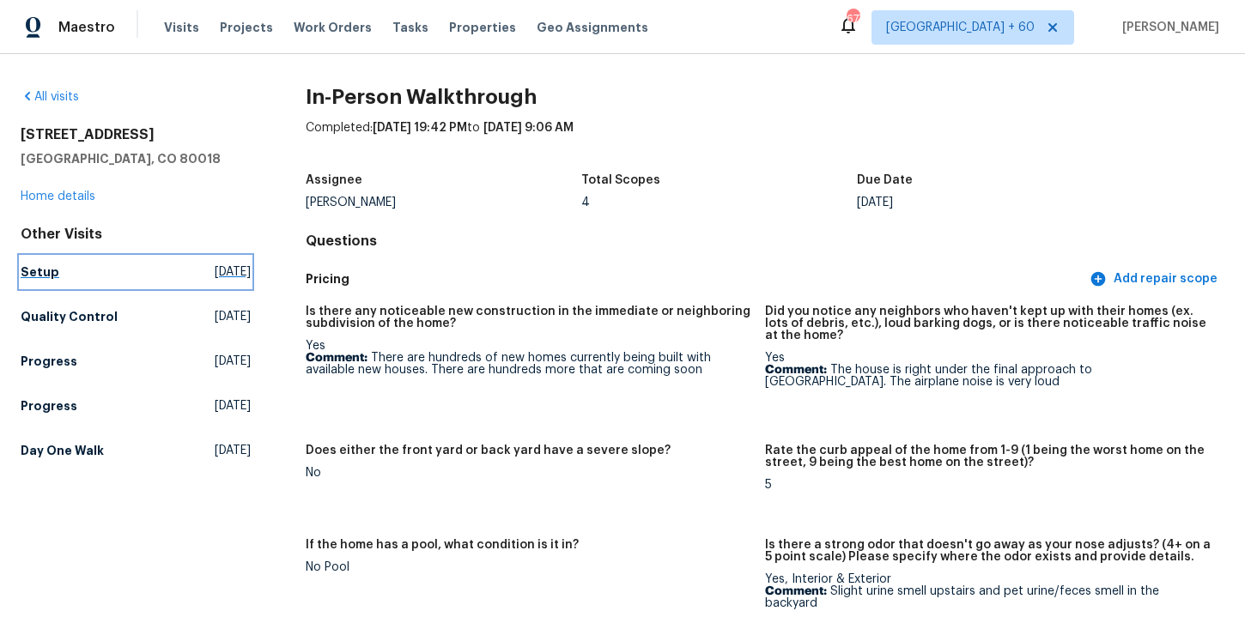
click at [42, 270] on h5 "Setup" at bounding box center [40, 272] width 39 height 17
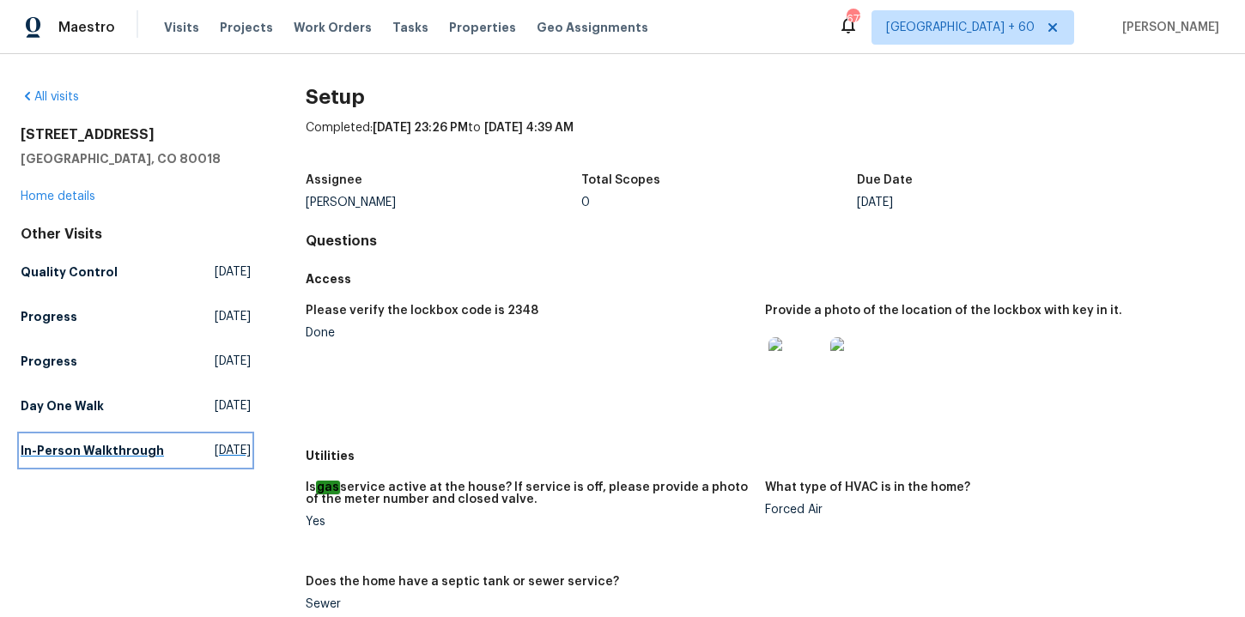
click at [98, 458] on h5 "In-Person Walkthrough" at bounding box center [92, 450] width 143 height 17
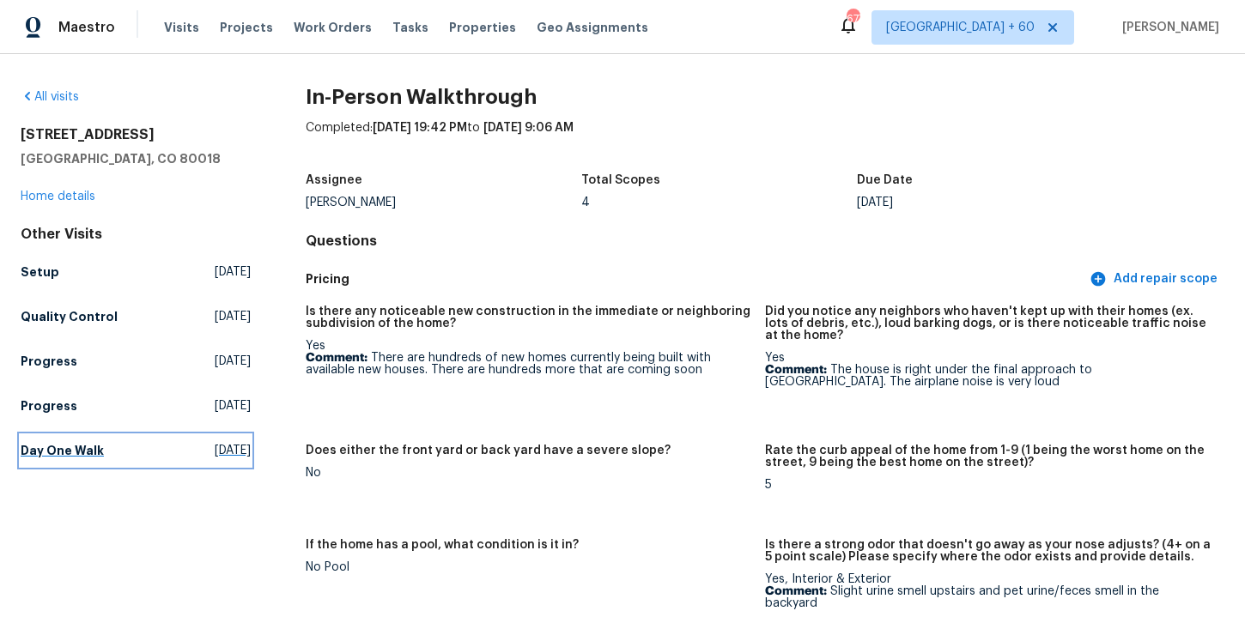
click at [65, 437] on link "Day One Walk Wed, Sep 03 2025" at bounding box center [136, 450] width 230 height 31
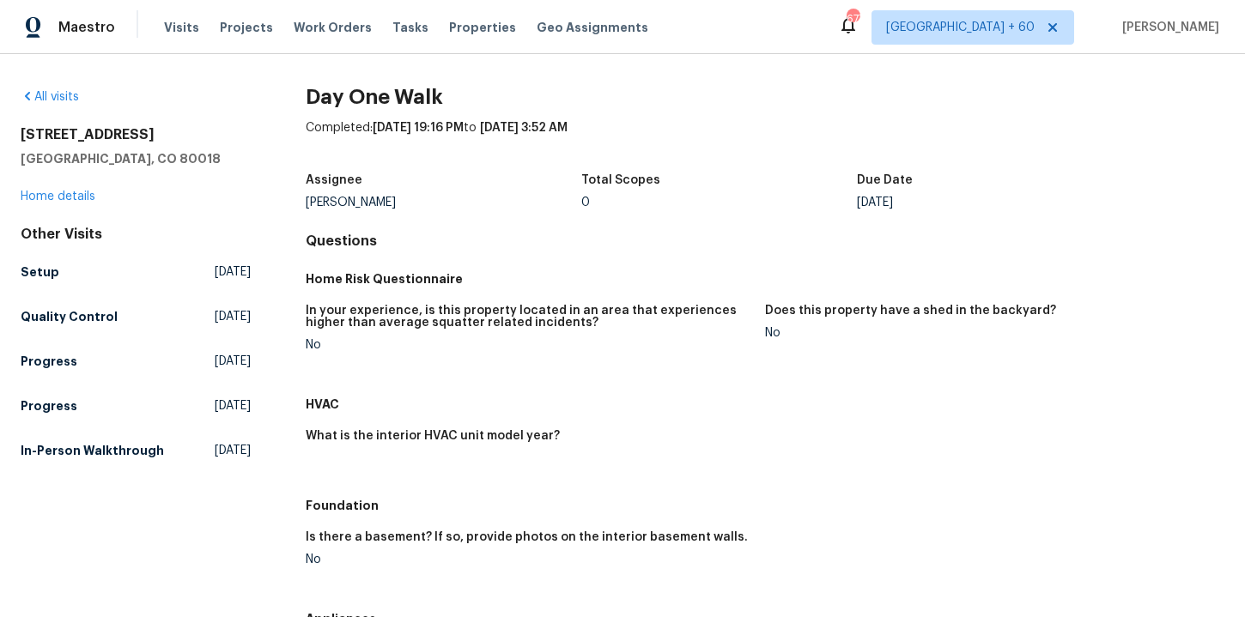
scroll to position [897, 0]
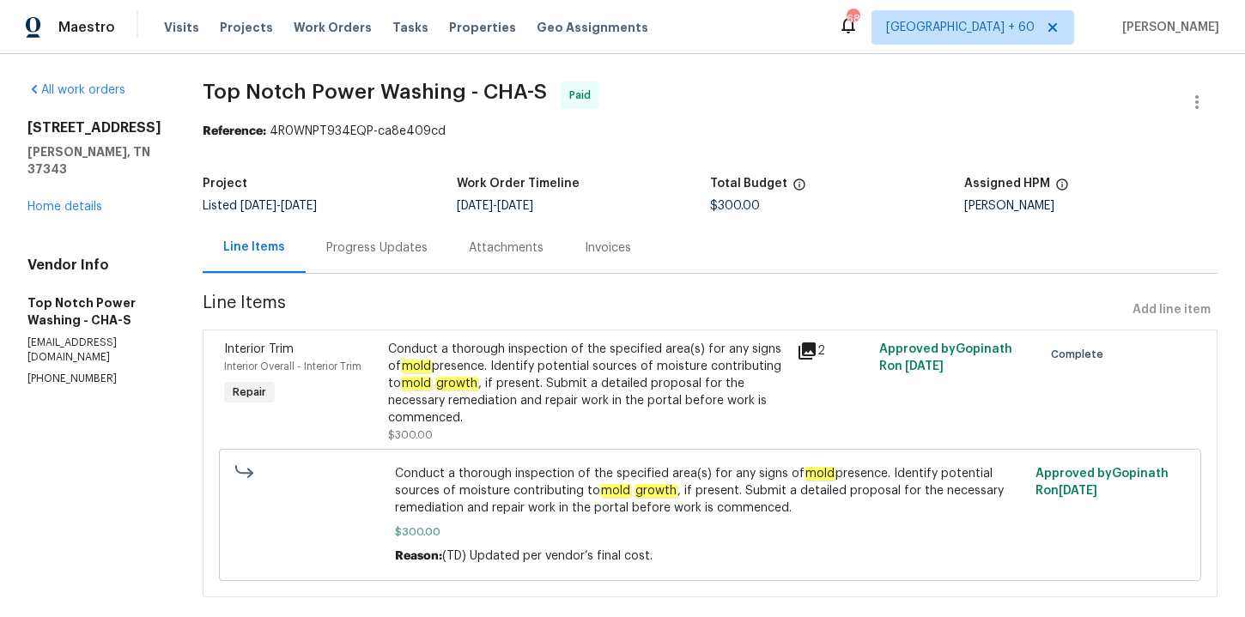
click at [377, 255] on div "Progress Updates" at bounding box center [376, 248] width 101 height 17
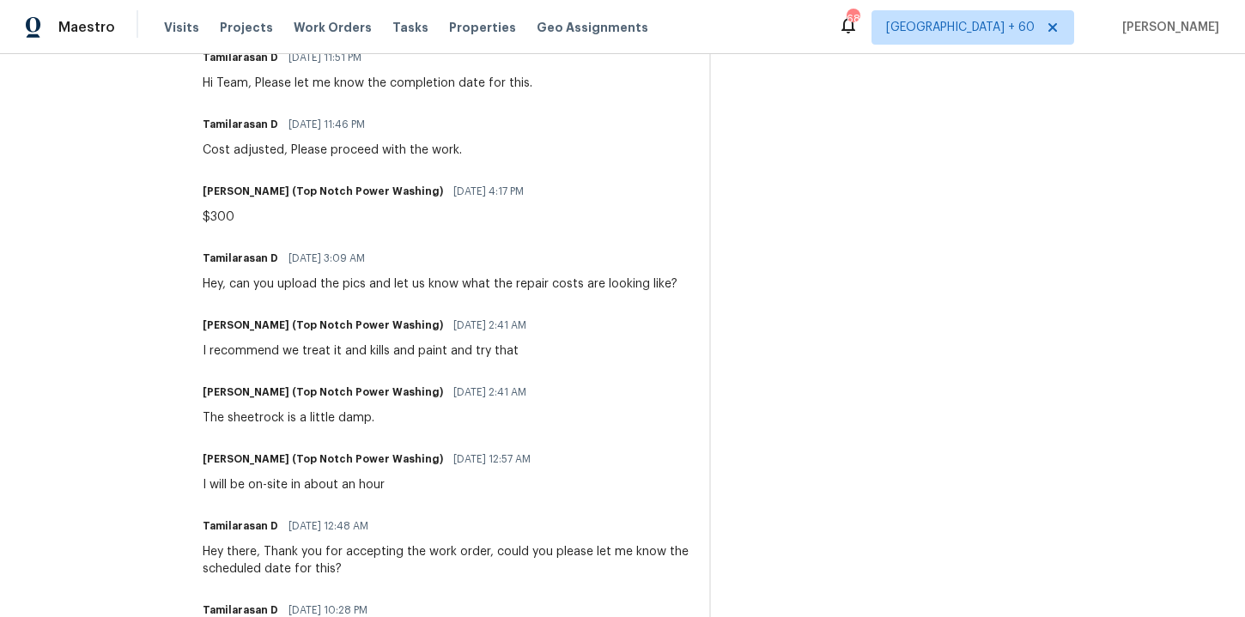
scroll to position [958, 0]
